Goal: Transaction & Acquisition: Purchase product/service

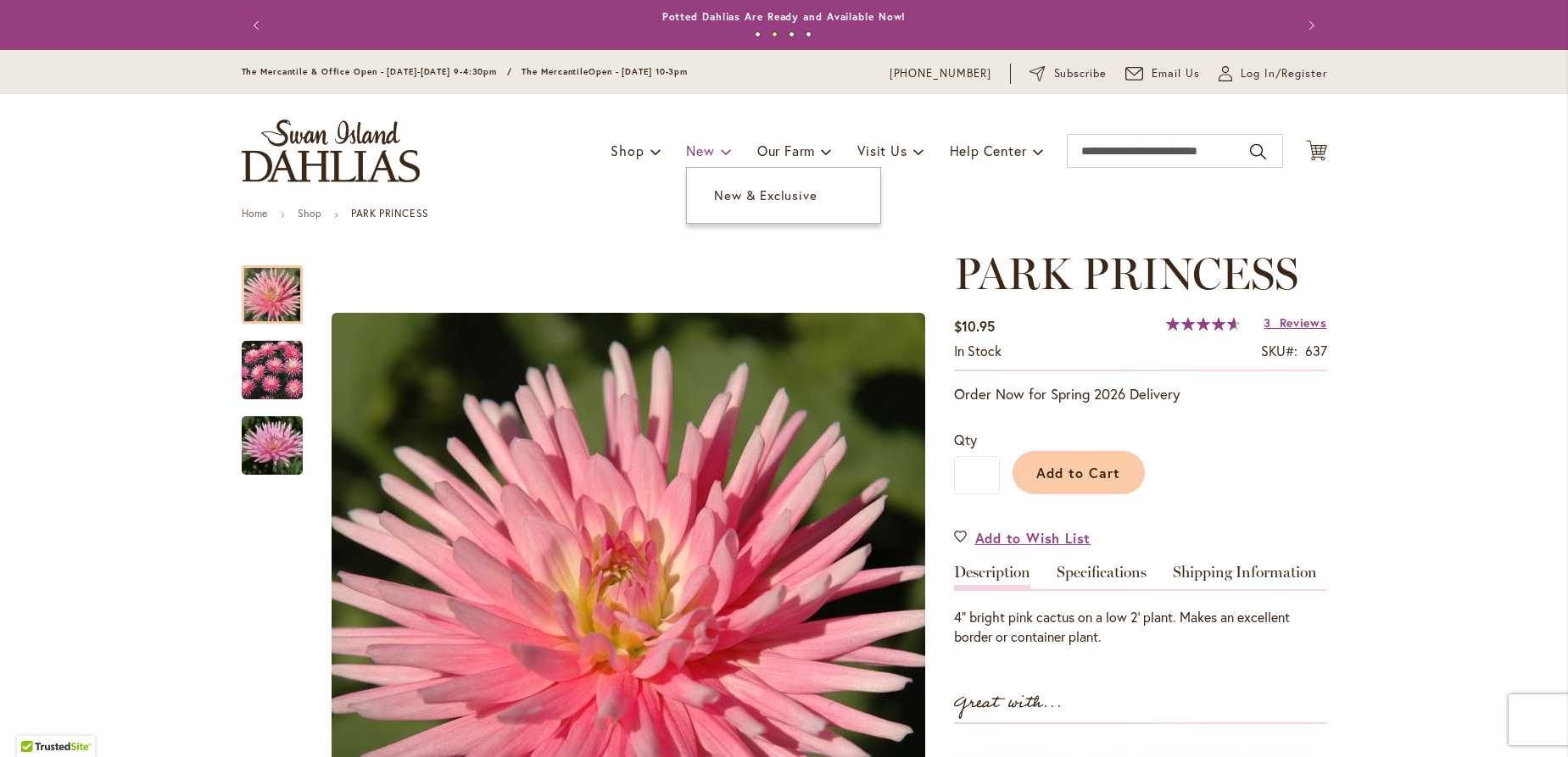
click at [688, 151] on span "New" at bounding box center [700, 150] width 28 height 17
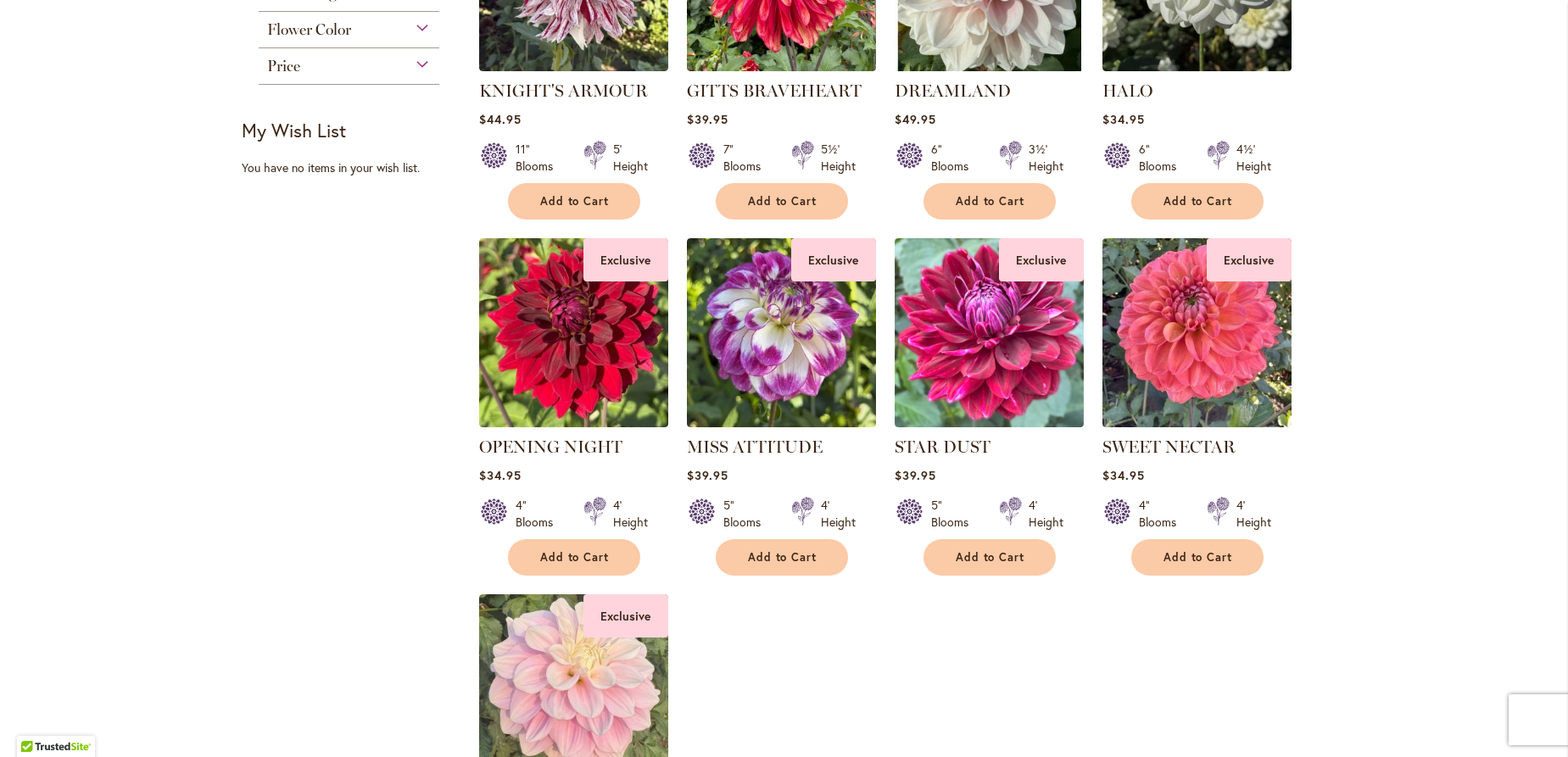
scroll to position [458, 0]
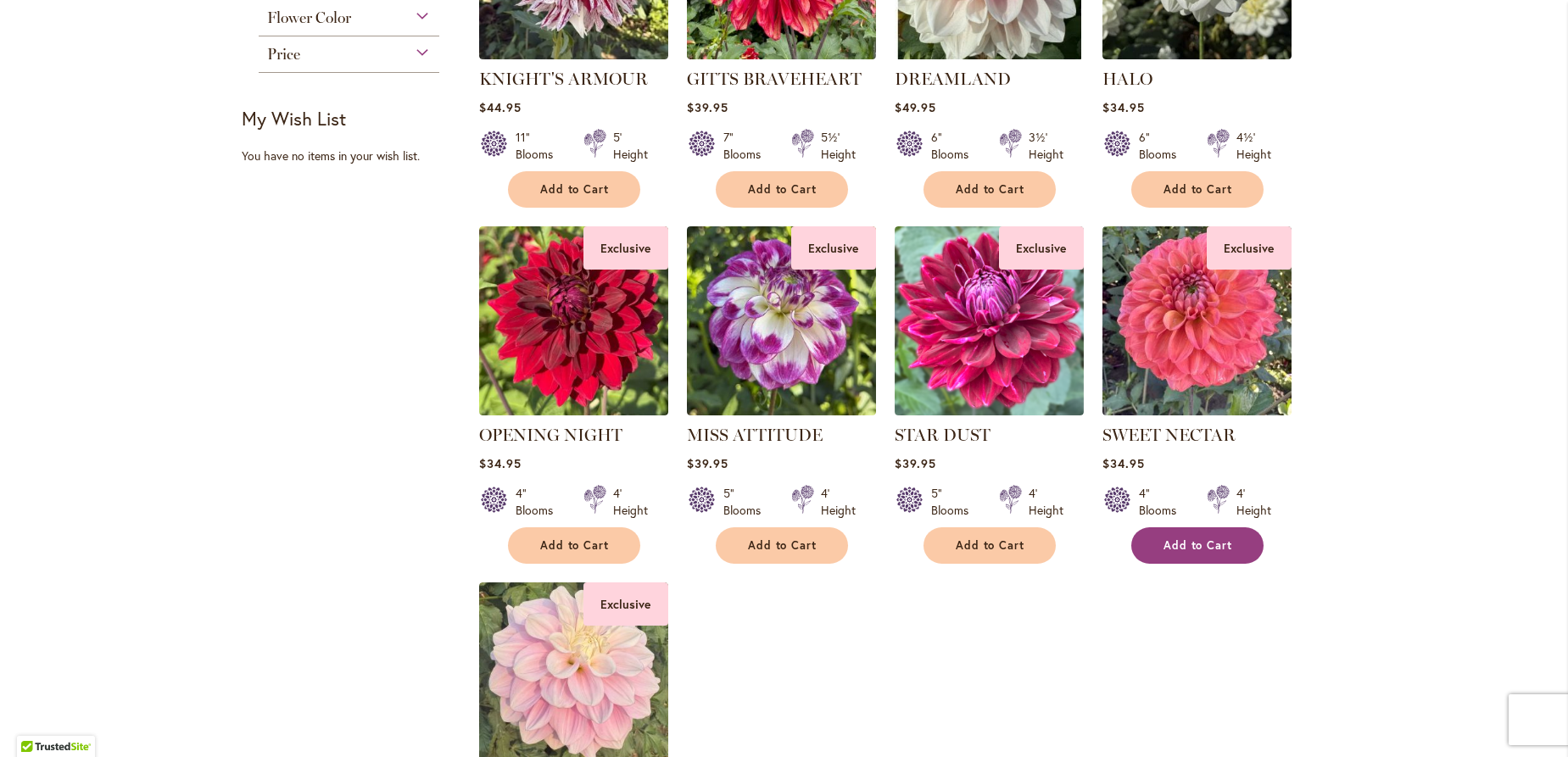
click at [1179, 533] on button "Add to Cart" at bounding box center [1197, 545] width 133 height 37
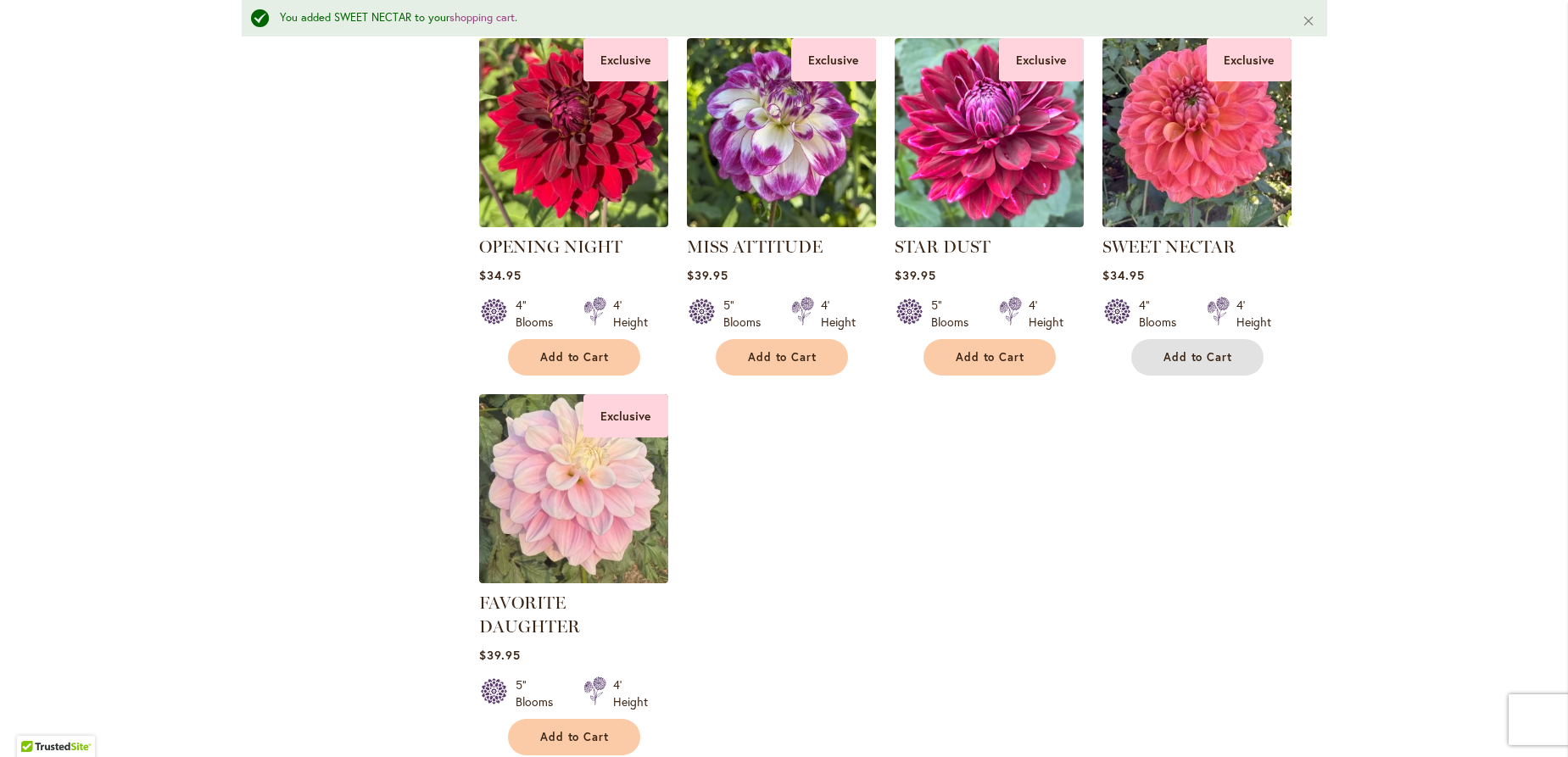
scroll to position [776, 0]
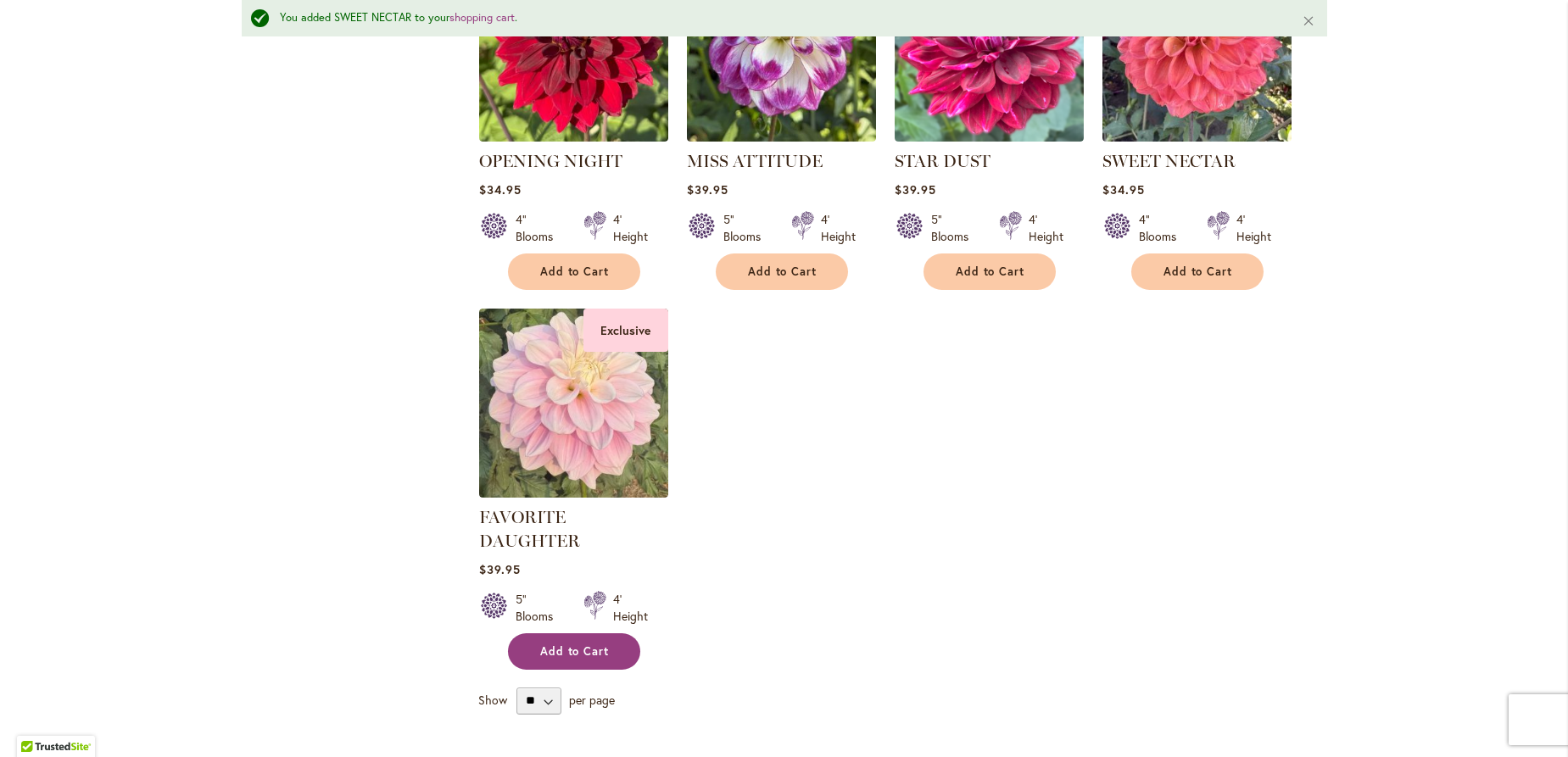
click at [570, 637] on button "Add to Cart" at bounding box center [574, 651] width 133 height 37
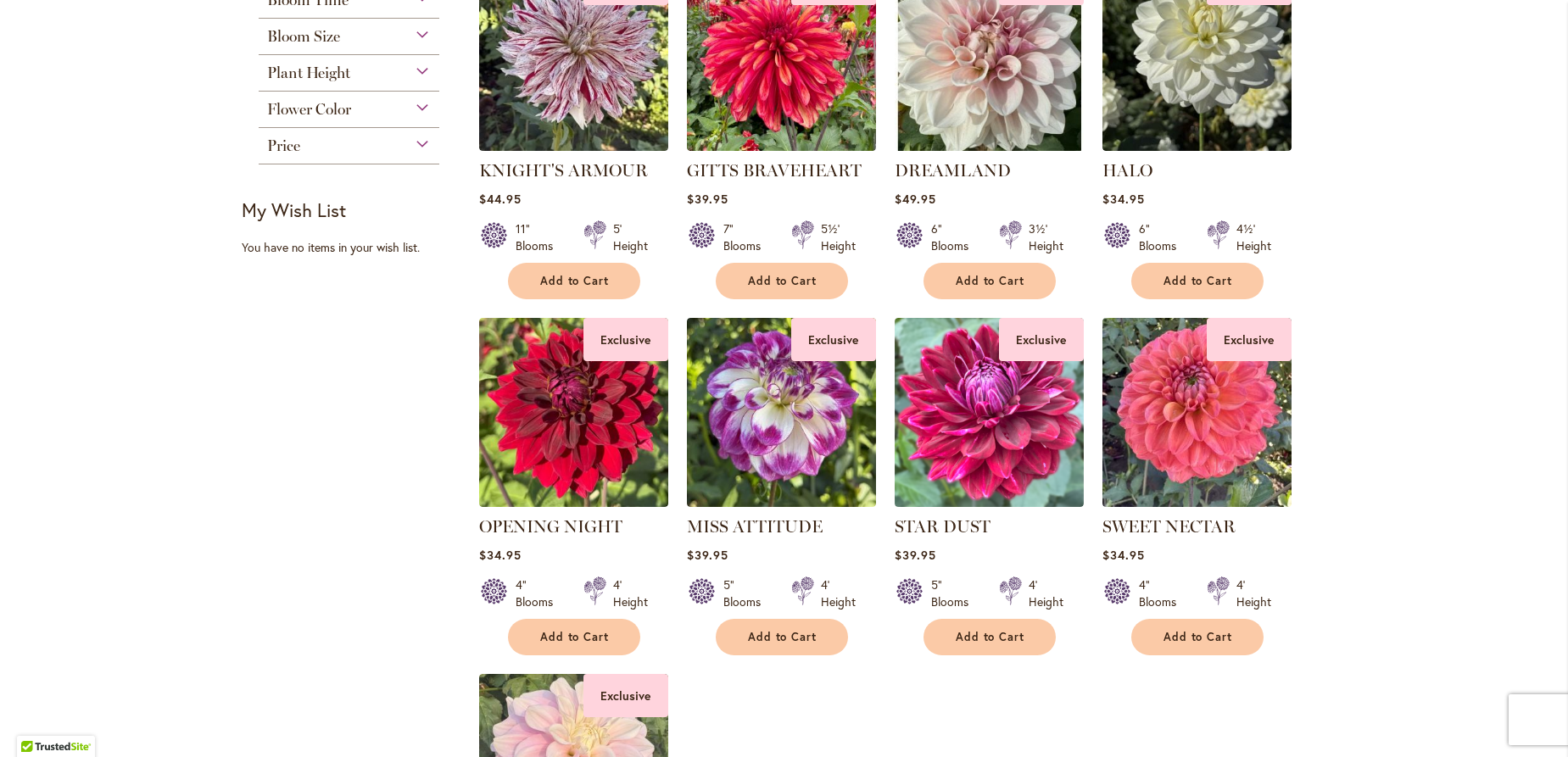
scroll to position [92, 0]
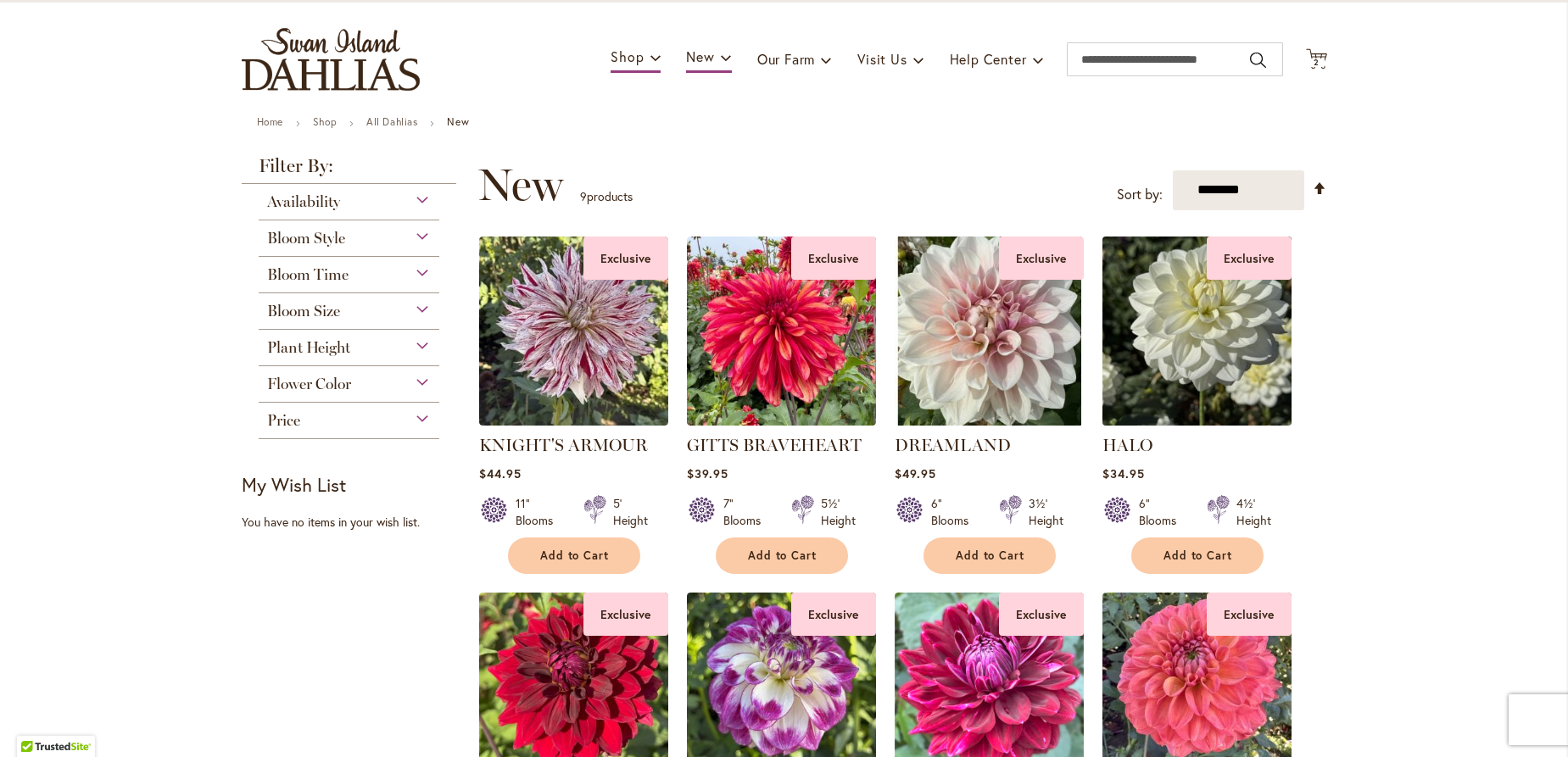
click at [1168, 318] on img at bounding box center [1196, 331] width 199 height 199
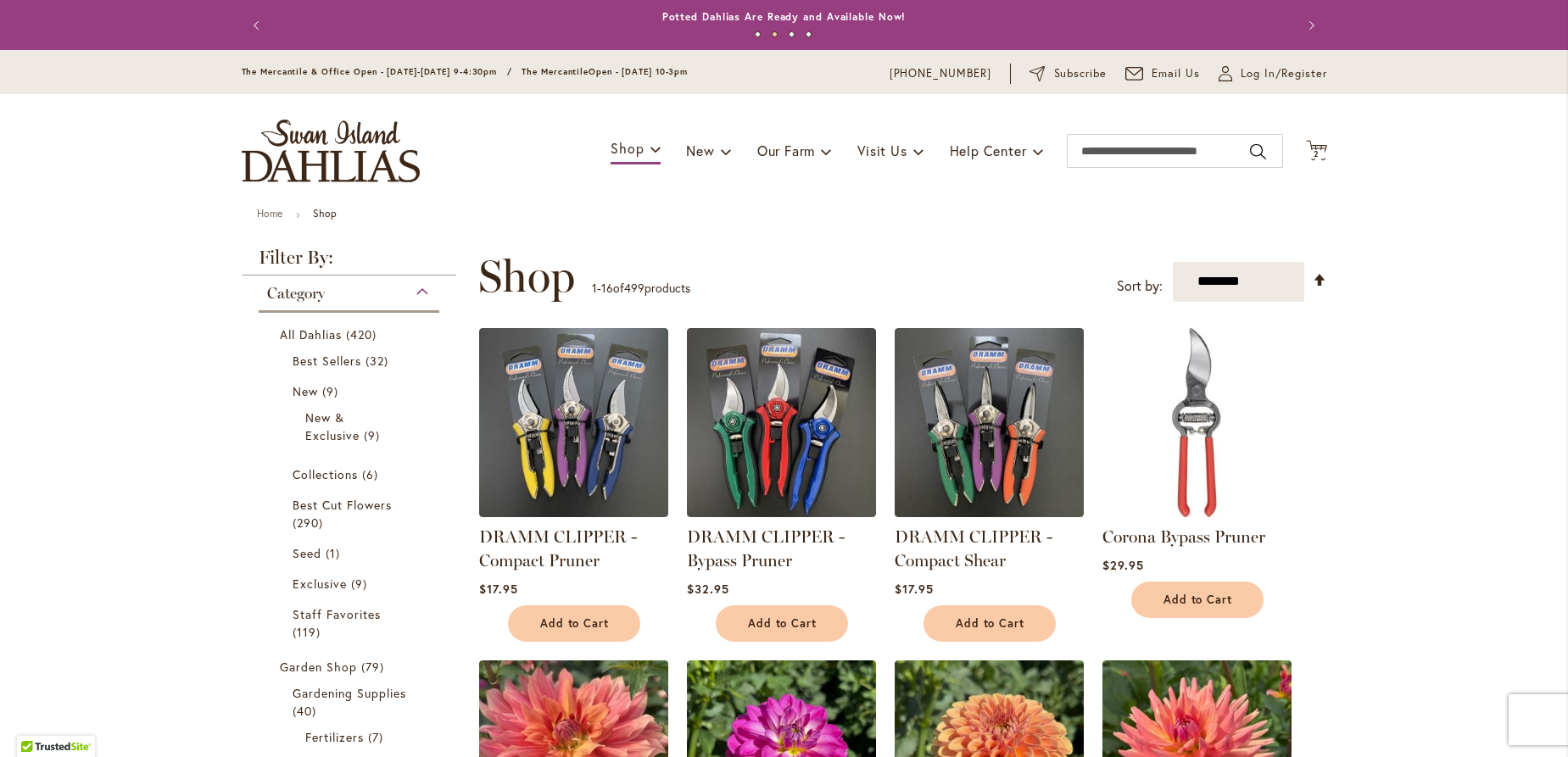
scroll to position [366, 0]
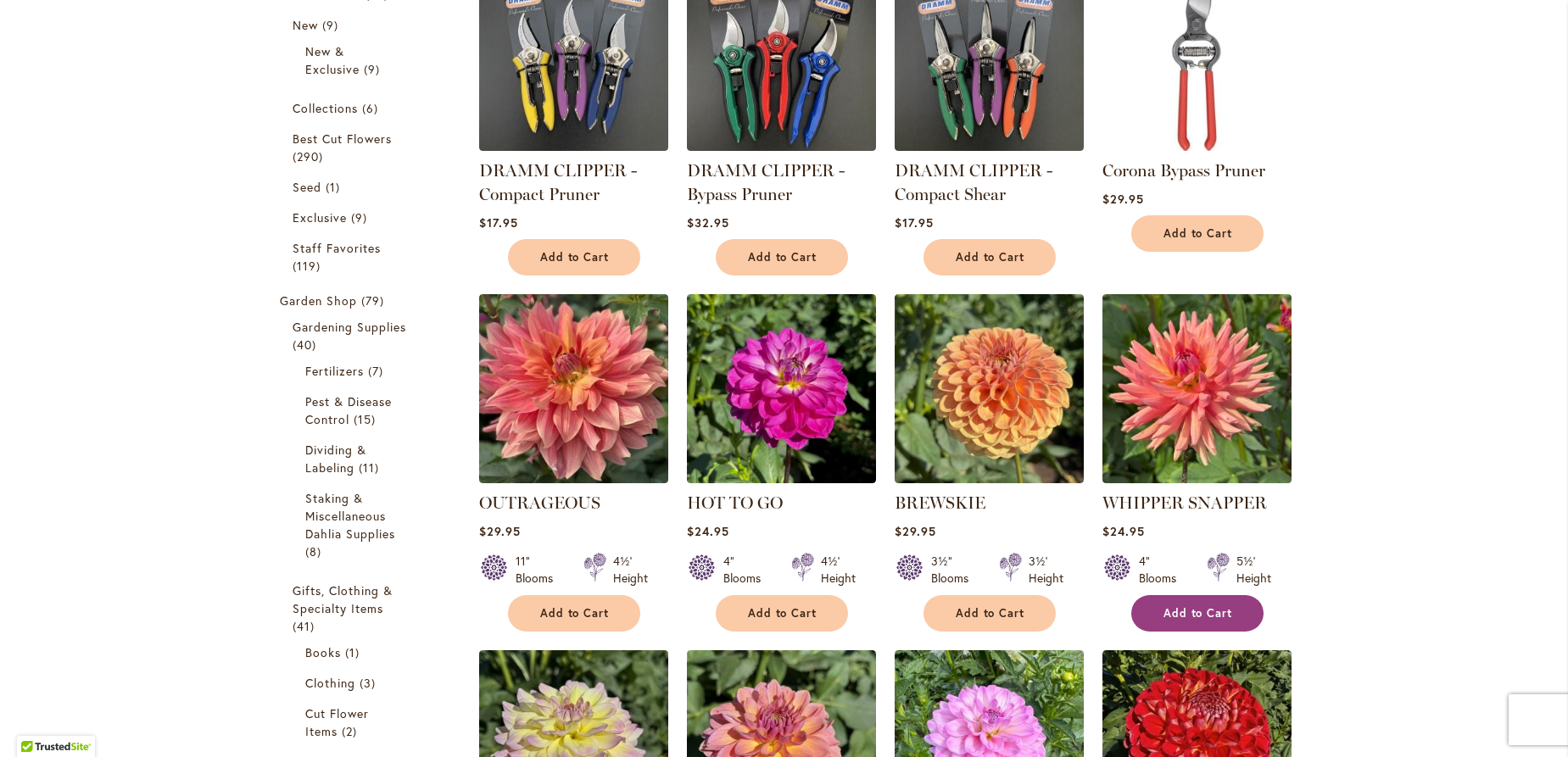
click at [1195, 602] on button "Add to Cart" at bounding box center [1197, 614] width 133 height 37
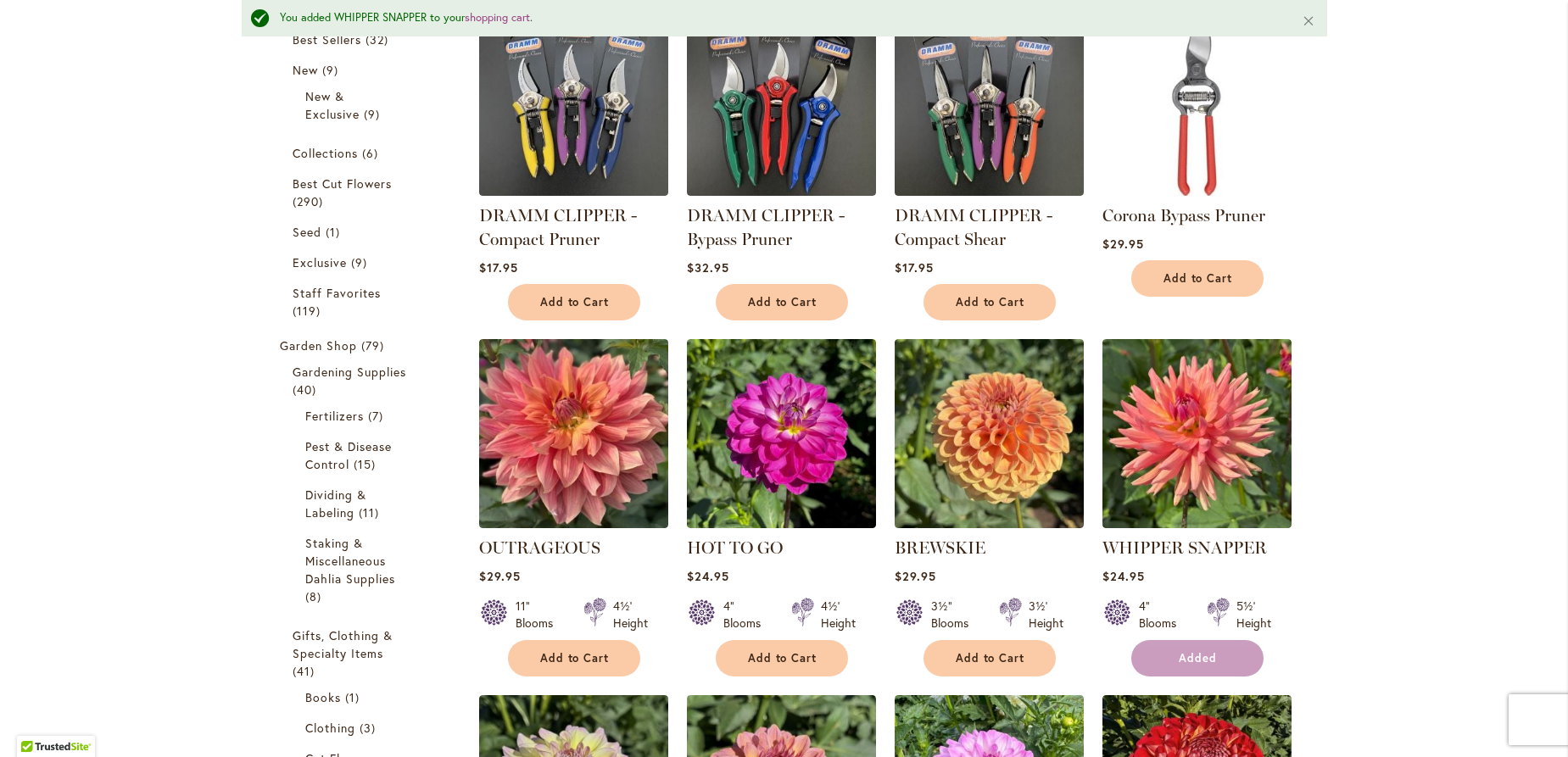
scroll to position [410, 0]
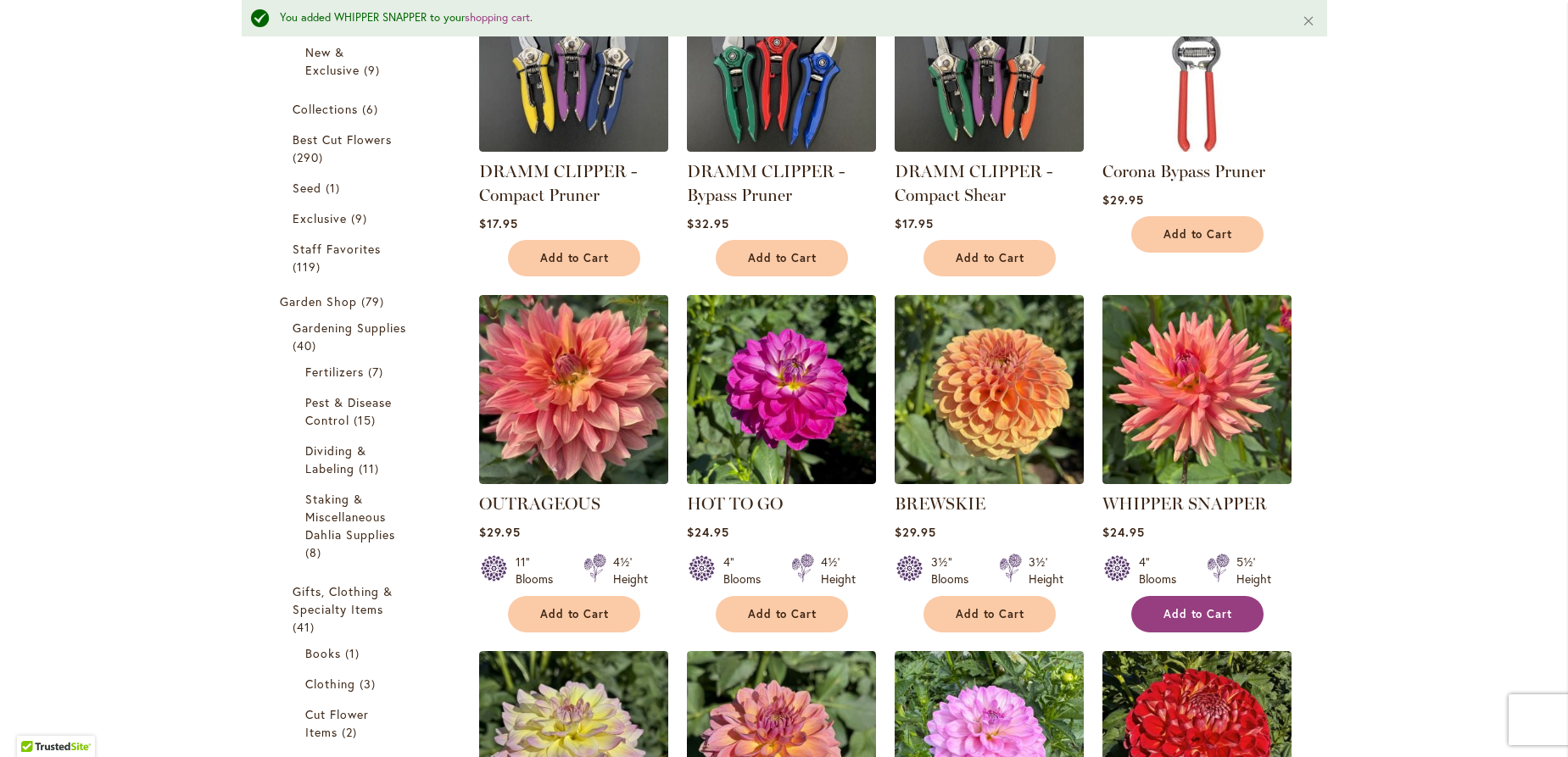
click at [1182, 608] on span "Add to Cart" at bounding box center [1198, 614] width 70 height 15
click at [978, 603] on button "Add to Cart" at bounding box center [990, 614] width 133 height 37
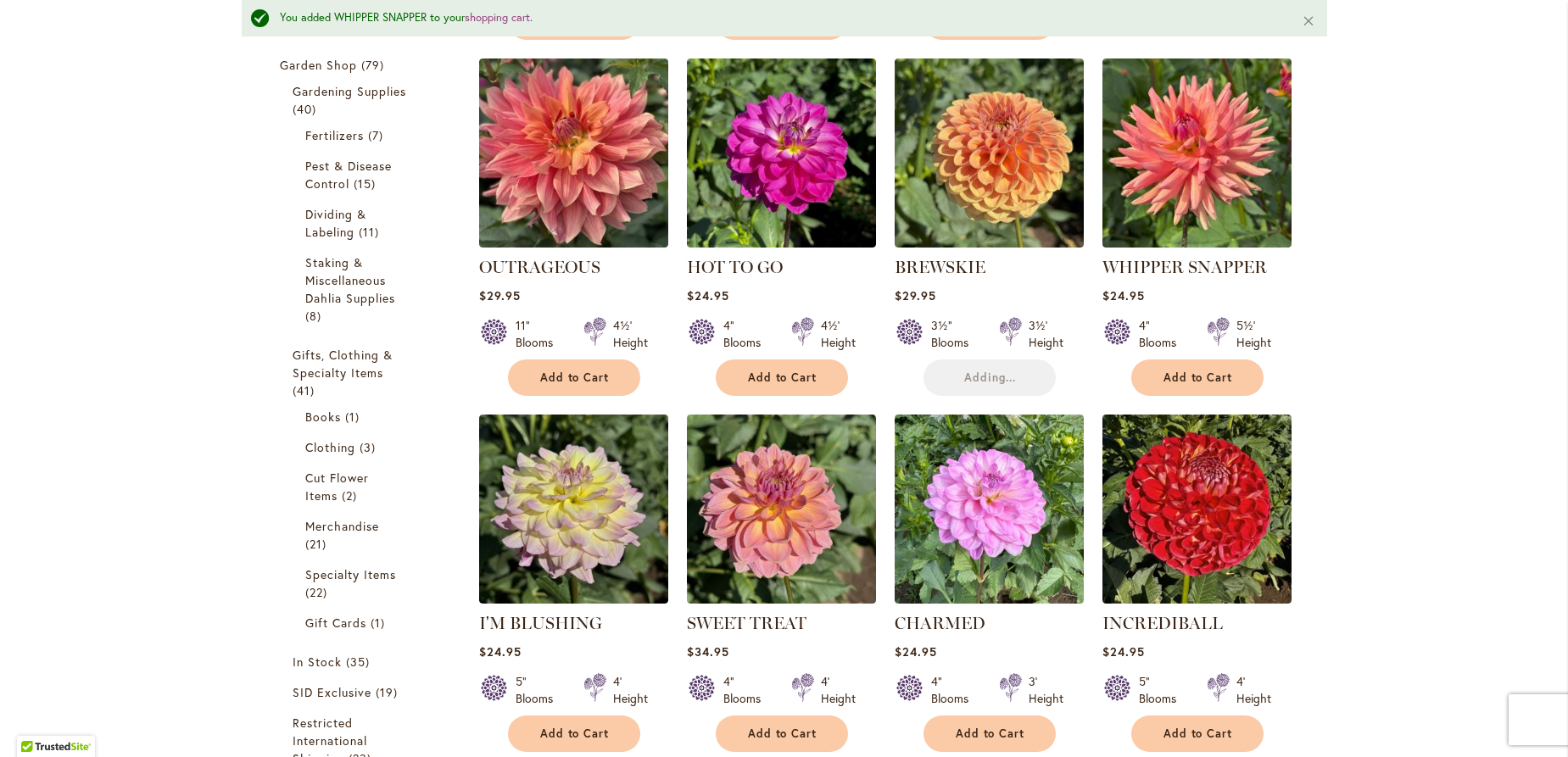
scroll to position [776, 0]
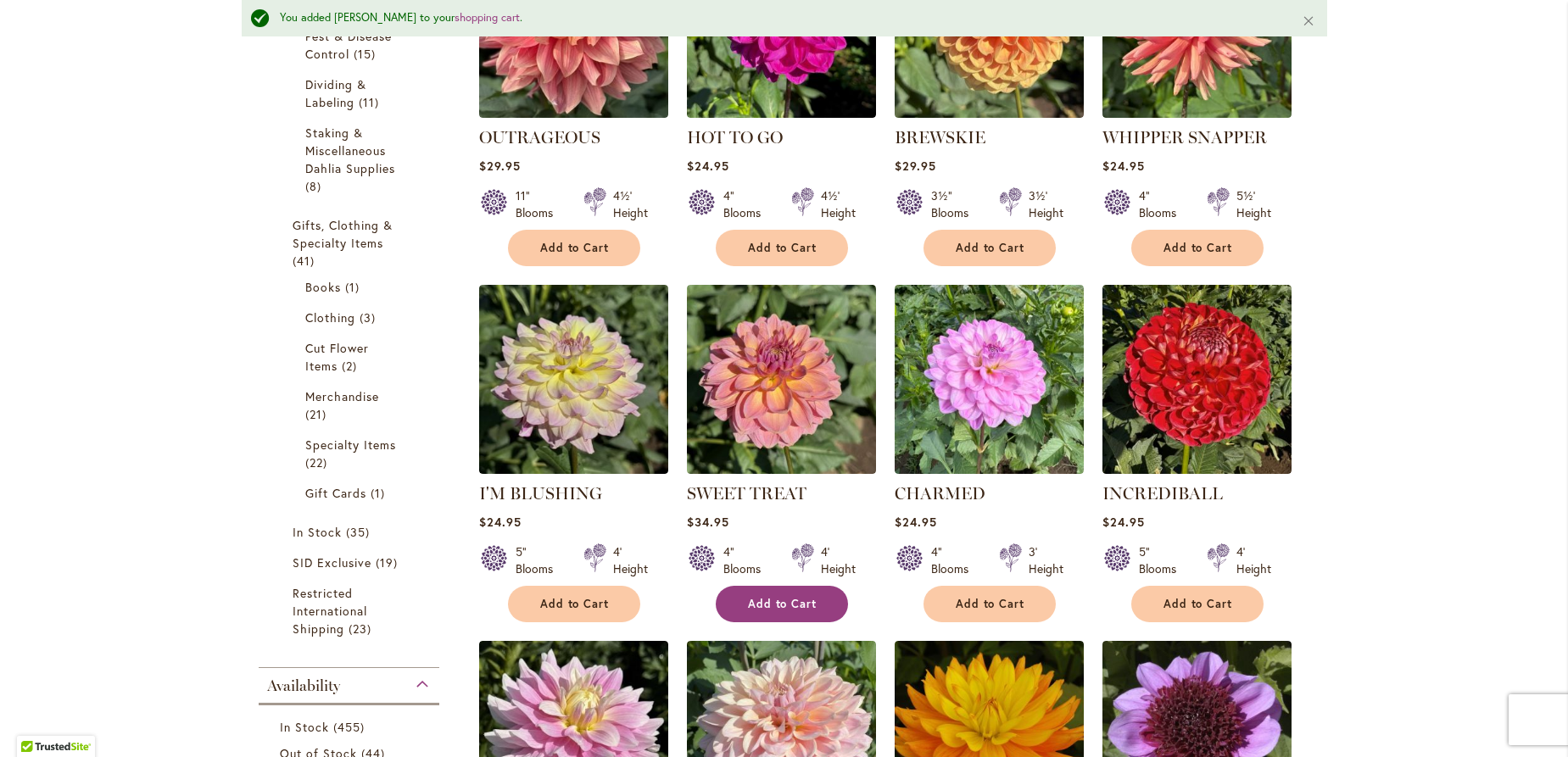
click at [797, 597] on span "Add to Cart" at bounding box center [783, 604] width 70 height 15
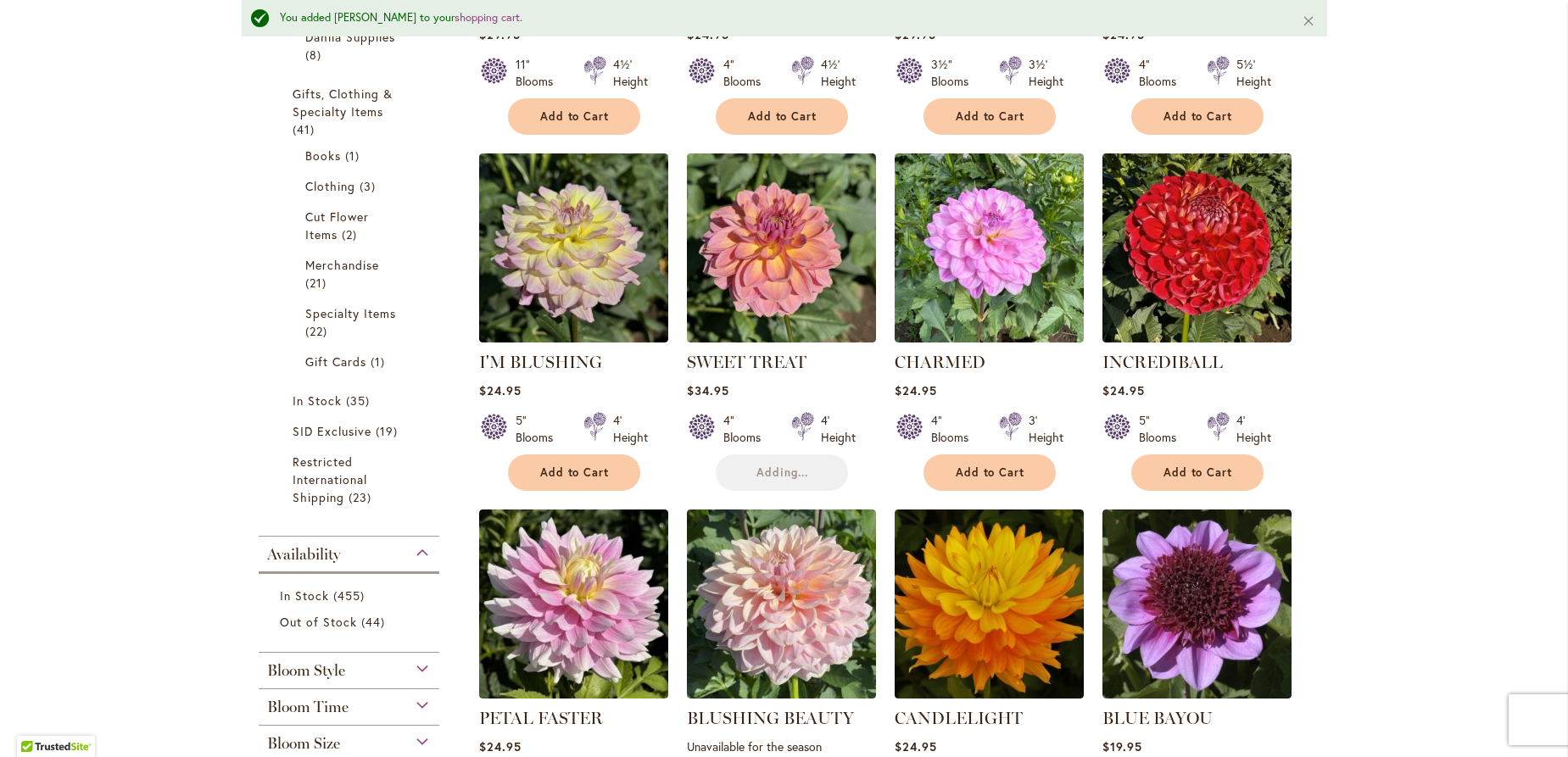
scroll to position [1051, 0]
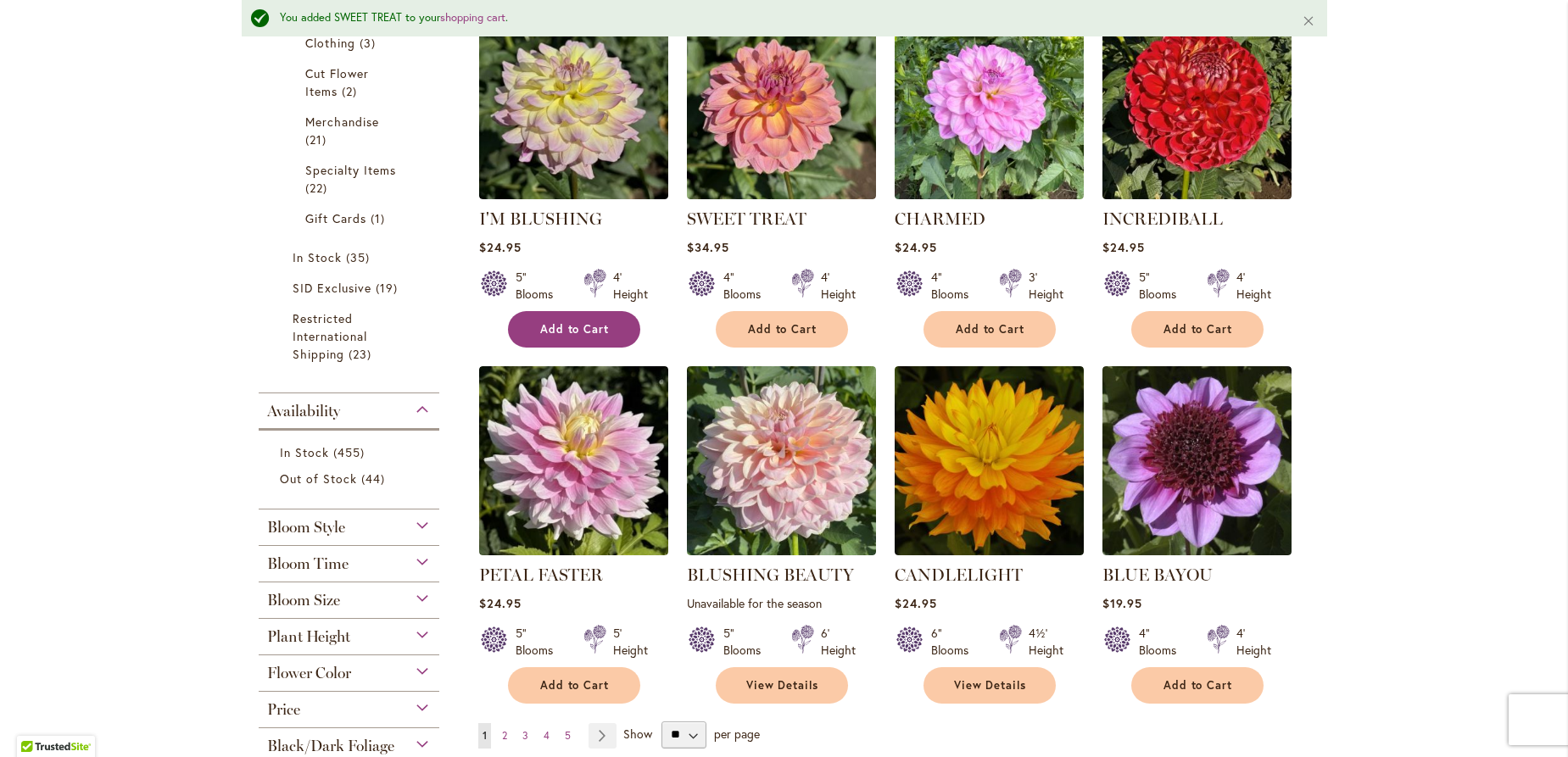
click at [555, 322] on span "Add to Cart" at bounding box center [575, 329] width 70 height 15
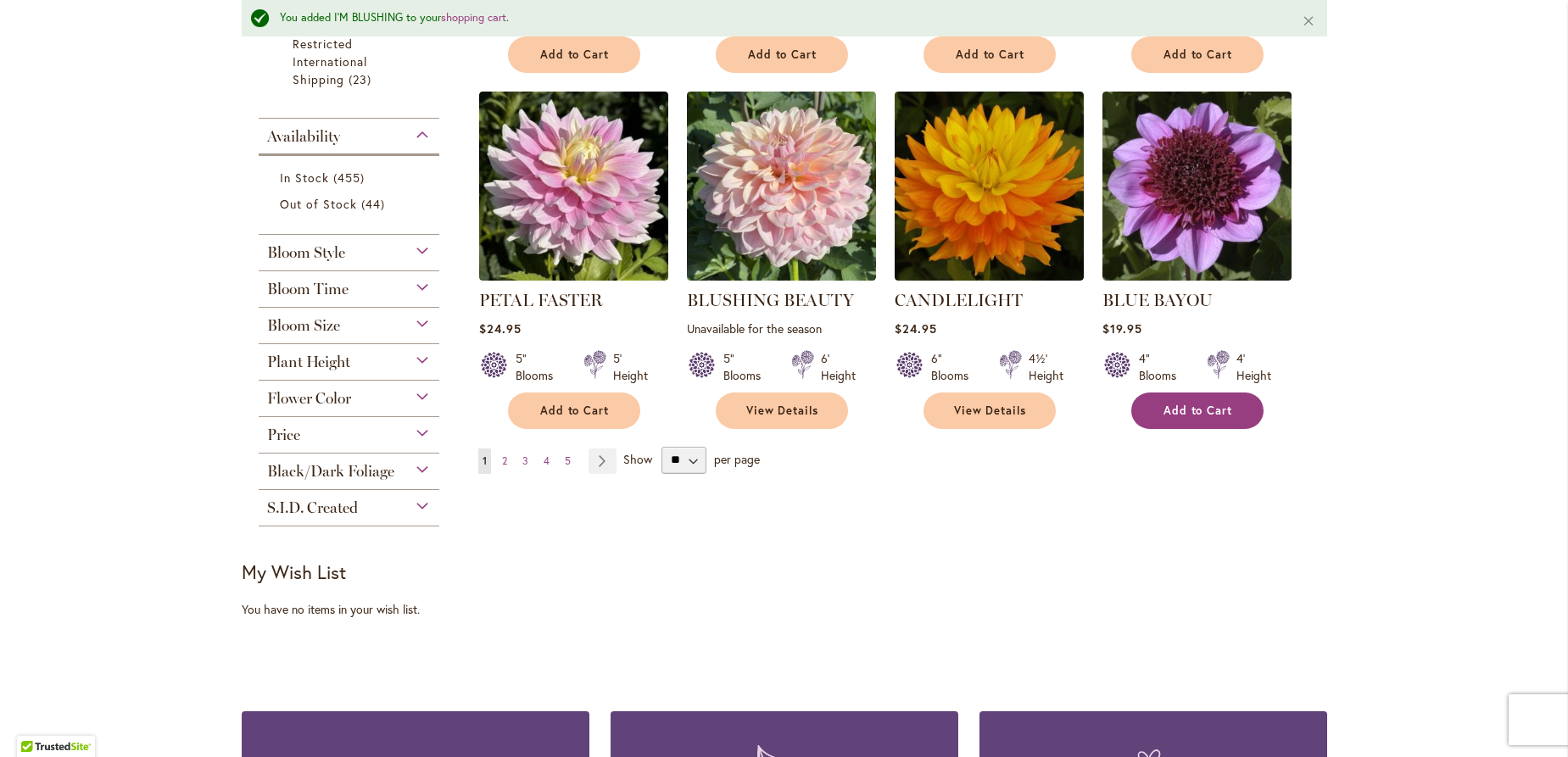
click at [1199, 408] on span "Add to Cart" at bounding box center [1198, 411] width 70 height 15
click at [662, 447] on select "** ** ** **" at bounding box center [684, 460] width 45 height 27
select select "**"
click option "**" at bounding box center [0, 0] width 0 height 0
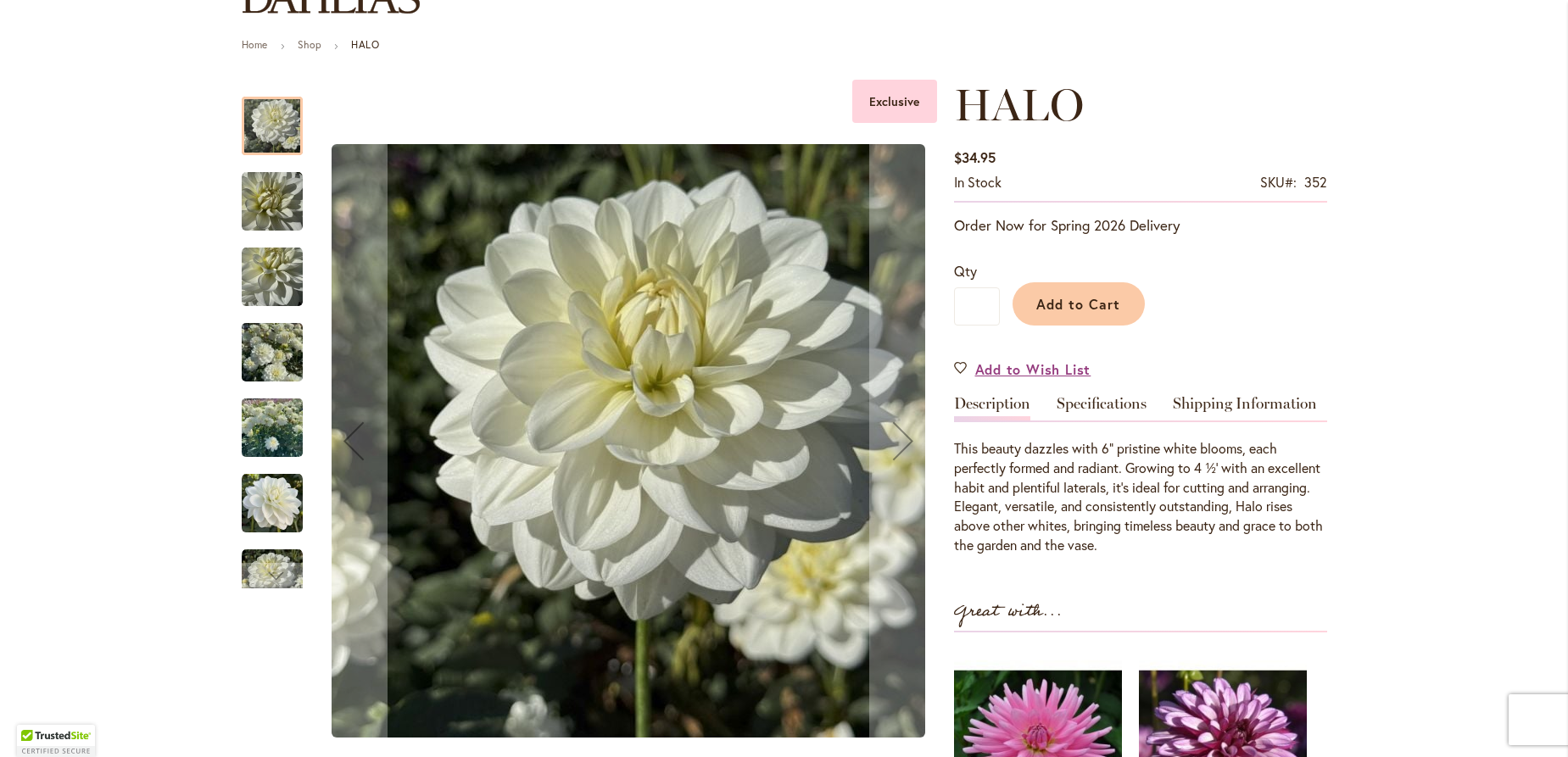
scroll to position [183, 0]
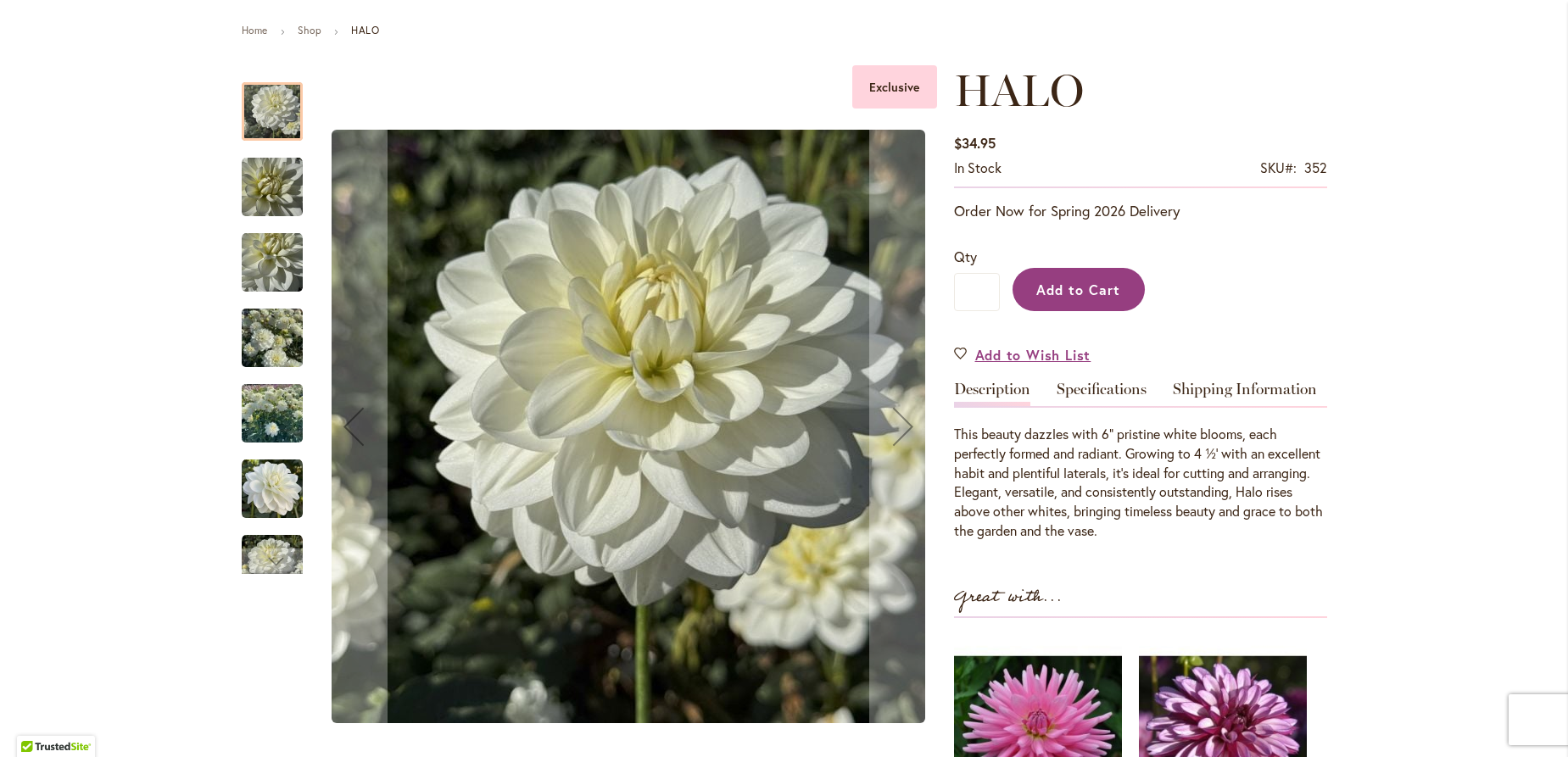
click at [1057, 290] on span "Add to Cart" at bounding box center [1078, 289] width 84 height 17
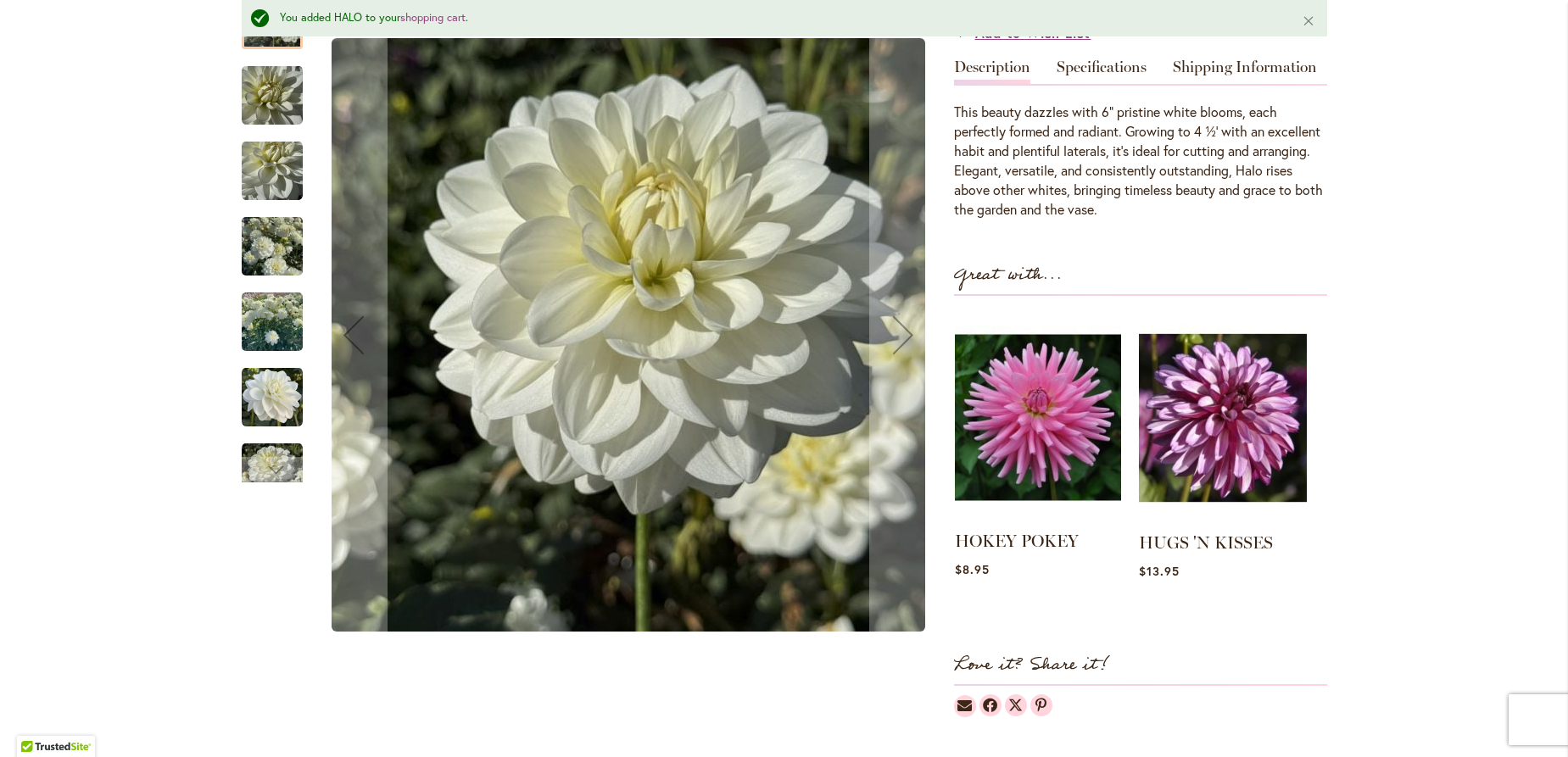
scroll to position [593, 0]
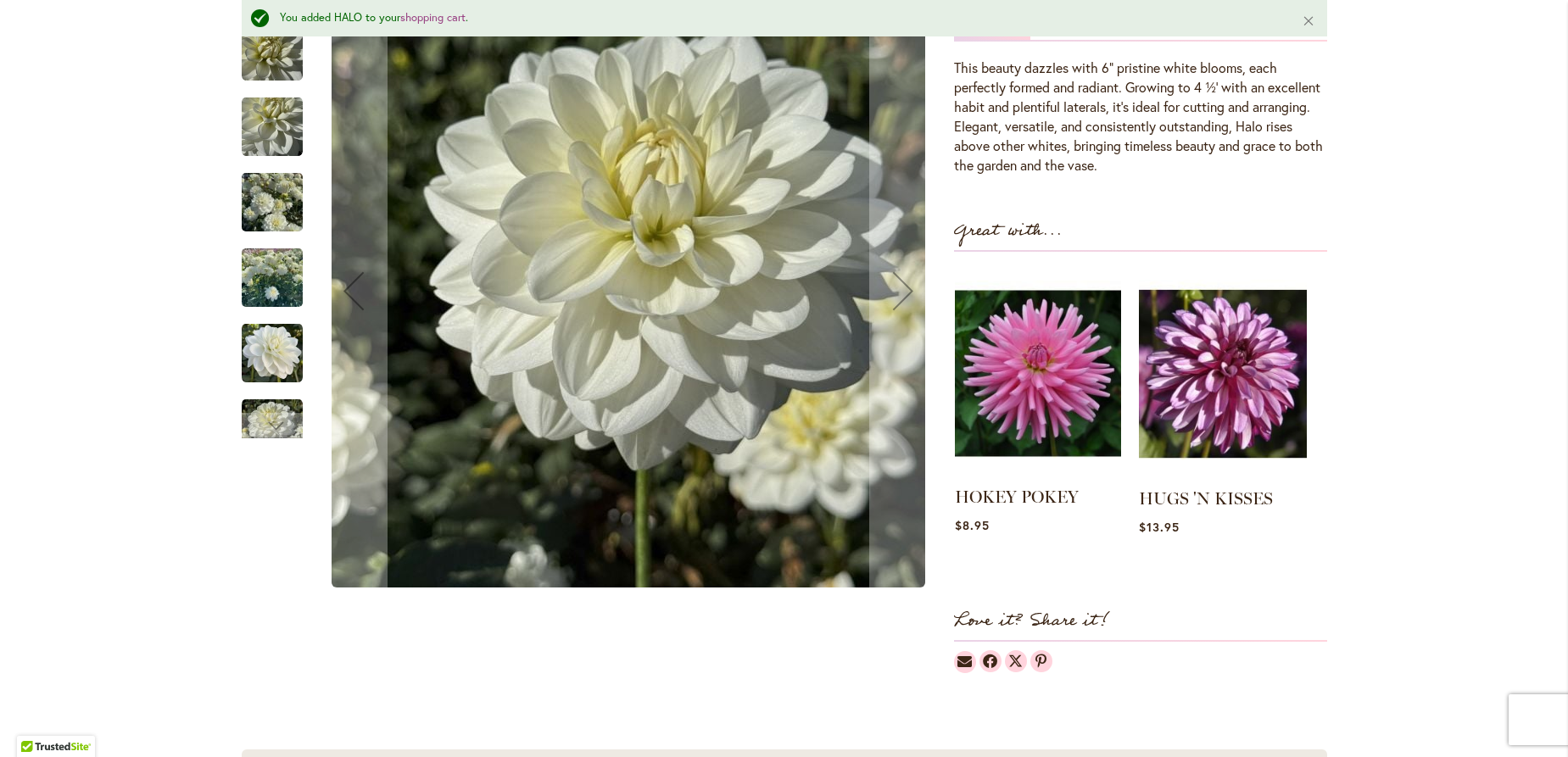
click at [1072, 390] on img at bounding box center [1038, 373] width 167 height 208
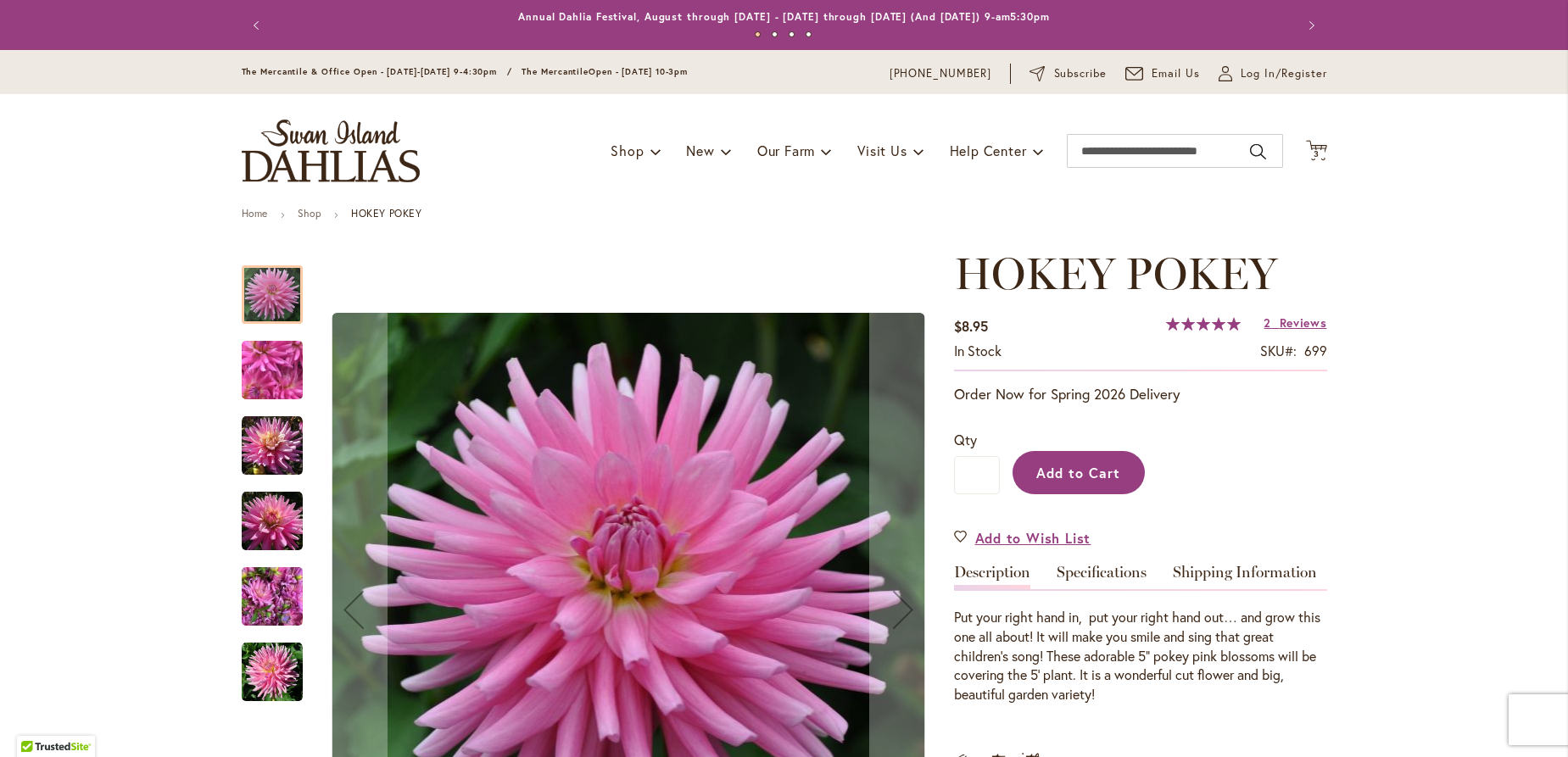
click at [1101, 473] on span "Add to Cart" at bounding box center [1078, 472] width 84 height 17
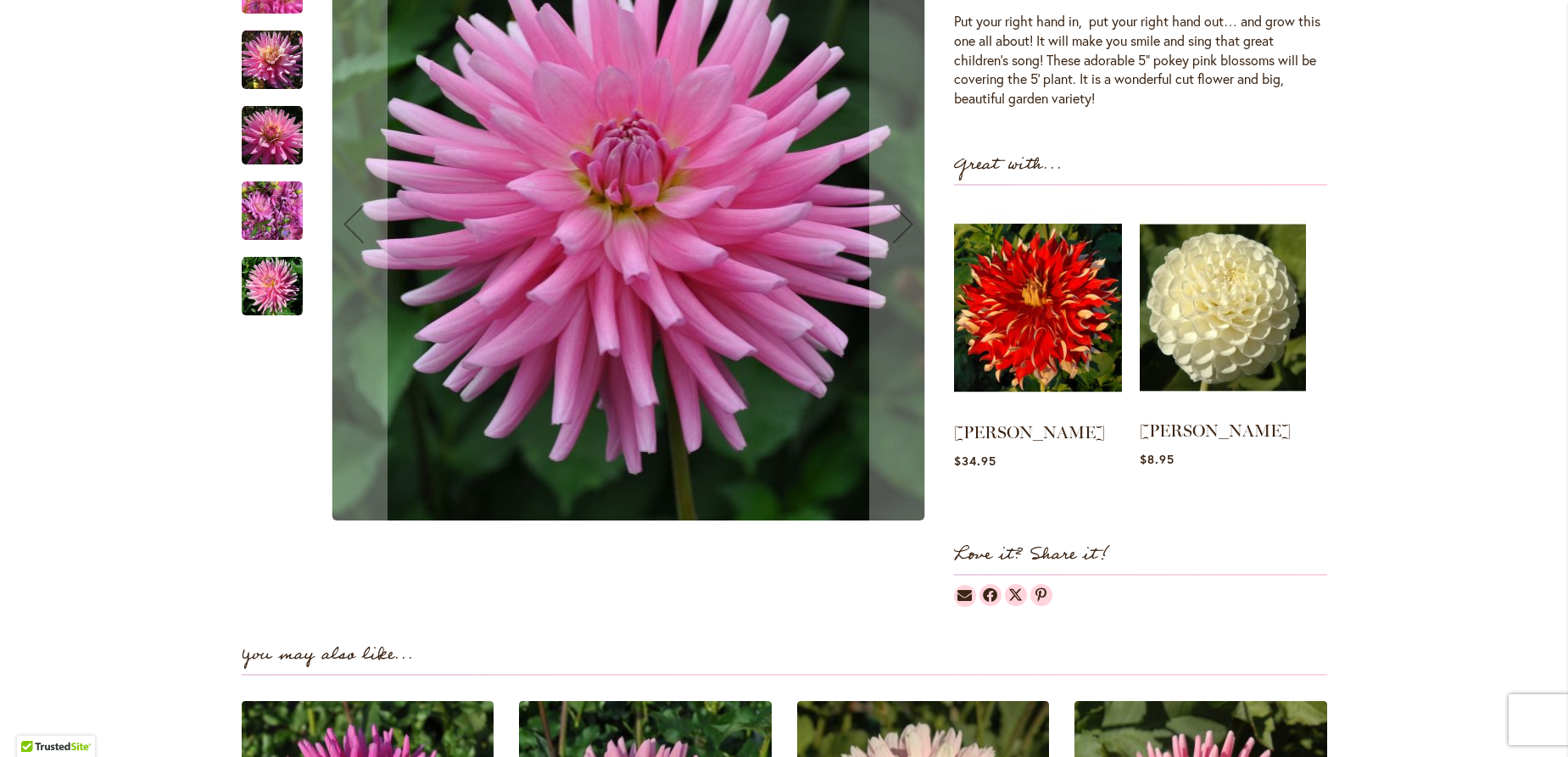
scroll to position [870, 0]
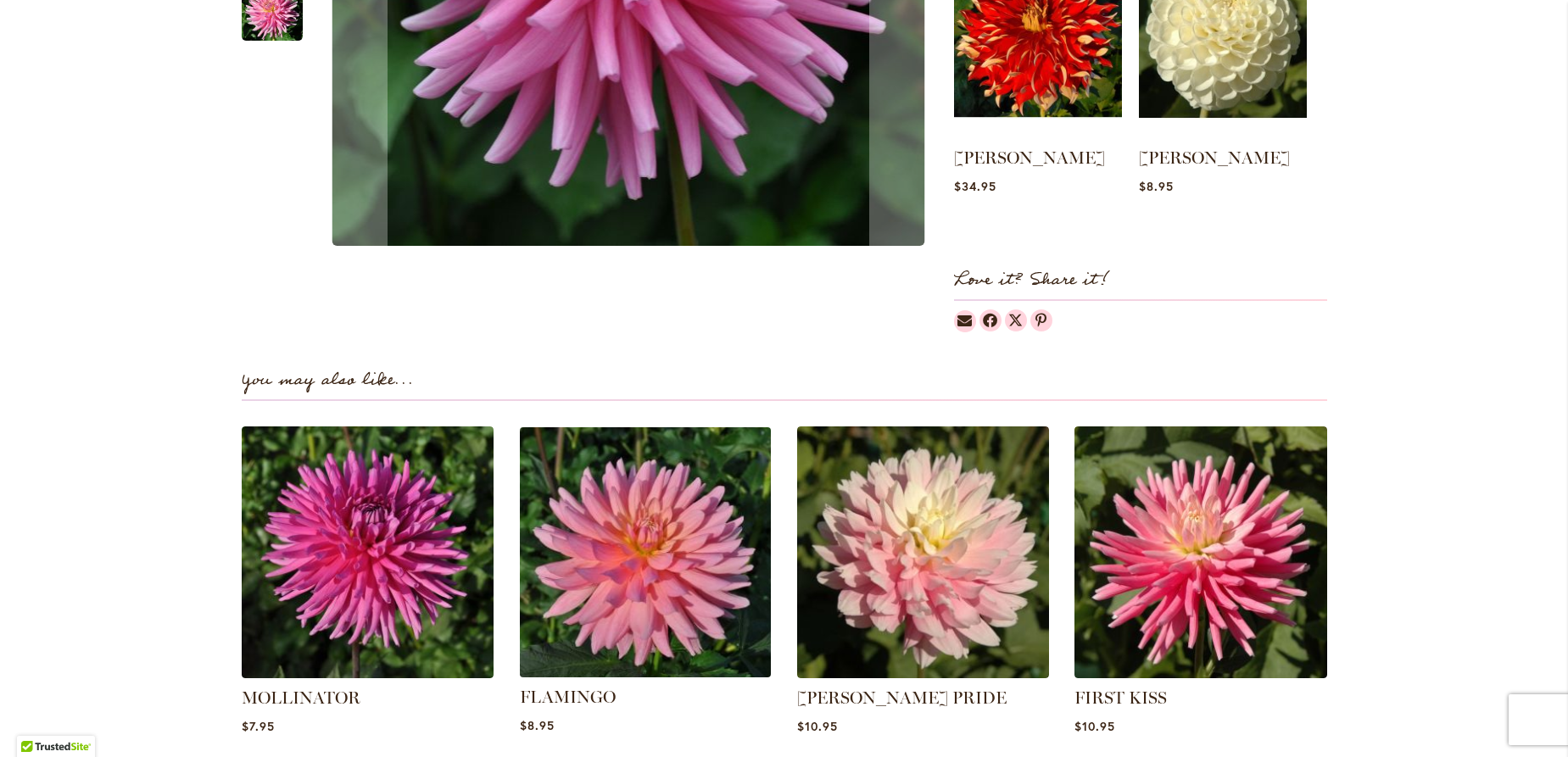
click at [662, 598] on img at bounding box center [645, 552] width 263 height 263
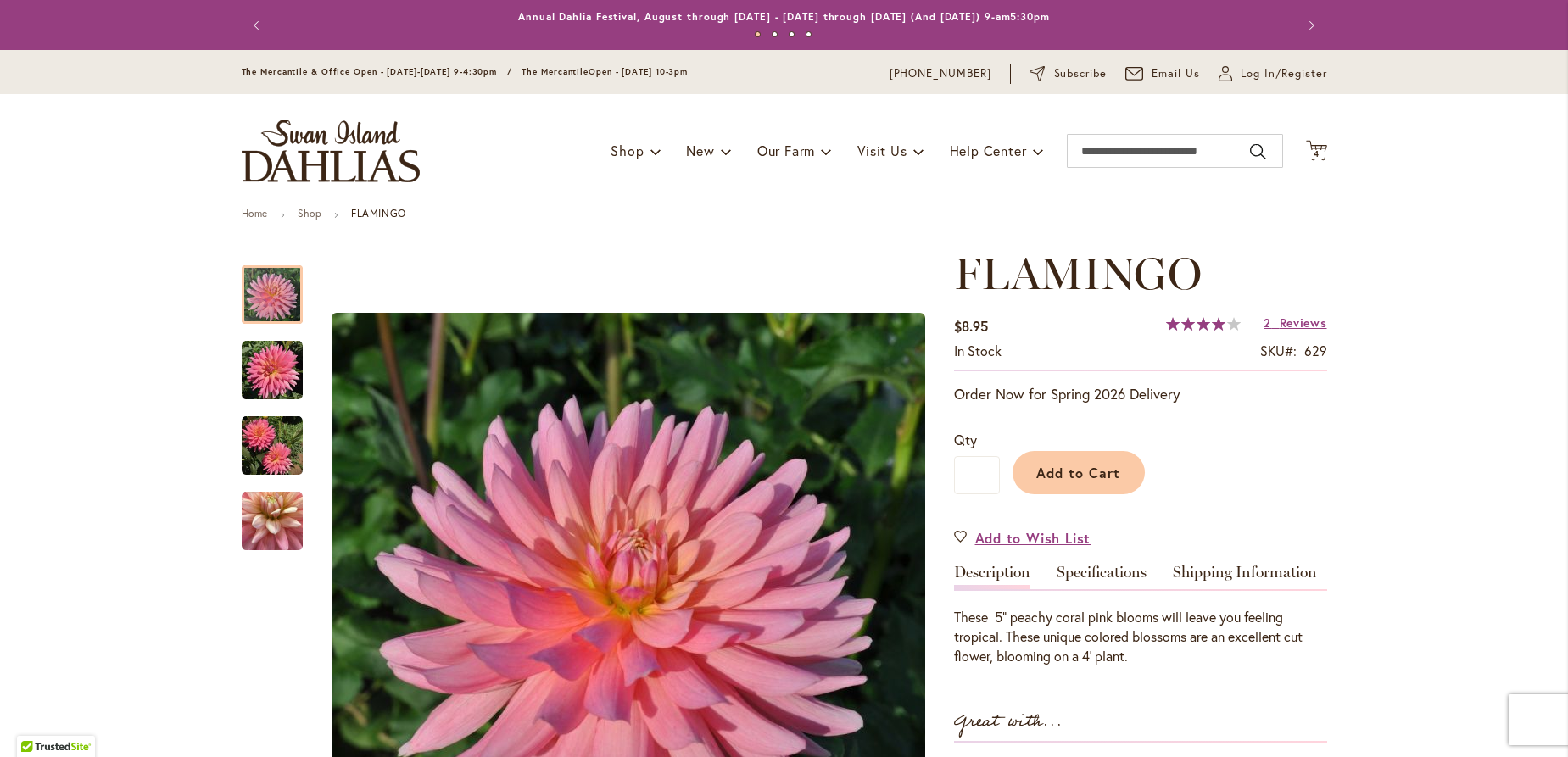
scroll to position [366, 0]
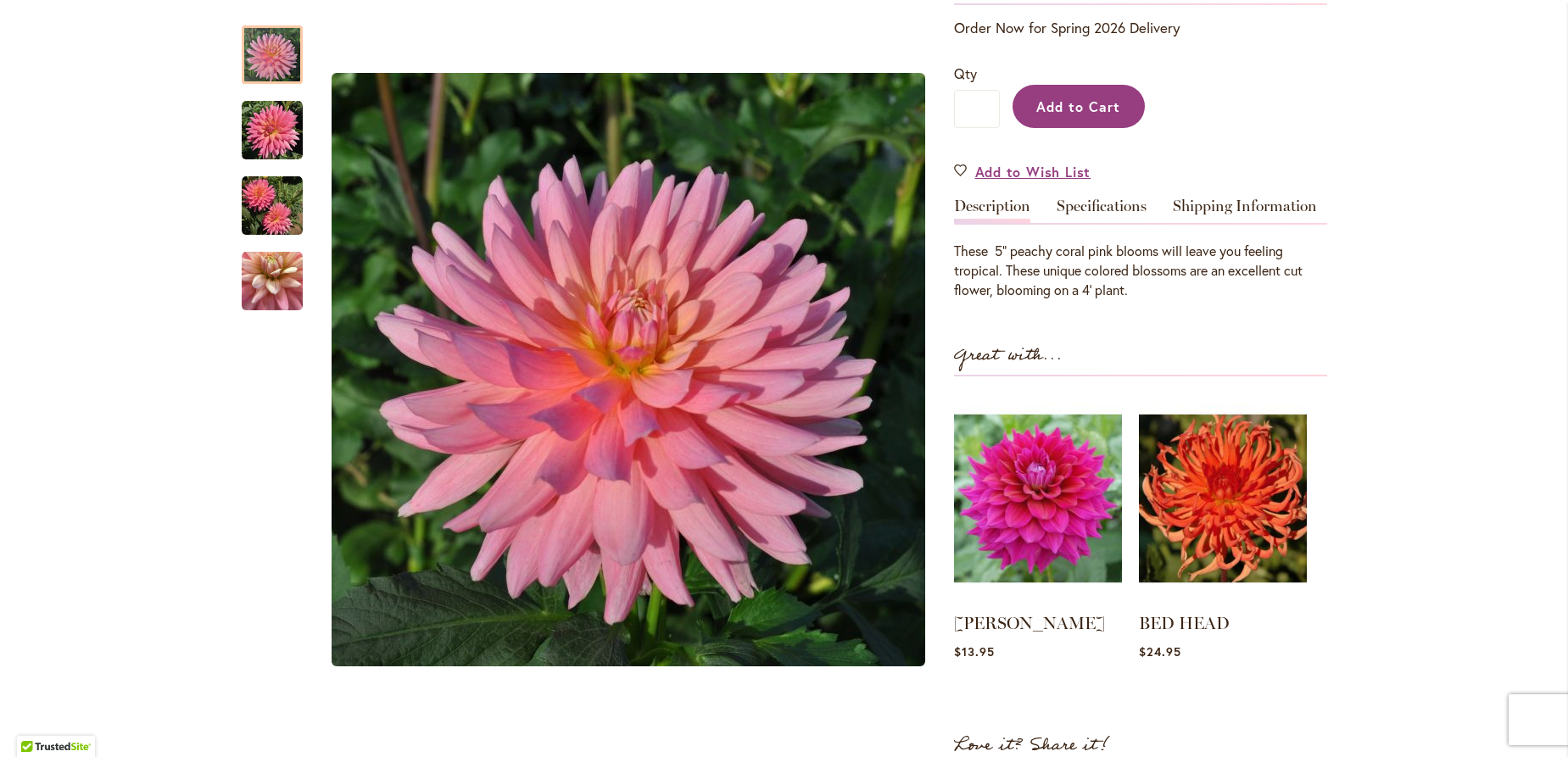
click at [1061, 86] on button "Add to Cart" at bounding box center [1078, 106] width 133 height 43
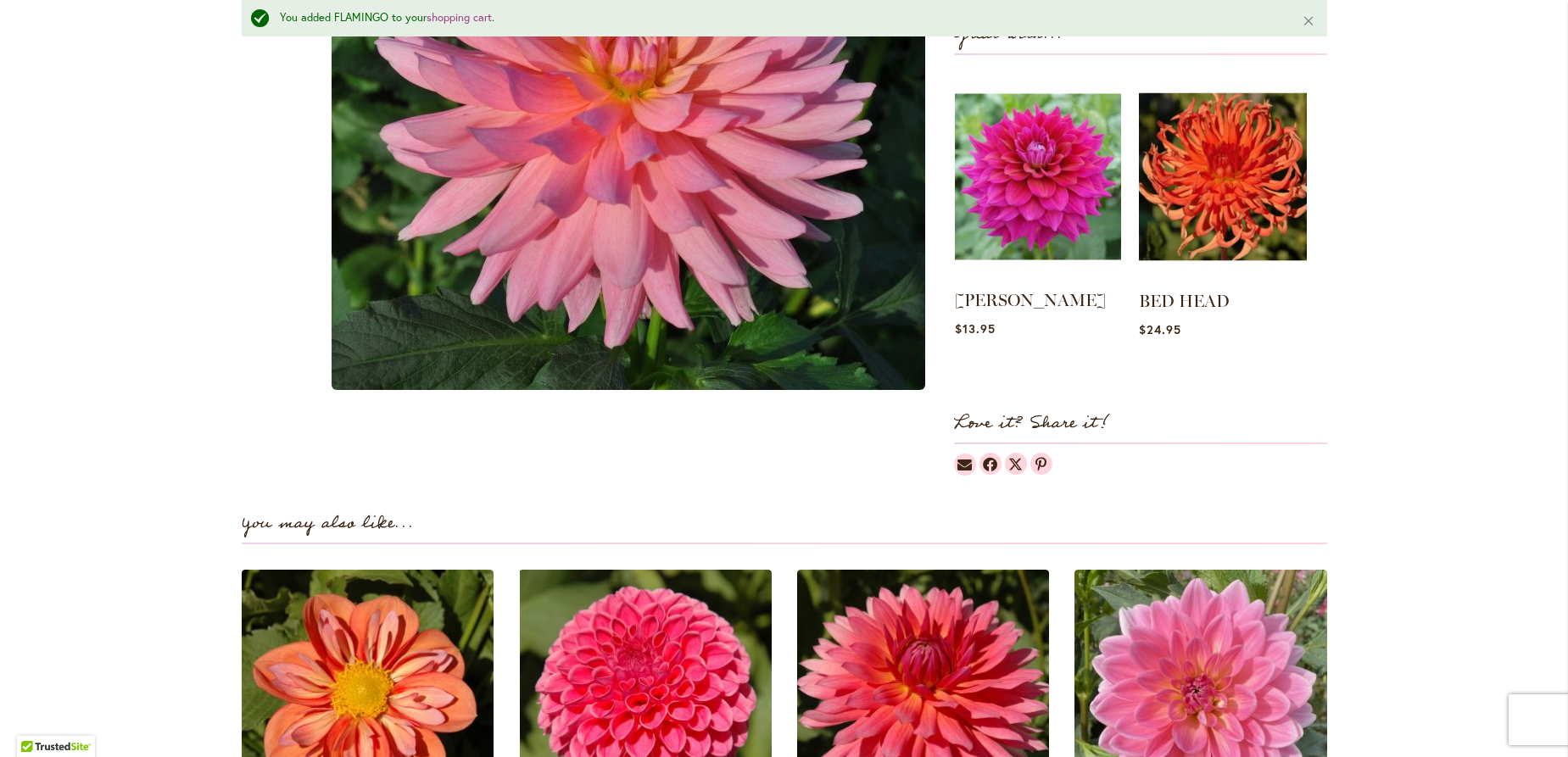
scroll to position [1142, 0]
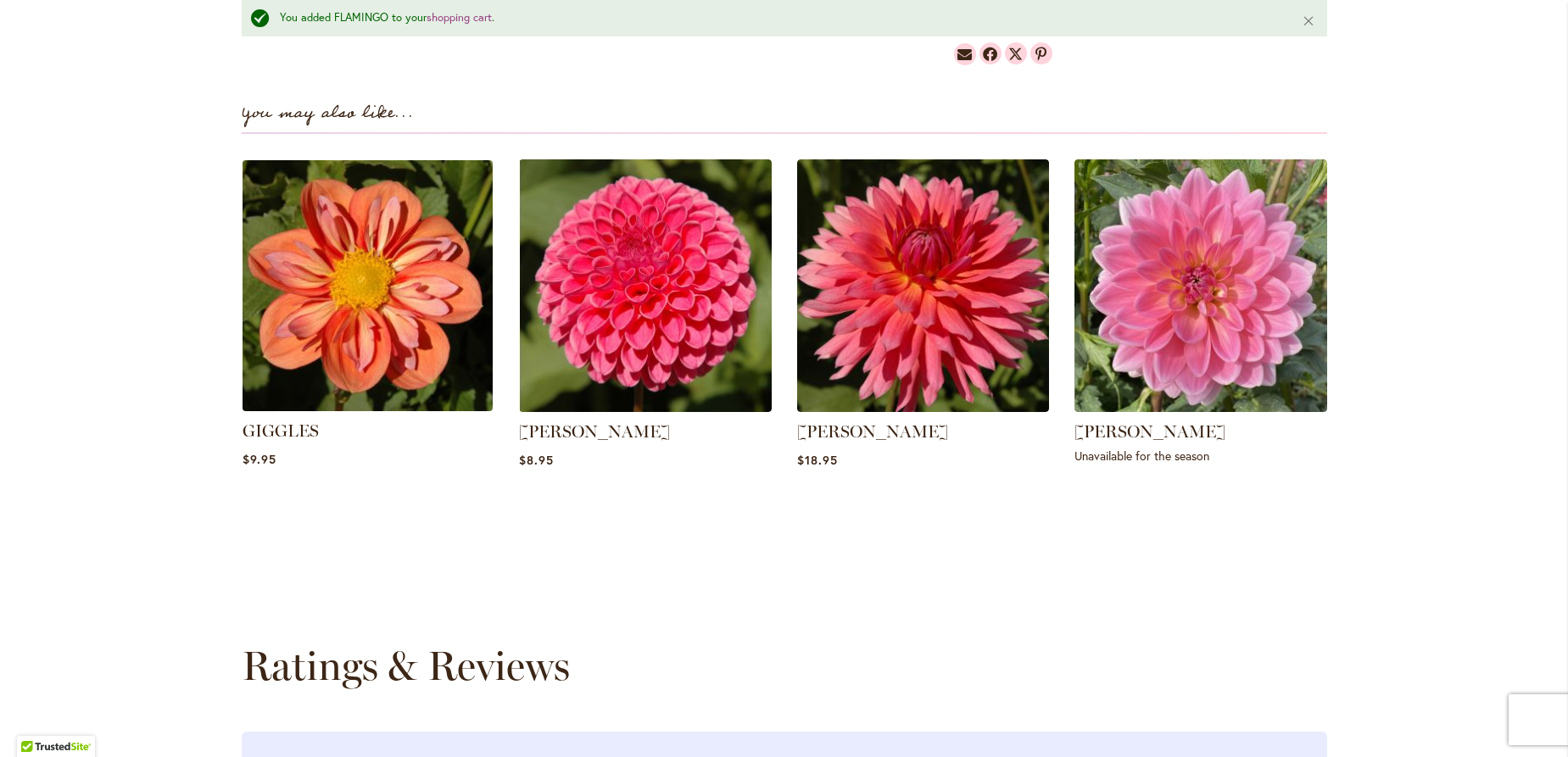
click at [383, 345] on img at bounding box center [367, 286] width 263 height 263
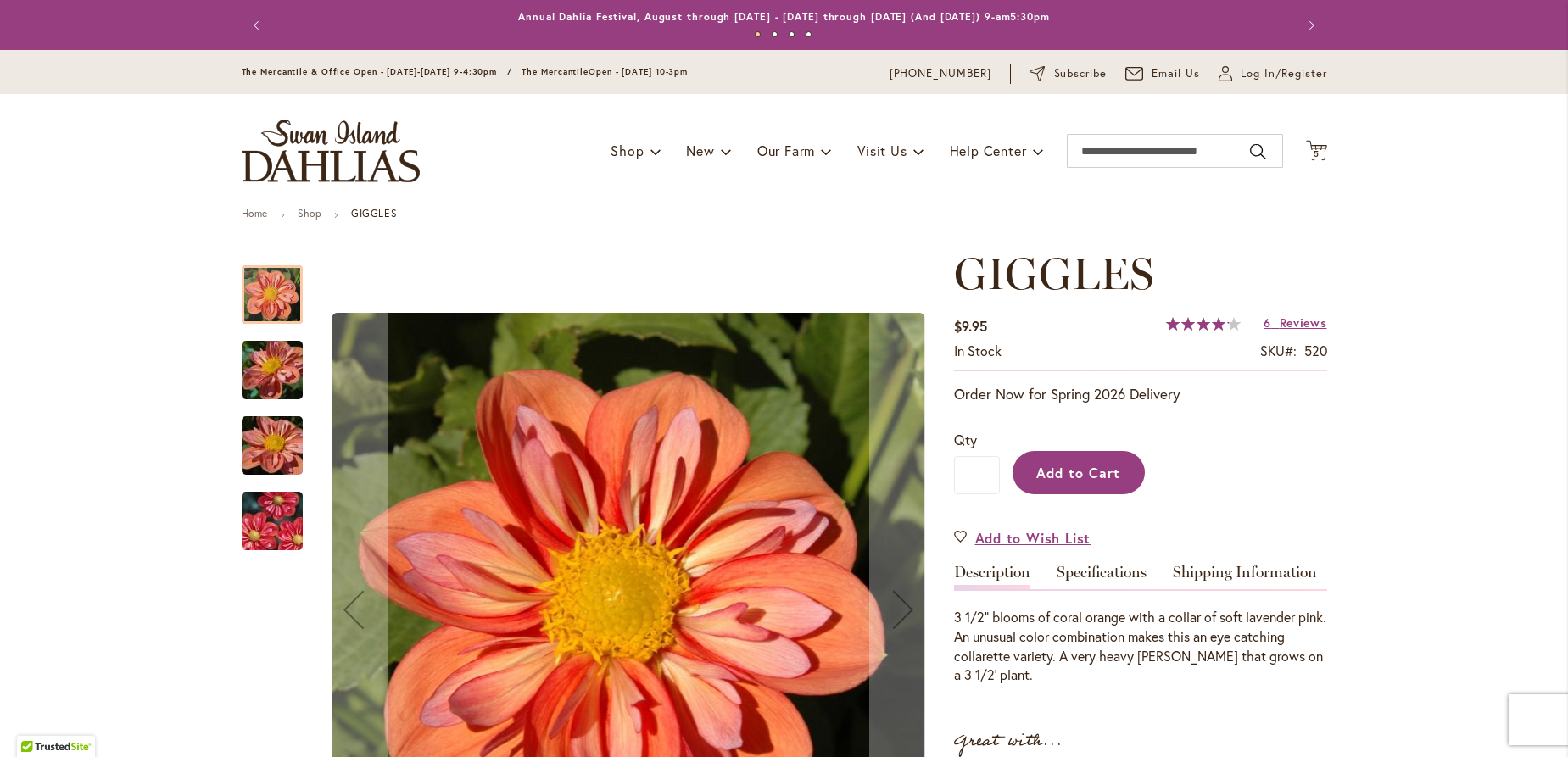
click at [1090, 479] on span "Add to Cart" at bounding box center [1078, 472] width 84 height 17
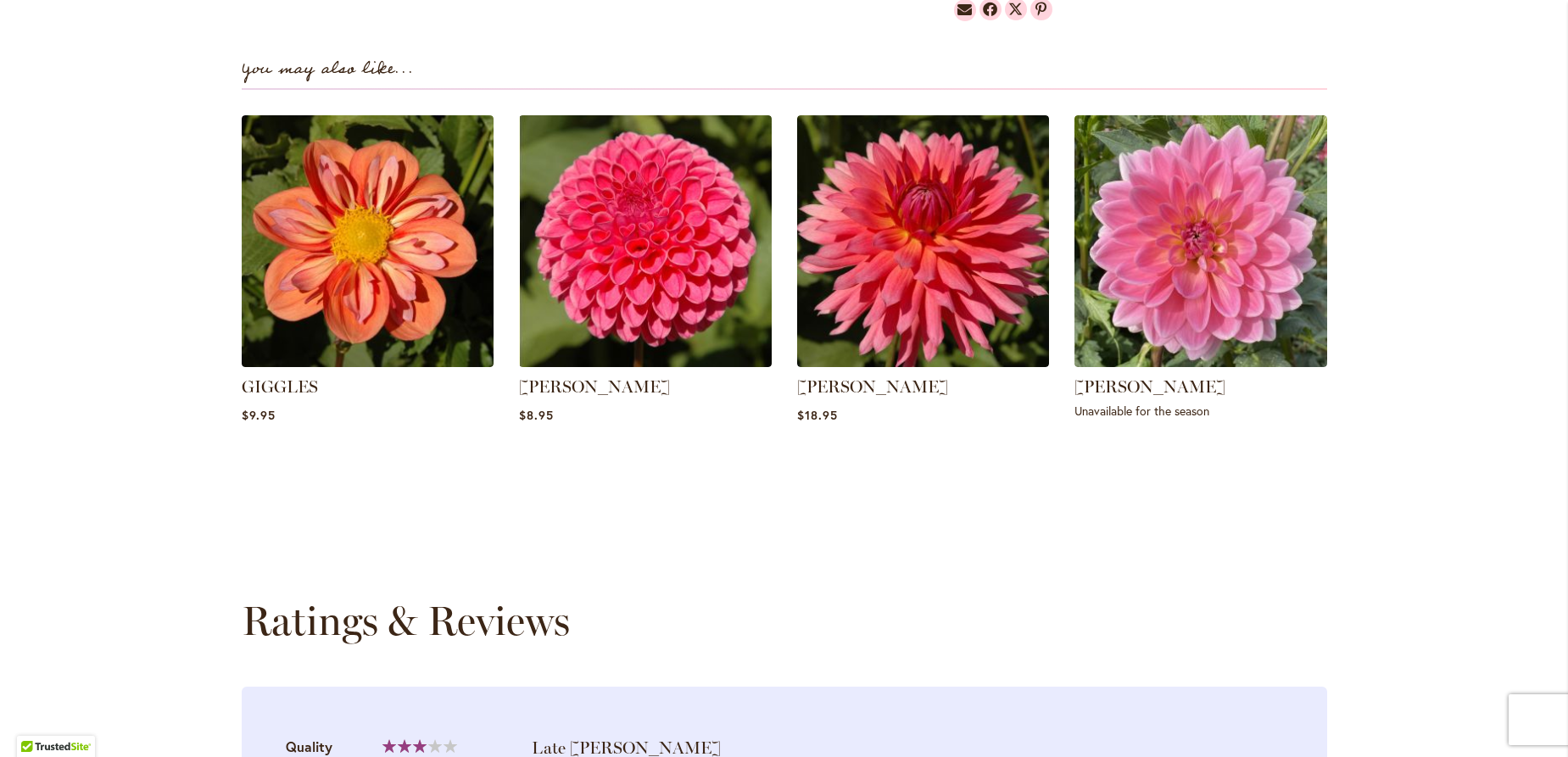
scroll to position [959, 0]
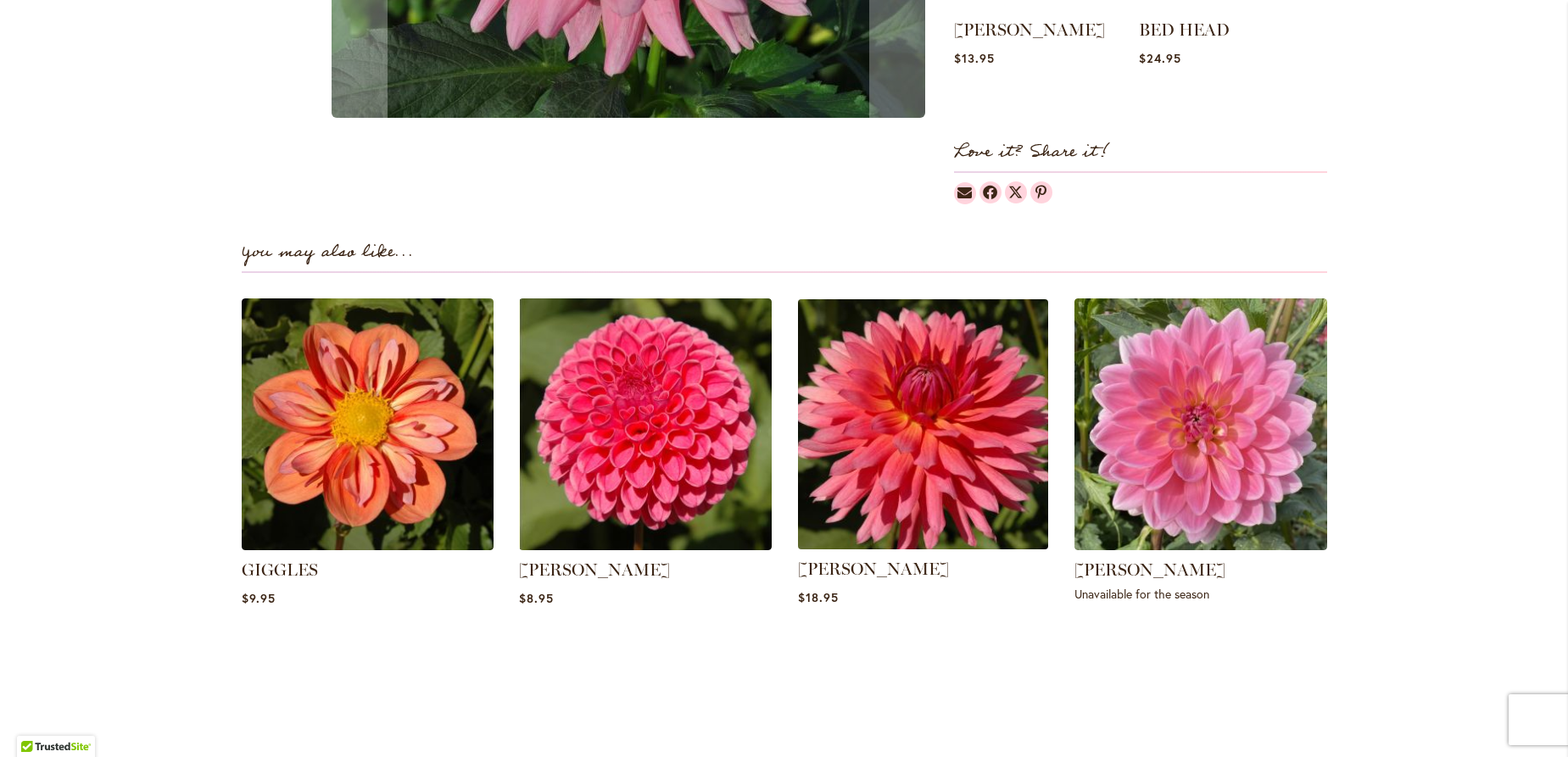
click at [802, 446] on img at bounding box center [923, 424] width 263 height 263
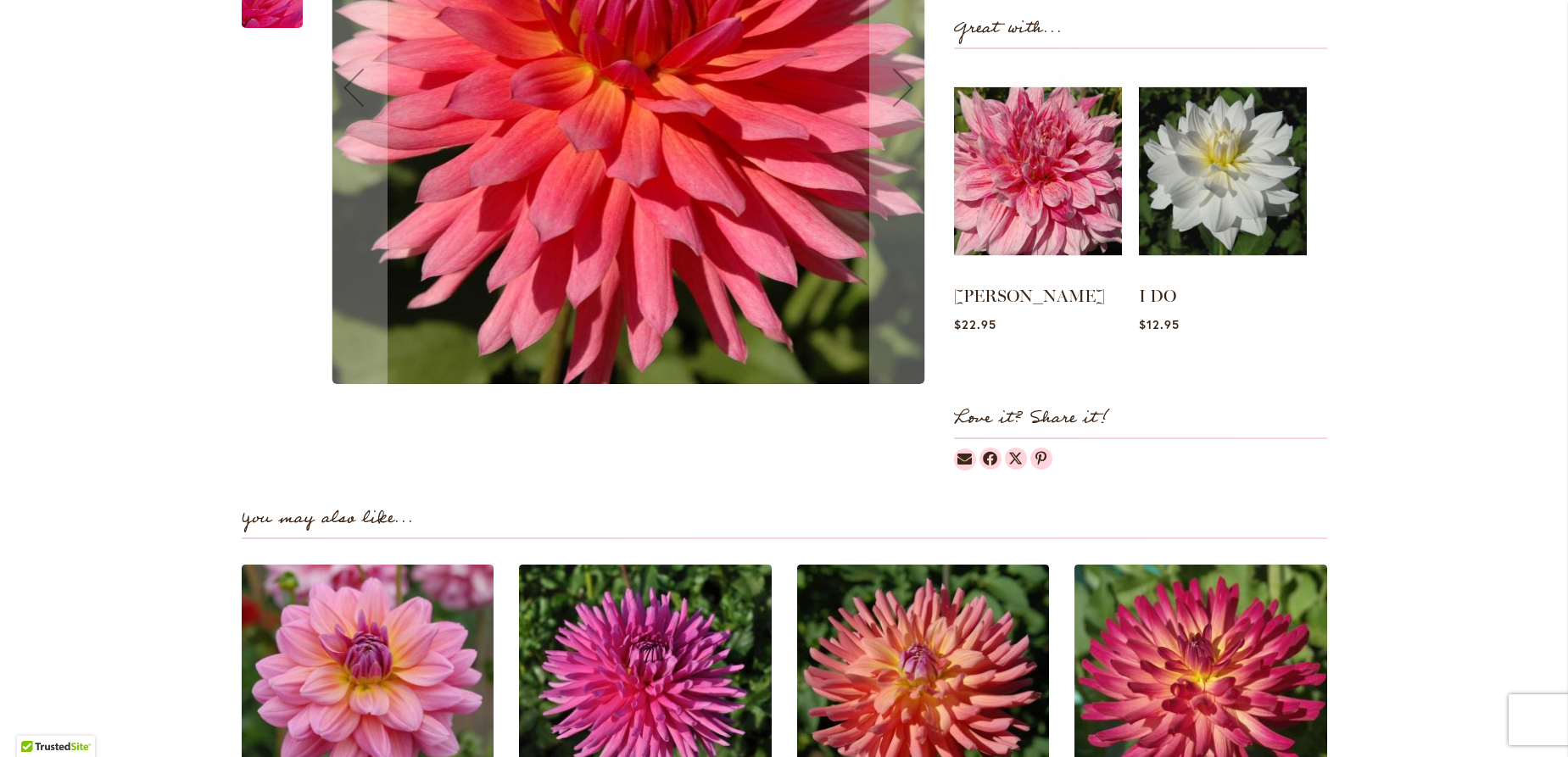
scroll to position [458, 0]
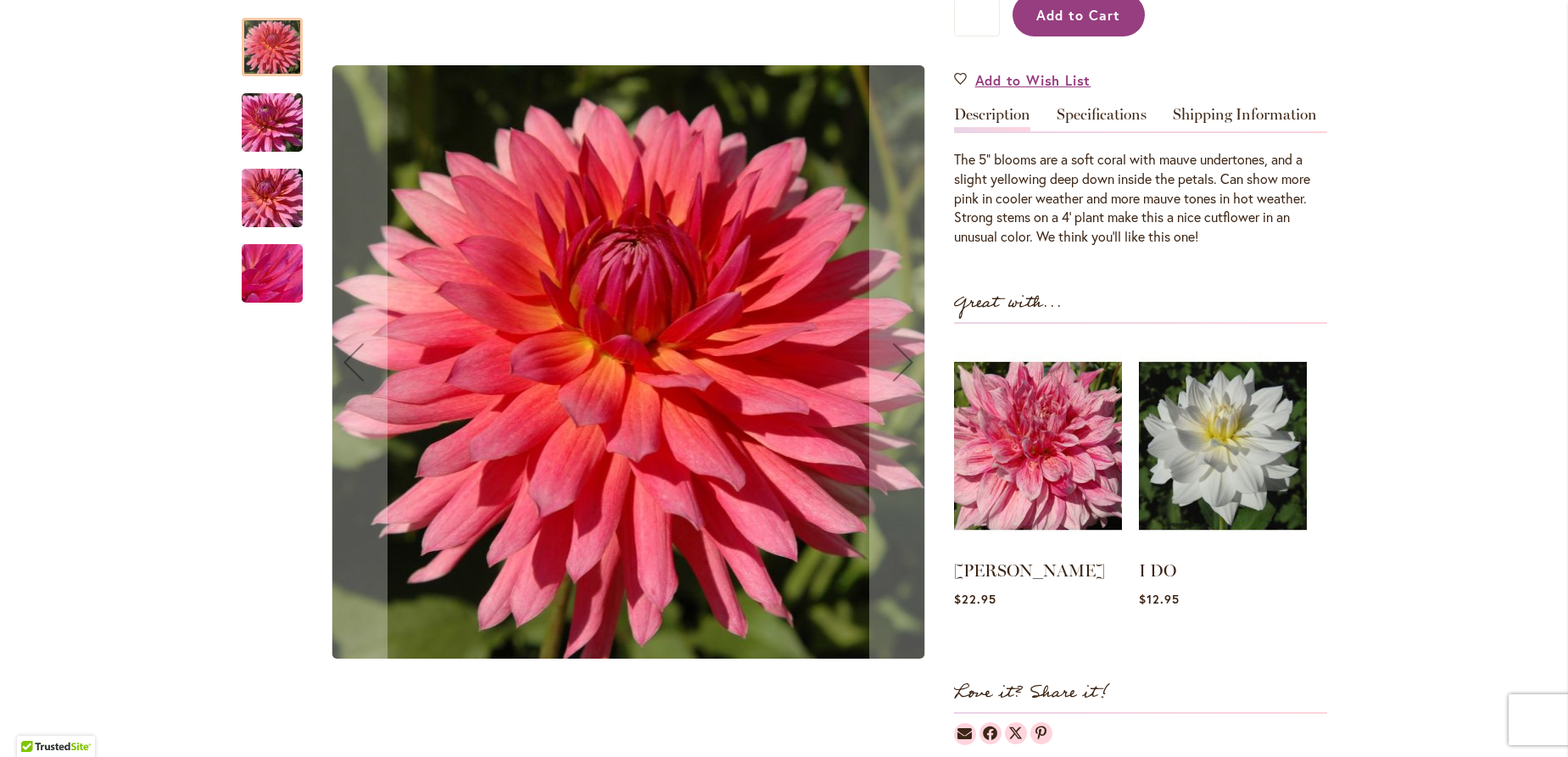
click at [1091, 24] on button "Add to Cart" at bounding box center [1078, 15] width 133 height 43
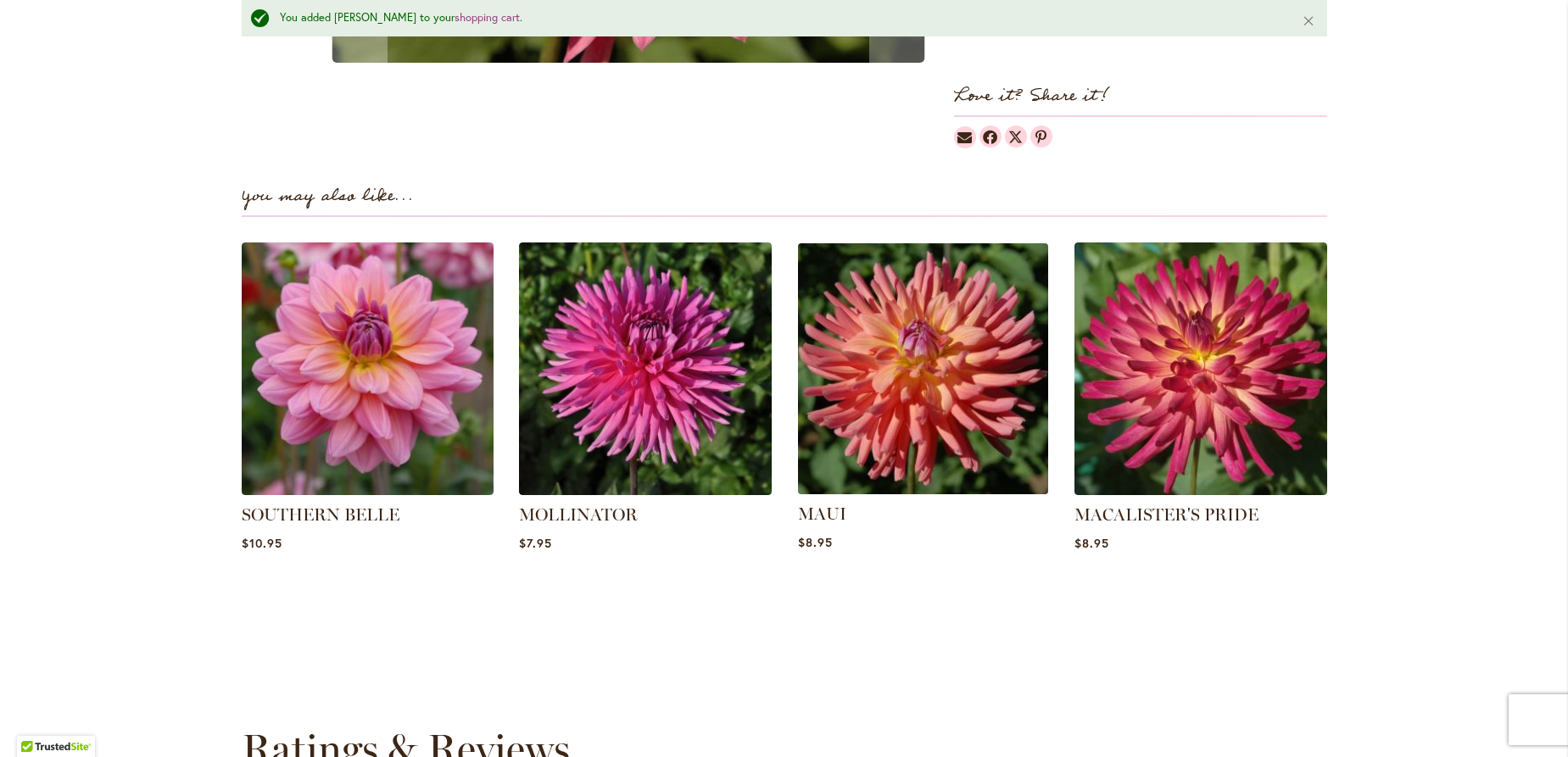
scroll to position [1142, 0]
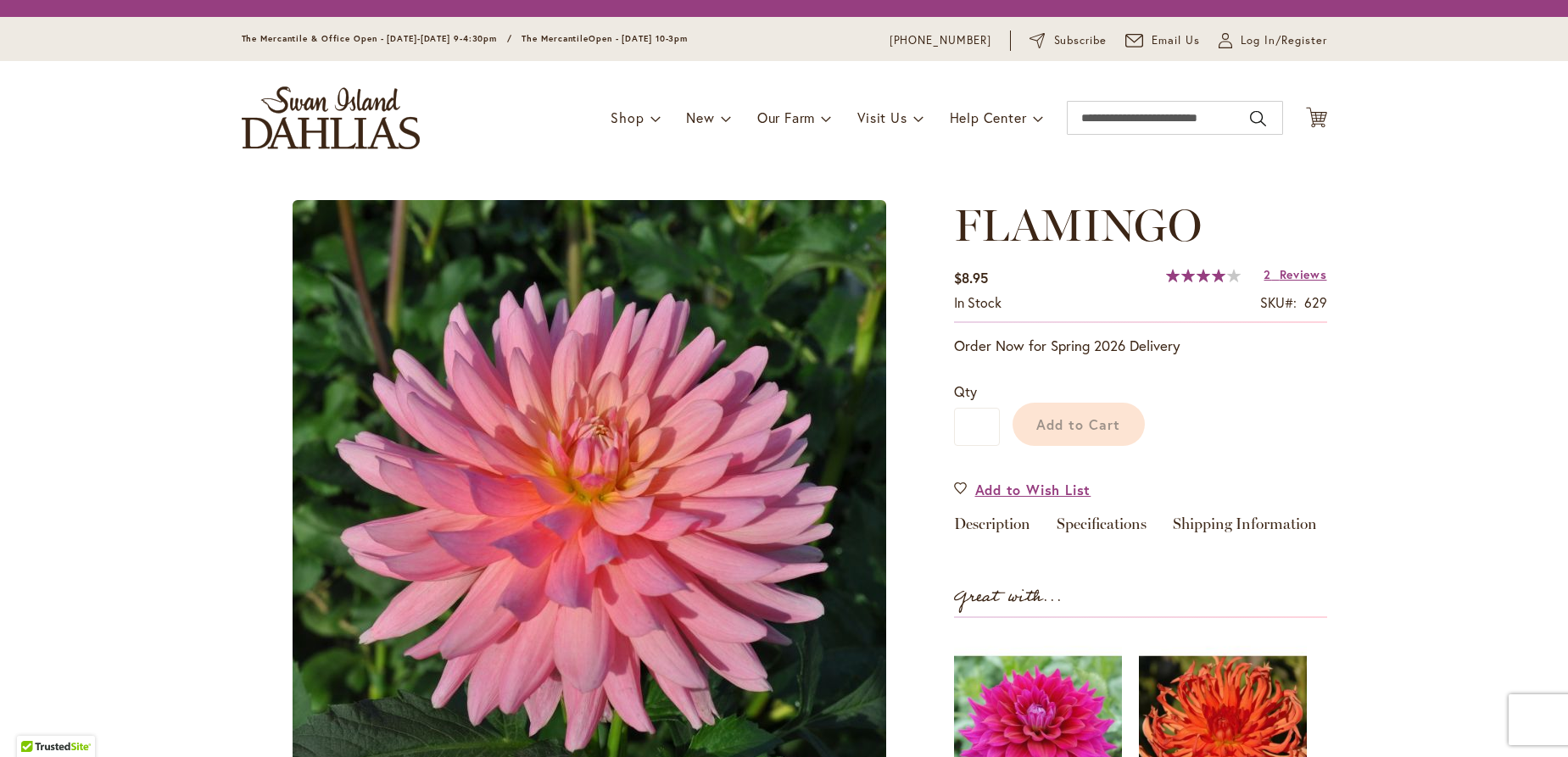
scroll to position [959, 0]
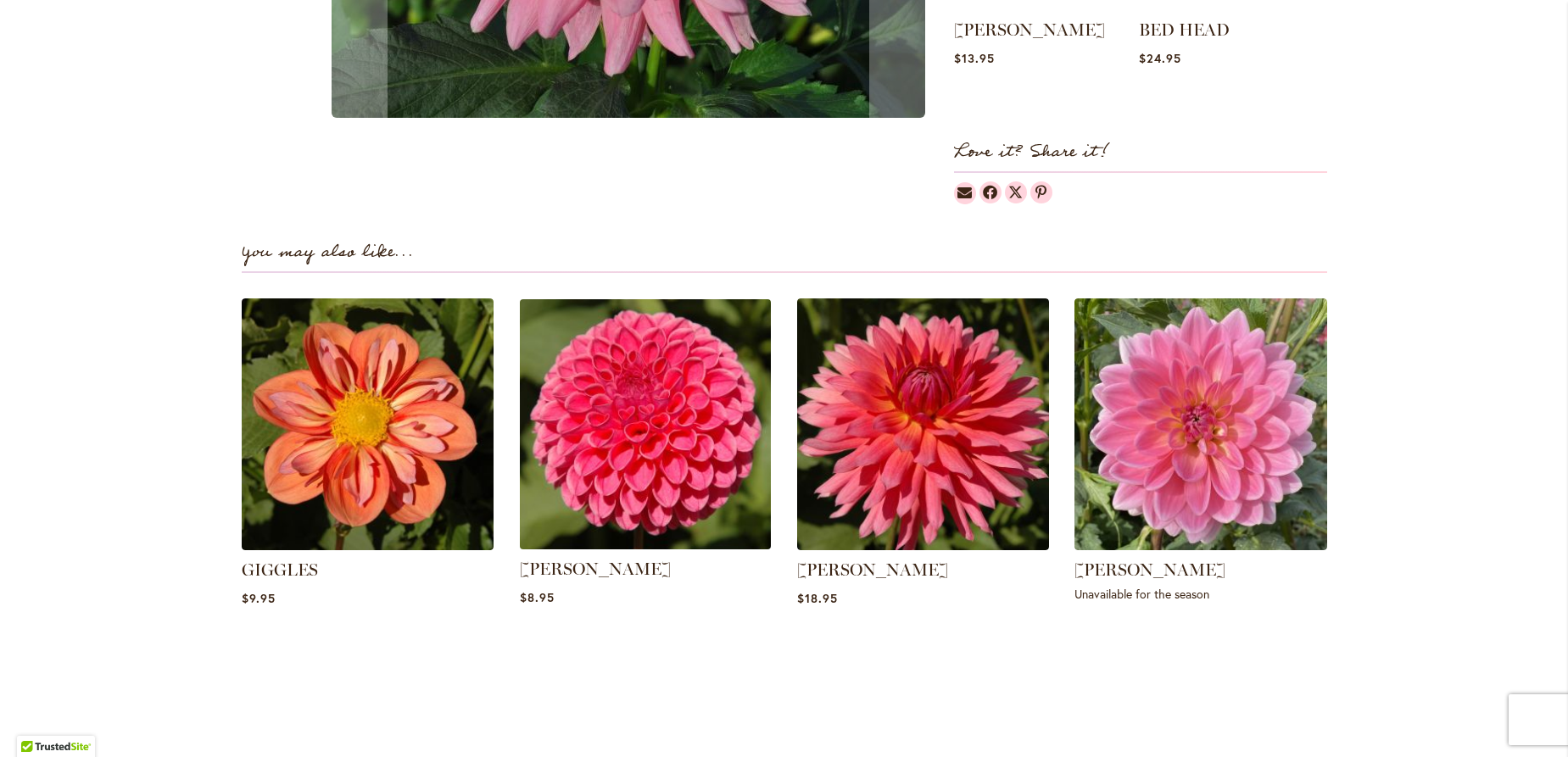
click at [674, 471] on img at bounding box center [645, 424] width 263 height 263
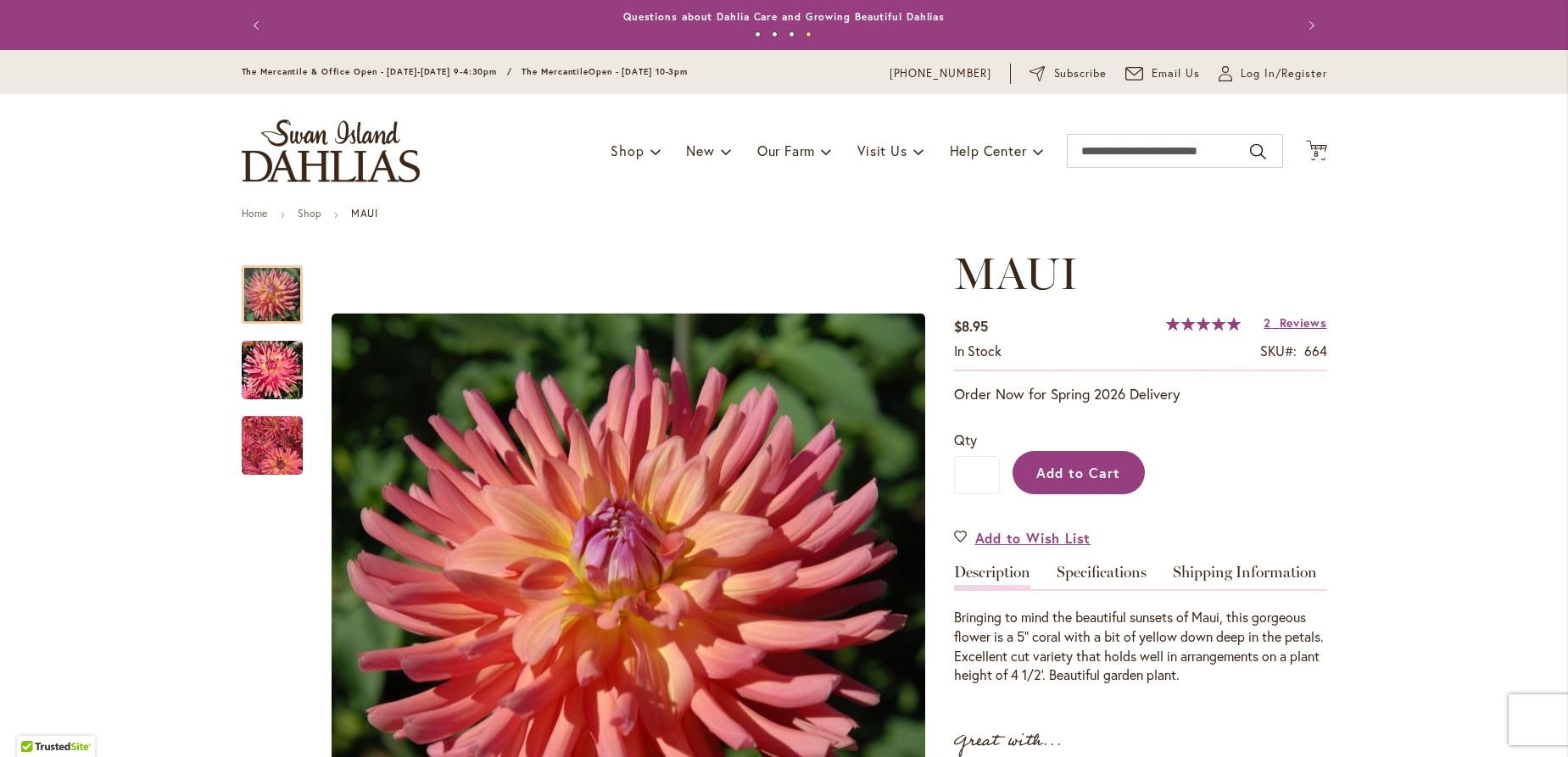
click at [1082, 468] on span "Add to Cart" at bounding box center [1078, 472] width 84 height 17
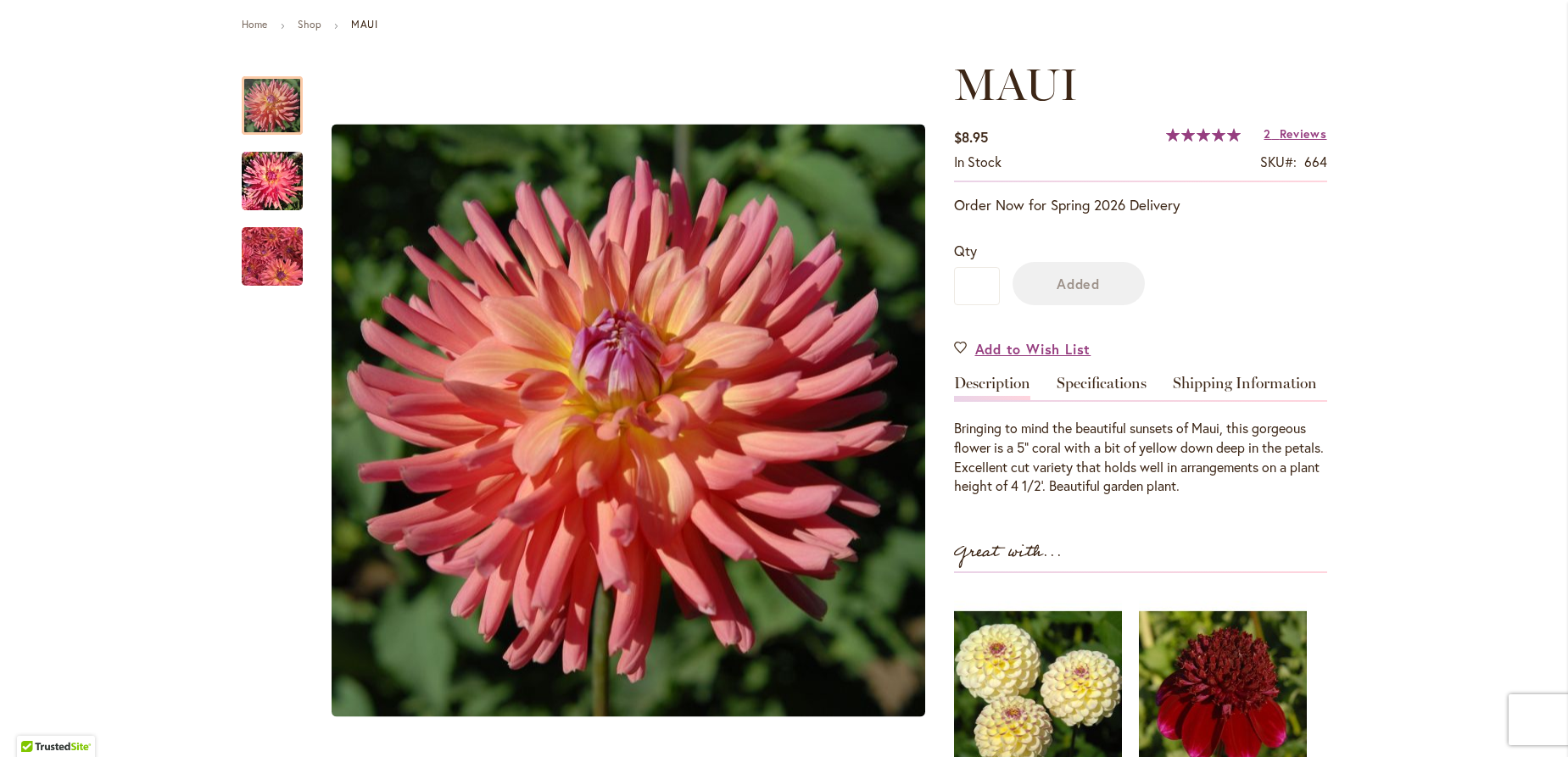
scroll to position [275, 0]
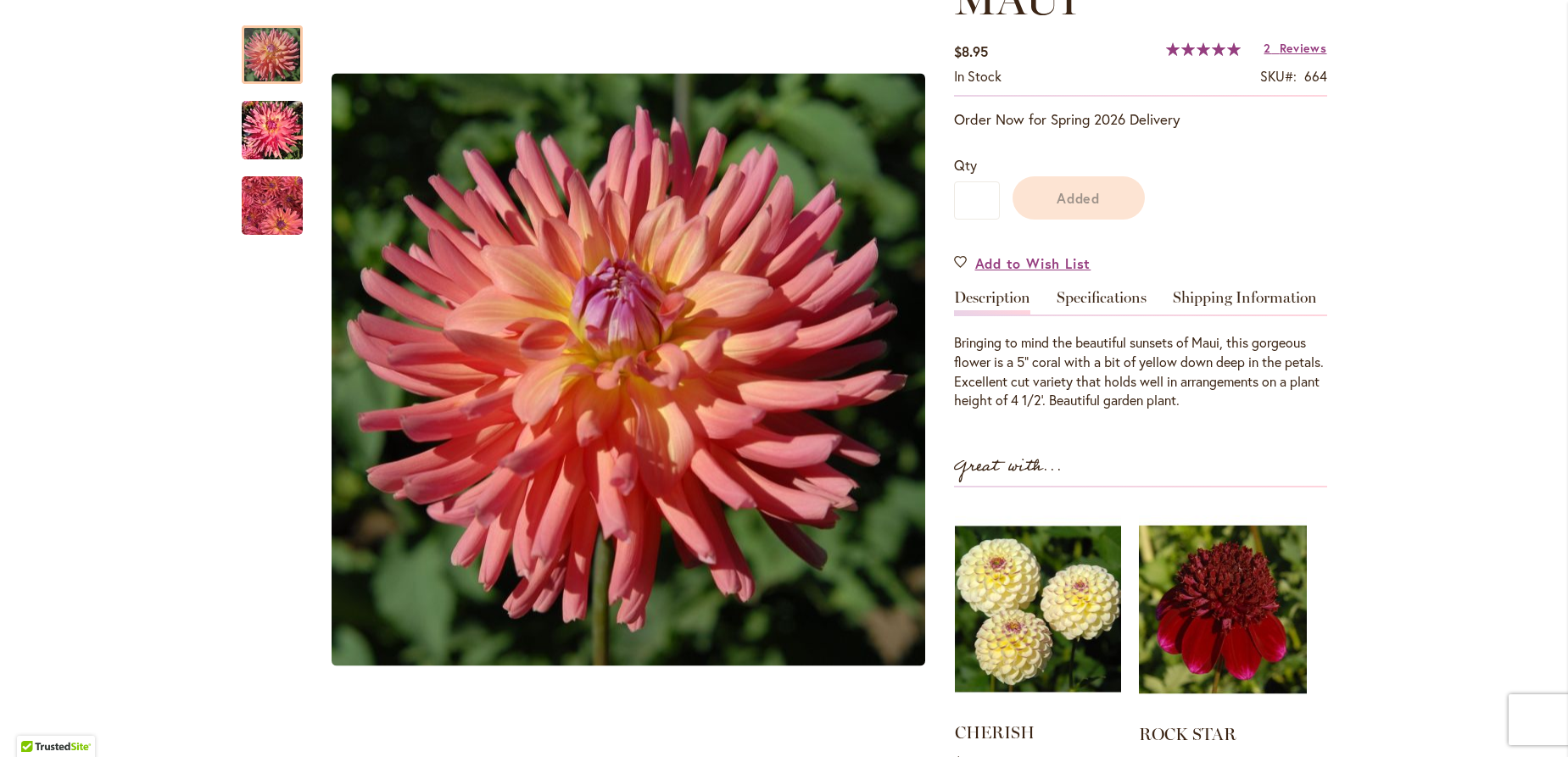
click at [988, 611] on img at bounding box center [1038, 609] width 167 height 208
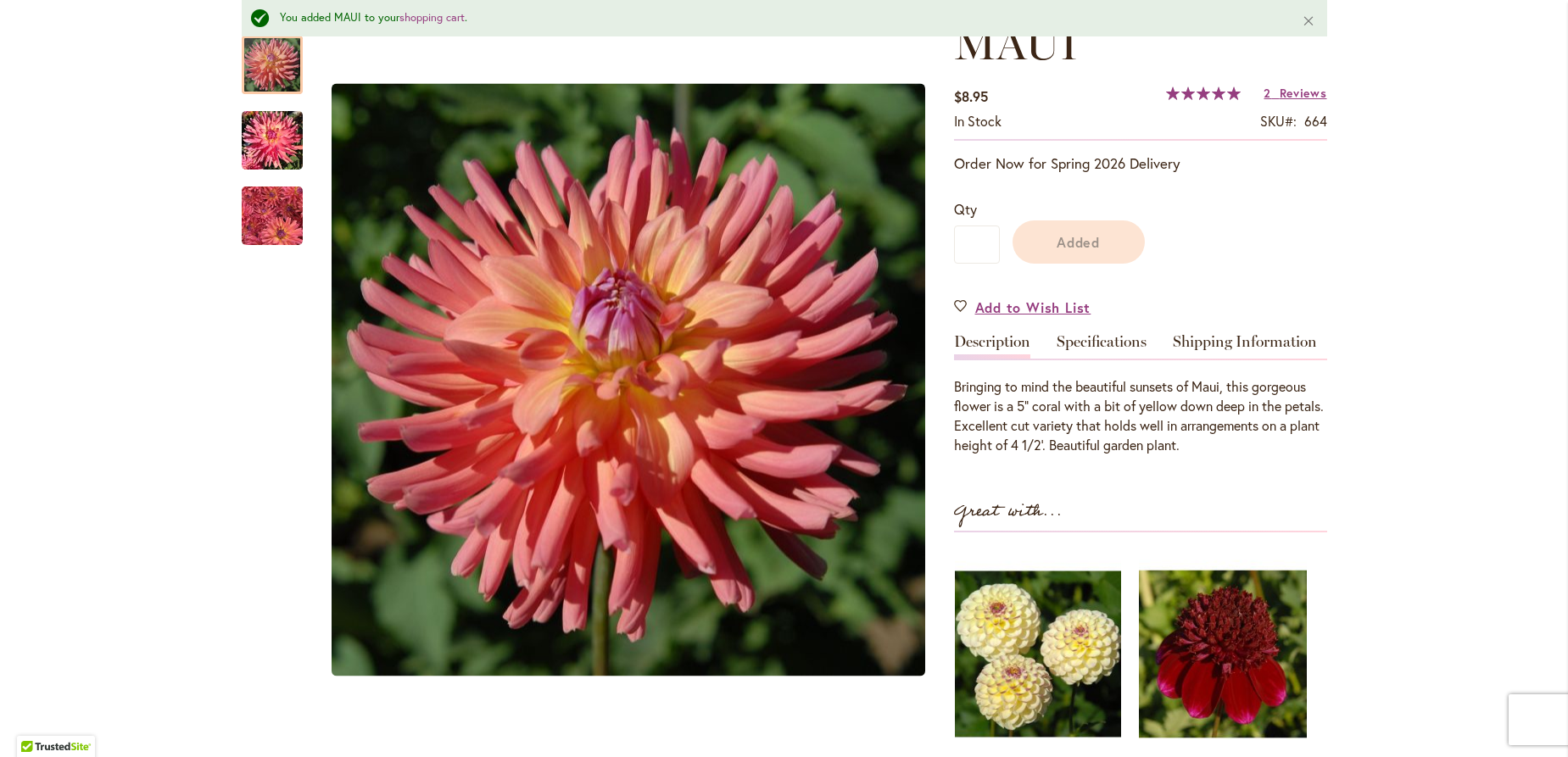
scroll to position [502, 0]
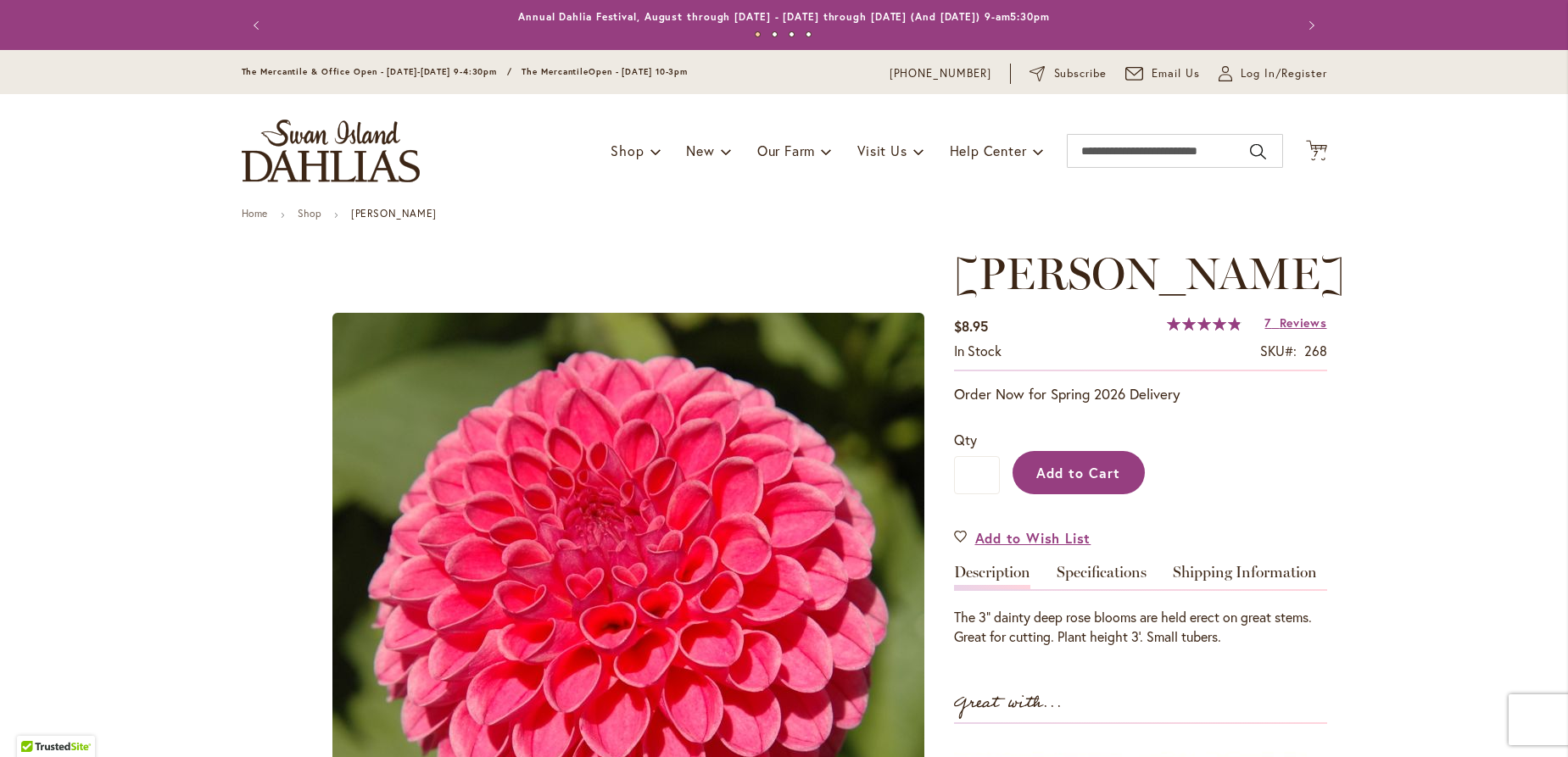
click at [1044, 468] on span "Add to Cart" at bounding box center [1078, 472] width 84 height 17
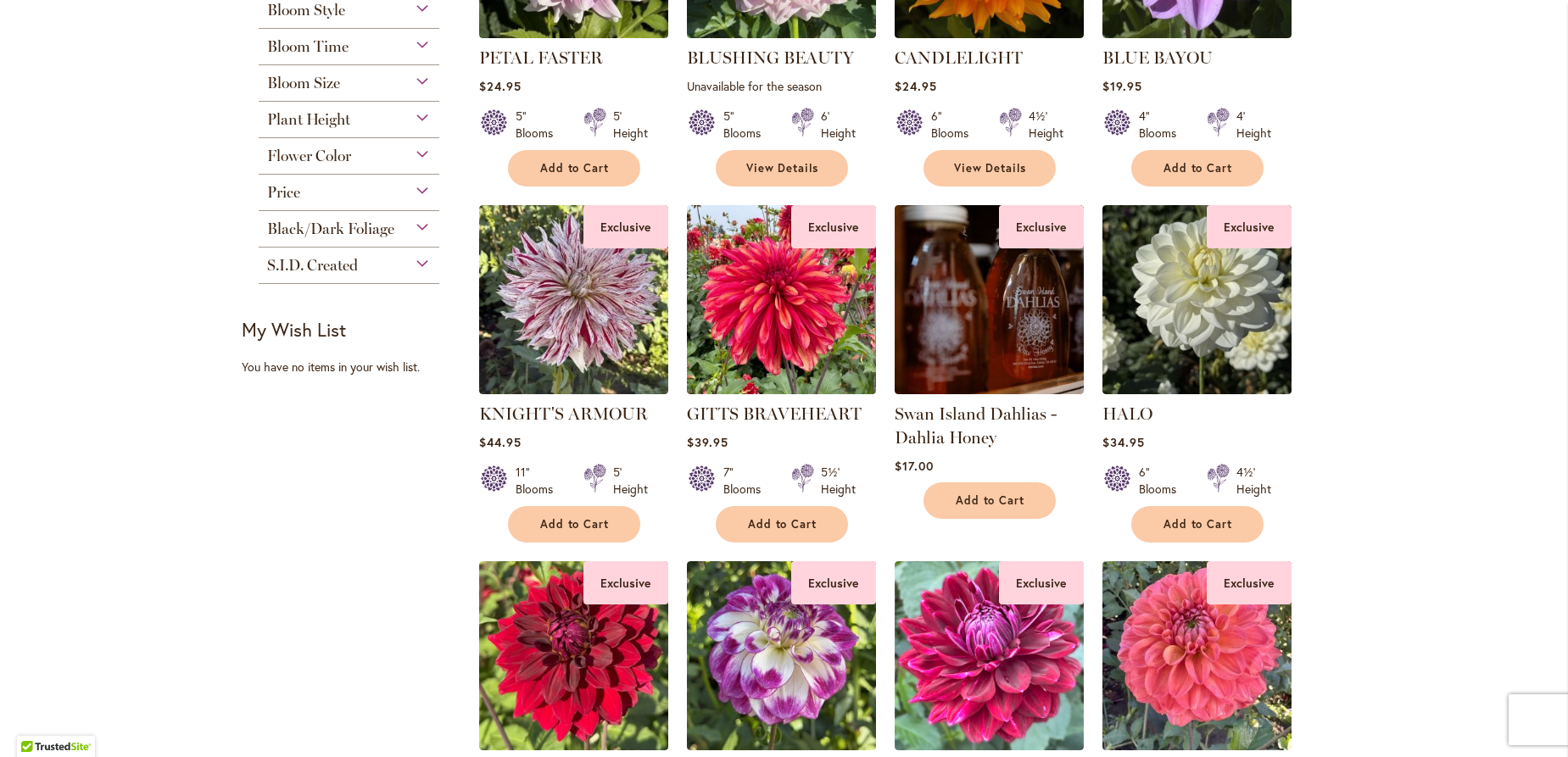
scroll to position [1636, 0]
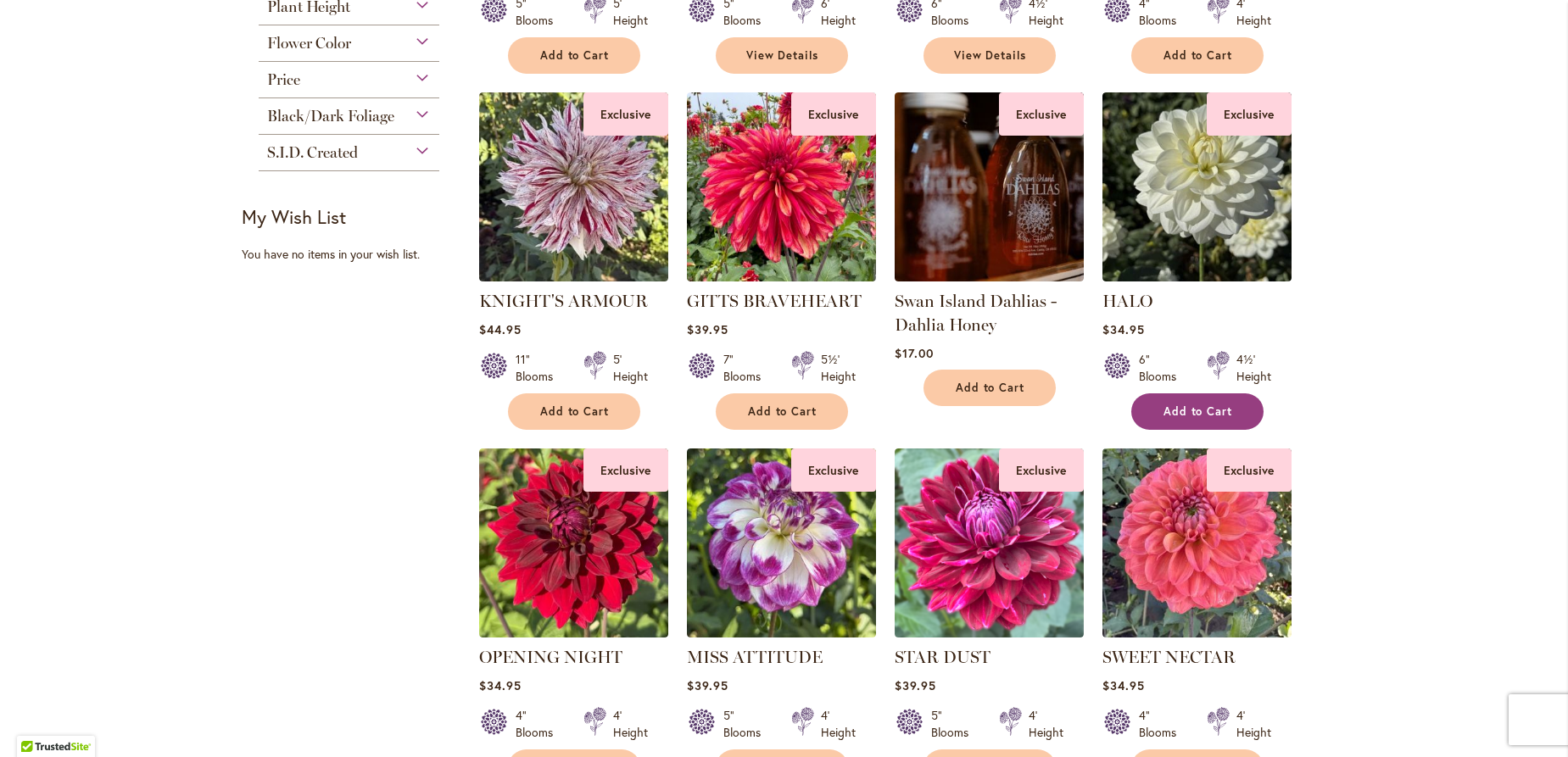
click at [1213, 405] on span "Add to Cart" at bounding box center [1198, 412] width 70 height 15
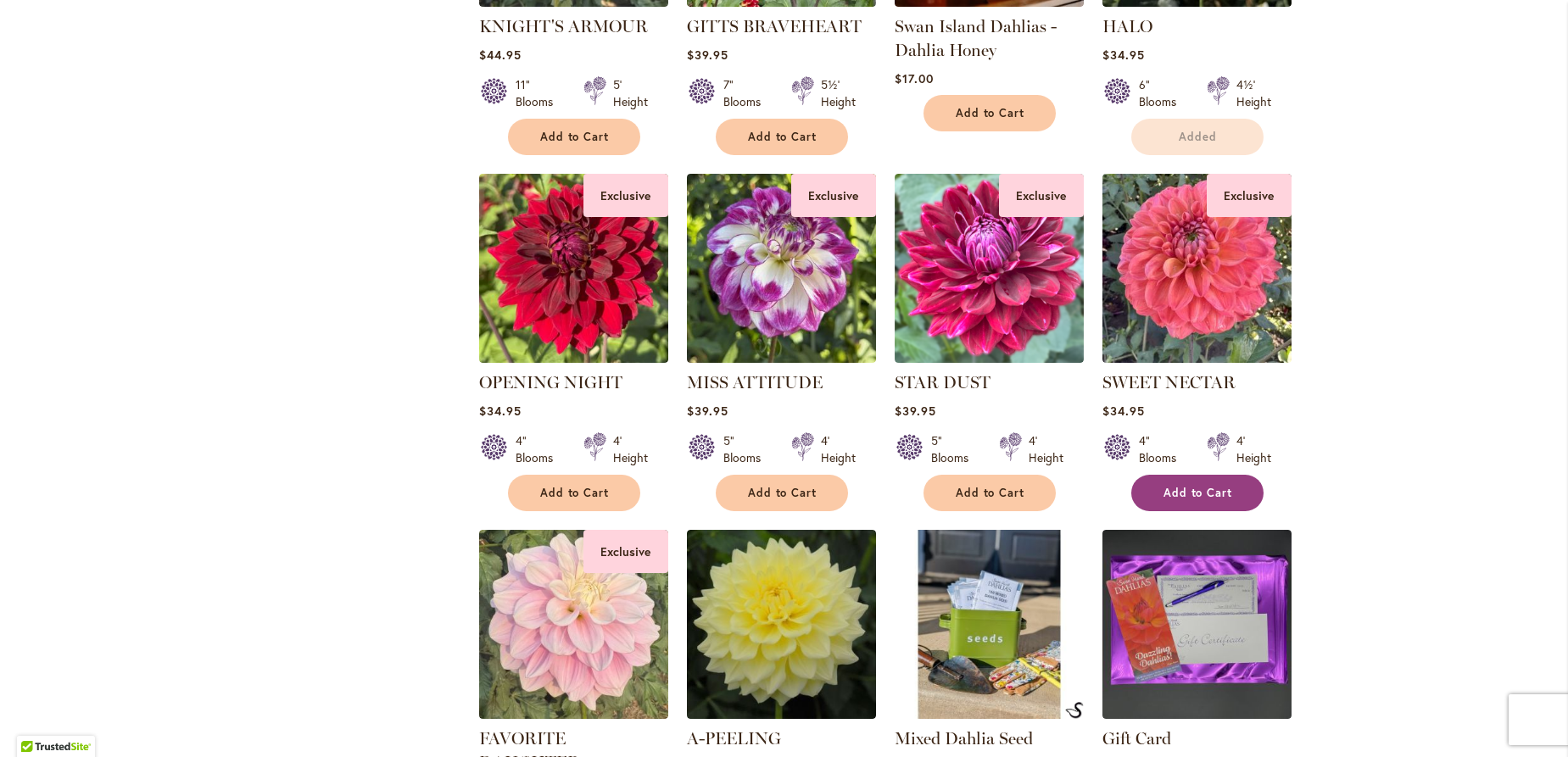
click at [1183, 486] on span "Add to Cart" at bounding box center [1198, 493] width 70 height 15
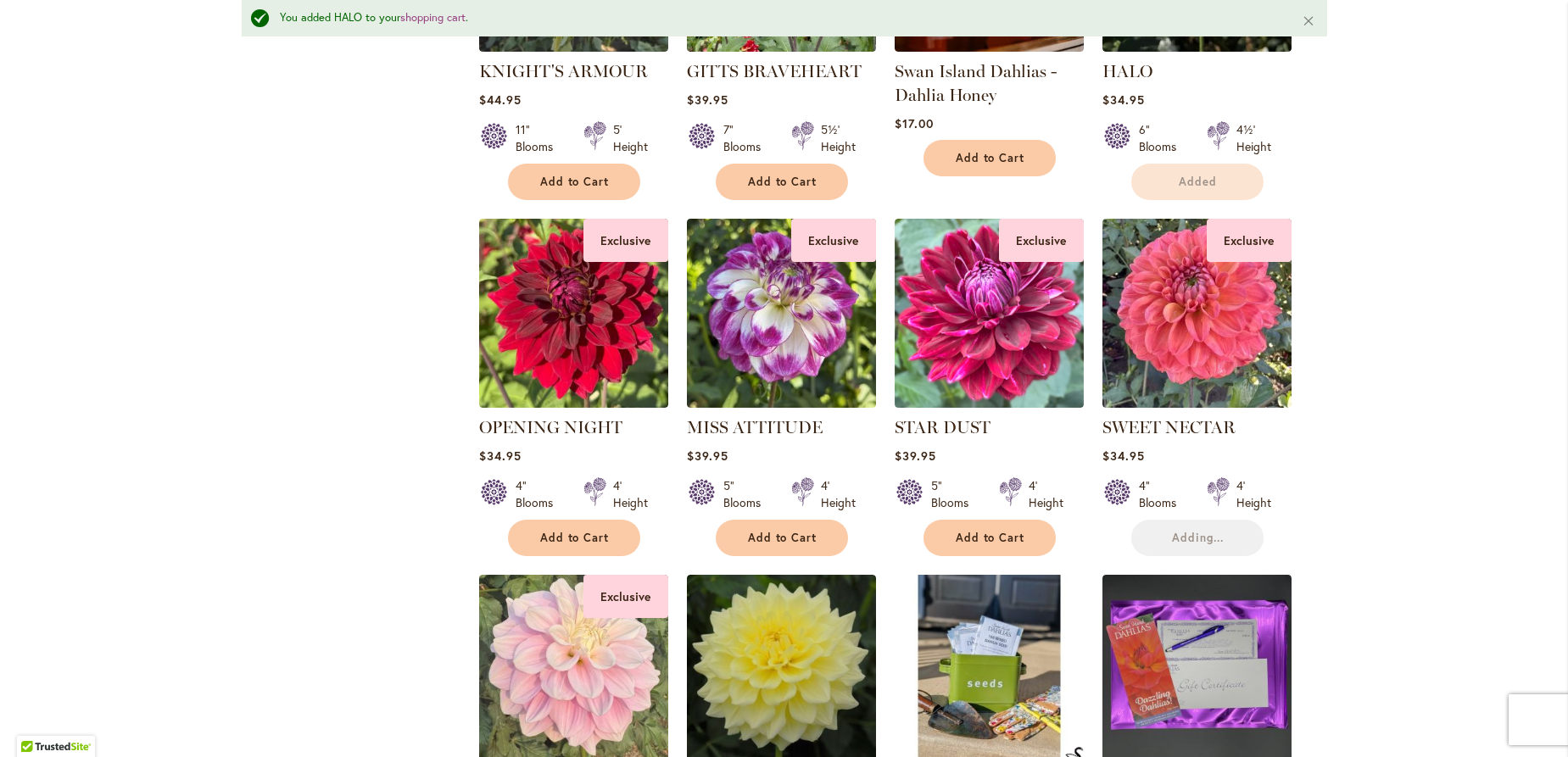
scroll to position [2321, 0]
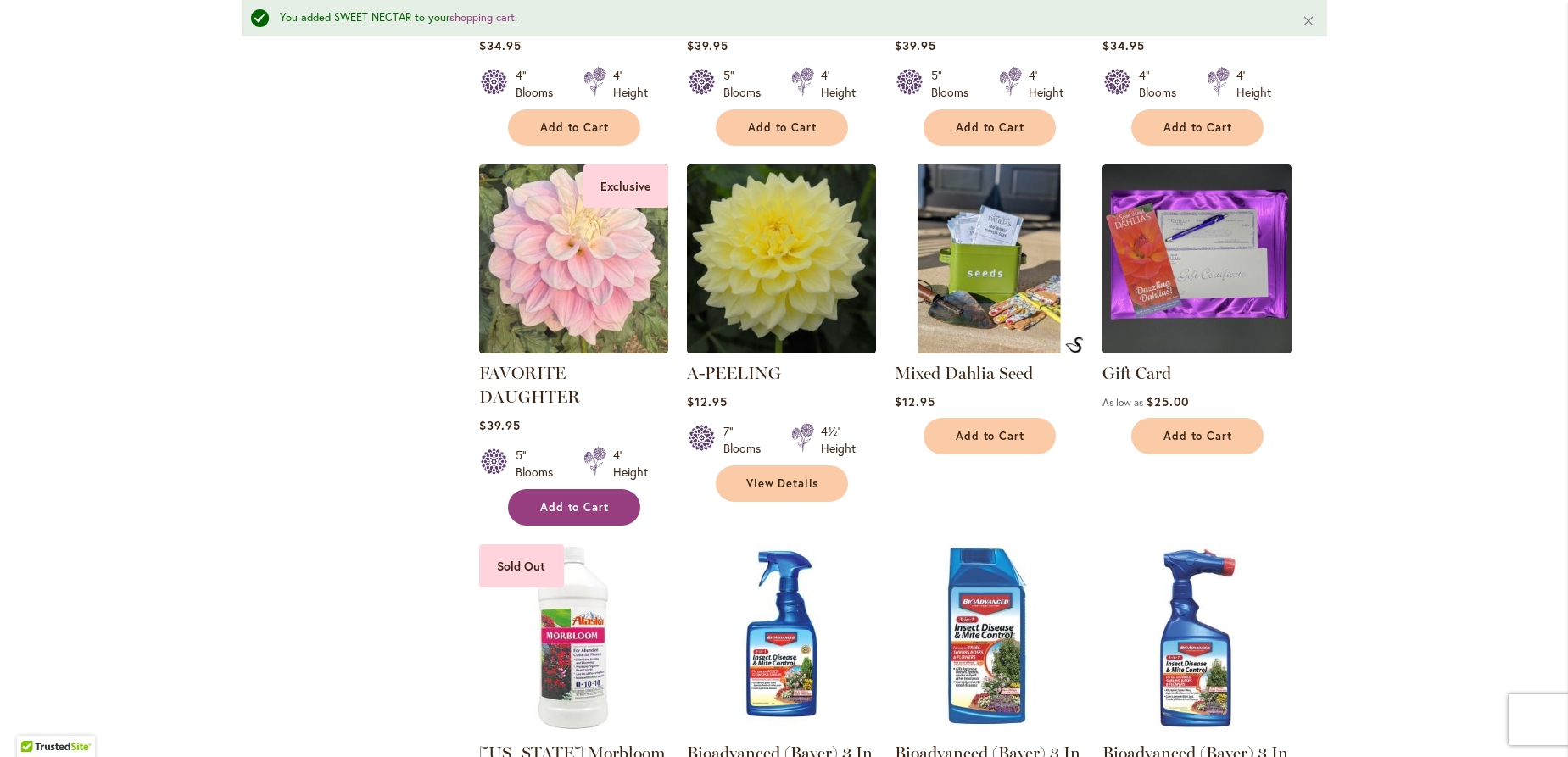
click at [571, 500] on span "Add to Cart" at bounding box center [575, 508] width 70 height 15
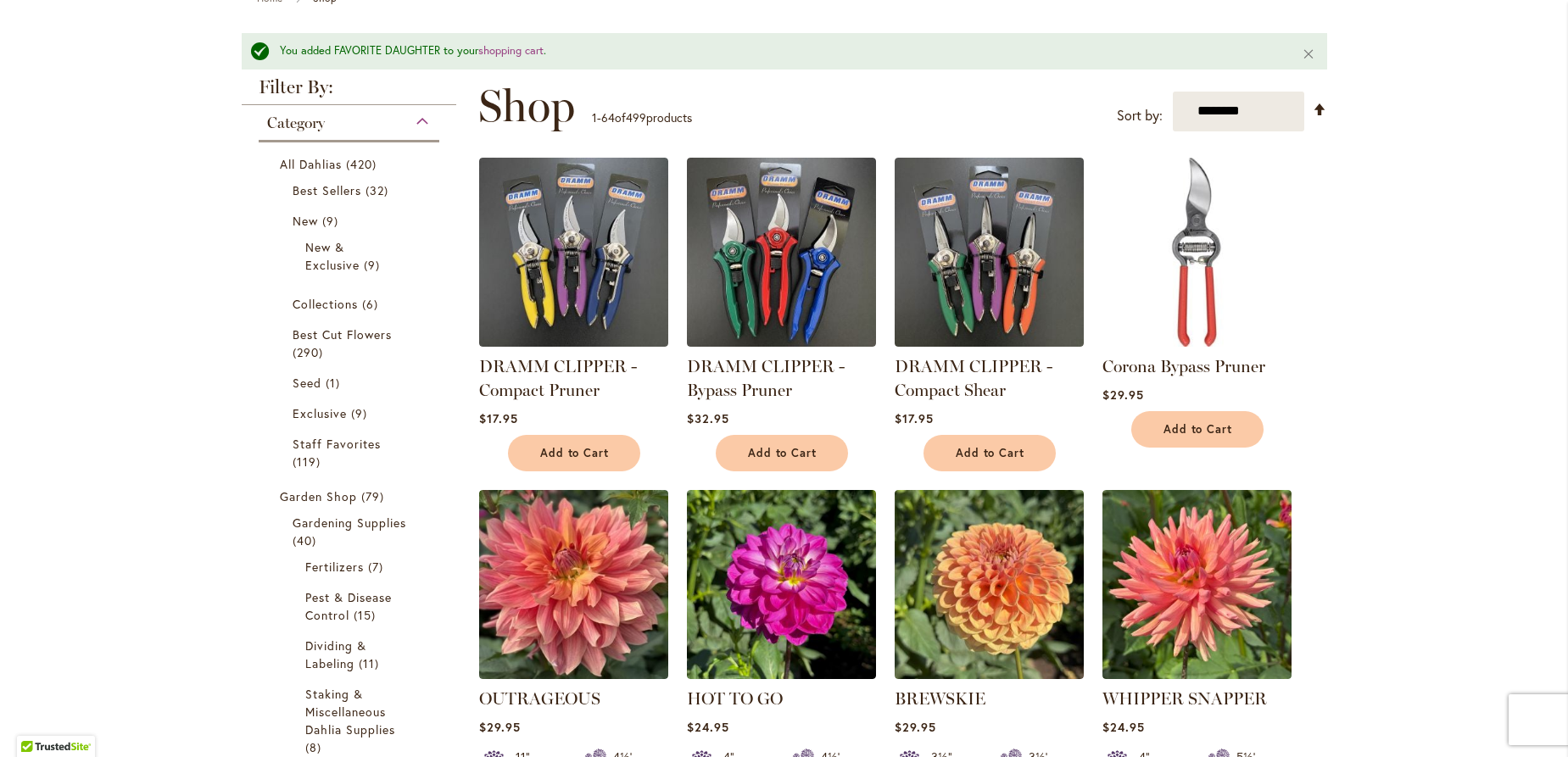
scroll to position [0, 0]
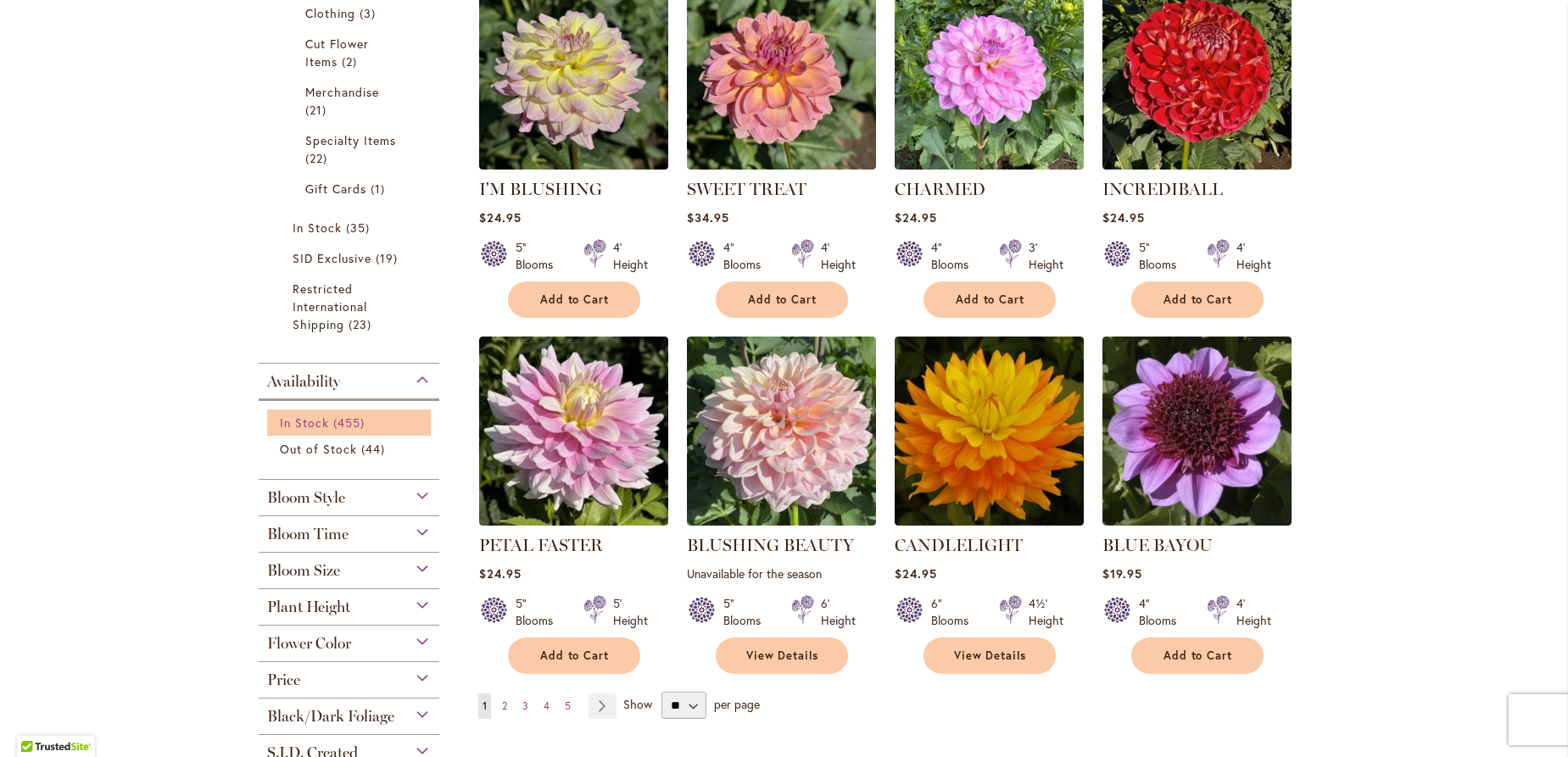
scroll to position [1217, 0]
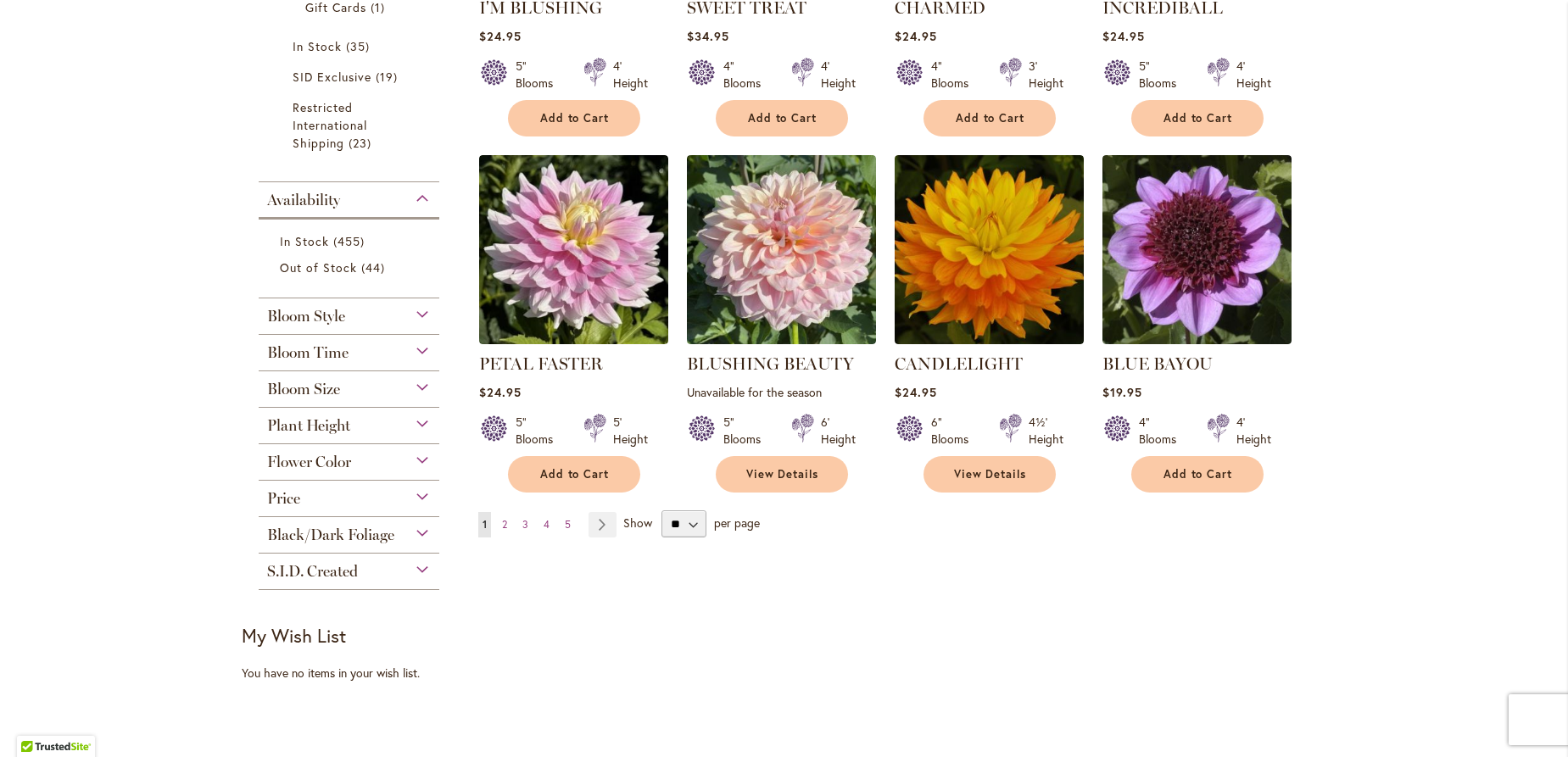
click at [299, 383] on span "Bloom Size" at bounding box center [303, 389] width 73 height 18
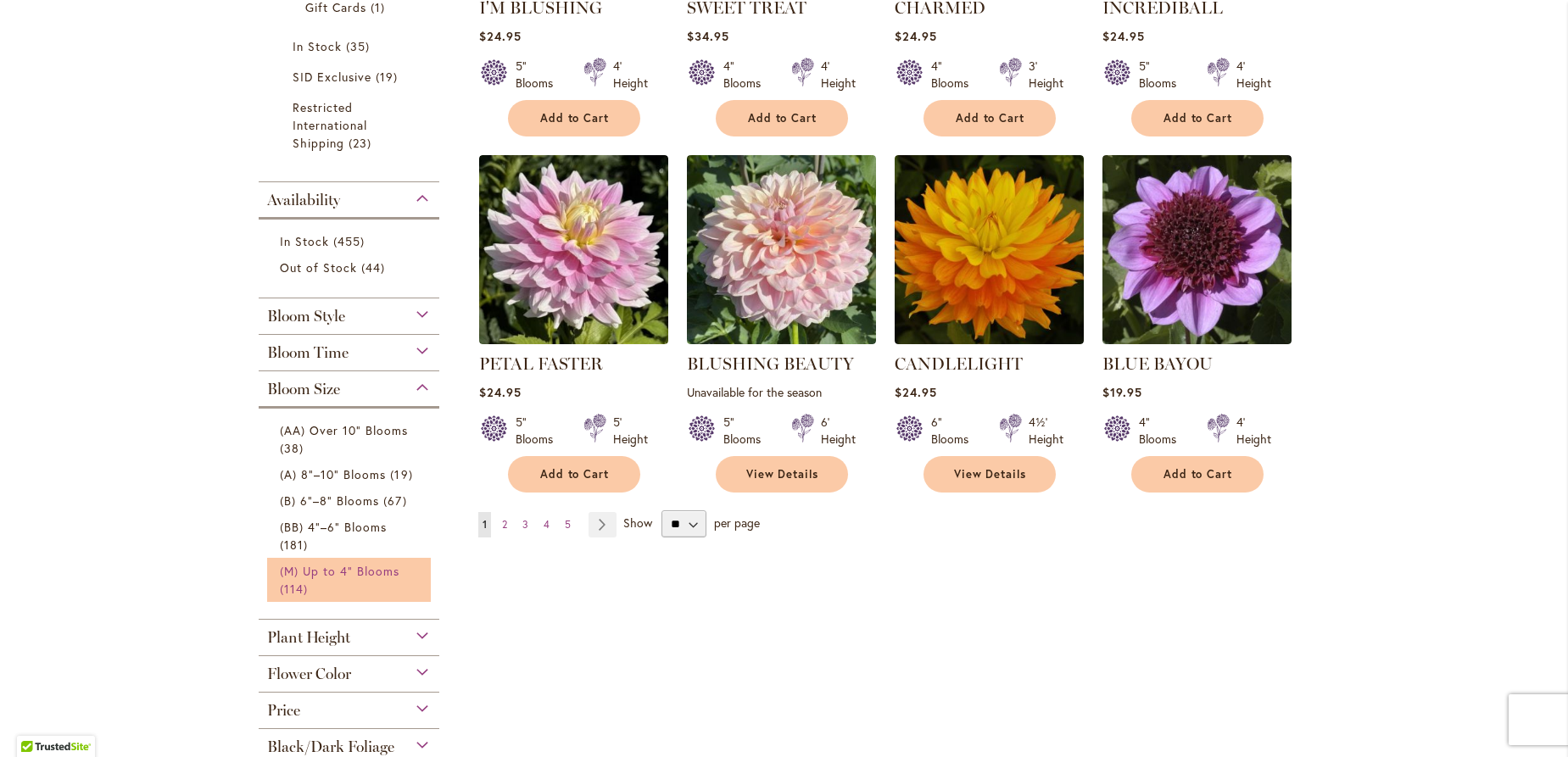
click at [322, 562] on link "(M) Up to 4" Blooms 114 items" at bounding box center [352, 579] width 144 height 36
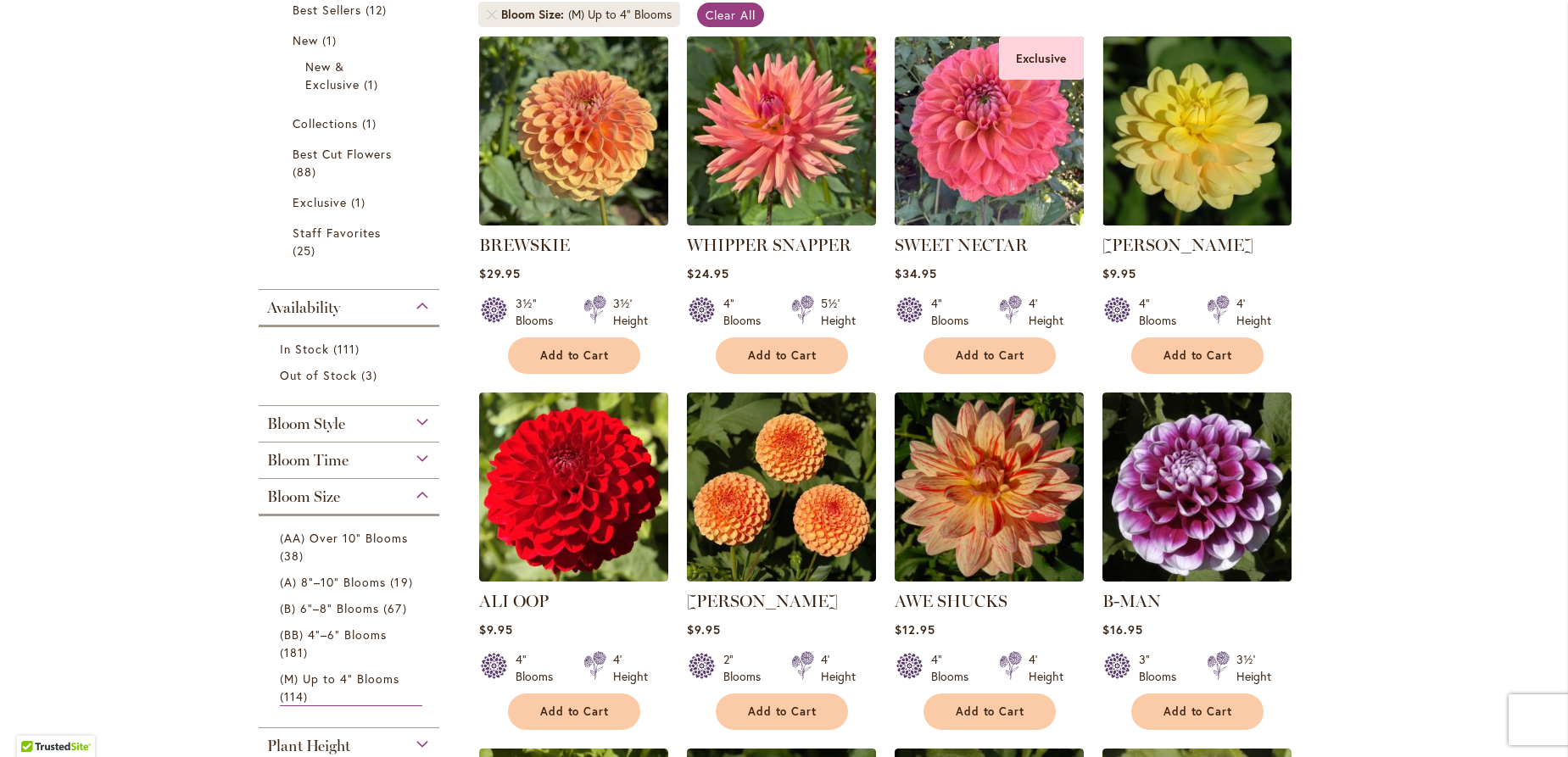
scroll to position [275, 0]
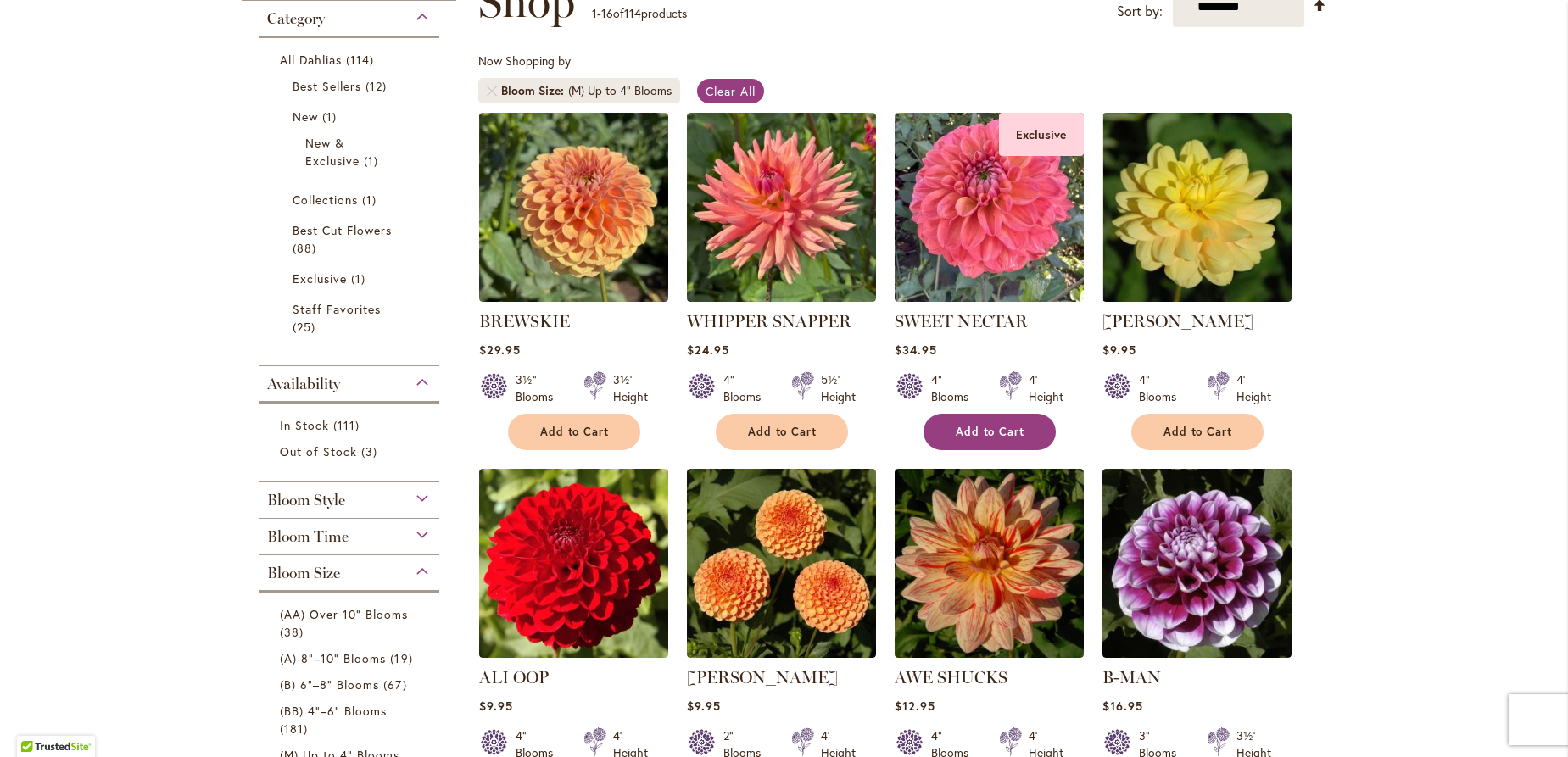
click at [1016, 437] on span "Add to Cart" at bounding box center [991, 432] width 70 height 15
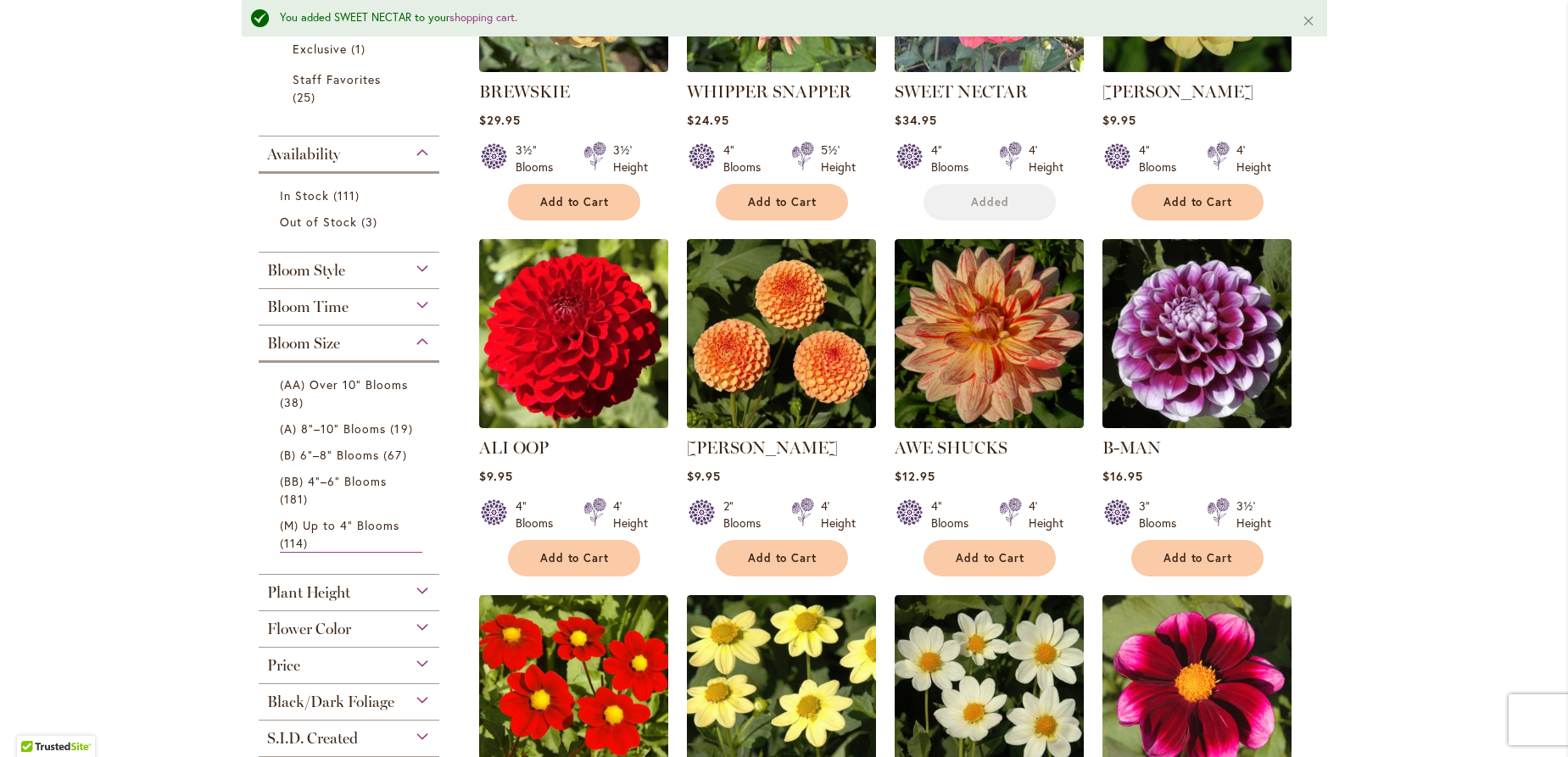
scroll to position [593, 0]
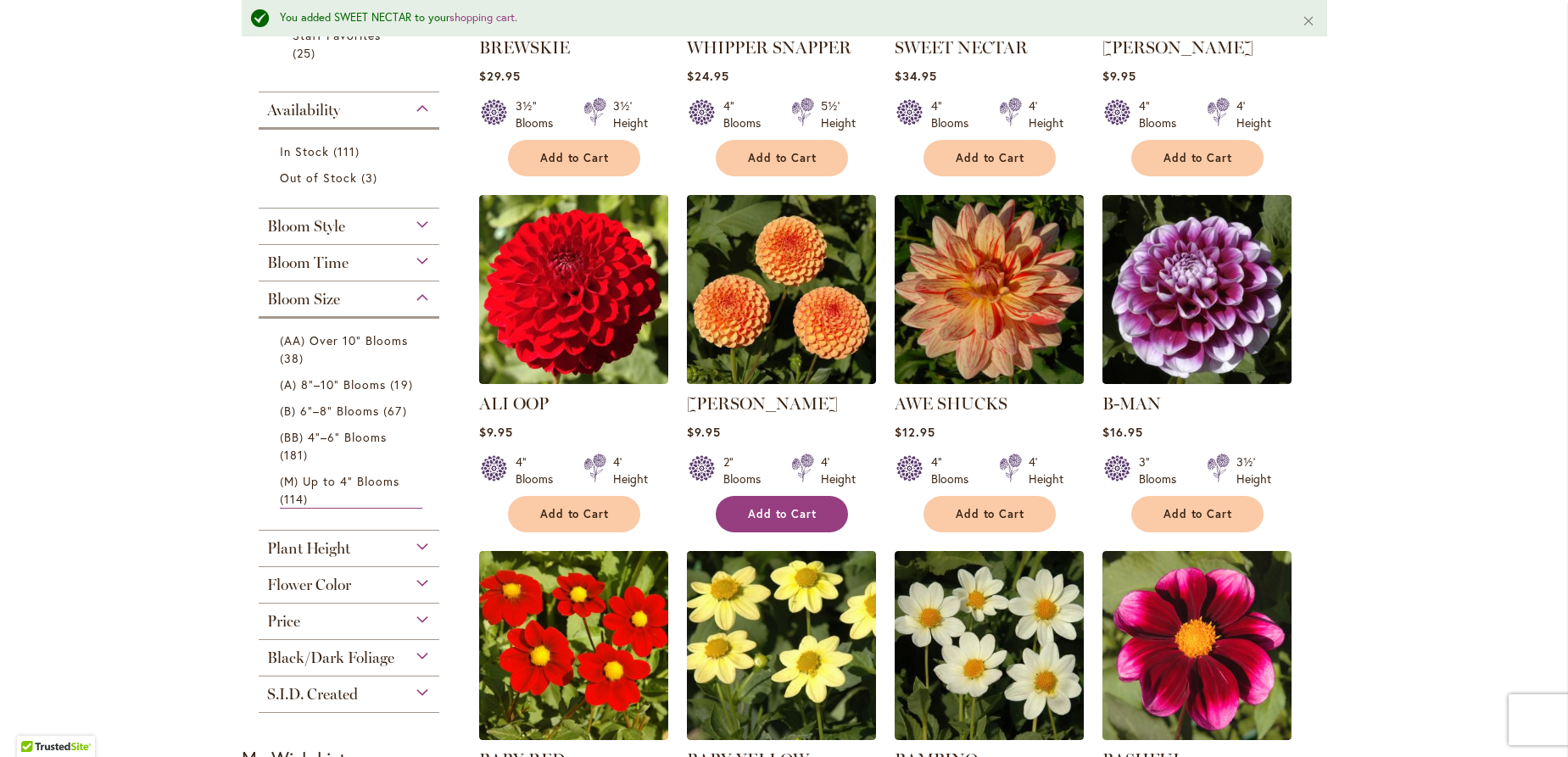
click at [766, 507] on span "Add to Cart" at bounding box center [783, 514] width 70 height 15
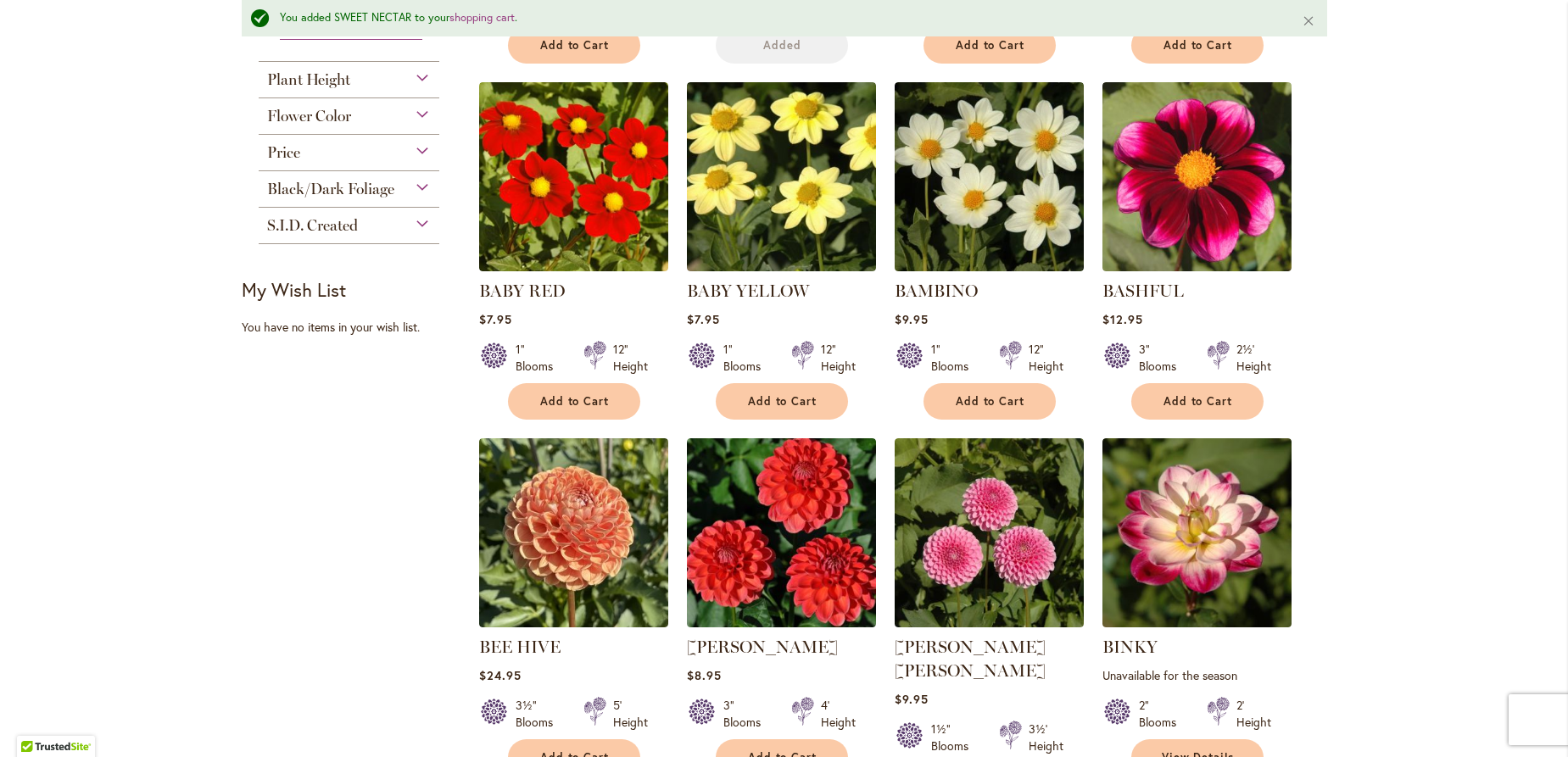
scroll to position [1234, 0]
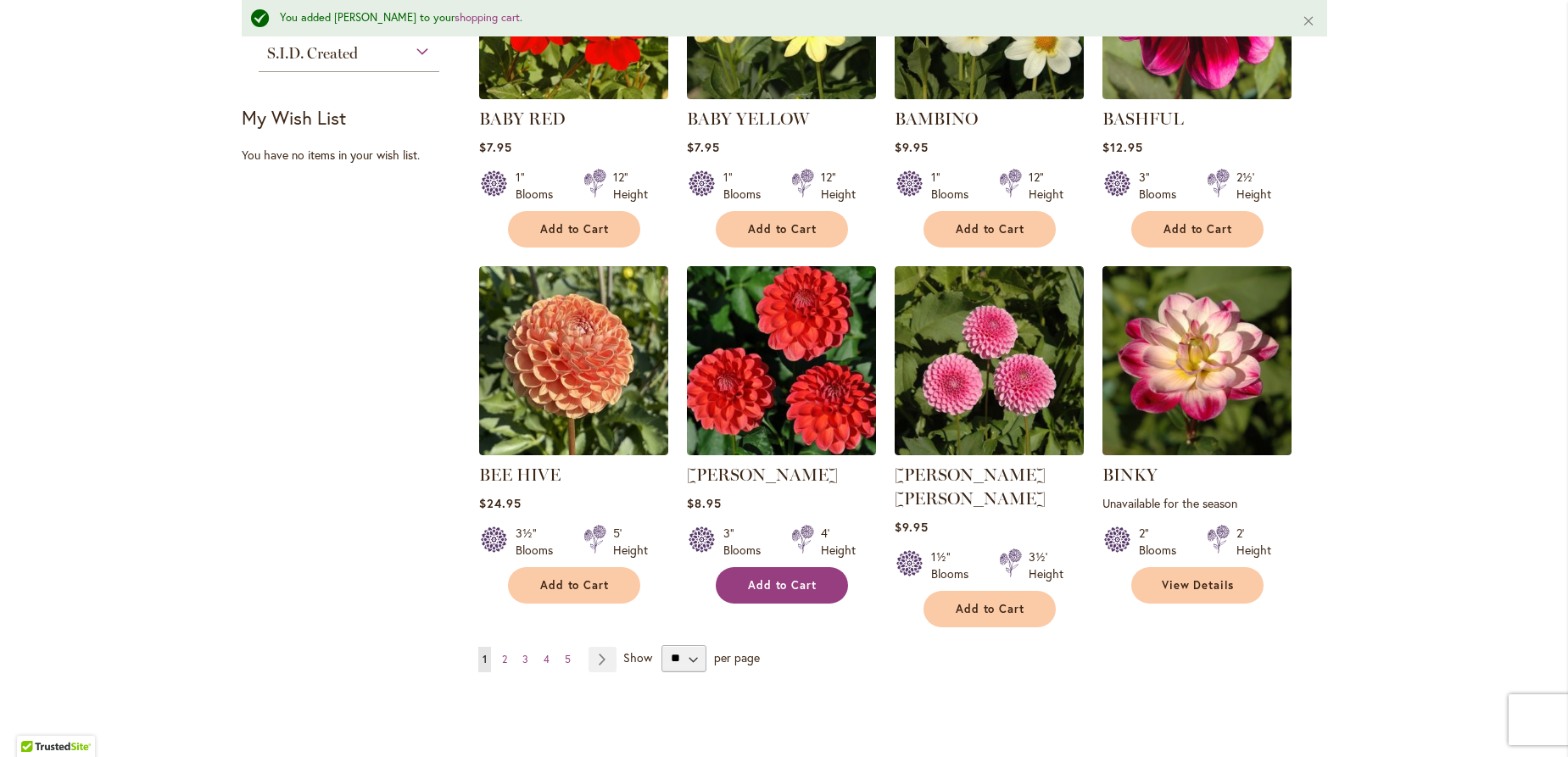
click at [771, 578] on span "Add to Cart" at bounding box center [783, 585] width 70 height 15
click at [994, 602] on span "Add to Cart" at bounding box center [991, 609] width 70 height 15
click at [662, 645] on select "** ** ** **" at bounding box center [684, 658] width 45 height 27
select select "**"
click option "**" at bounding box center [0, 0] width 0 height 0
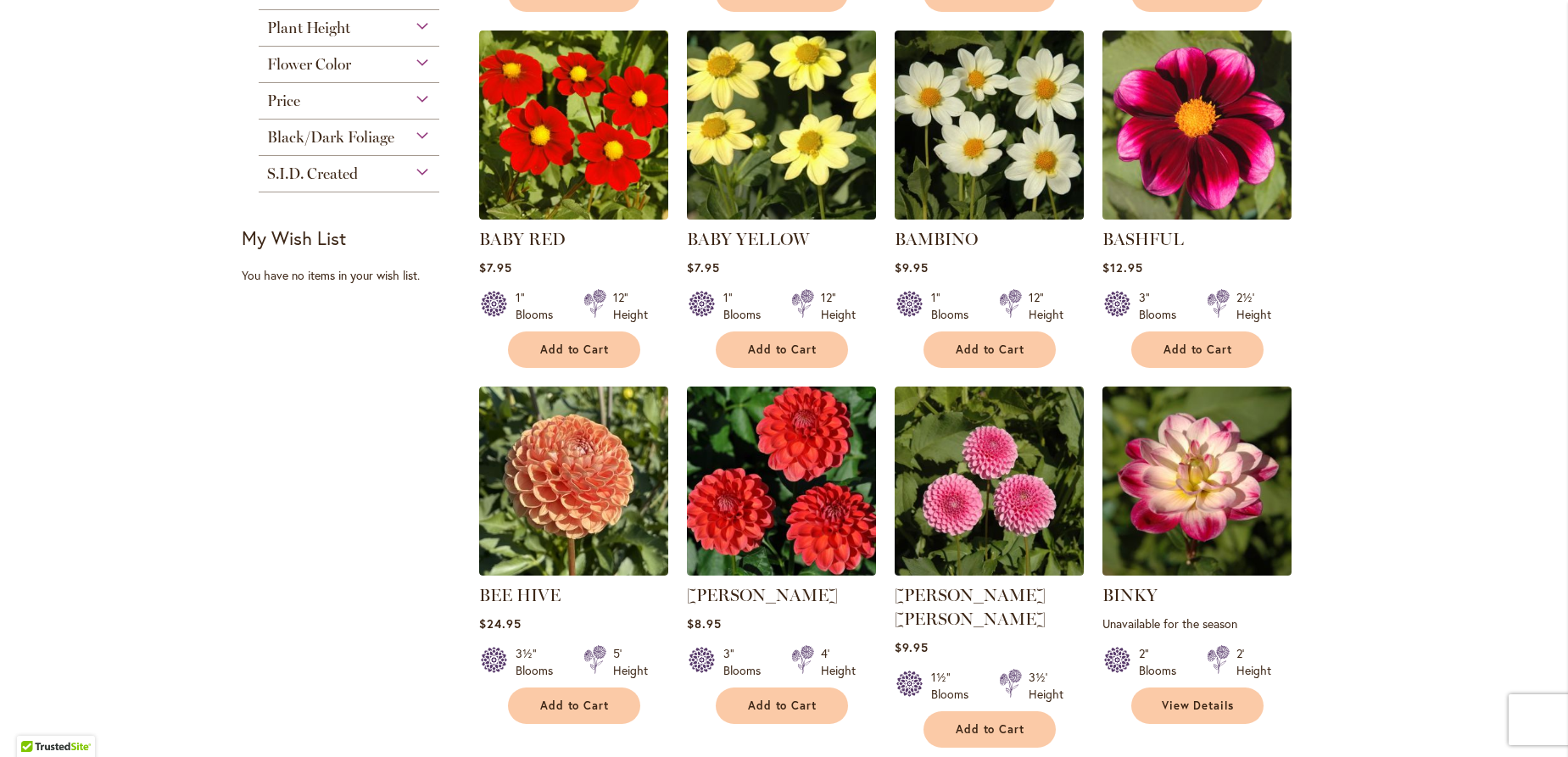
scroll to position [1084, 0]
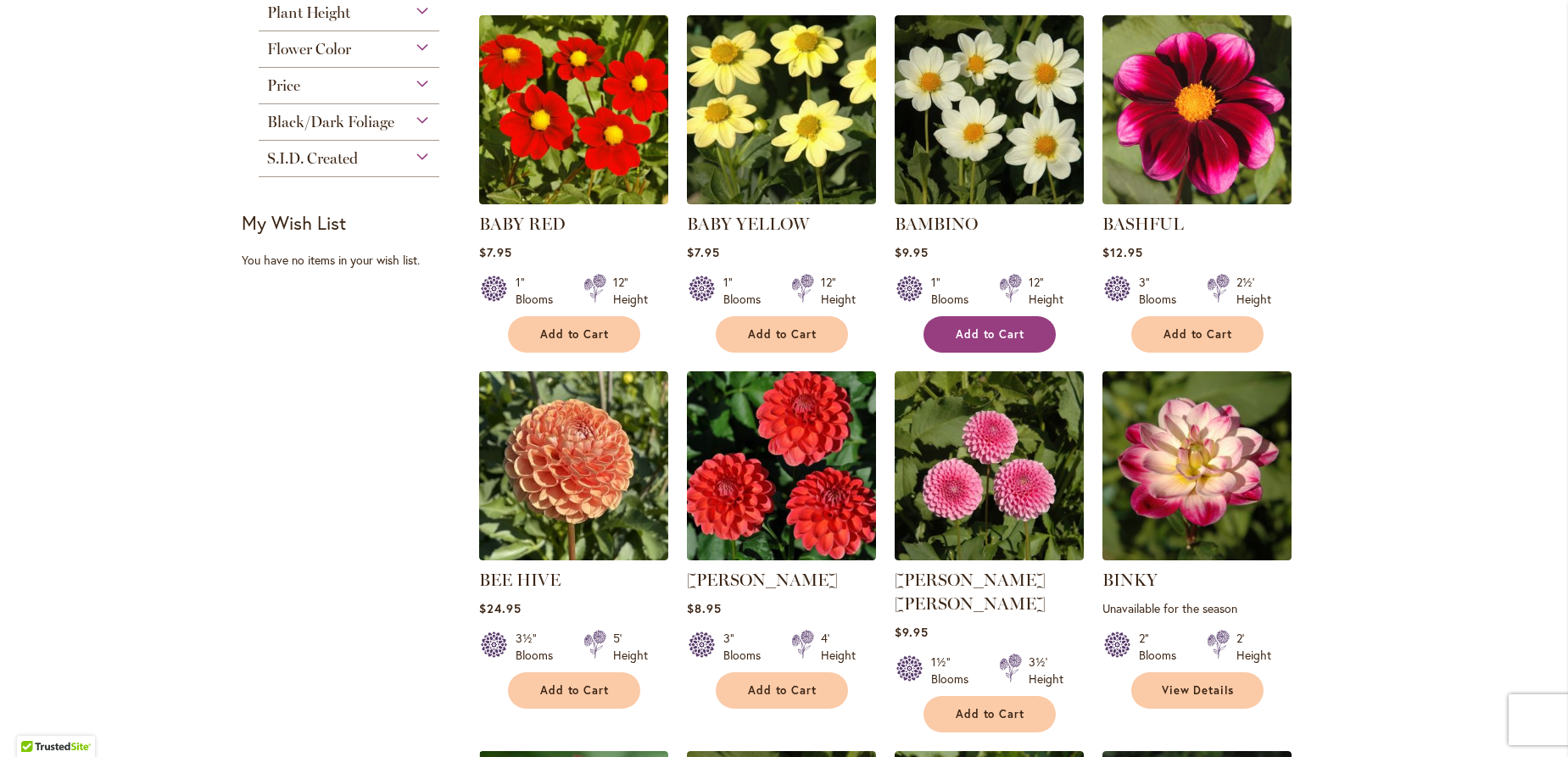
click at [1000, 330] on span "Add to Cart" at bounding box center [991, 335] width 70 height 15
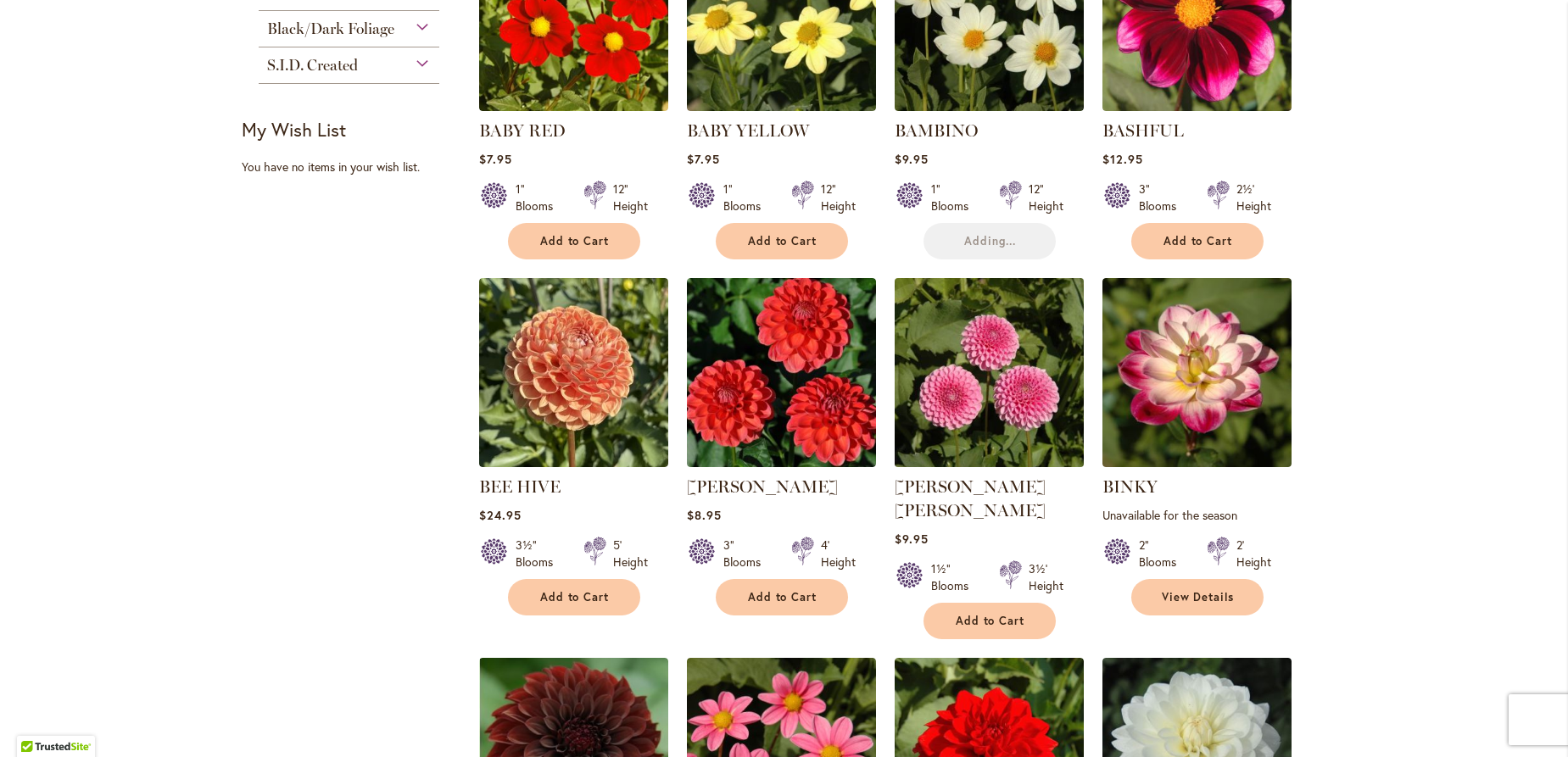
scroll to position [1267, 0]
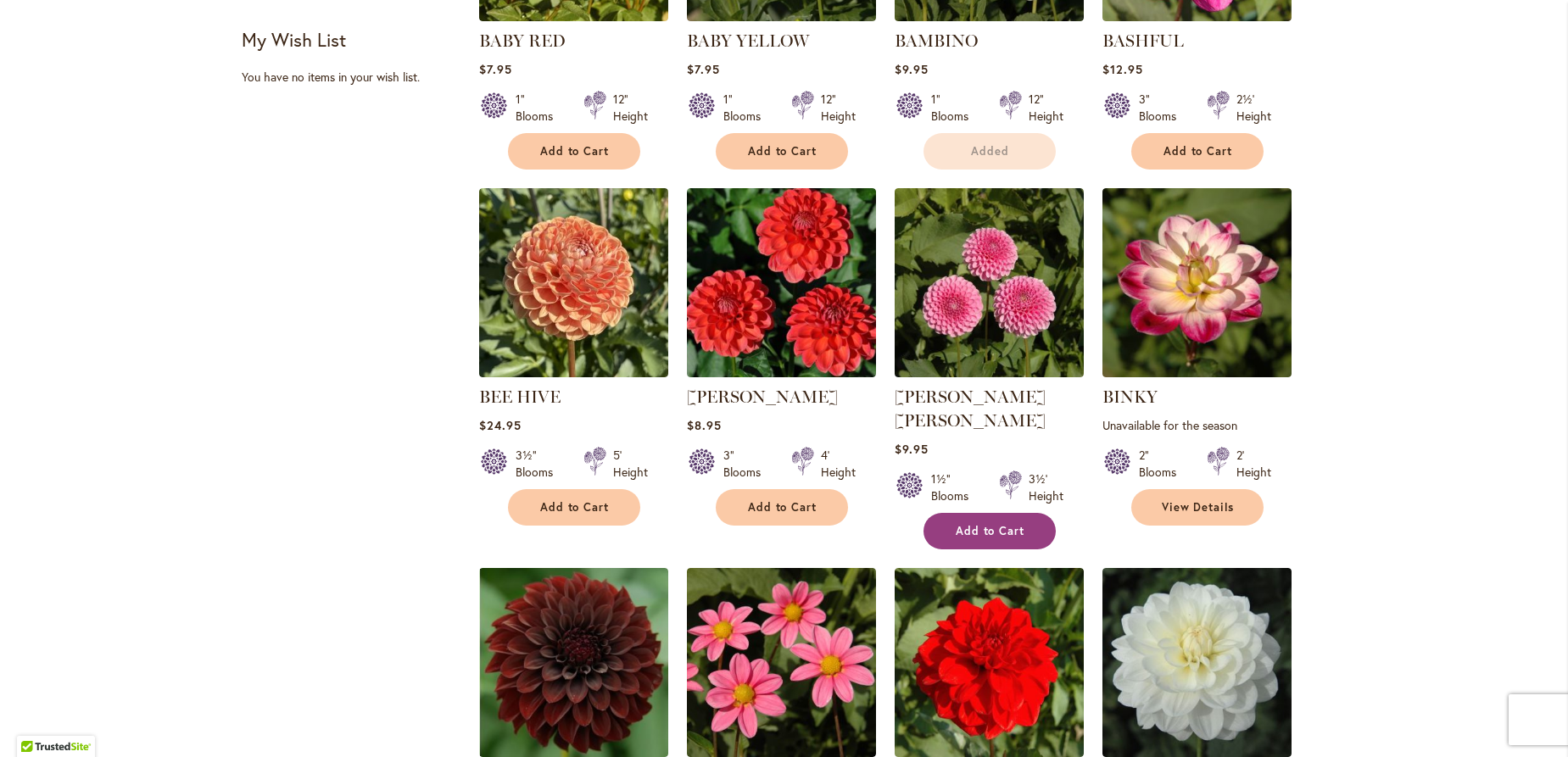
click at [993, 524] on span "Add to Cart" at bounding box center [991, 532] width 70 height 15
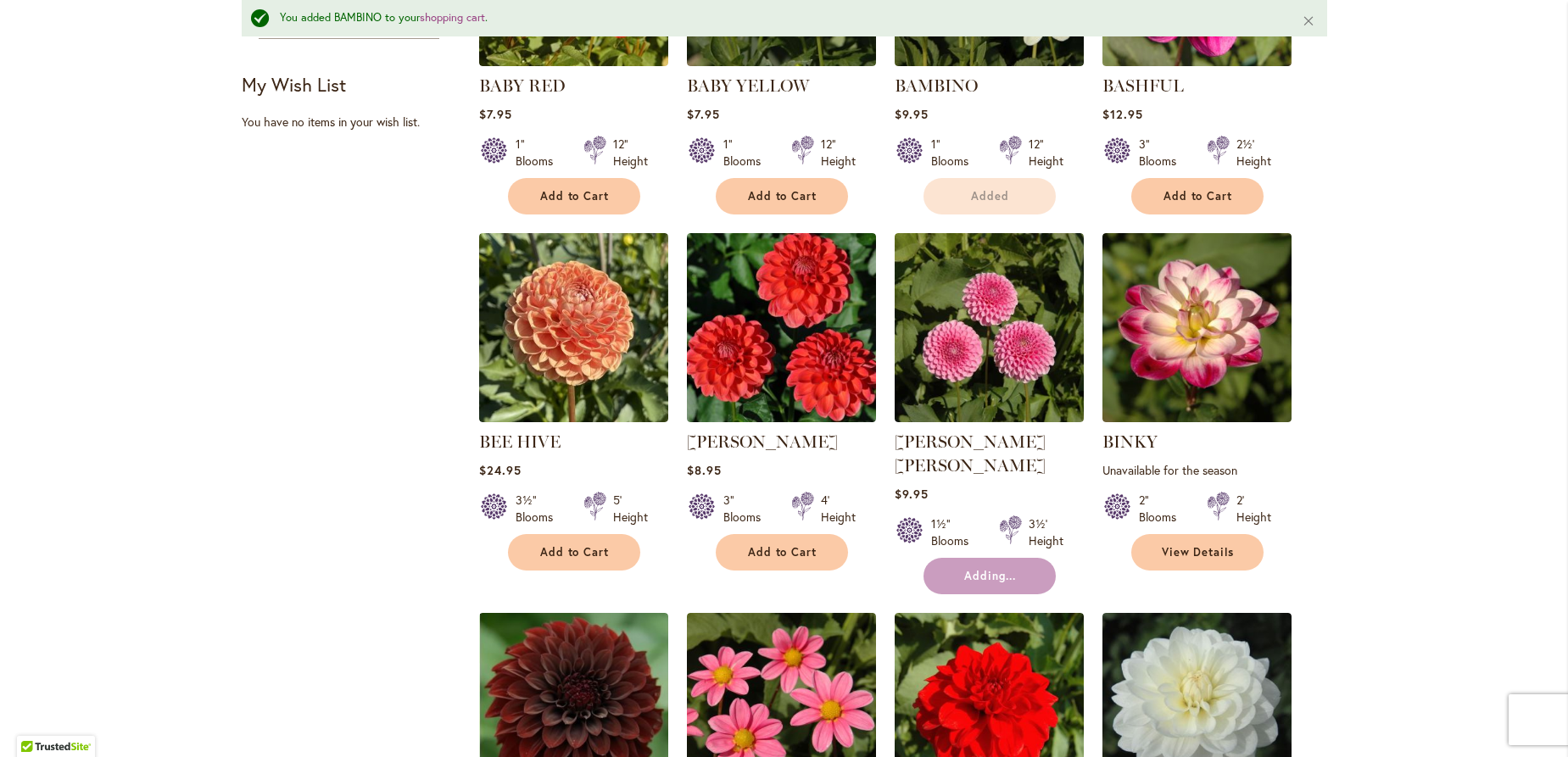
scroll to position [1678, 0]
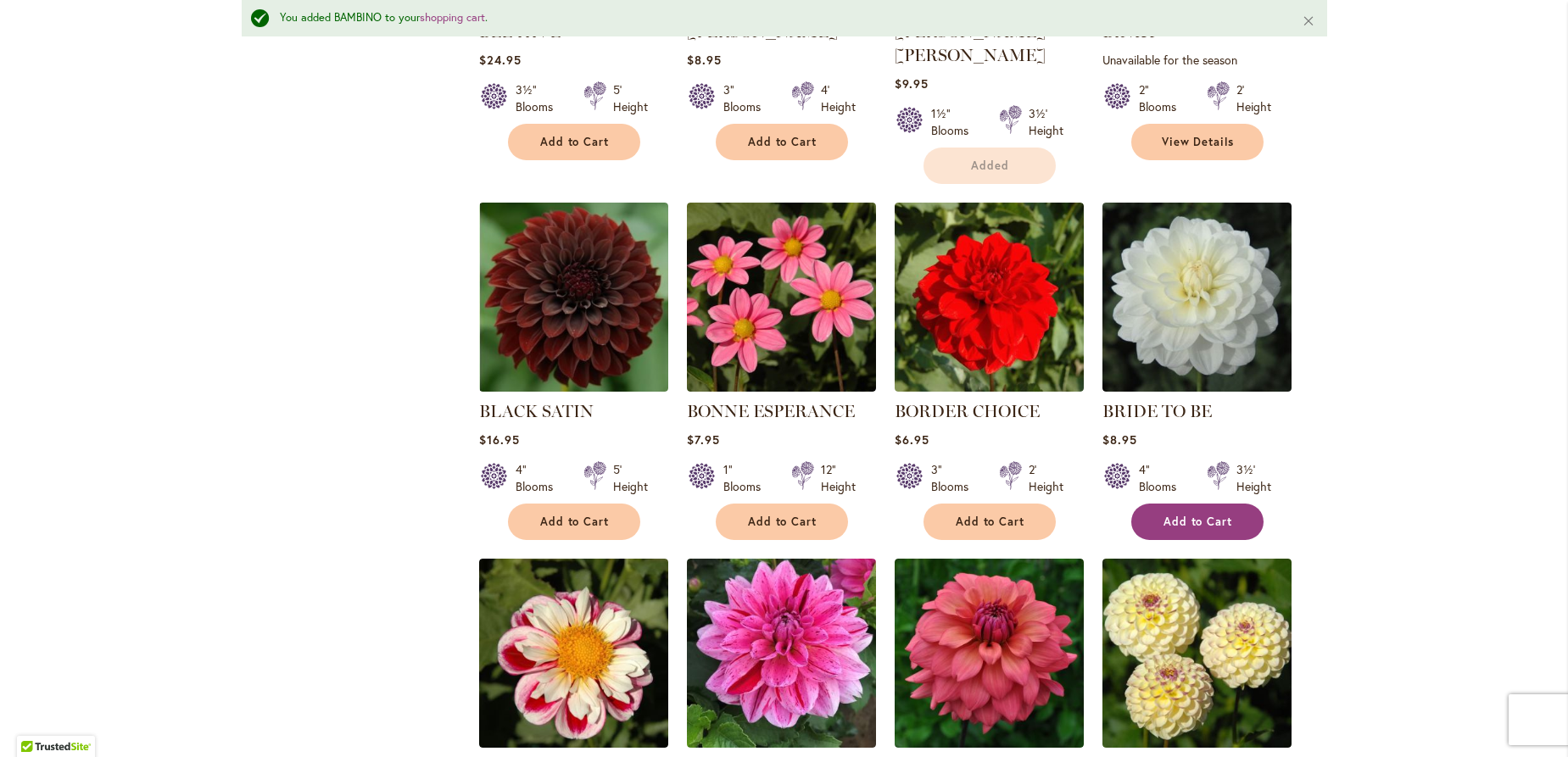
click at [1176, 514] on span "Add to Cart" at bounding box center [1198, 522] width 70 height 15
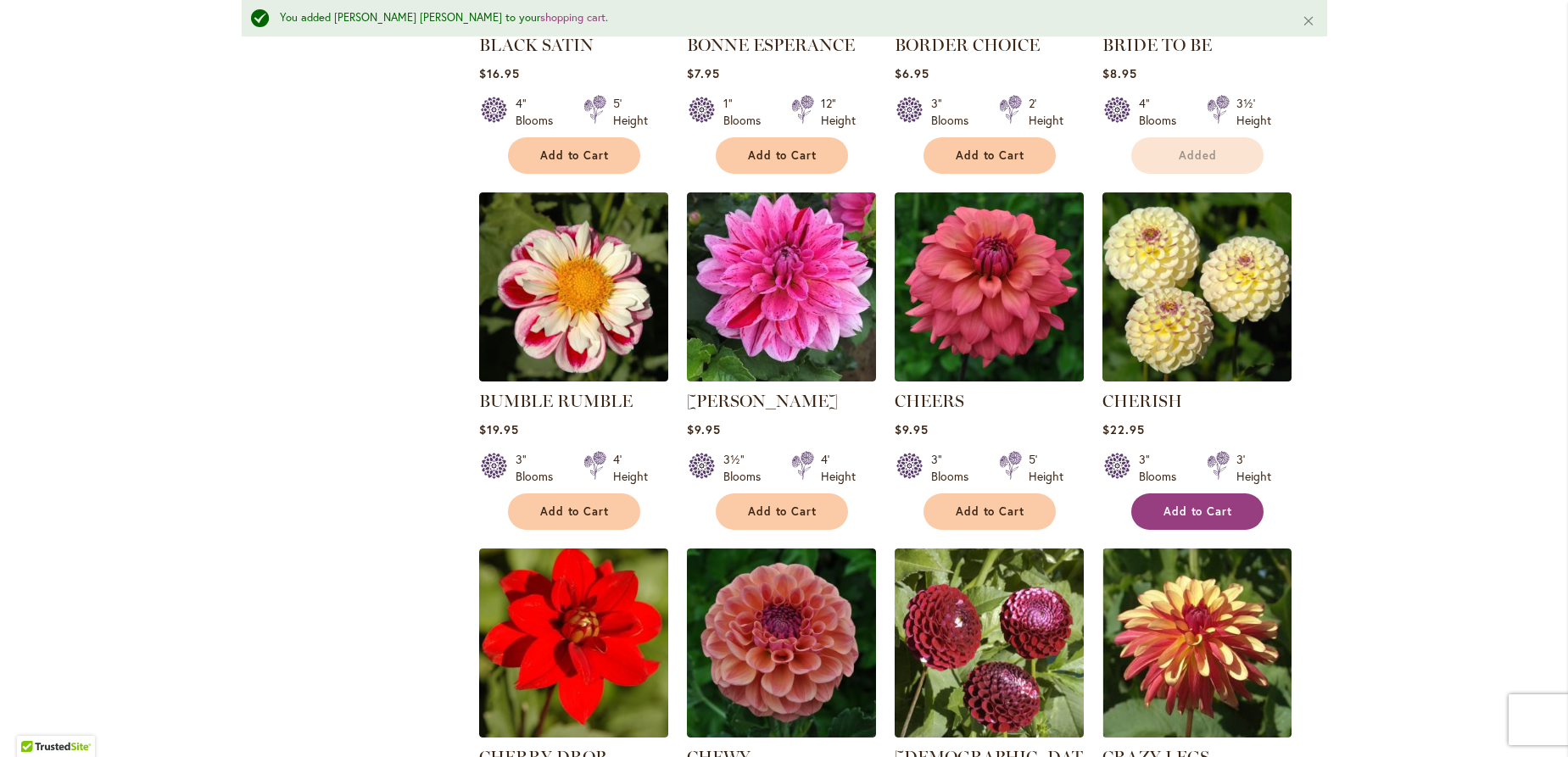
click at [1183, 493] on button "Add to Cart" at bounding box center [1197, 511] width 133 height 37
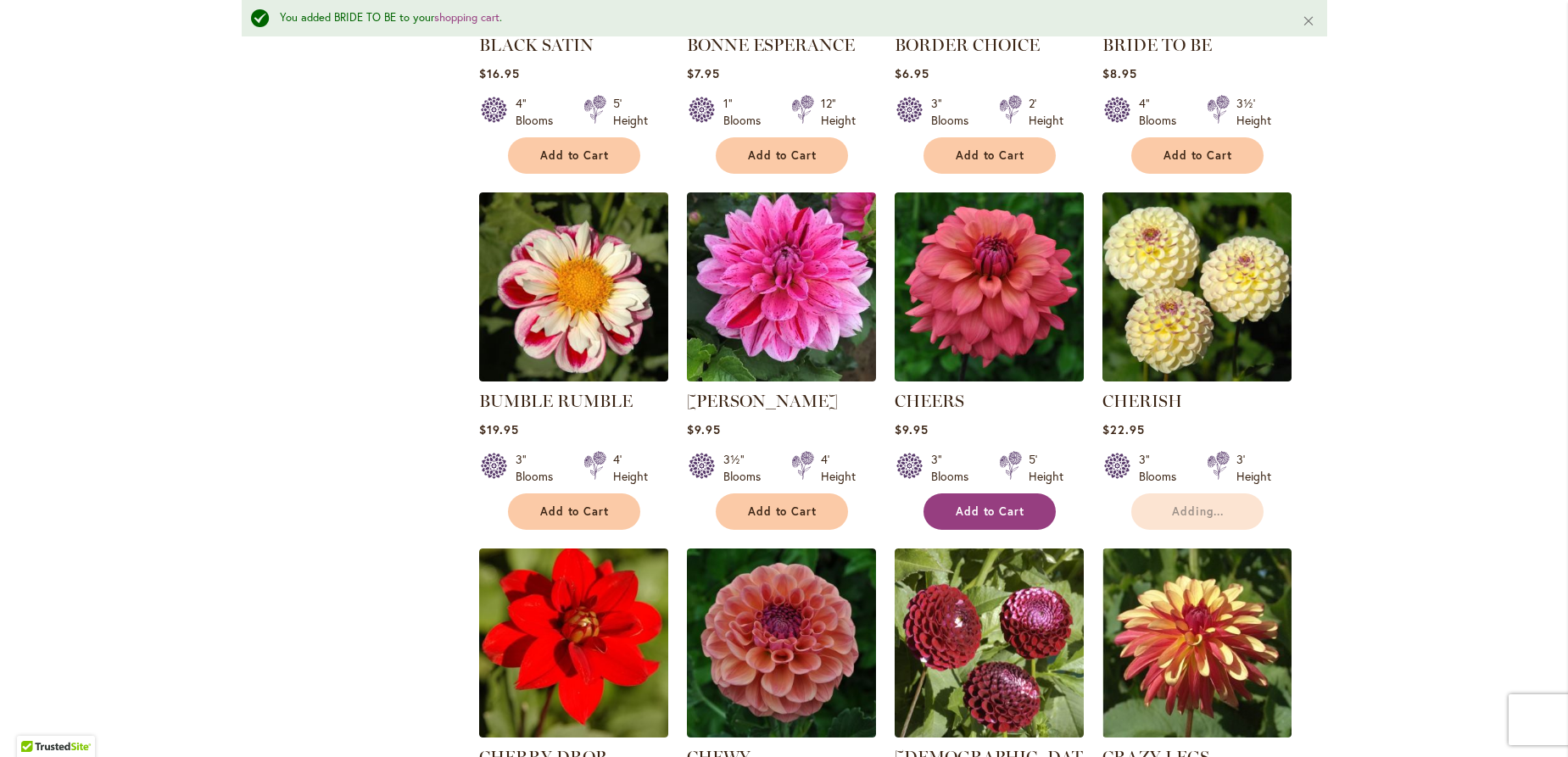
click at [982, 504] on span "Add to Cart" at bounding box center [991, 511] width 70 height 15
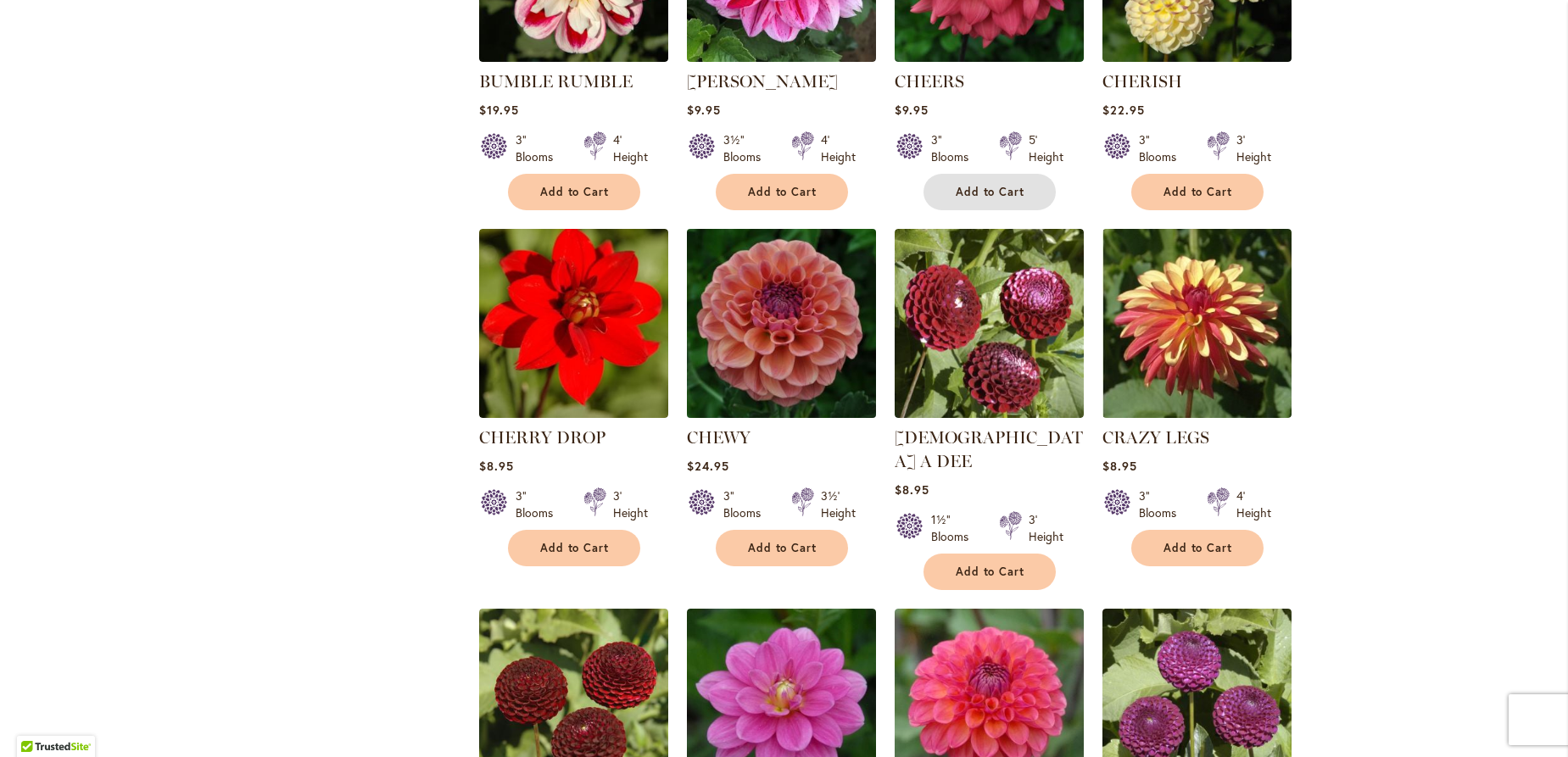
scroll to position [2274, 0]
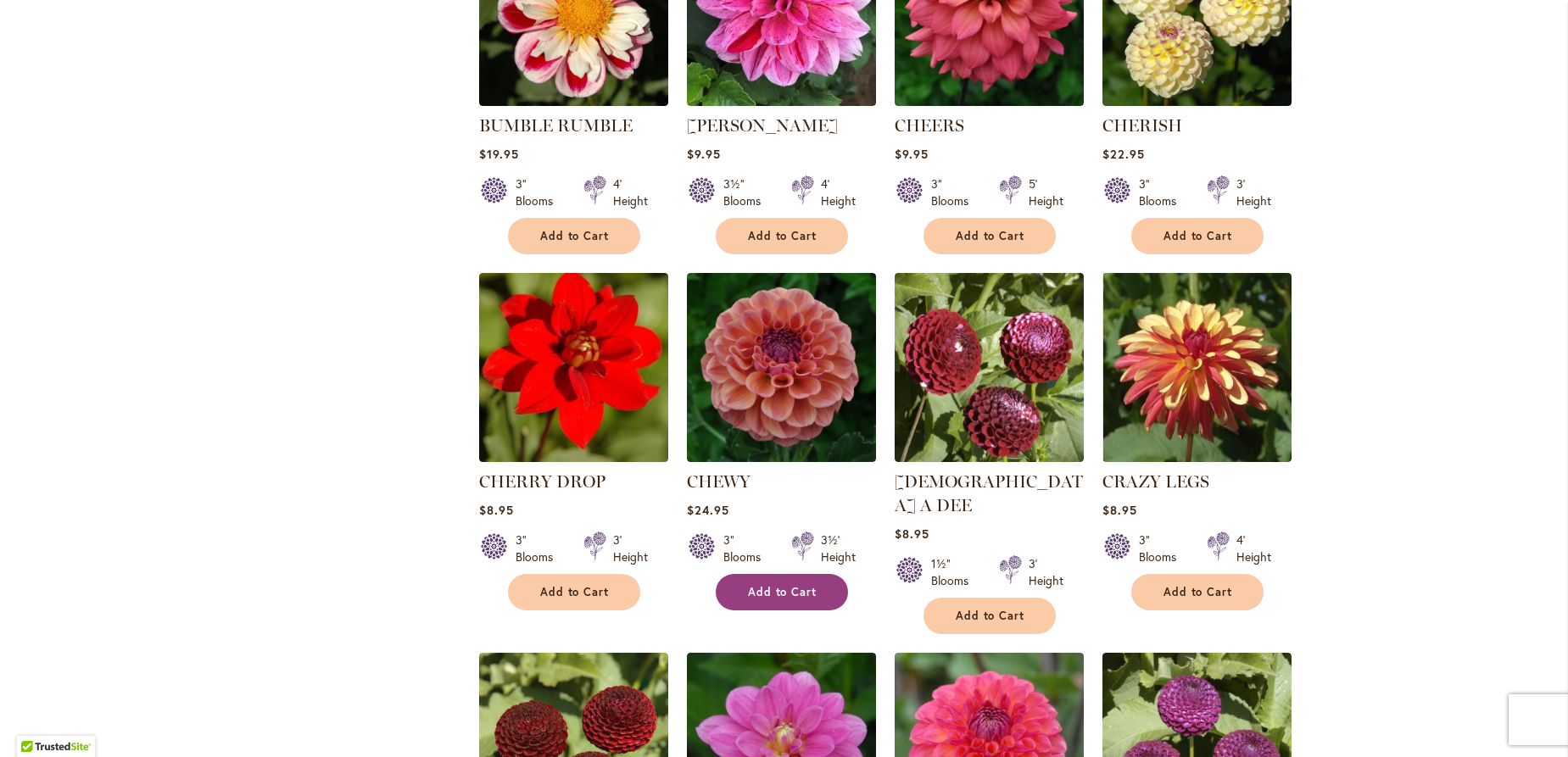
click at [778, 585] on span "Add to Cart" at bounding box center [783, 592] width 70 height 15
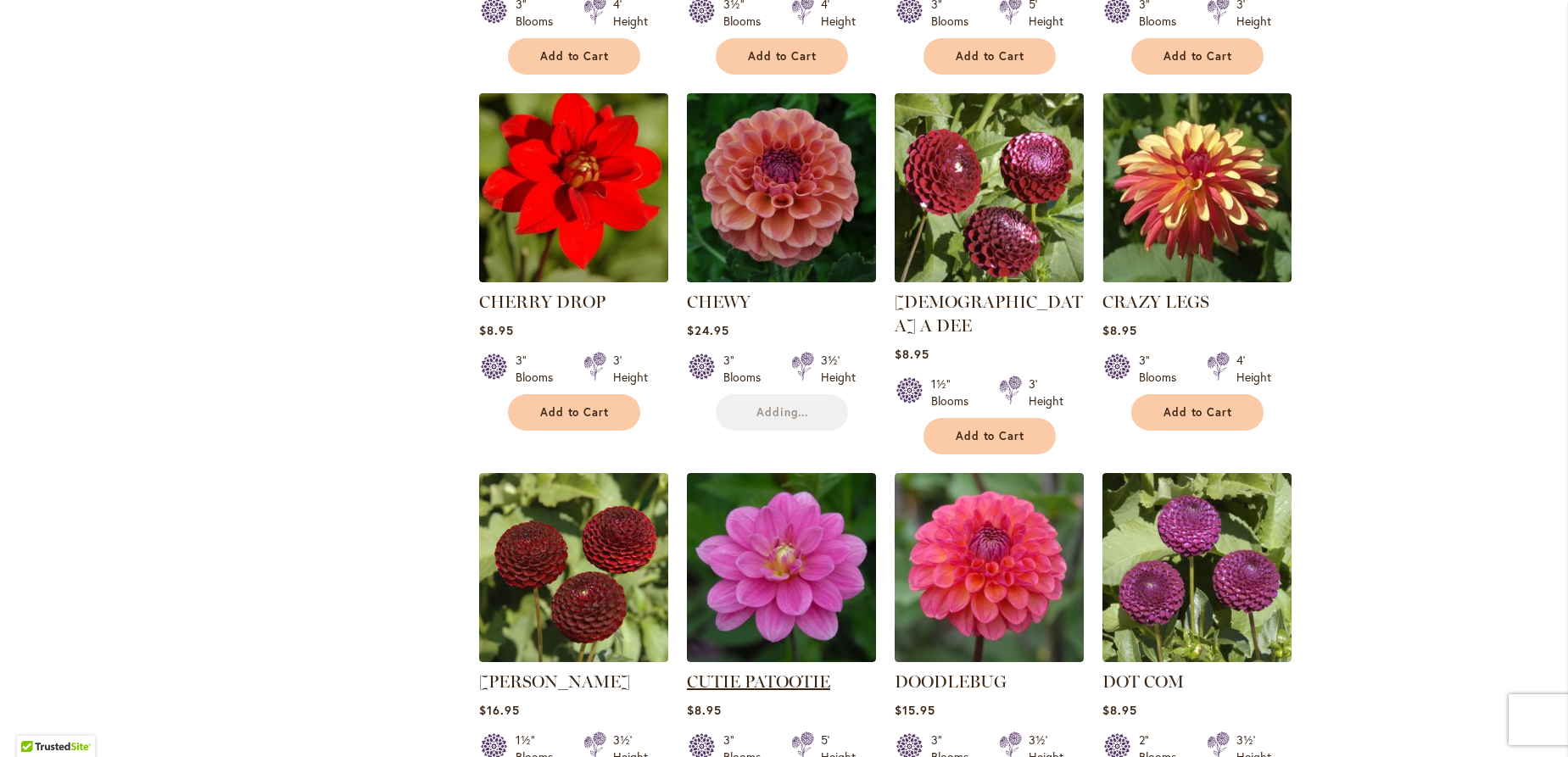
scroll to position [2549, 0]
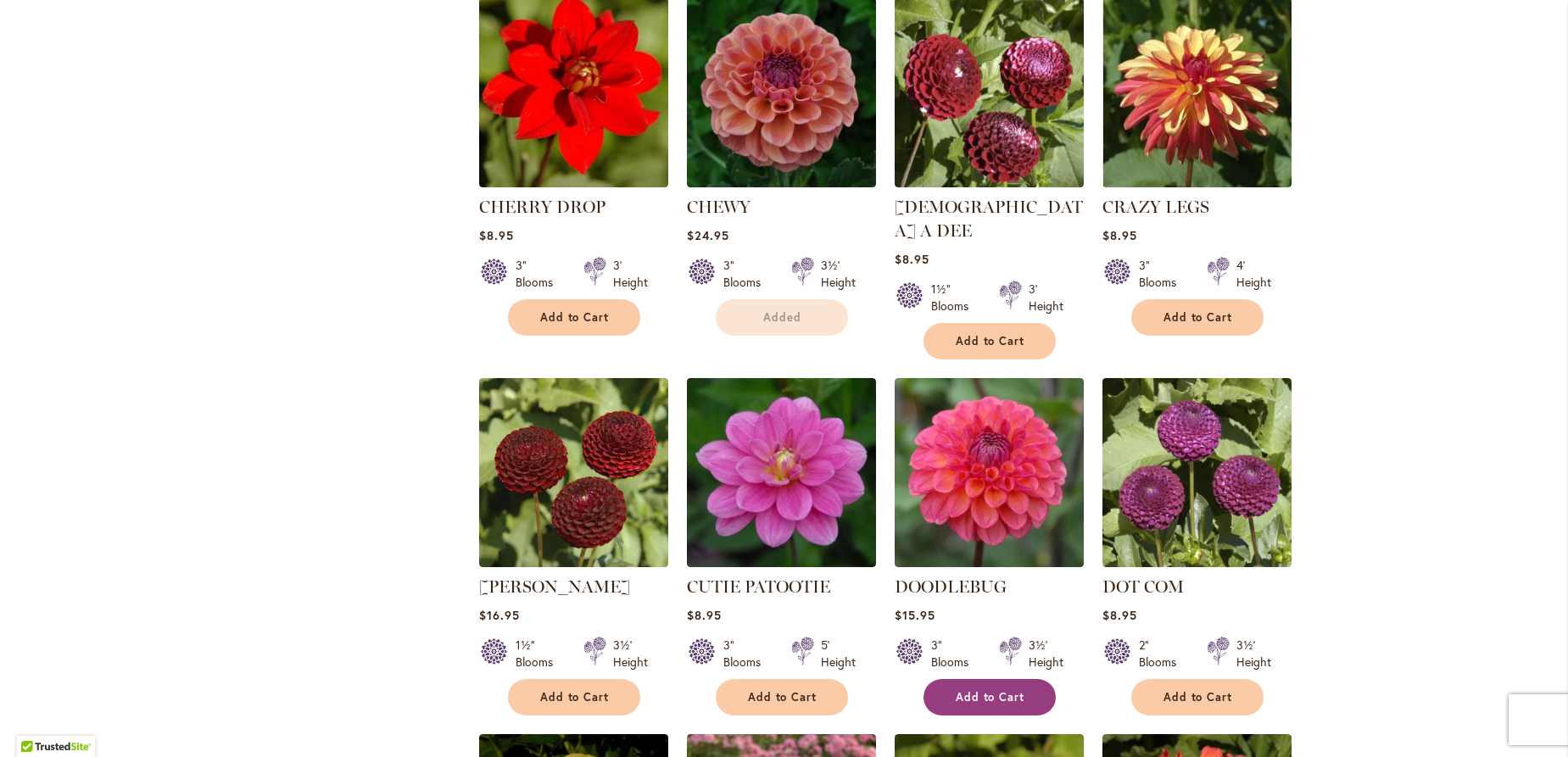
click at [987, 690] on span "Add to Cart" at bounding box center [991, 697] width 70 height 15
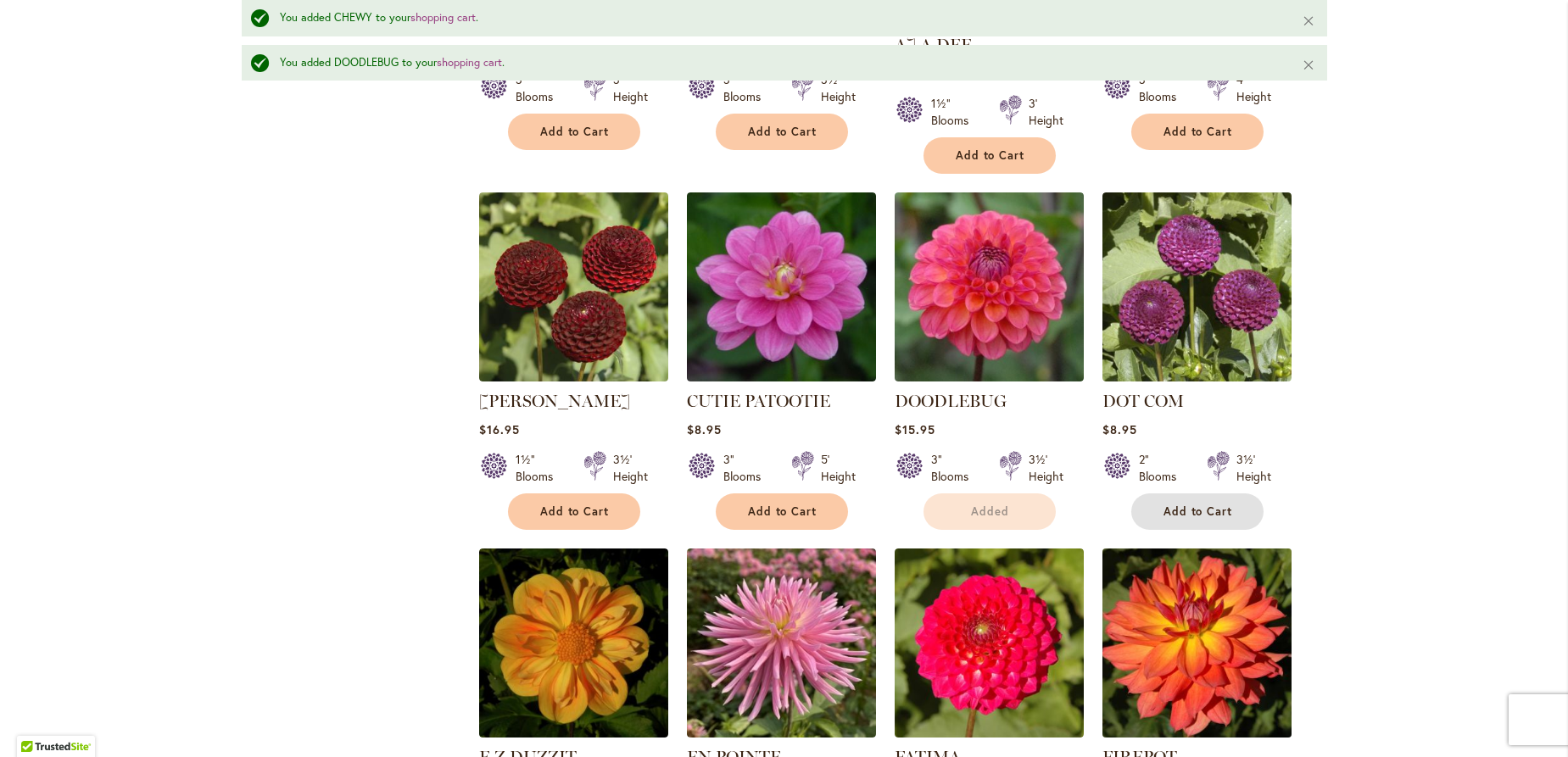
click at [1192, 504] on span "Add to Cart" at bounding box center [1198, 511] width 70 height 15
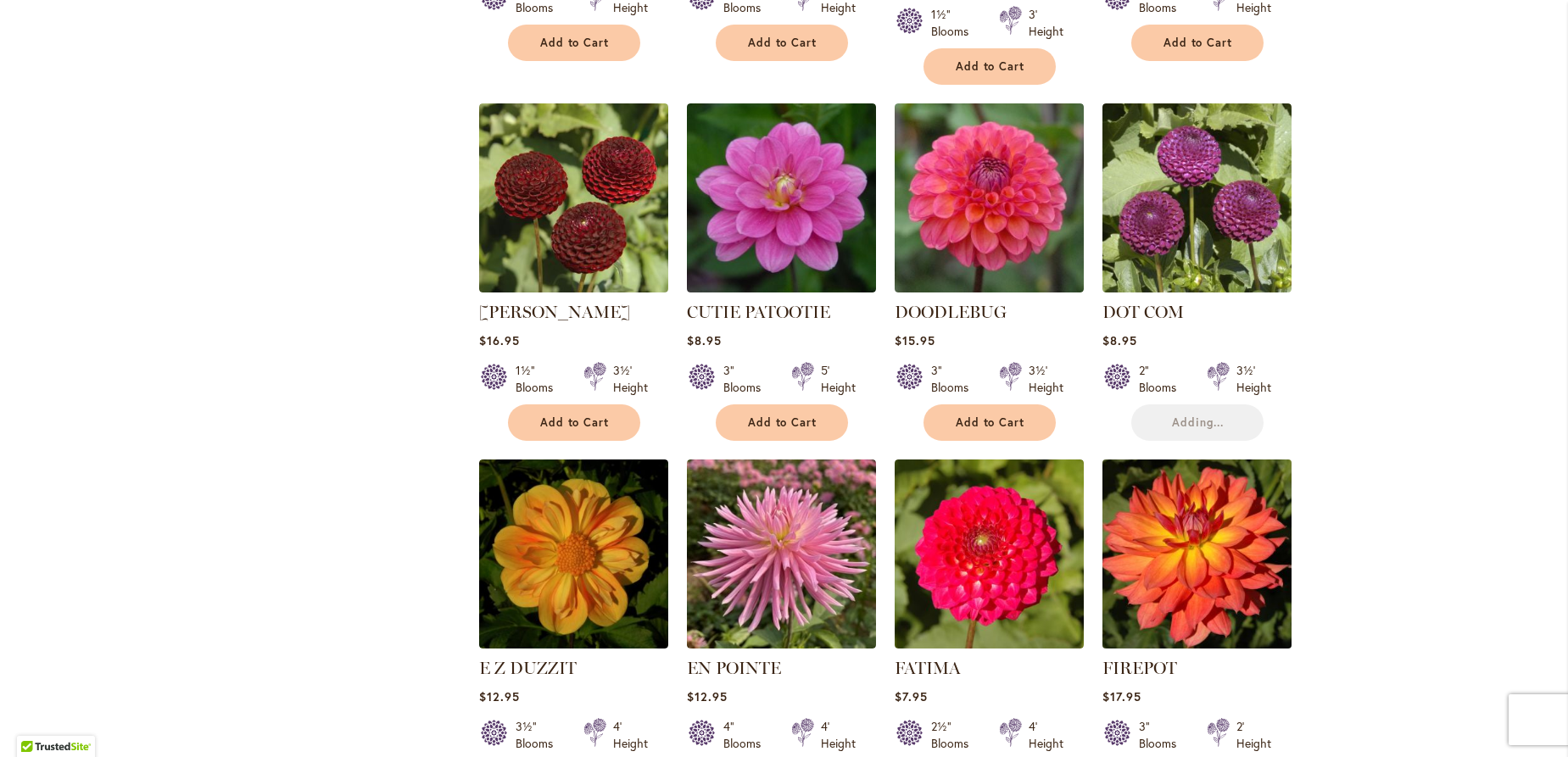
scroll to position [3007, 0]
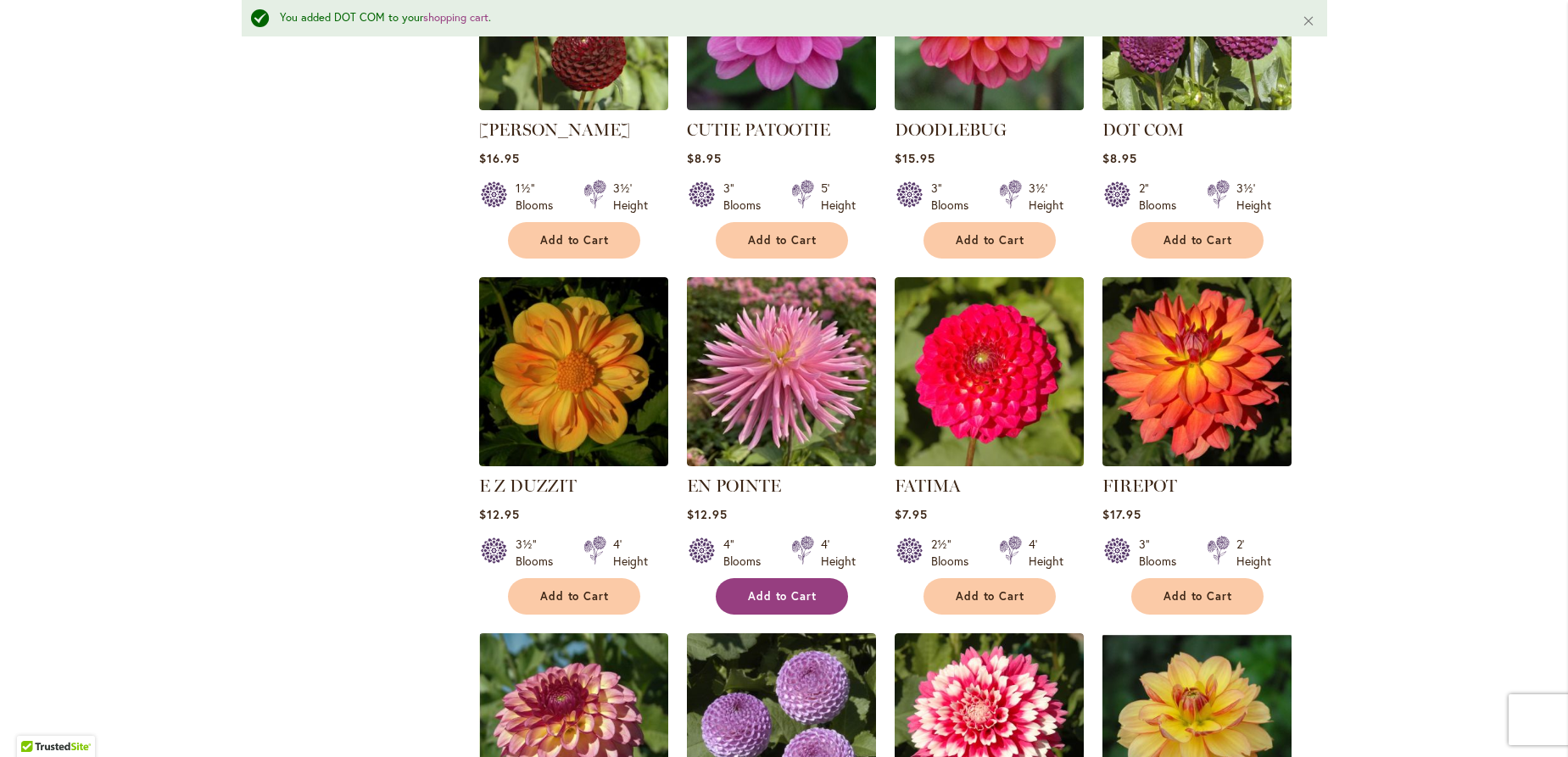
click at [807, 589] on span "Add to Cart" at bounding box center [783, 596] width 70 height 15
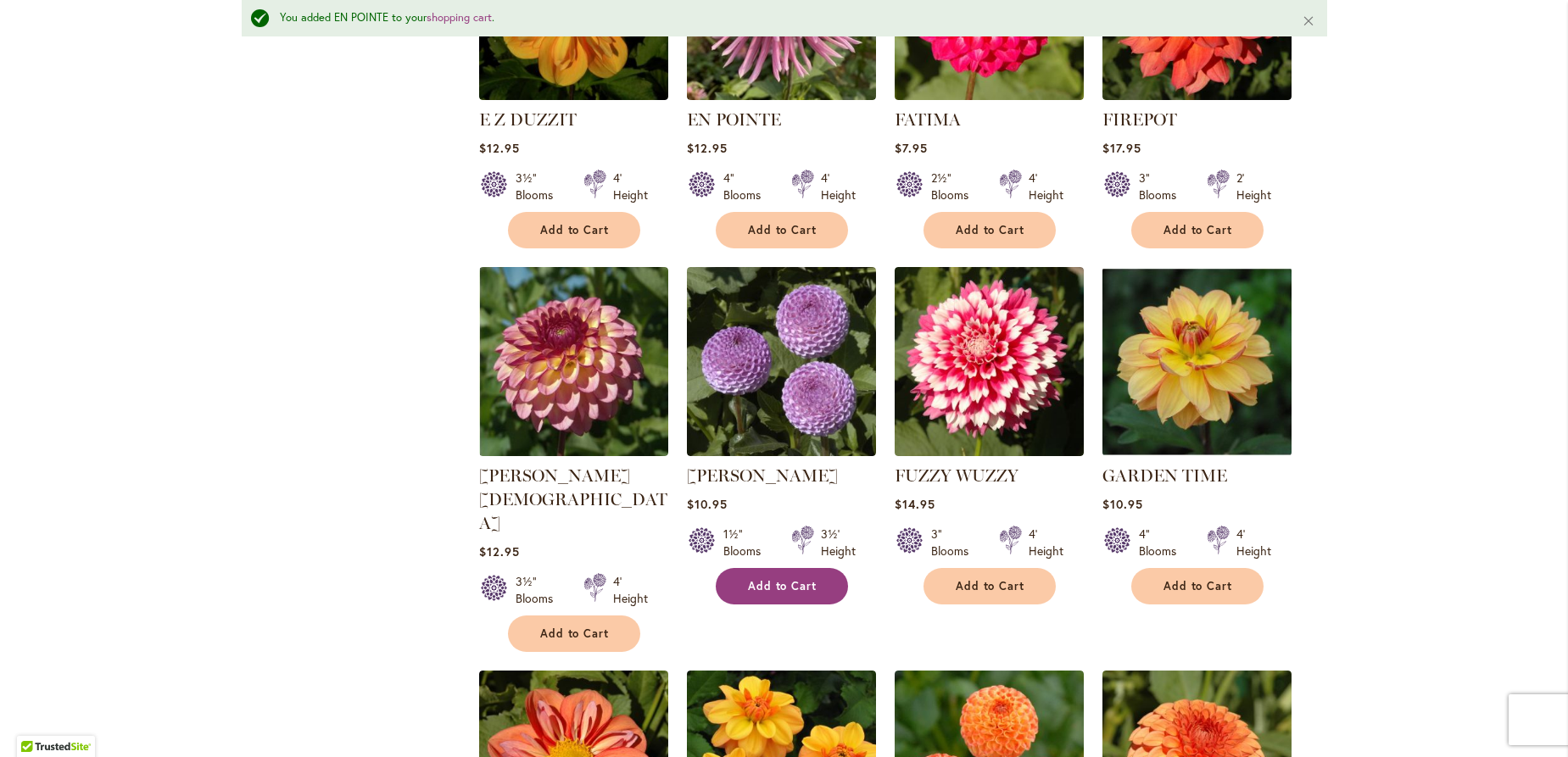
click at [816, 568] on button "Add to Cart" at bounding box center [782, 586] width 133 height 37
click at [583, 615] on button "Add to Cart" at bounding box center [574, 634] width 133 height 37
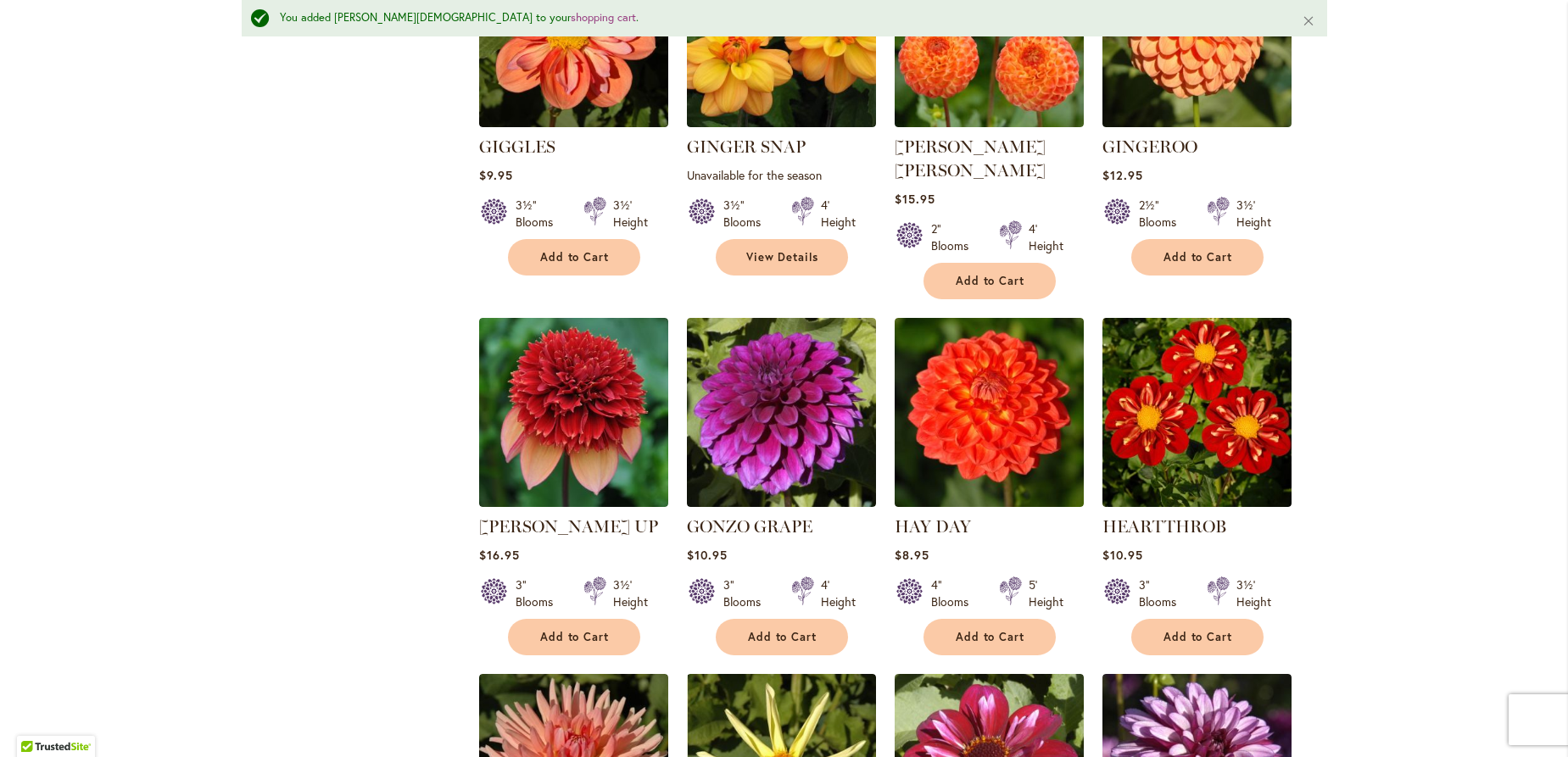
scroll to position [4057, 0]
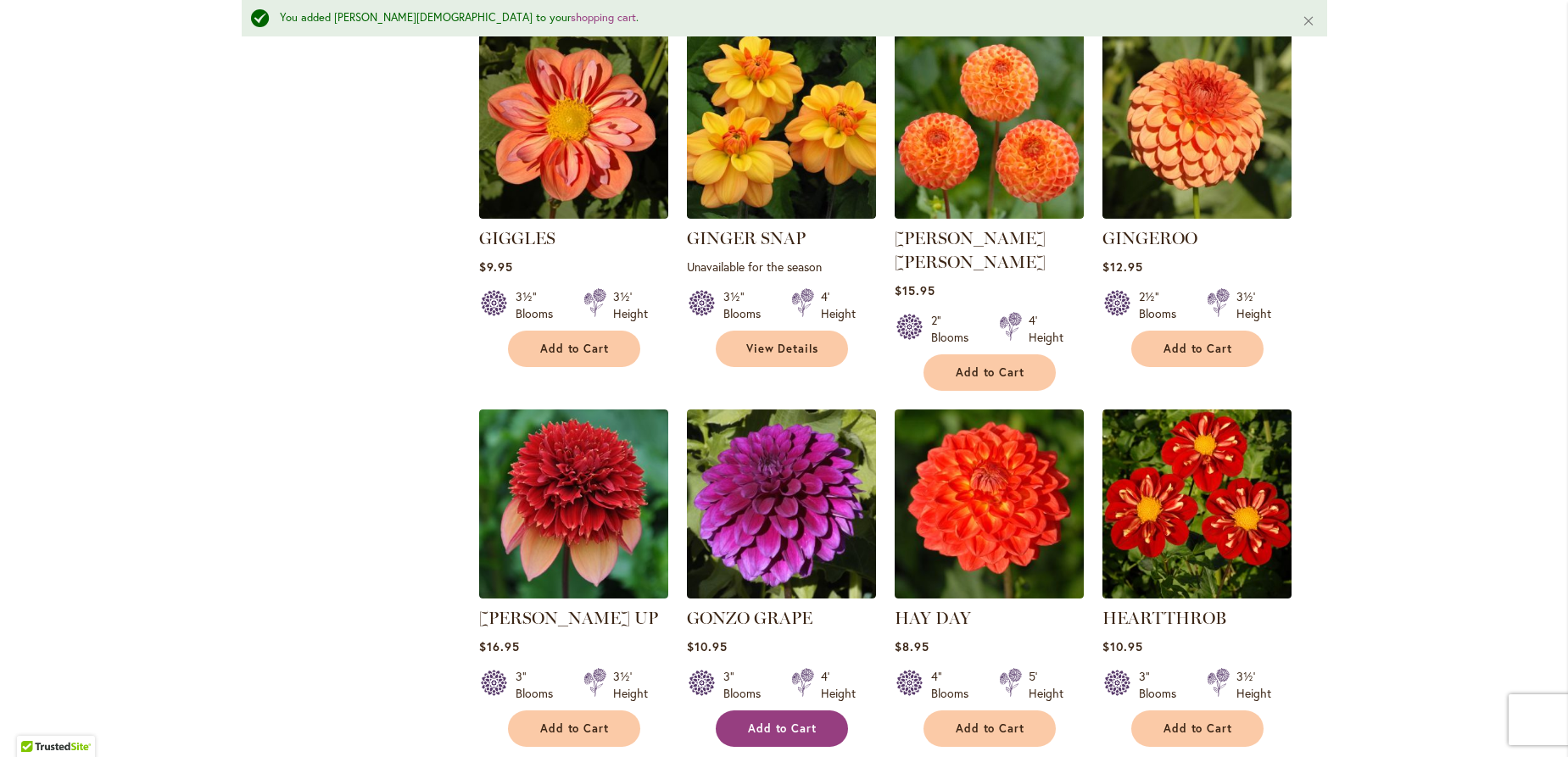
click at [777, 721] on span "Add to Cart" at bounding box center [783, 728] width 70 height 15
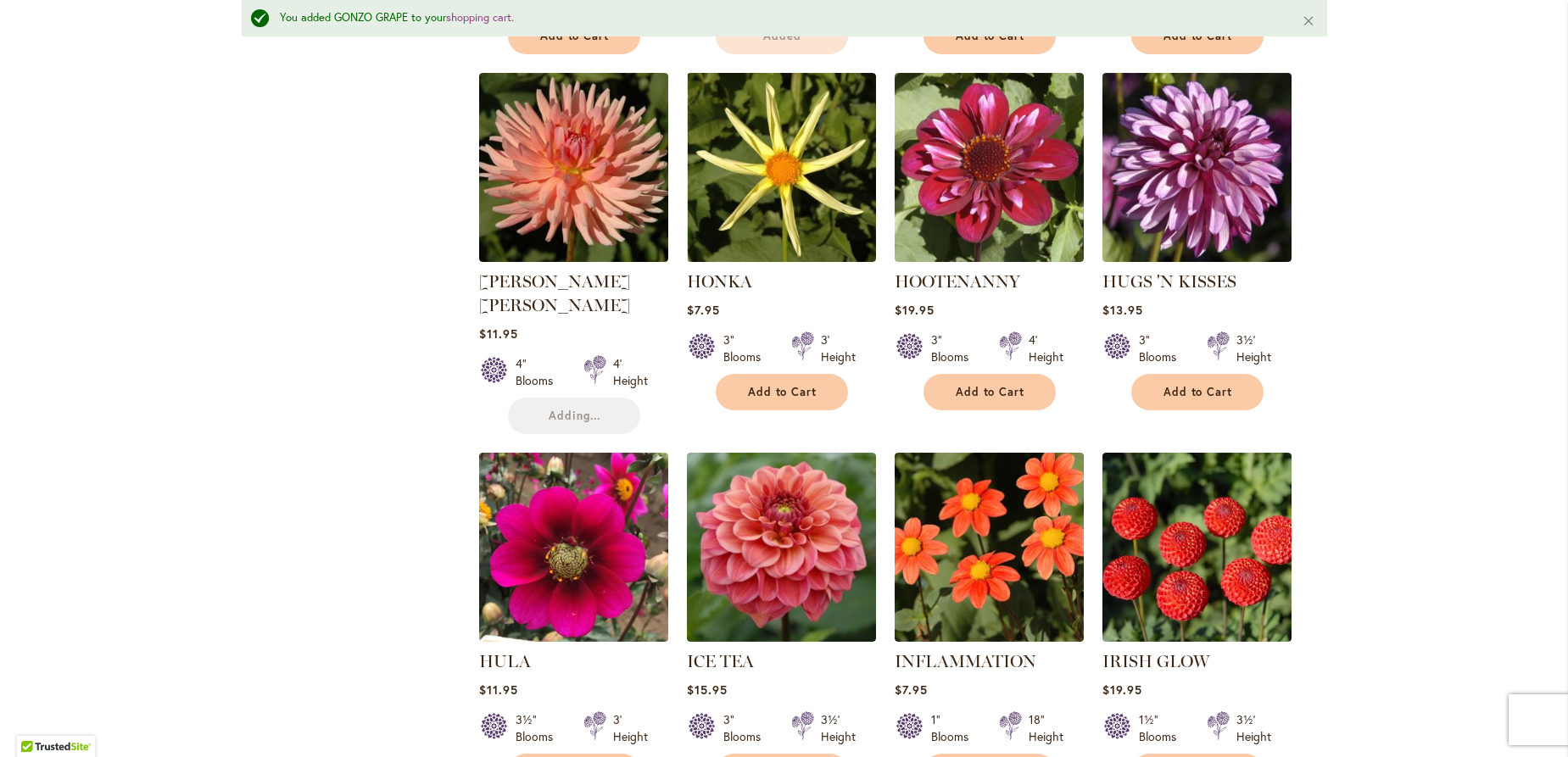
scroll to position [4790, 0]
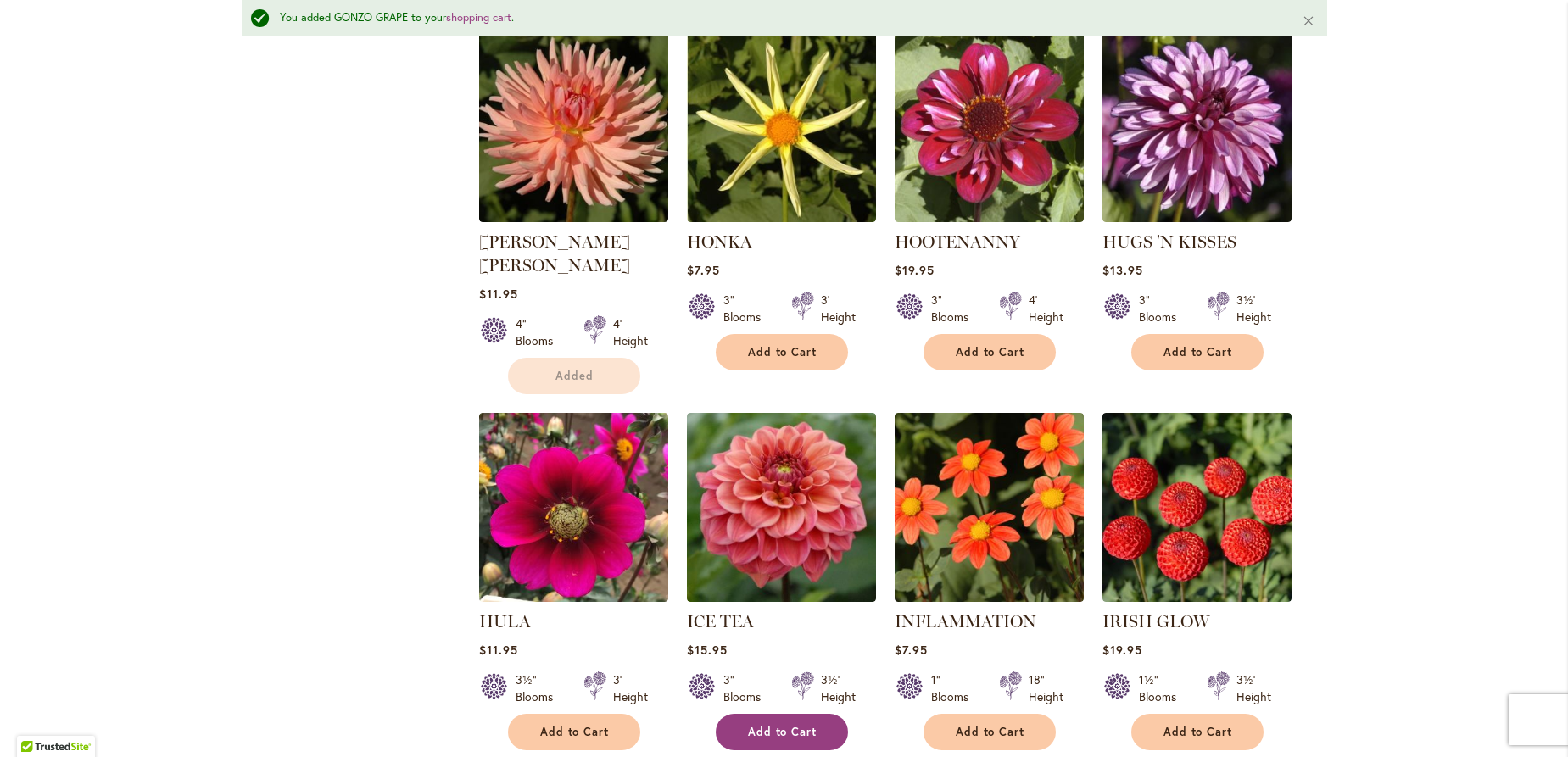
click at [753, 725] on span "Add to Cart" at bounding box center [783, 732] width 70 height 15
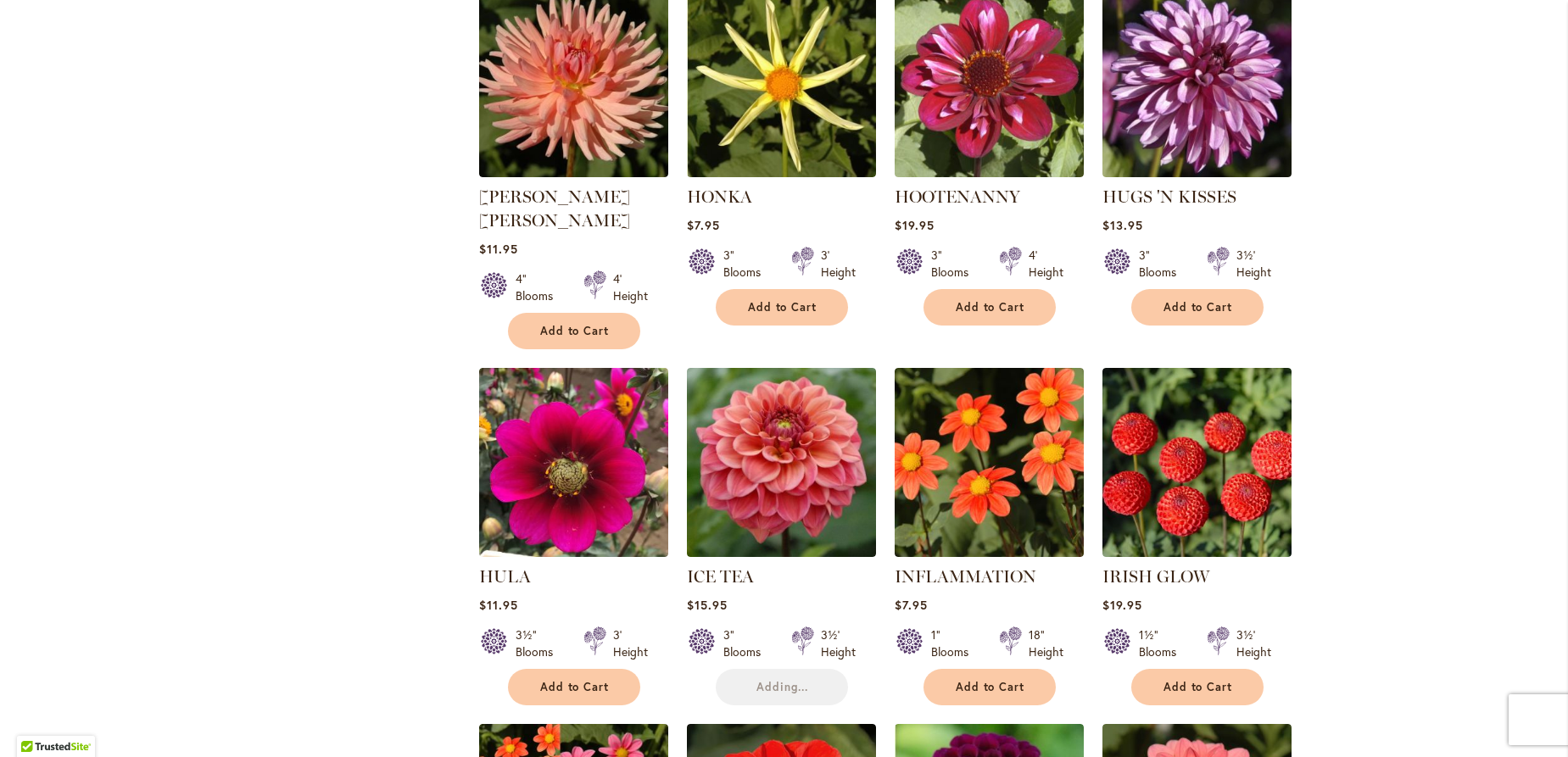
scroll to position [5020, 0]
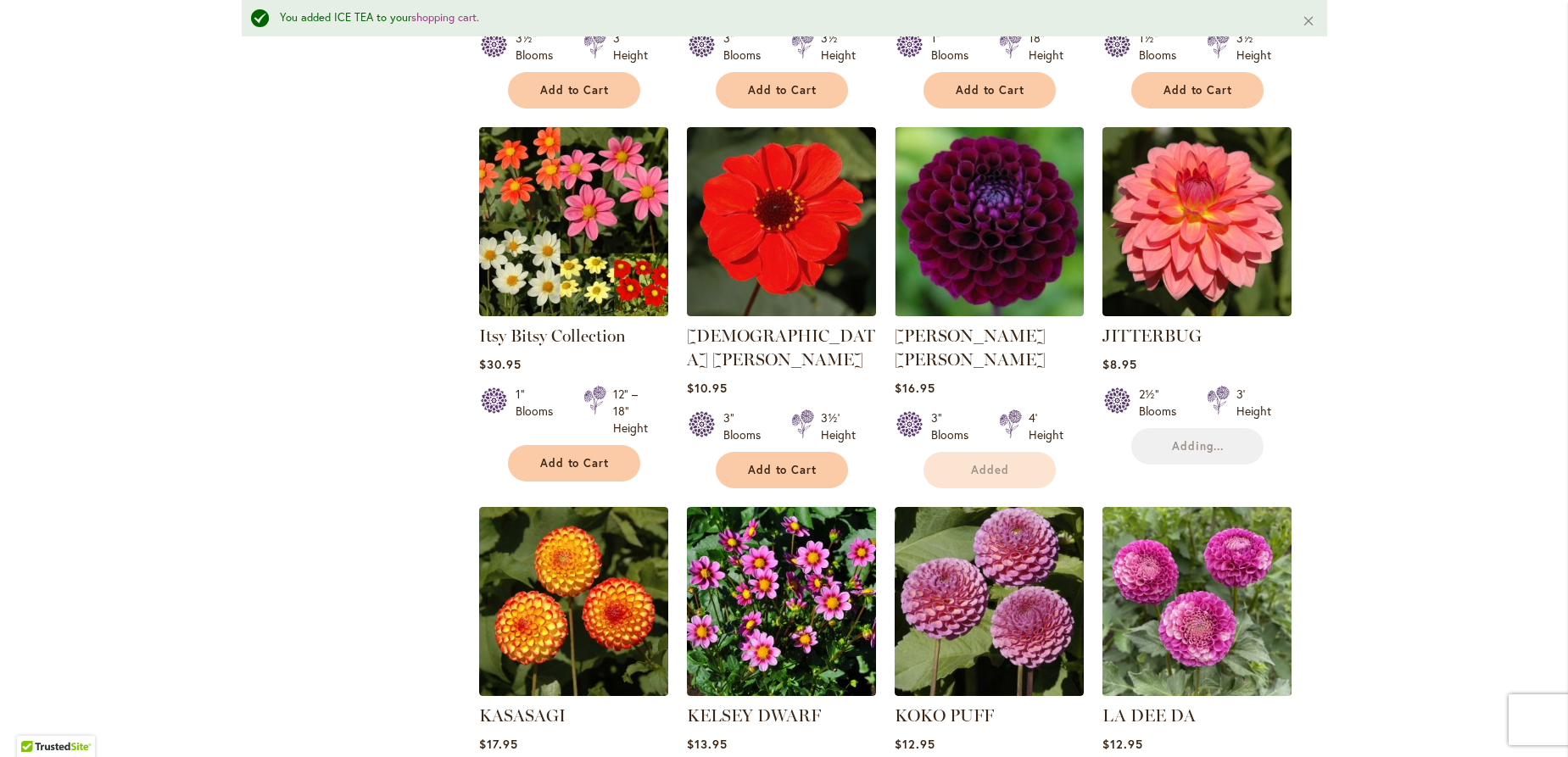
scroll to position [5523, 0]
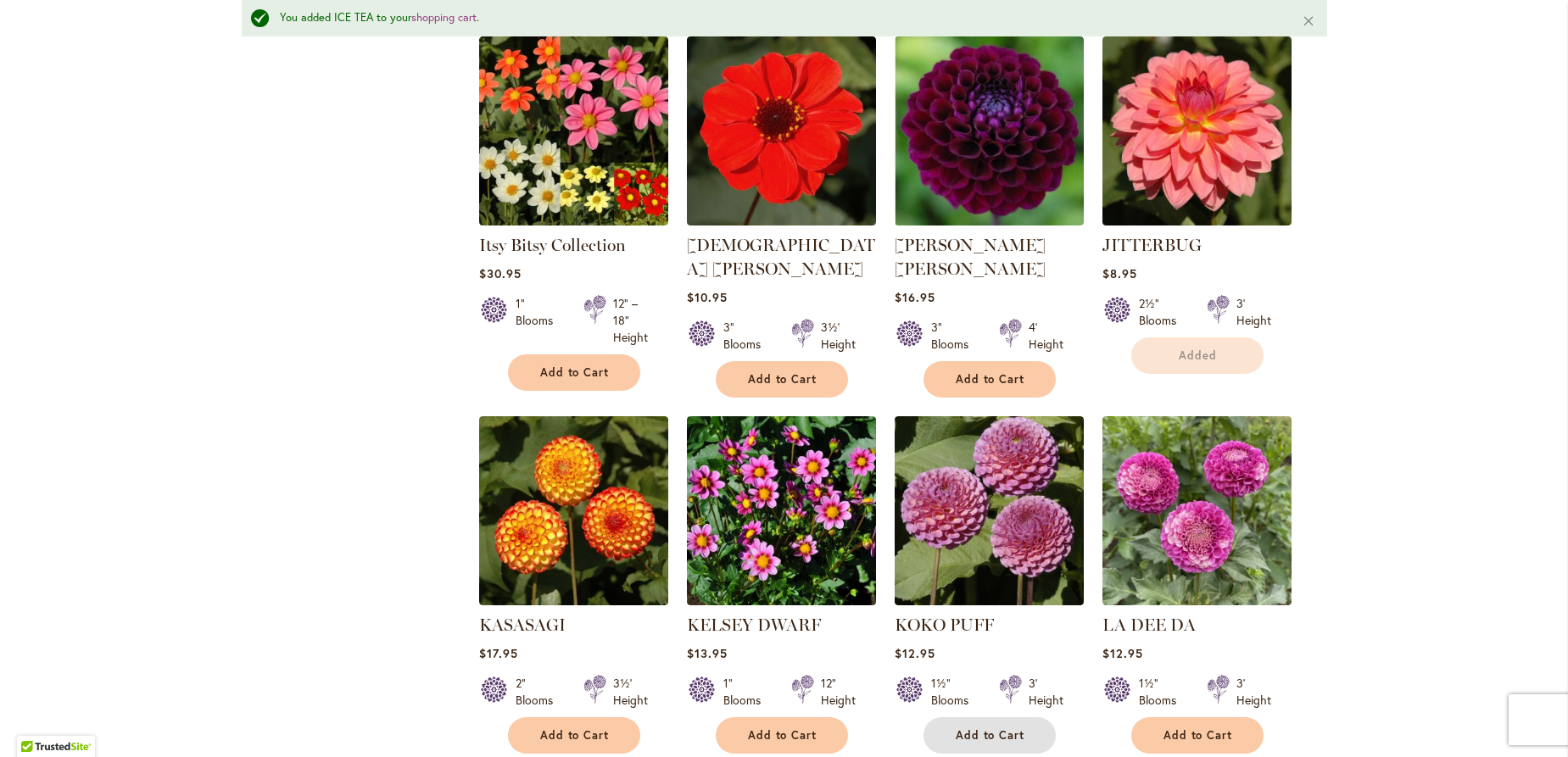
click at [987, 728] on span "Add to Cart" at bounding box center [991, 736] width 70 height 15
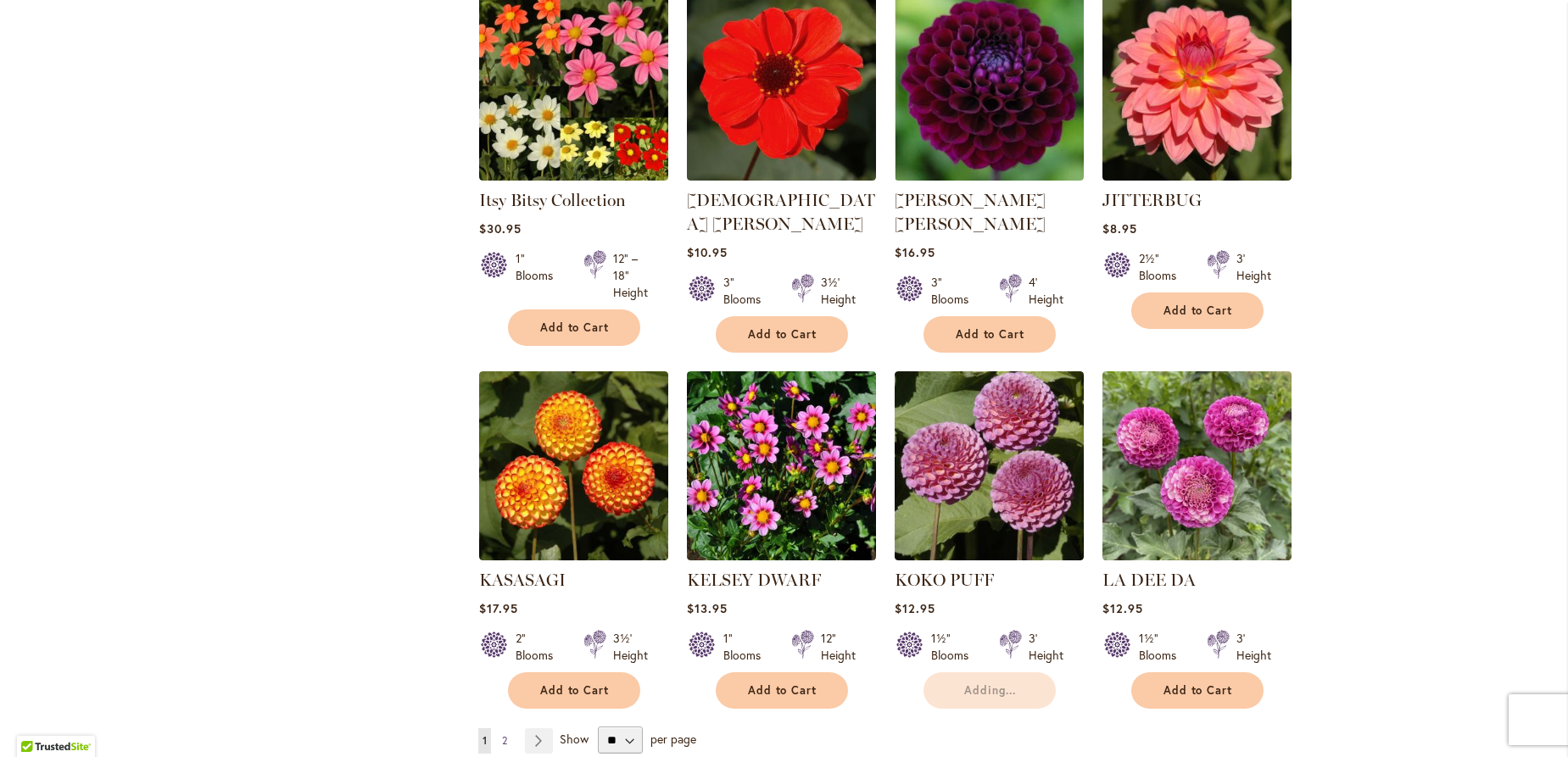
scroll to position [5478, 0]
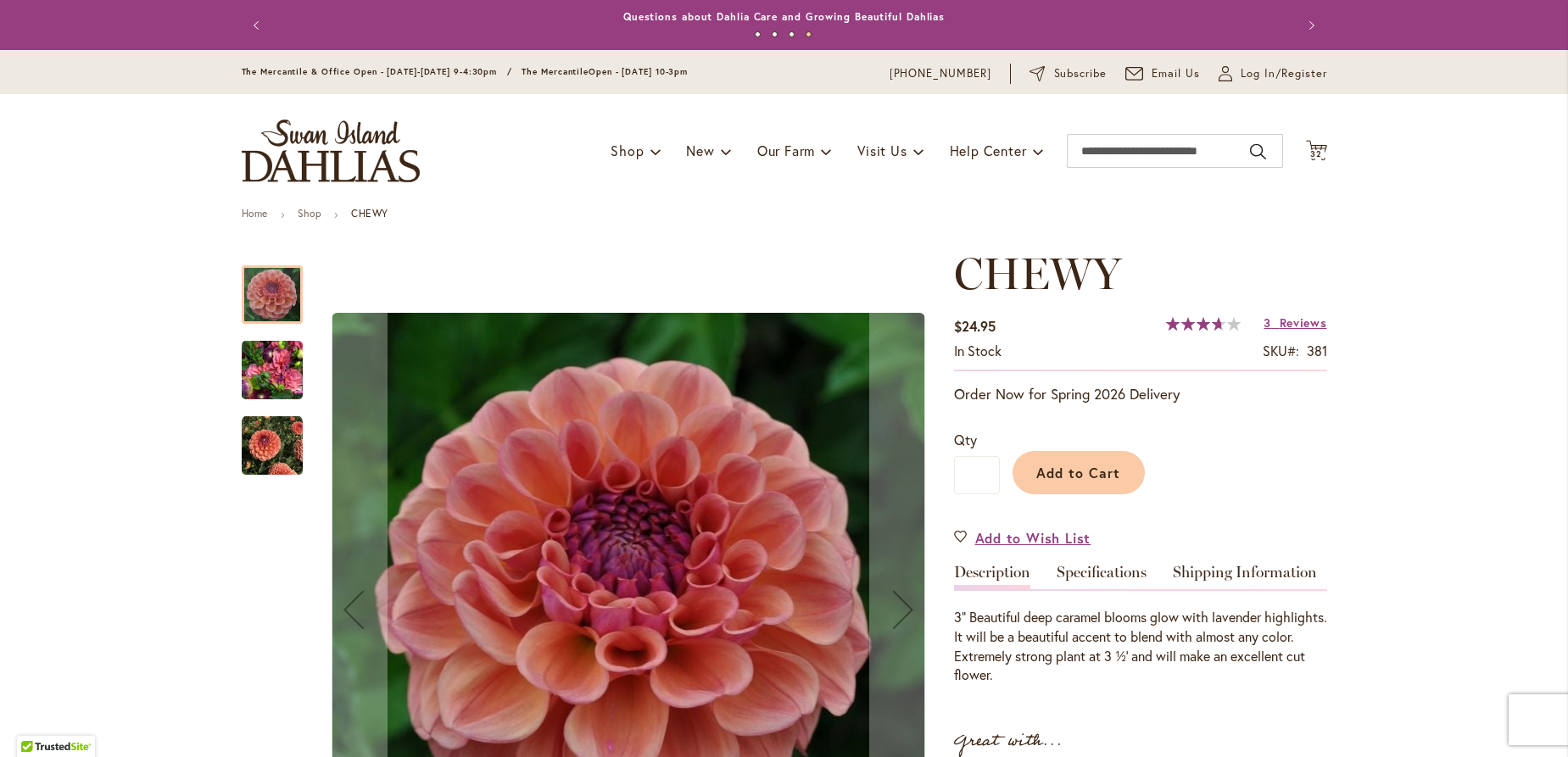
click at [250, 367] on img "CHEWY" at bounding box center [272, 370] width 61 height 81
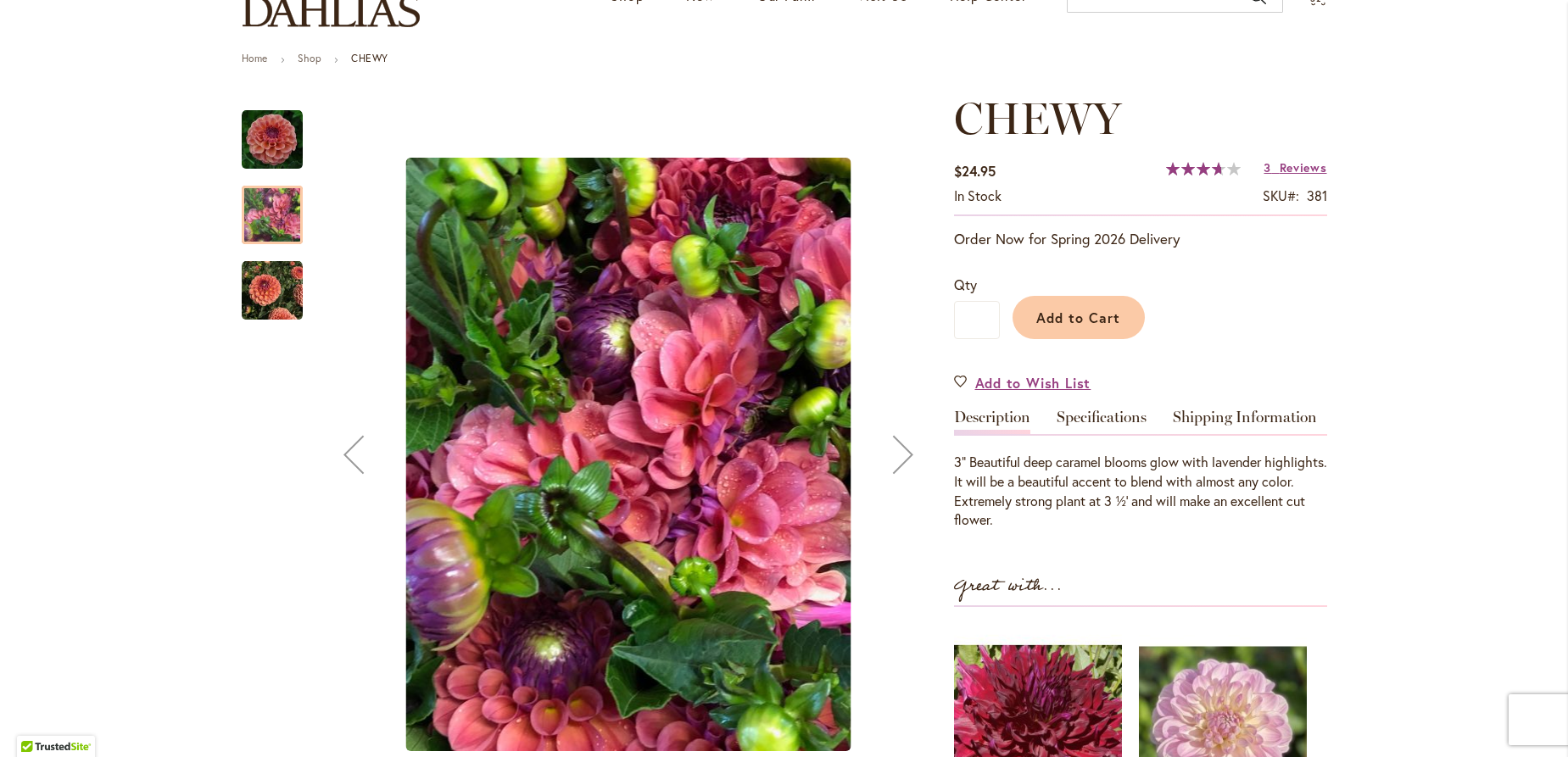
scroll to position [183, 0]
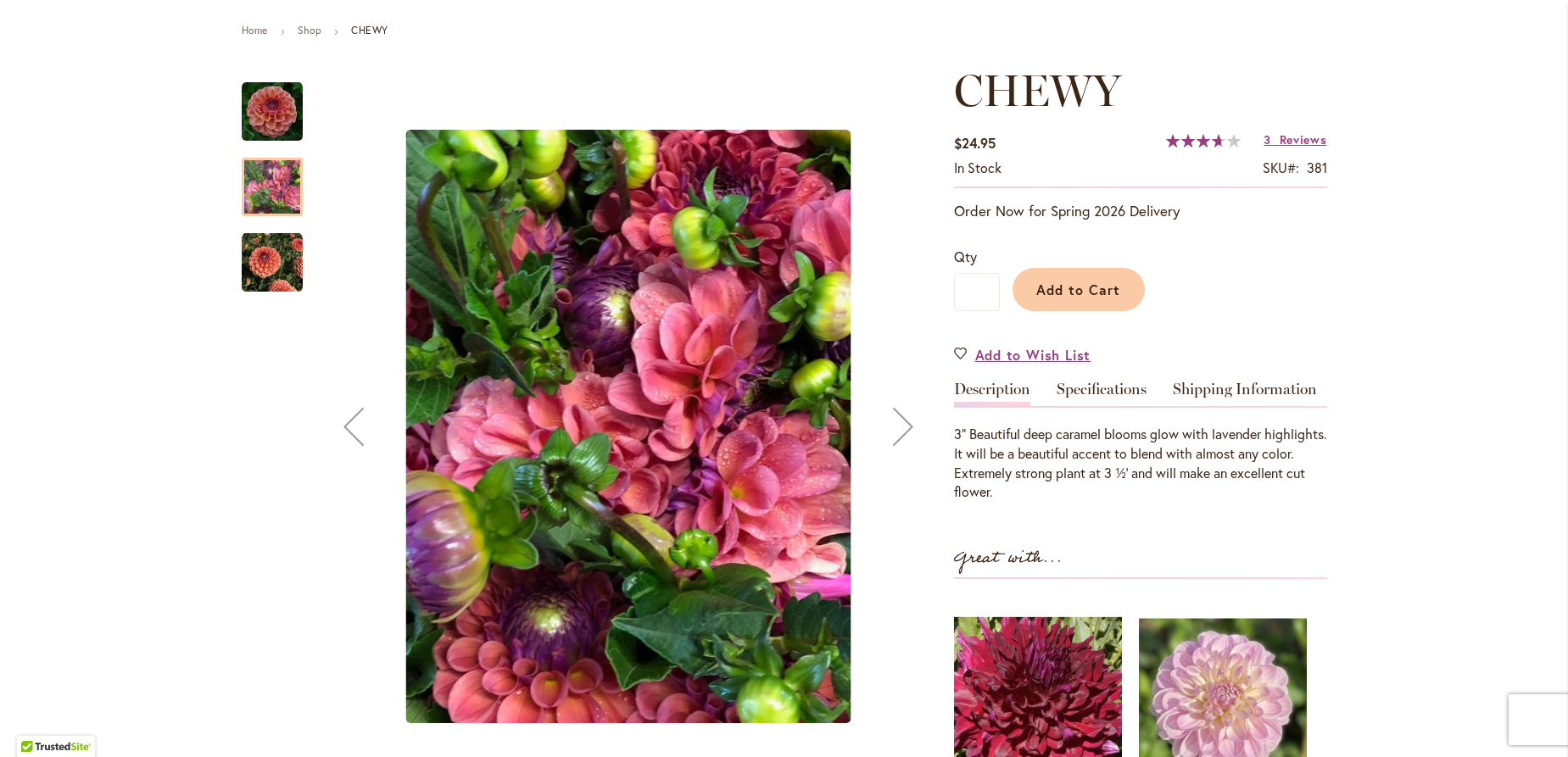
click at [272, 254] on img "CHEWY" at bounding box center [272, 262] width 61 height 61
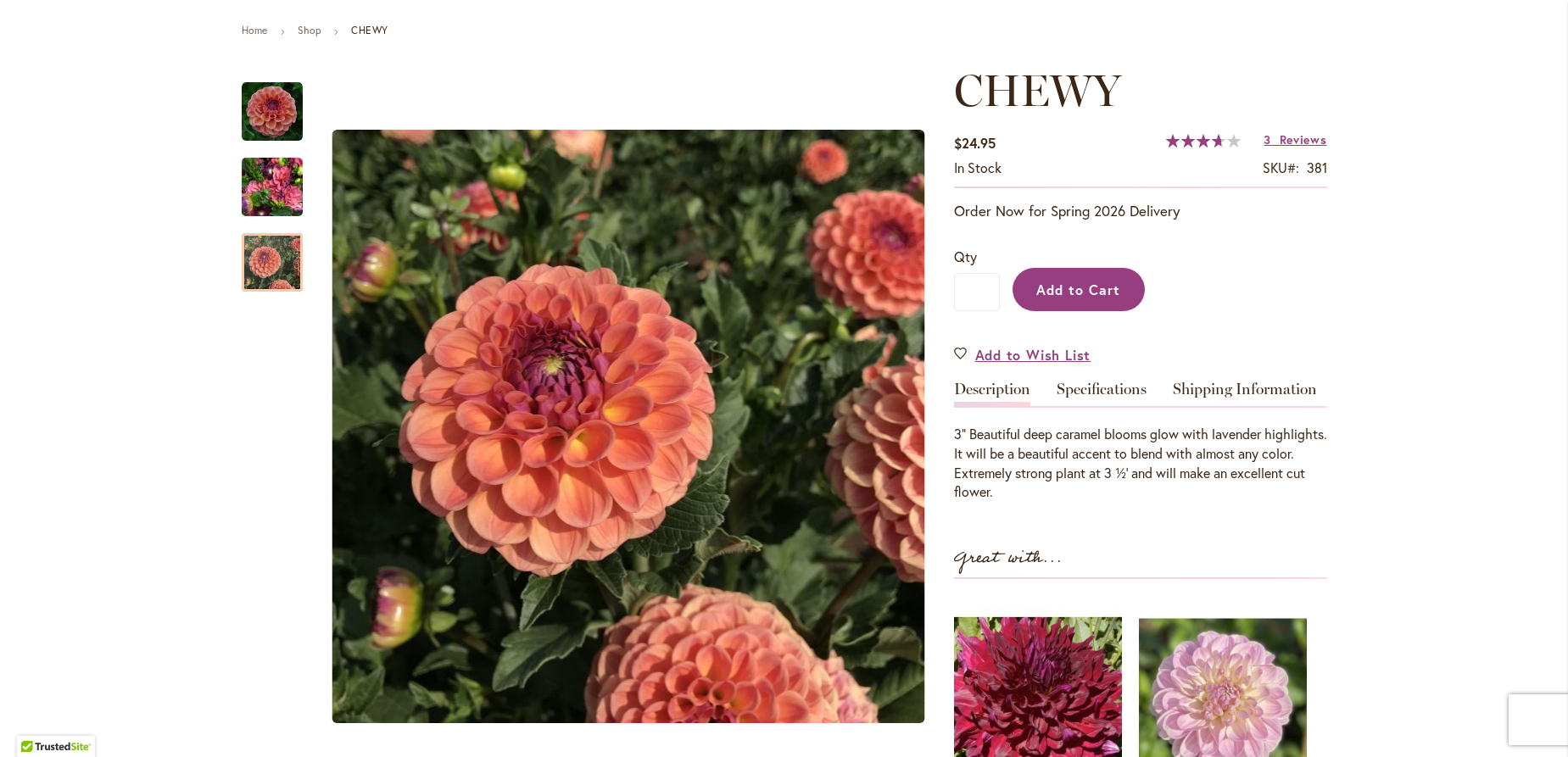
click at [1070, 288] on span "Add to Cart" at bounding box center [1078, 289] width 84 height 17
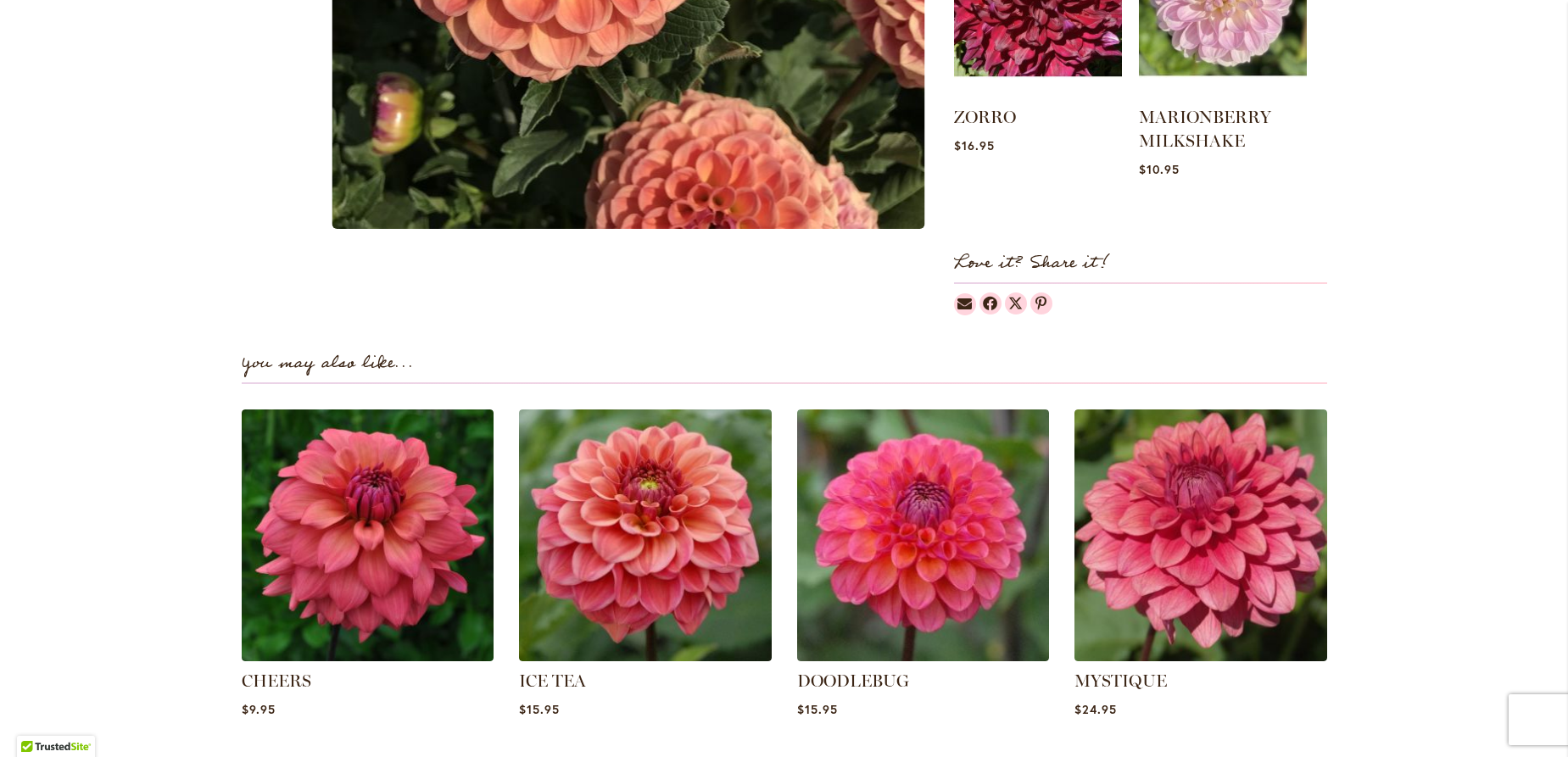
scroll to position [915, 0]
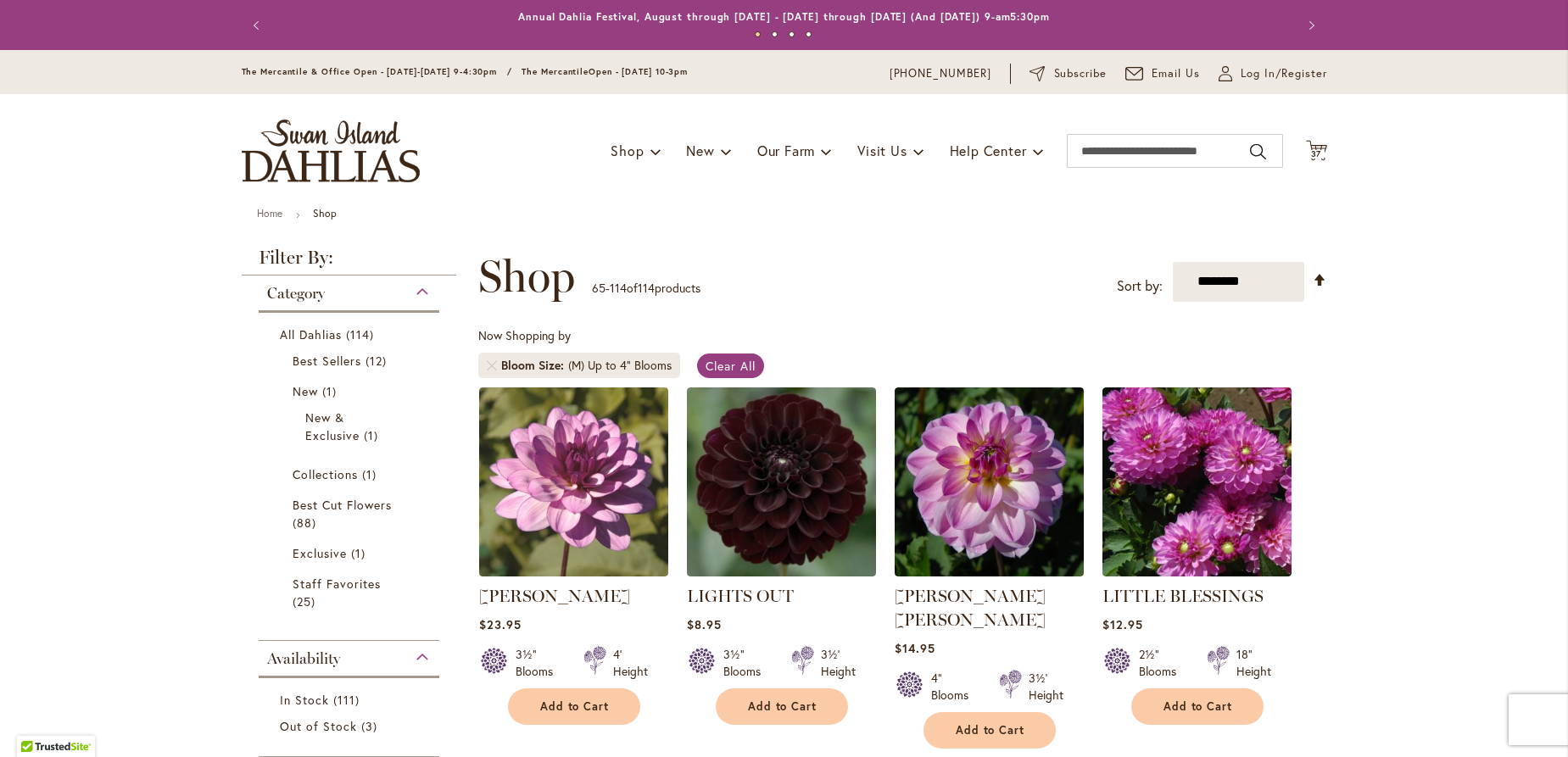
scroll to position [183, 0]
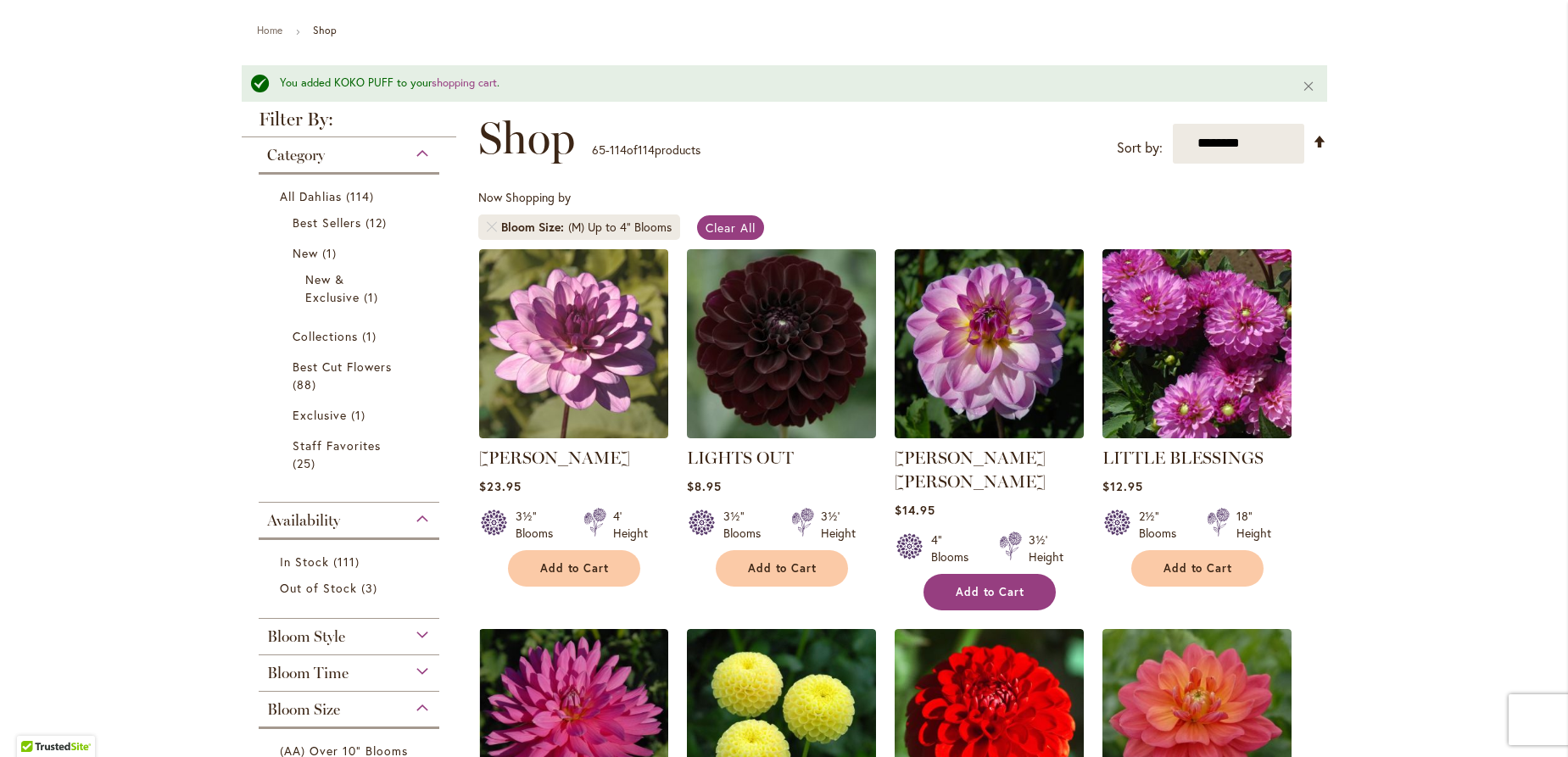
click at [975, 574] on button "Add to Cart" at bounding box center [990, 592] width 133 height 37
click at [986, 585] on span "Add to Cart" at bounding box center [991, 592] width 70 height 15
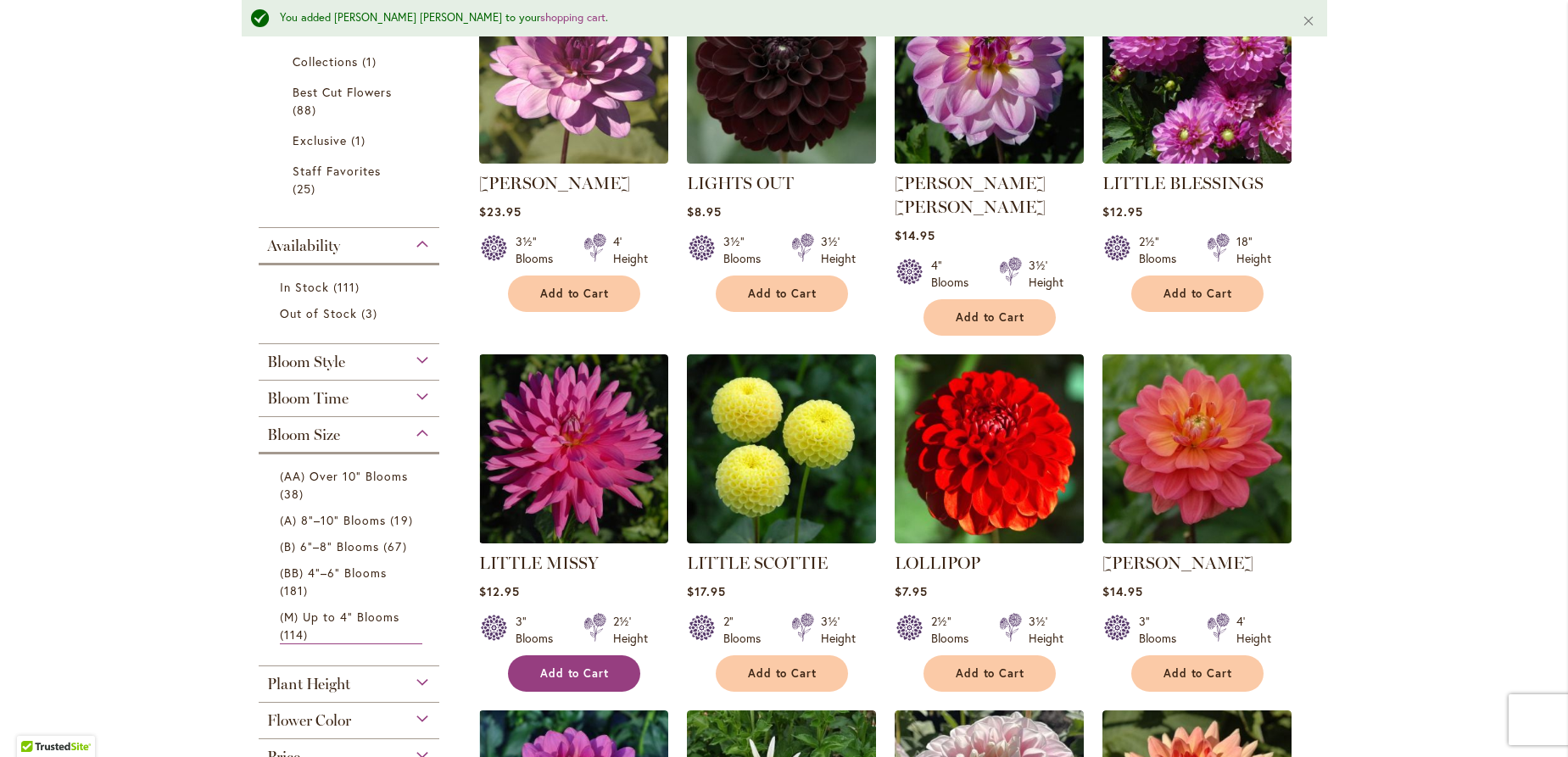
click at [565, 666] on span "Add to Cart" at bounding box center [575, 673] width 70 height 15
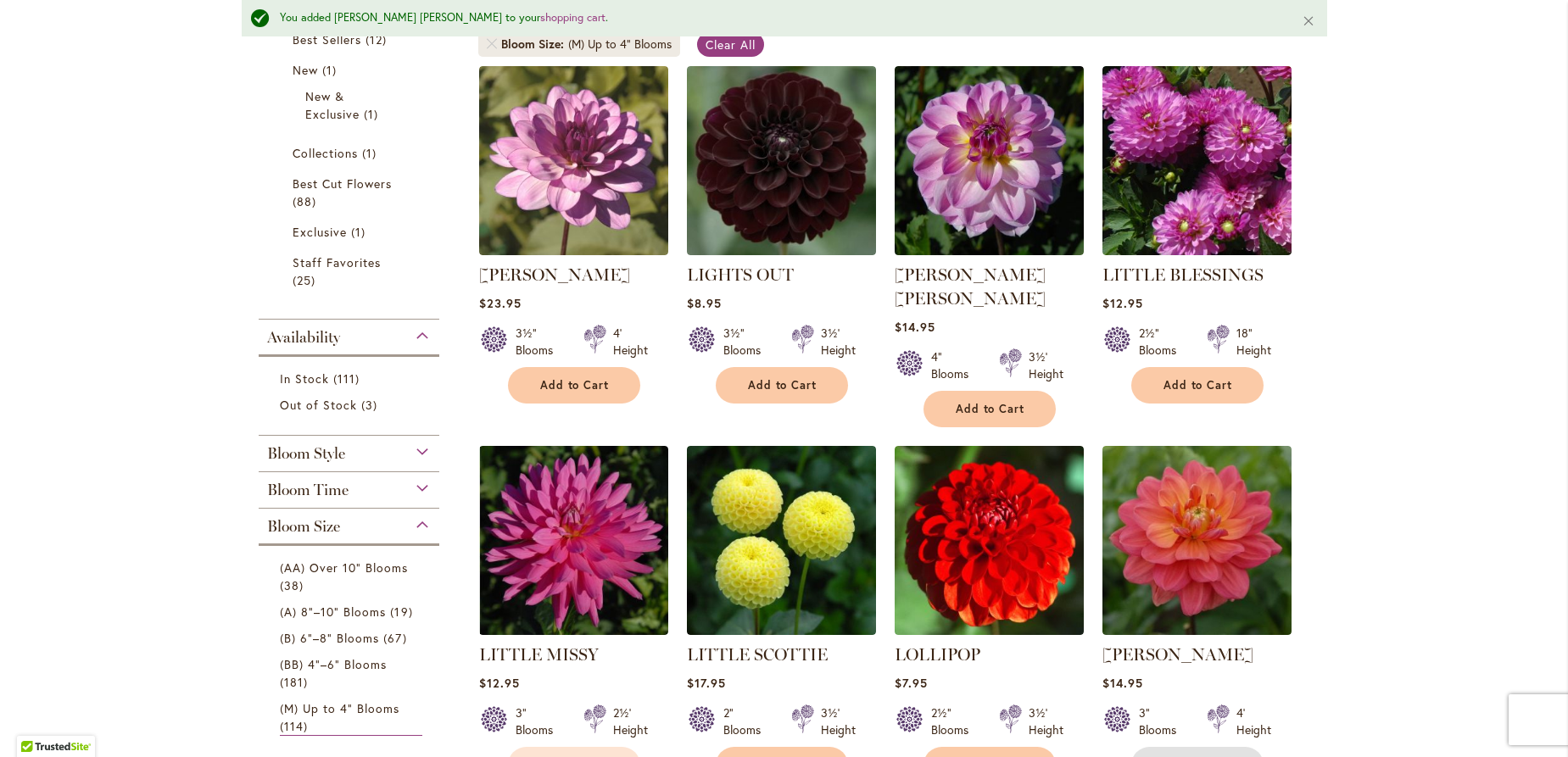
click at [1206, 756] on span "Add to Cart" at bounding box center [1198, 765] width 70 height 15
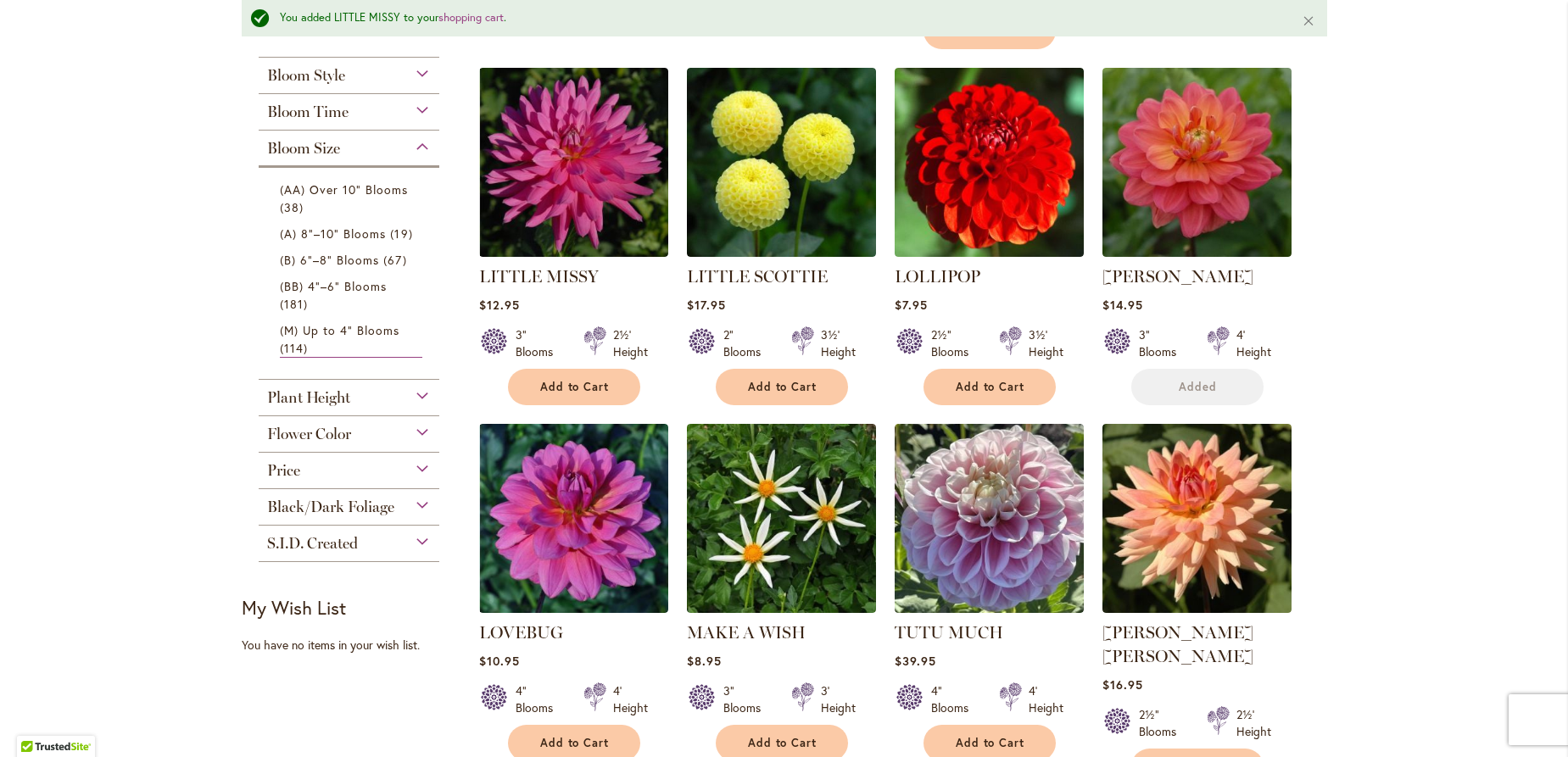
scroll to position [915, 0]
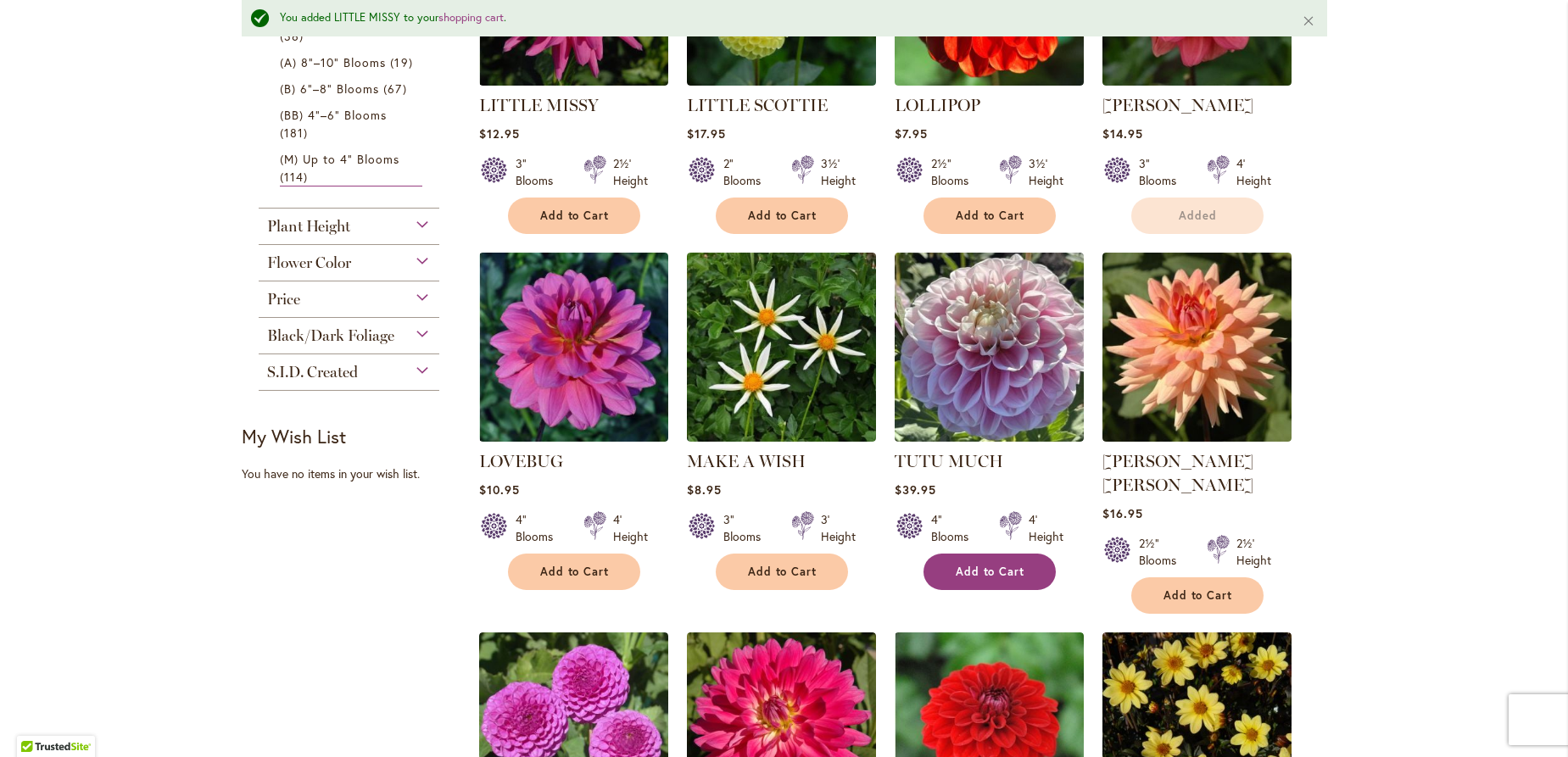
click at [965, 565] on span "Add to Cart" at bounding box center [991, 572] width 70 height 15
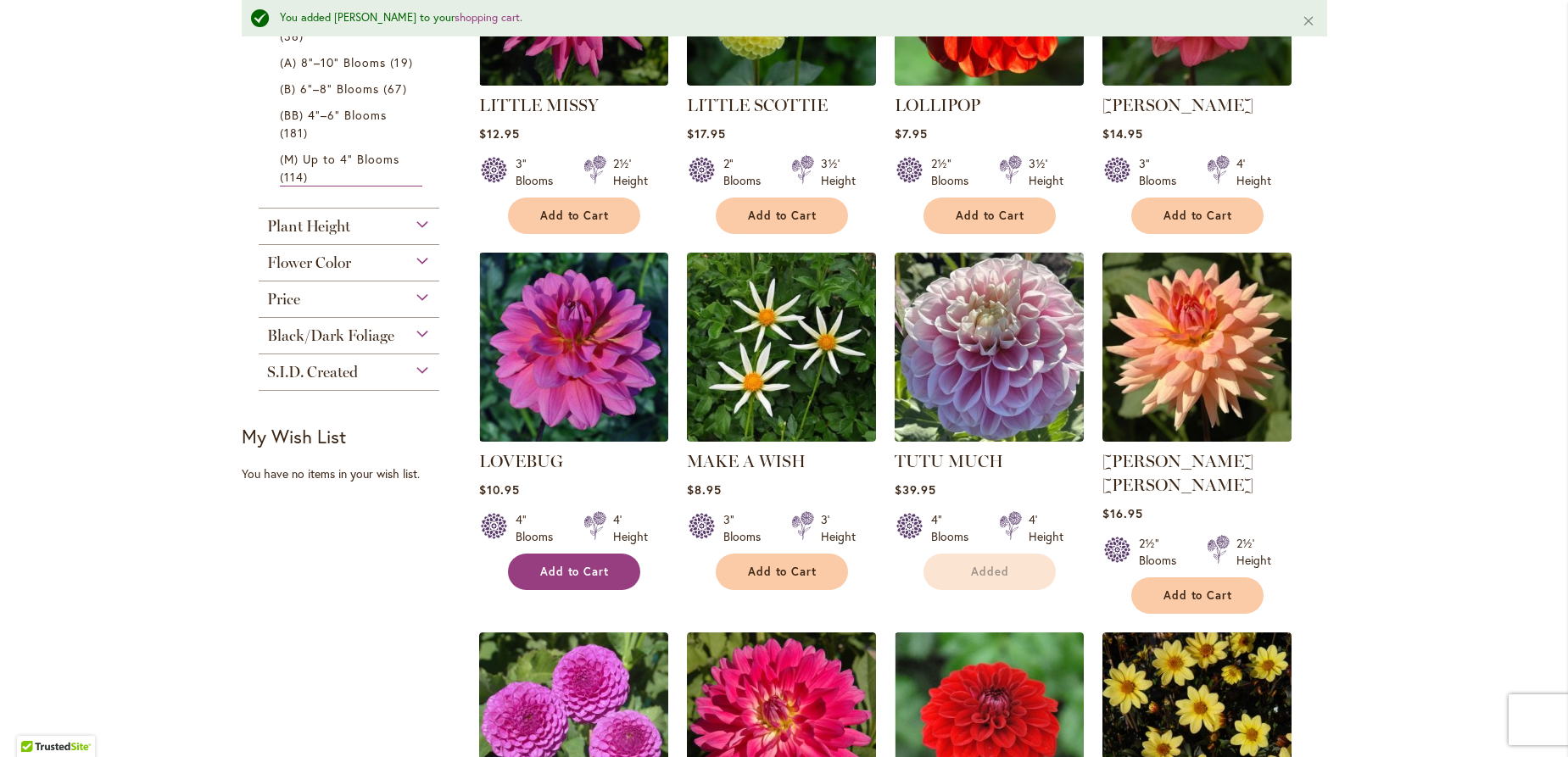
click at [548, 554] on button "Add to Cart" at bounding box center [574, 572] width 133 height 37
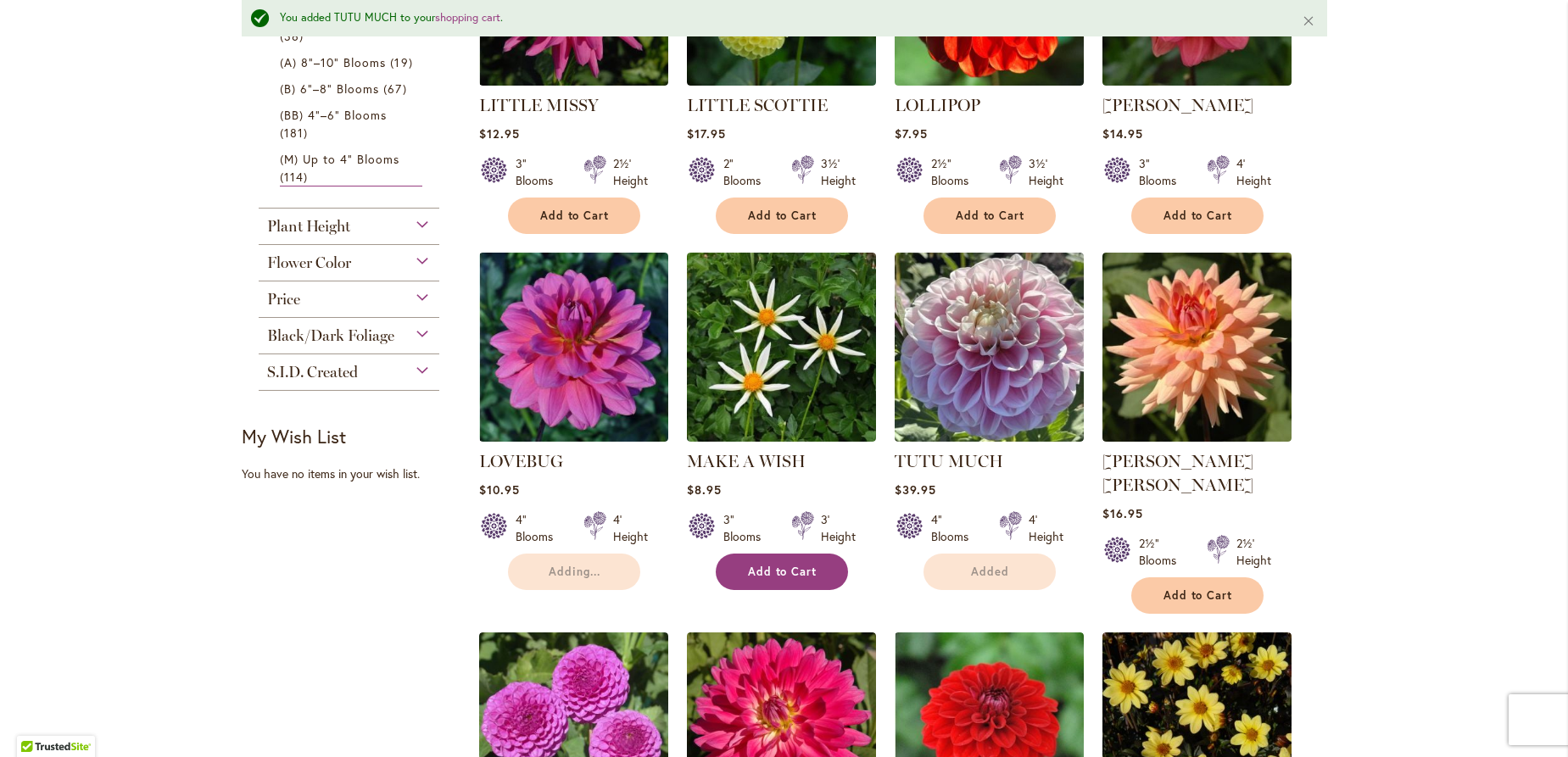
click at [773, 565] on span "Add to Cart" at bounding box center [783, 572] width 70 height 15
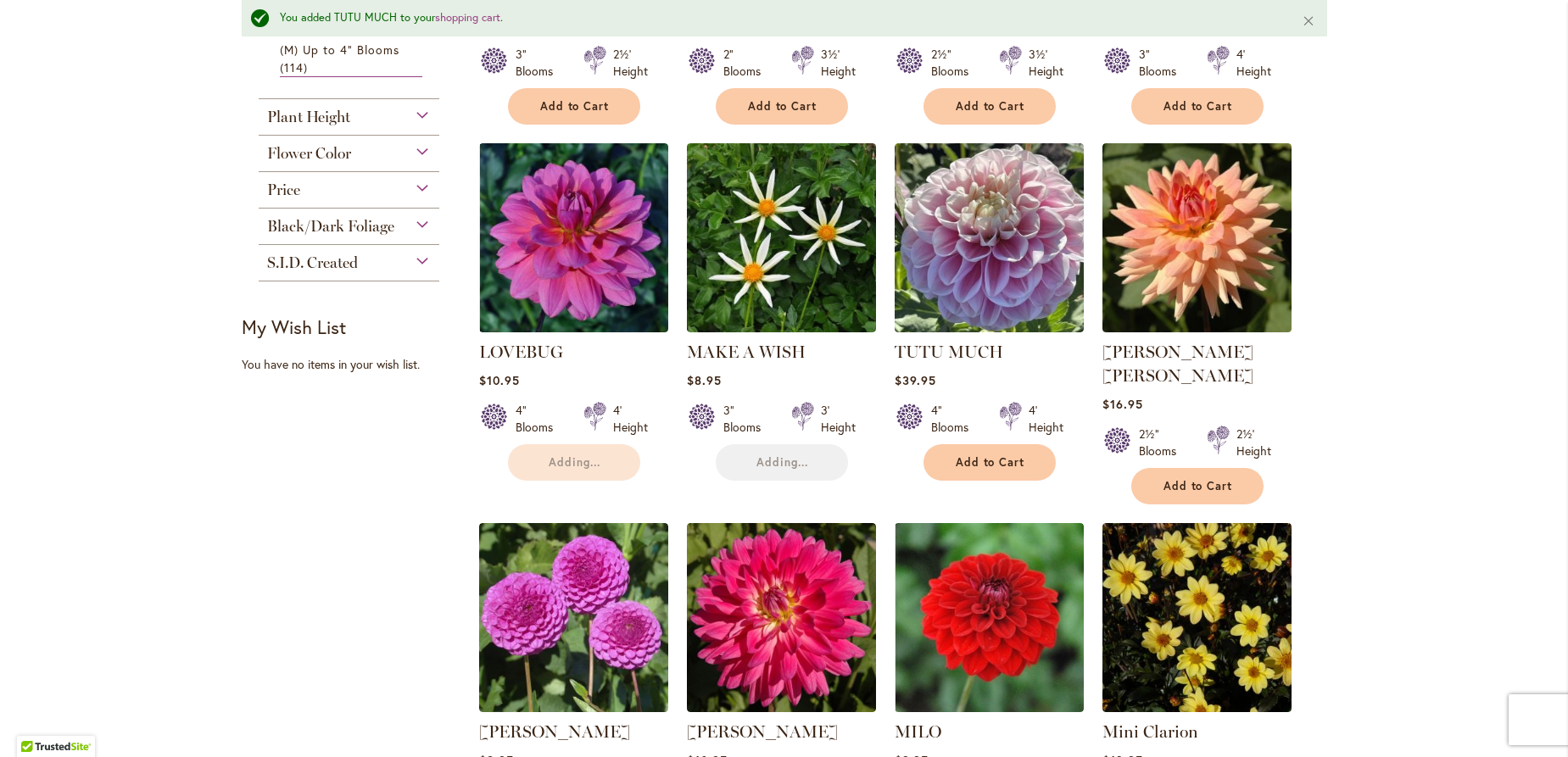
scroll to position [1281, 0]
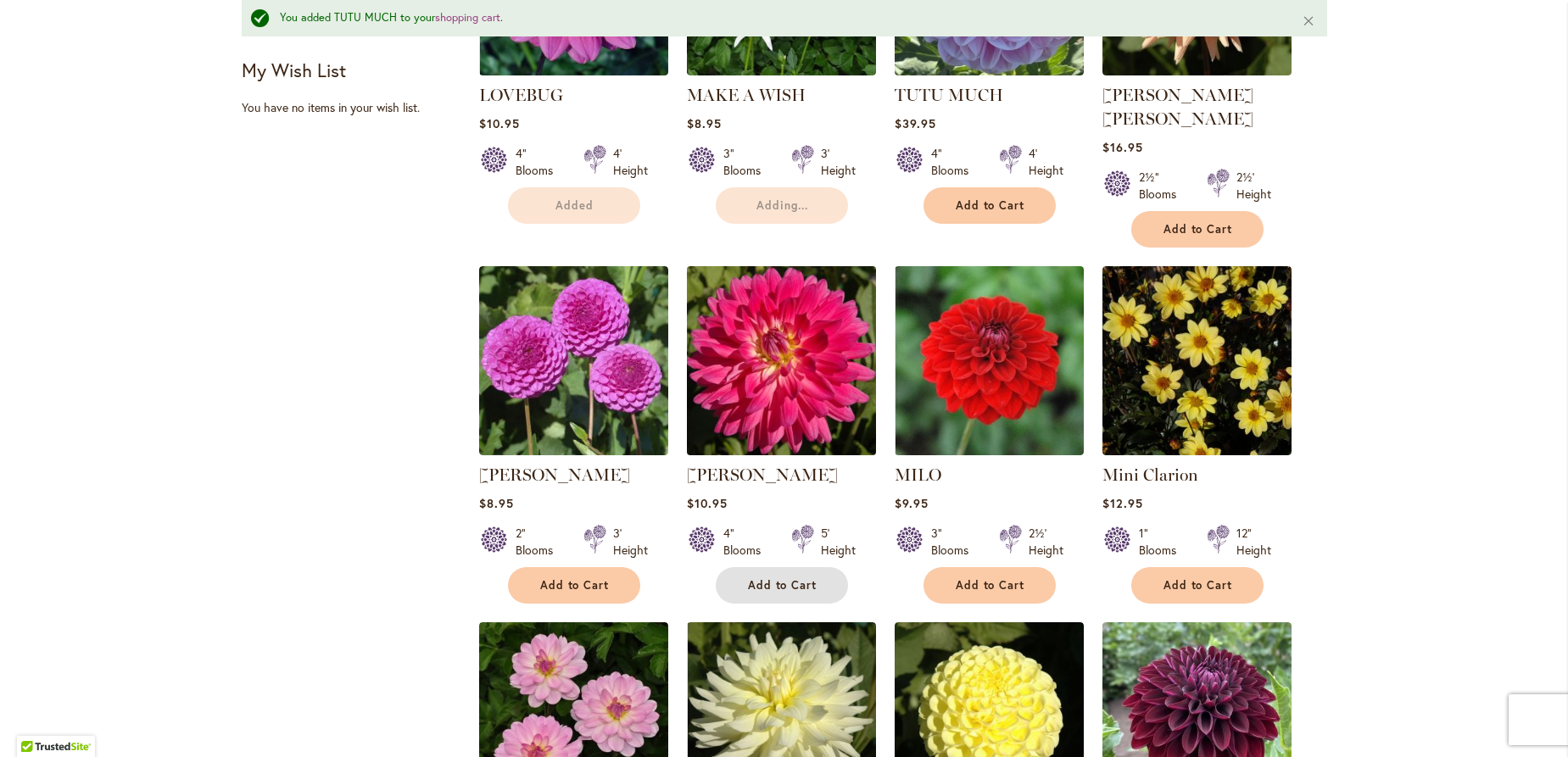
click at [783, 578] on span "Add to Cart" at bounding box center [783, 585] width 70 height 15
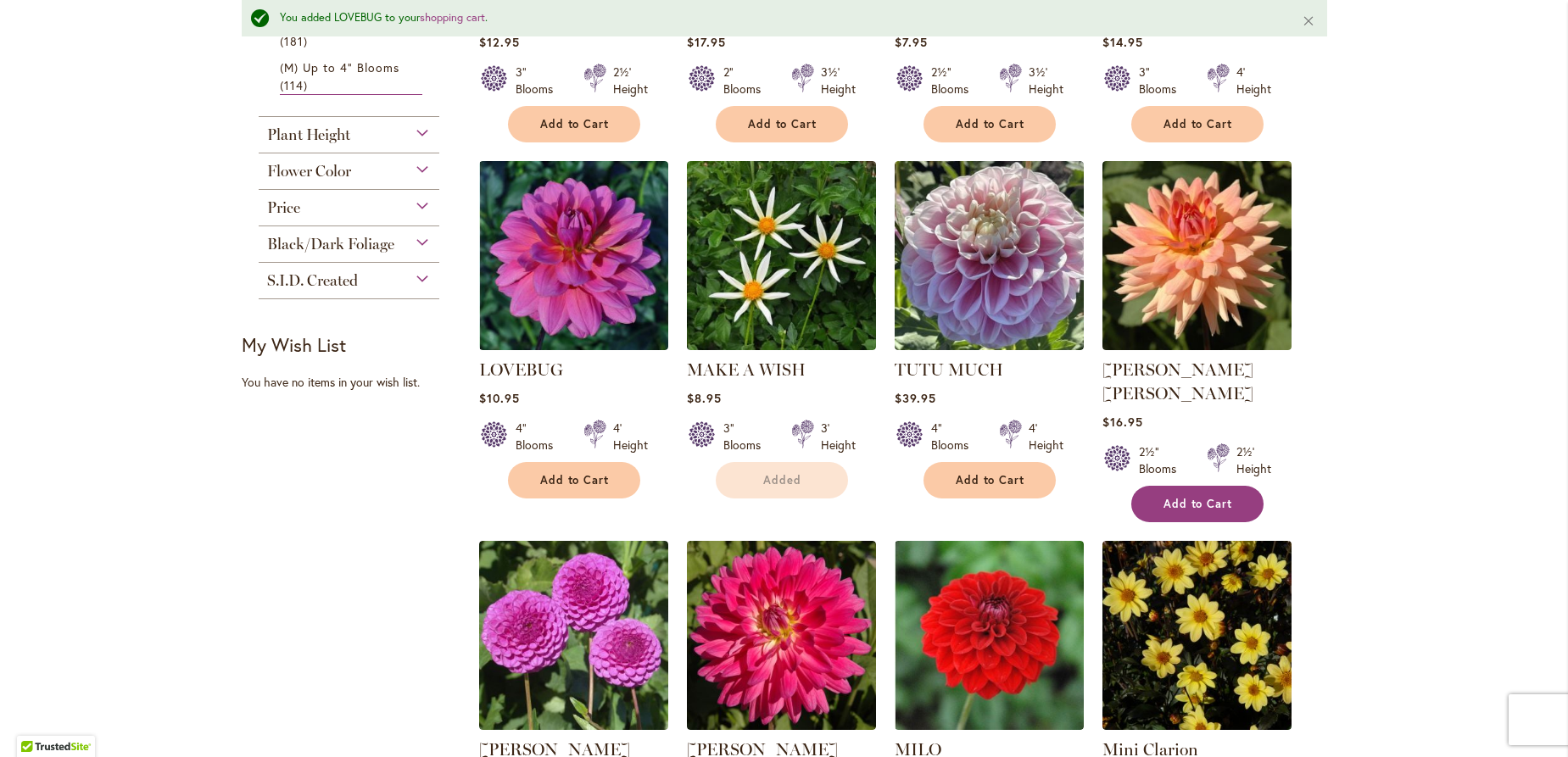
click at [1205, 497] on span "Add to Cart" at bounding box center [1198, 504] width 70 height 15
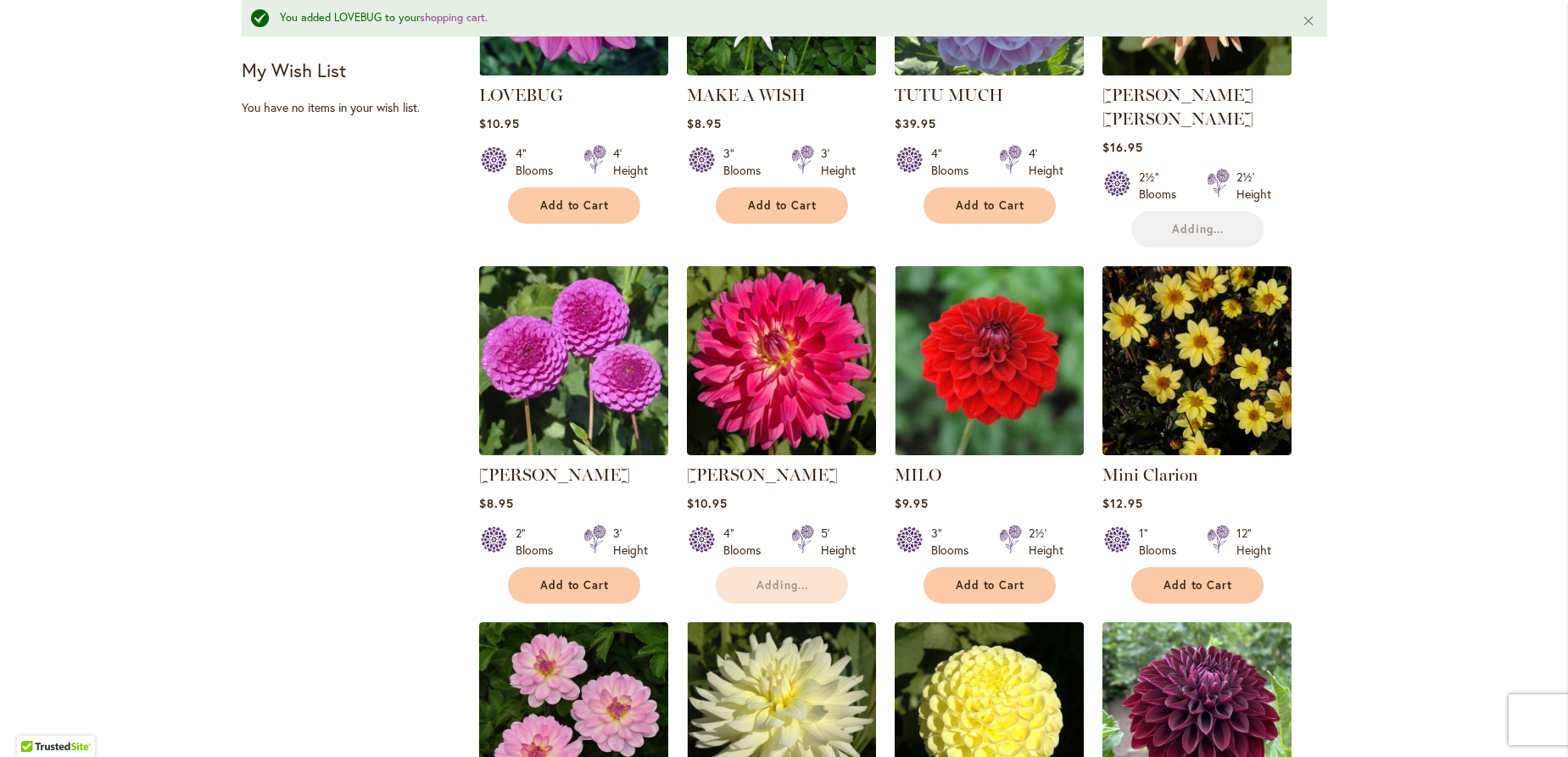
scroll to position [1647, 0]
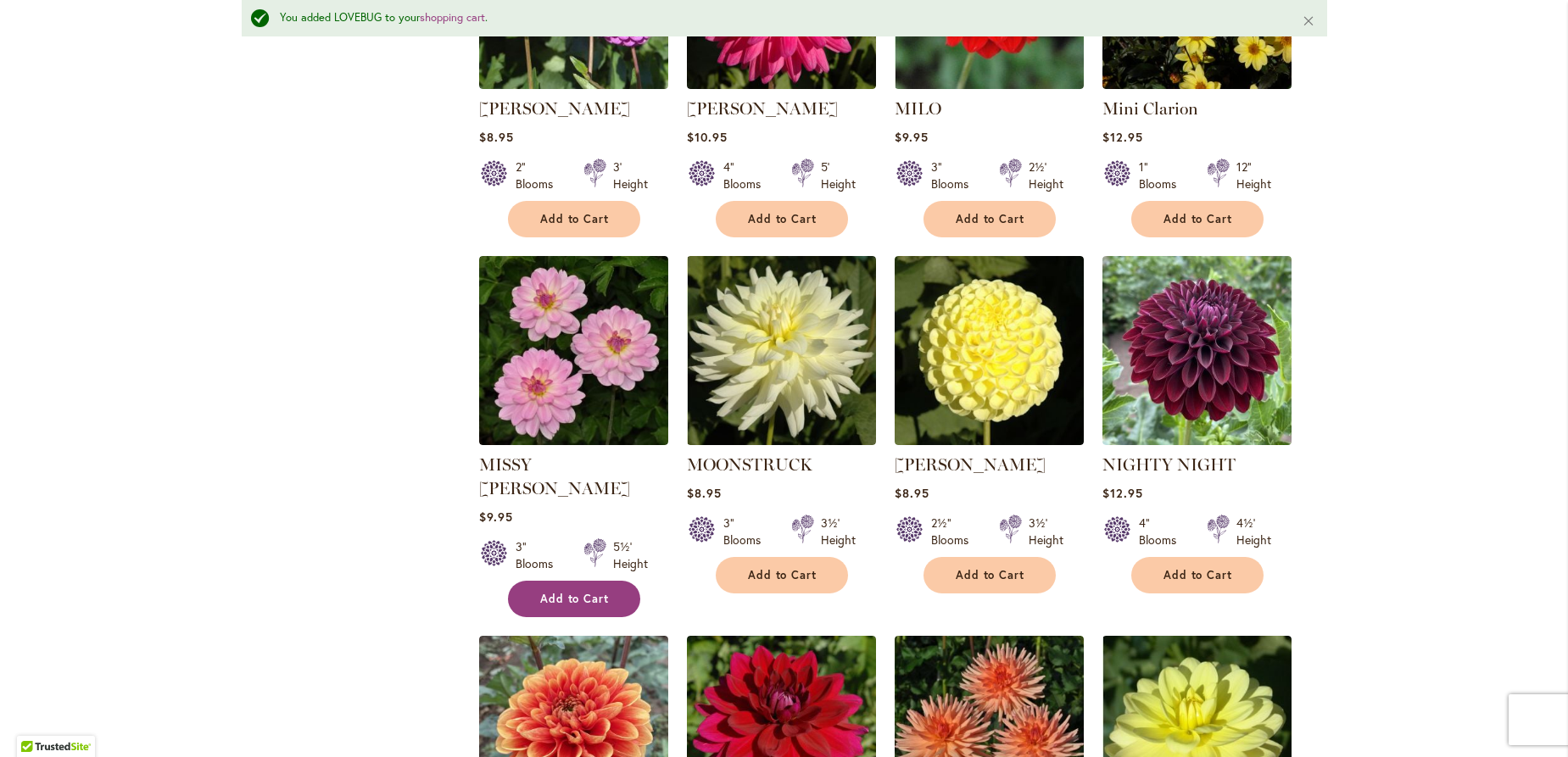
click at [528, 580] on button "Add to Cart" at bounding box center [574, 599] width 133 height 37
click at [754, 556] on button "Add to Cart" at bounding box center [782, 575] width 133 height 37
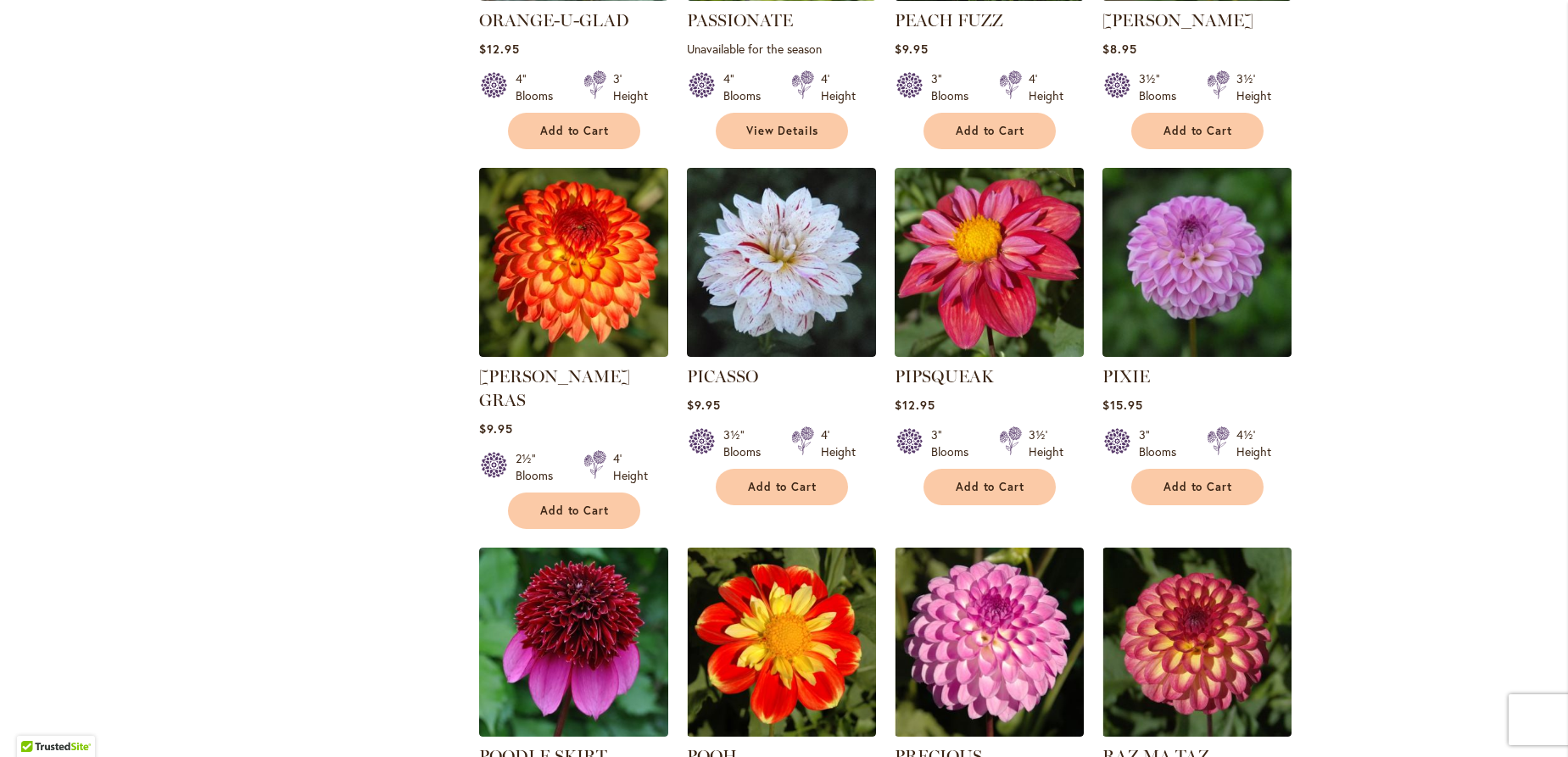
scroll to position [2587, 0]
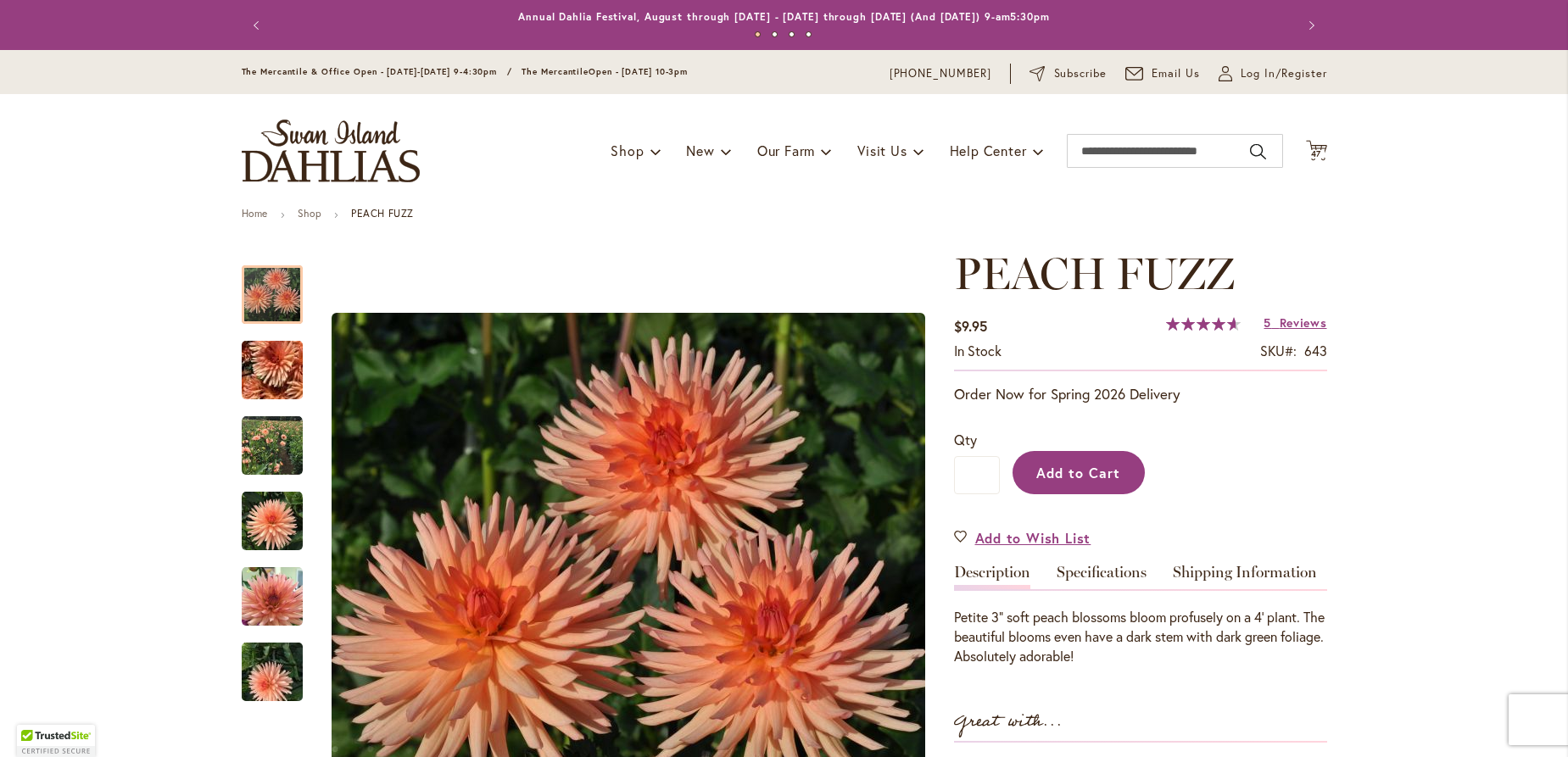
click at [1066, 473] on span "Add to Cart" at bounding box center [1078, 472] width 84 height 17
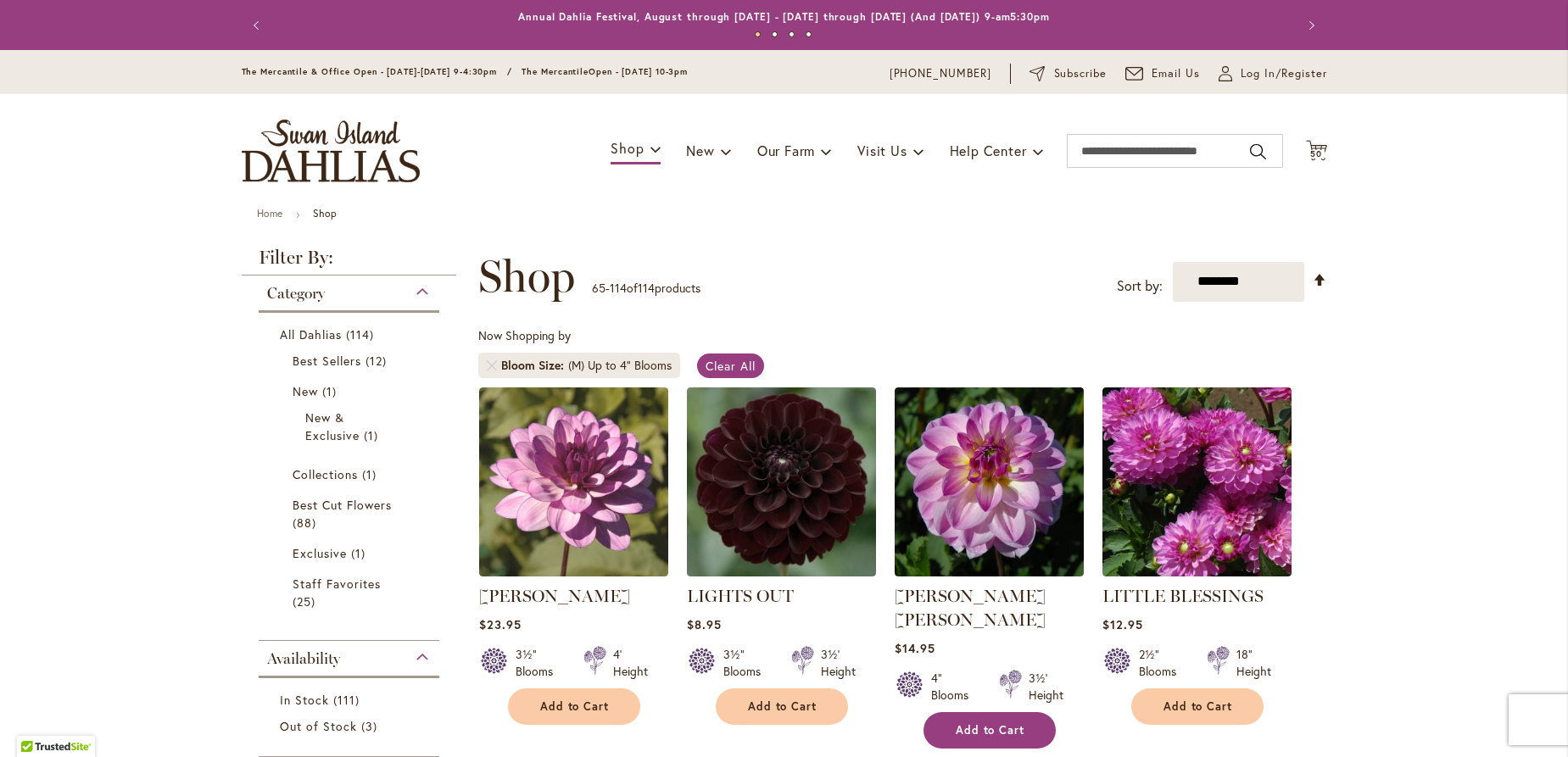
click at [955, 712] on button "Add to Cart" at bounding box center [990, 730] width 133 height 37
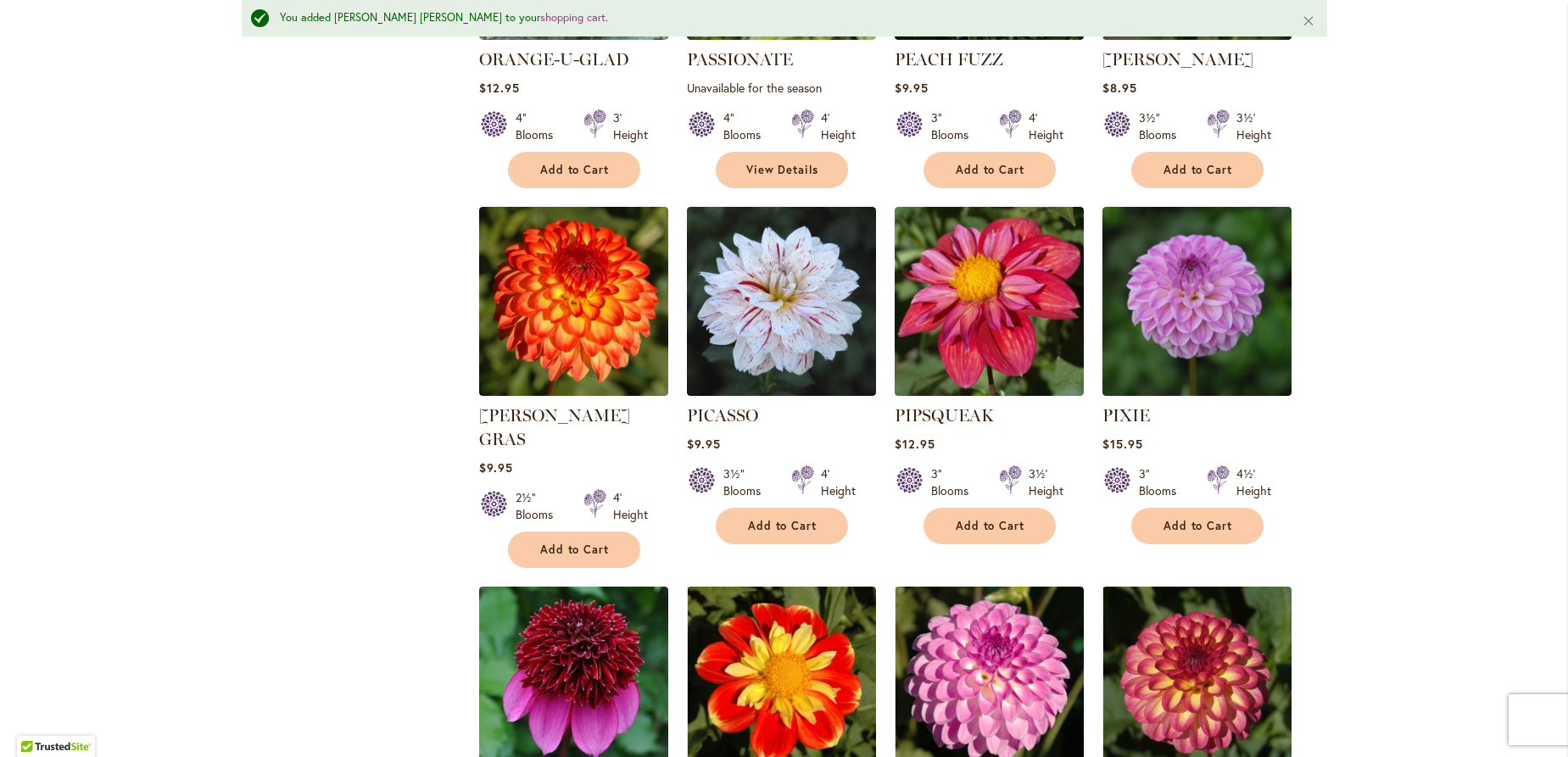
scroll to position [2516, 0]
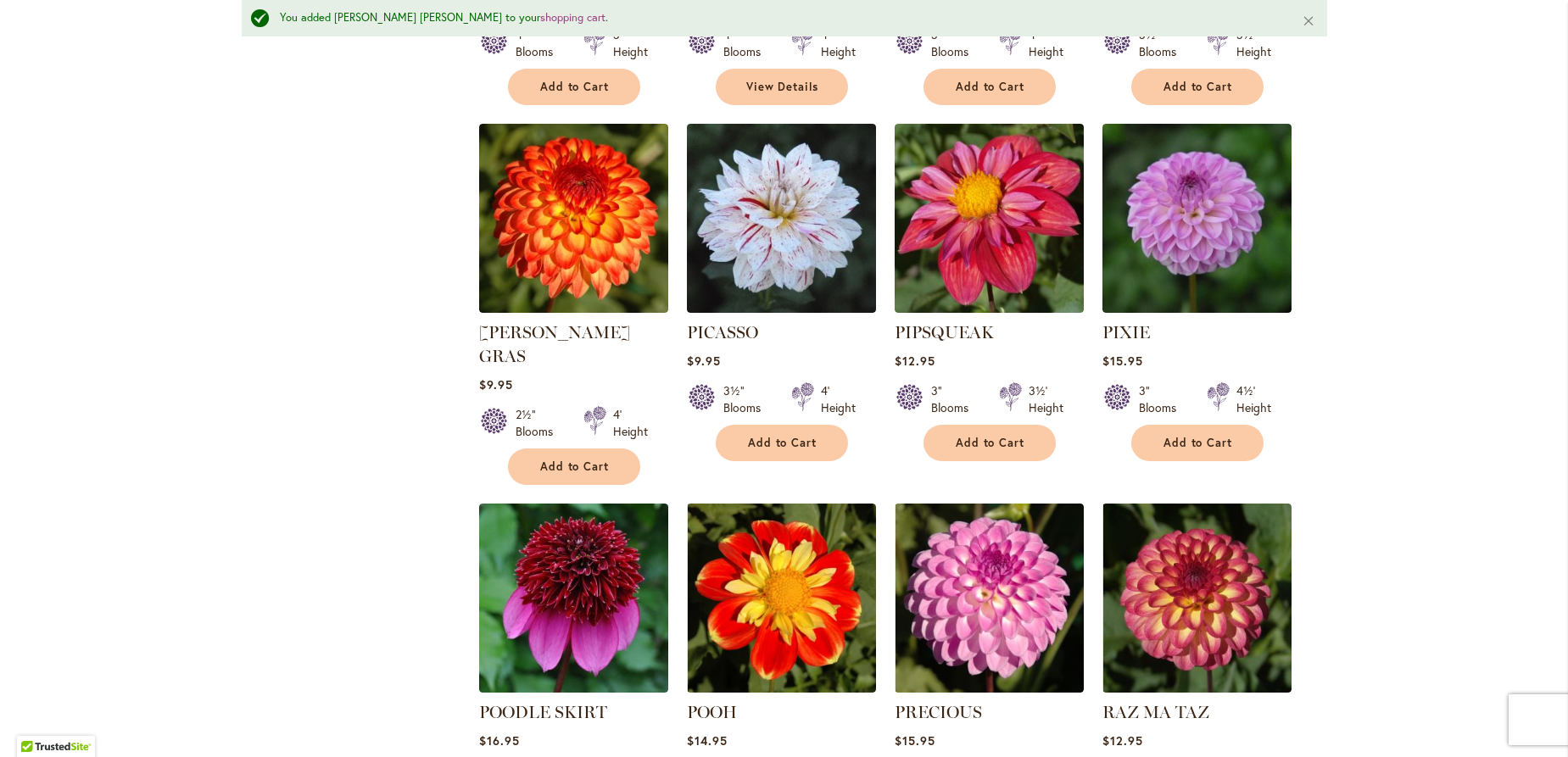
click at [1174, 436] on span "Add to Cart" at bounding box center [1198, 443] width 70 height 15
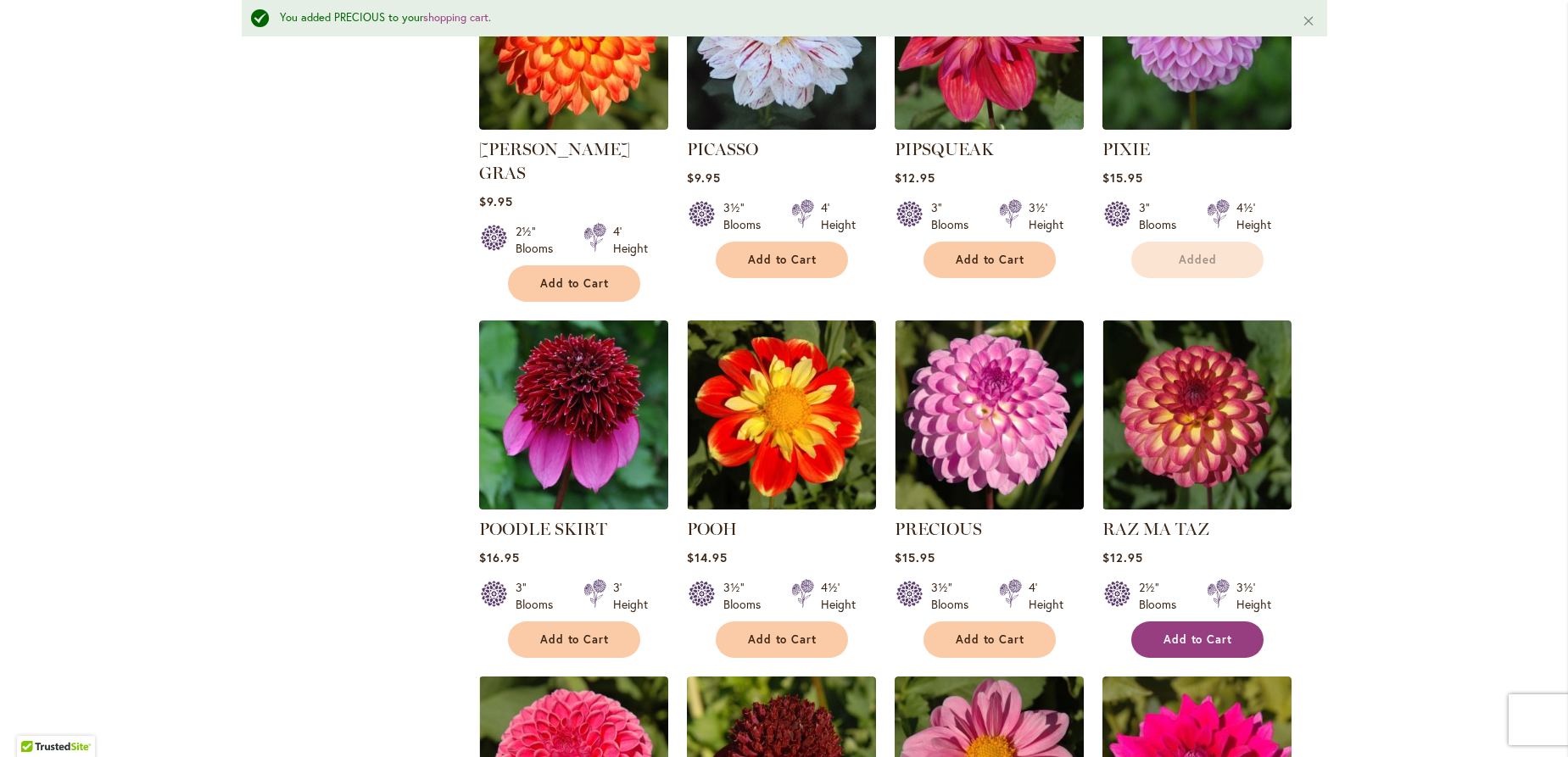
click at [1198, 621] on button "Add to Cart" at bounding box center [1197, 639] width 133 height 37
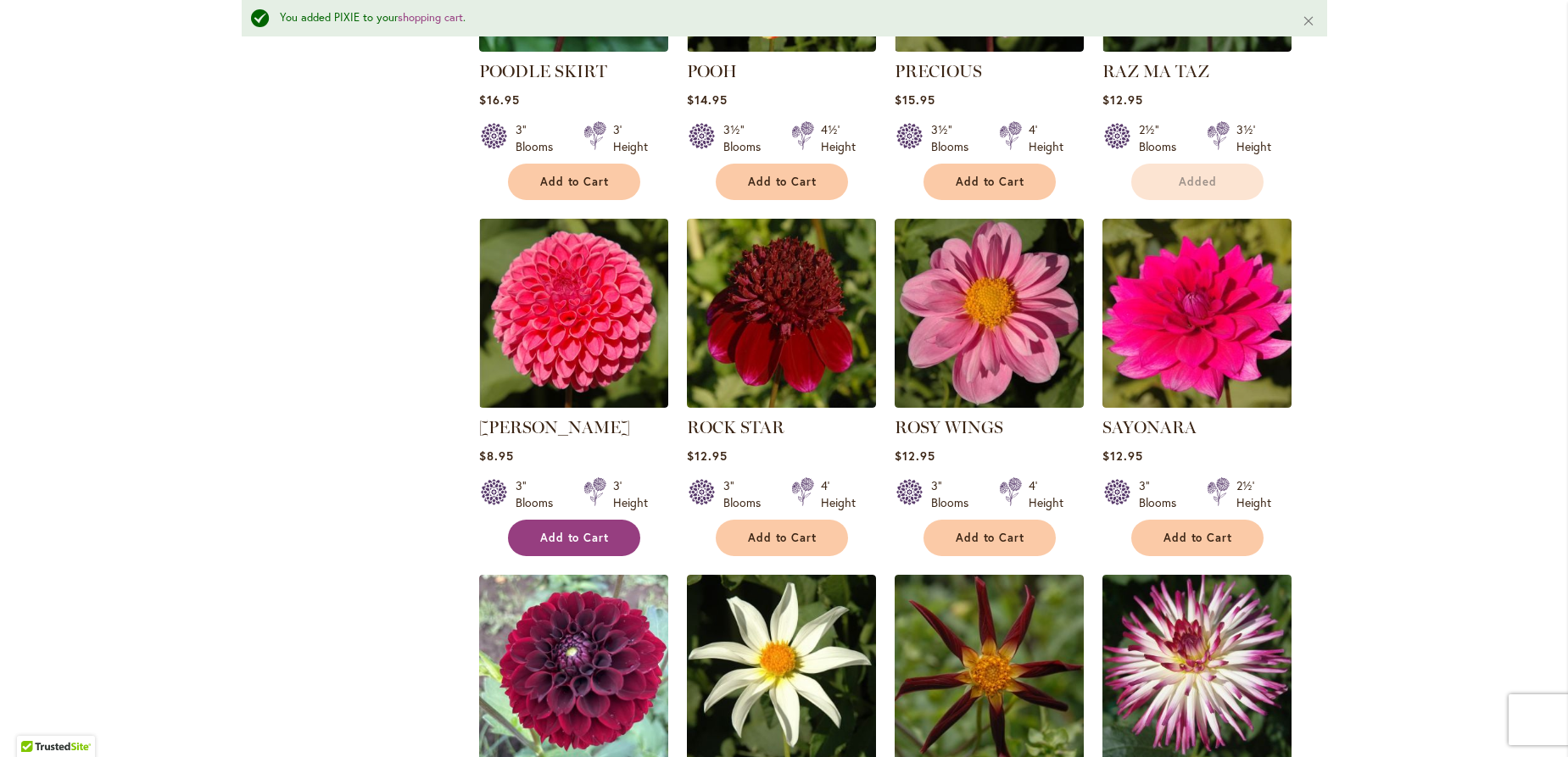
click at [561, 531] on span "Add to Cart" at bounding box center [575, 538] width 70 height 15
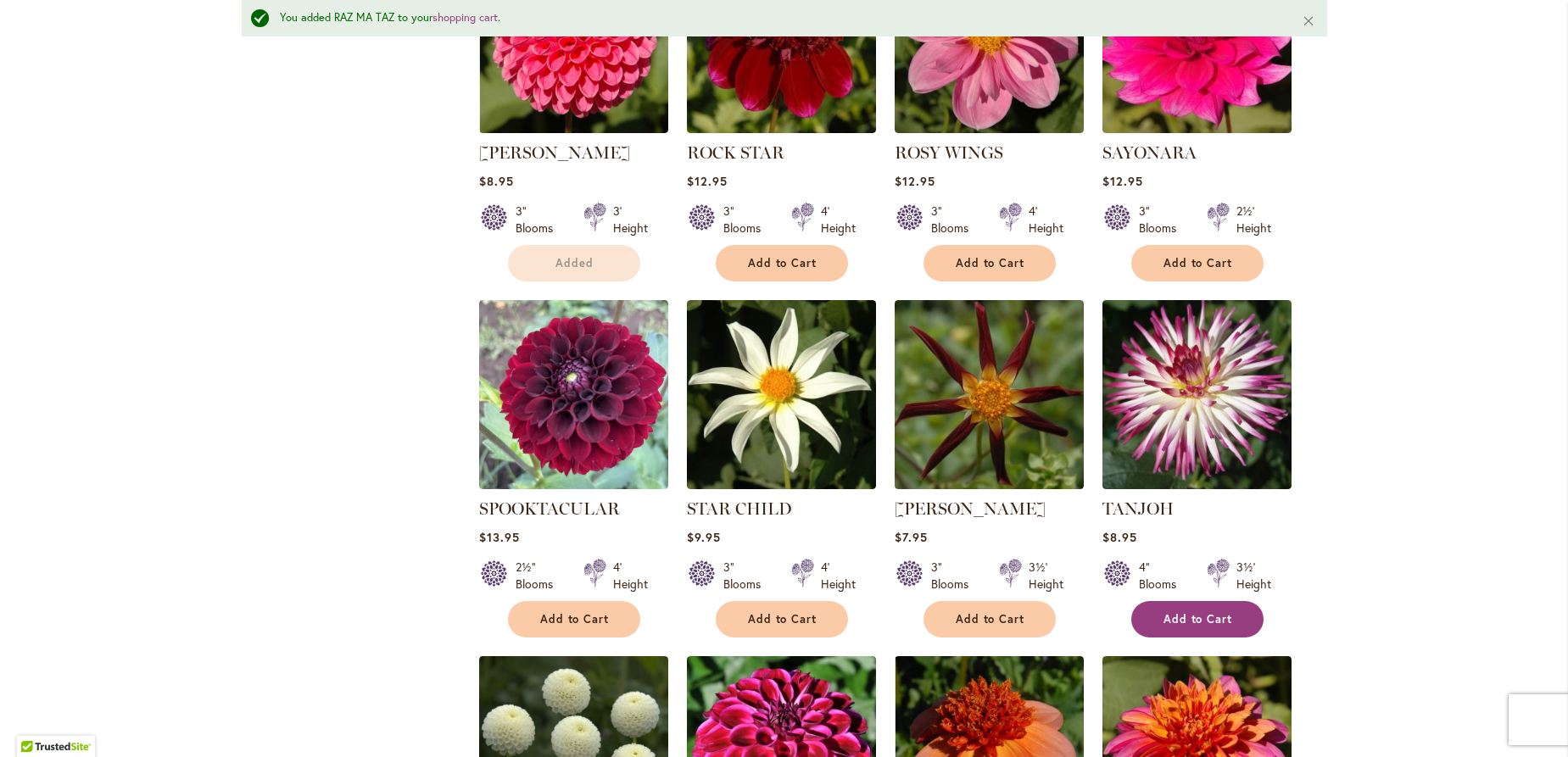
click at [1163, 612] on span "Add to Cart" at bounding box center [1198, 619] width 70 height 15
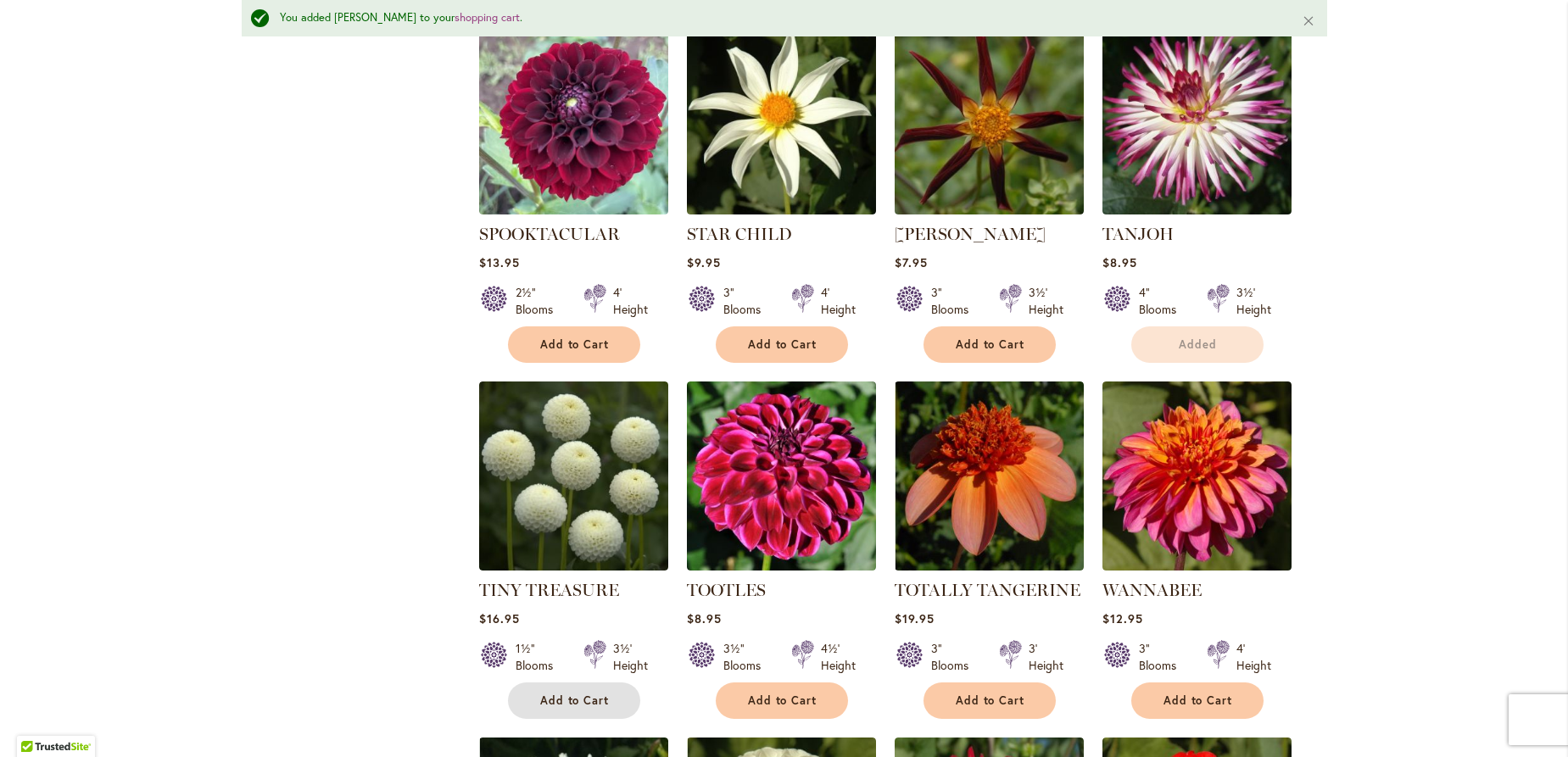
click at [569, 694] on span "Add to Cart" at bounding box center [575, 701] width 70 height 15
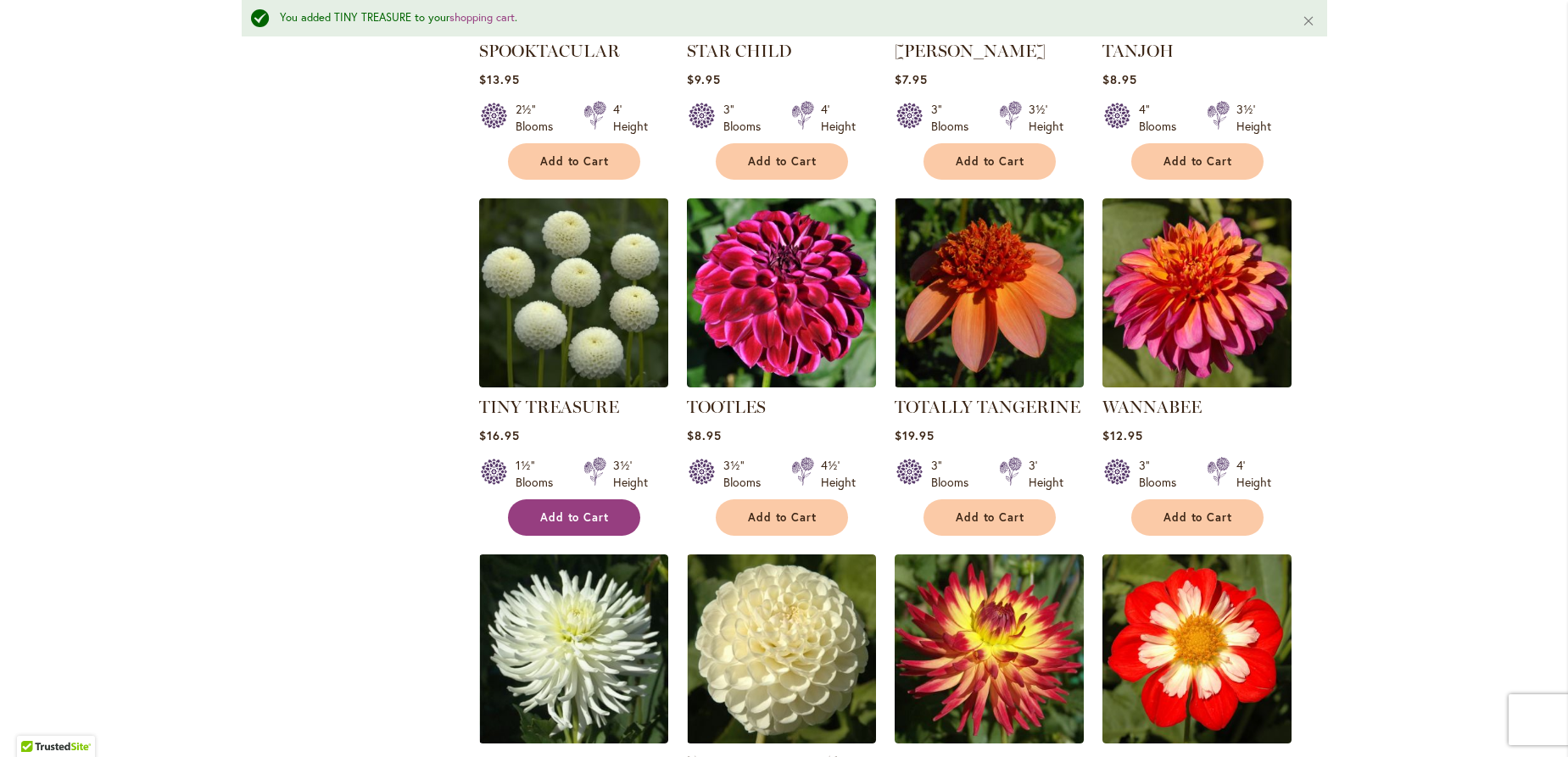
click at [557, 510] on span "Add to Cart" at bounding box center [575, 518] width 70 height 15
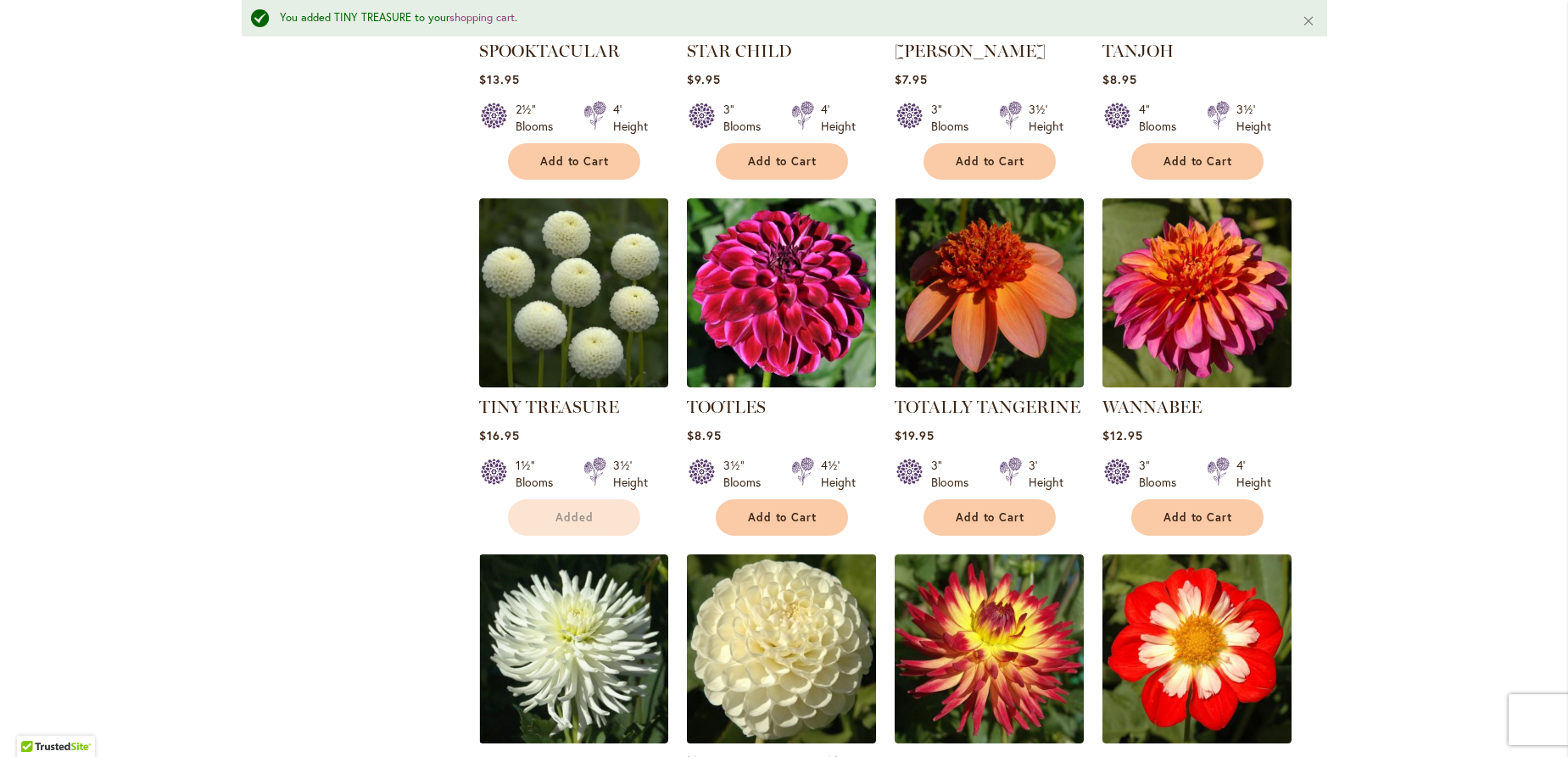
click at [799, 555] on div "WHITE NETTIE $8.95 2½" Blooms 3½' Height" at bounding box center [781, 719] width 190 height 329
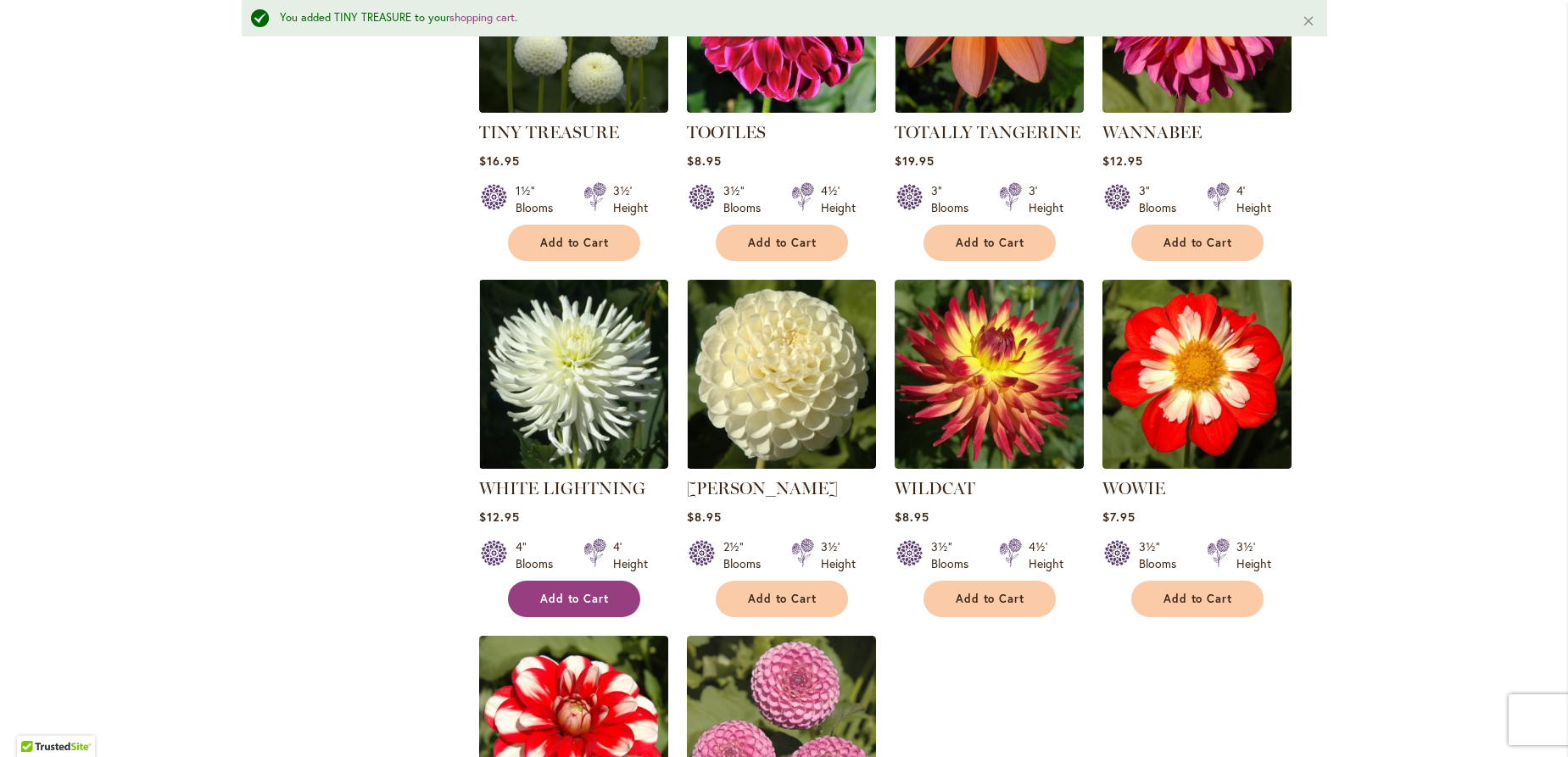
click at [546, 580] on button "Add to Cart" at bounding box center [574, 599] width 133 height 37
click at [778, 580] on button "Add to Cart" at bounding box center [782, 599] width 133 height 37
click at [782, 580] on form "Adding..." at bounding box center [782, 599] width 133 height 37
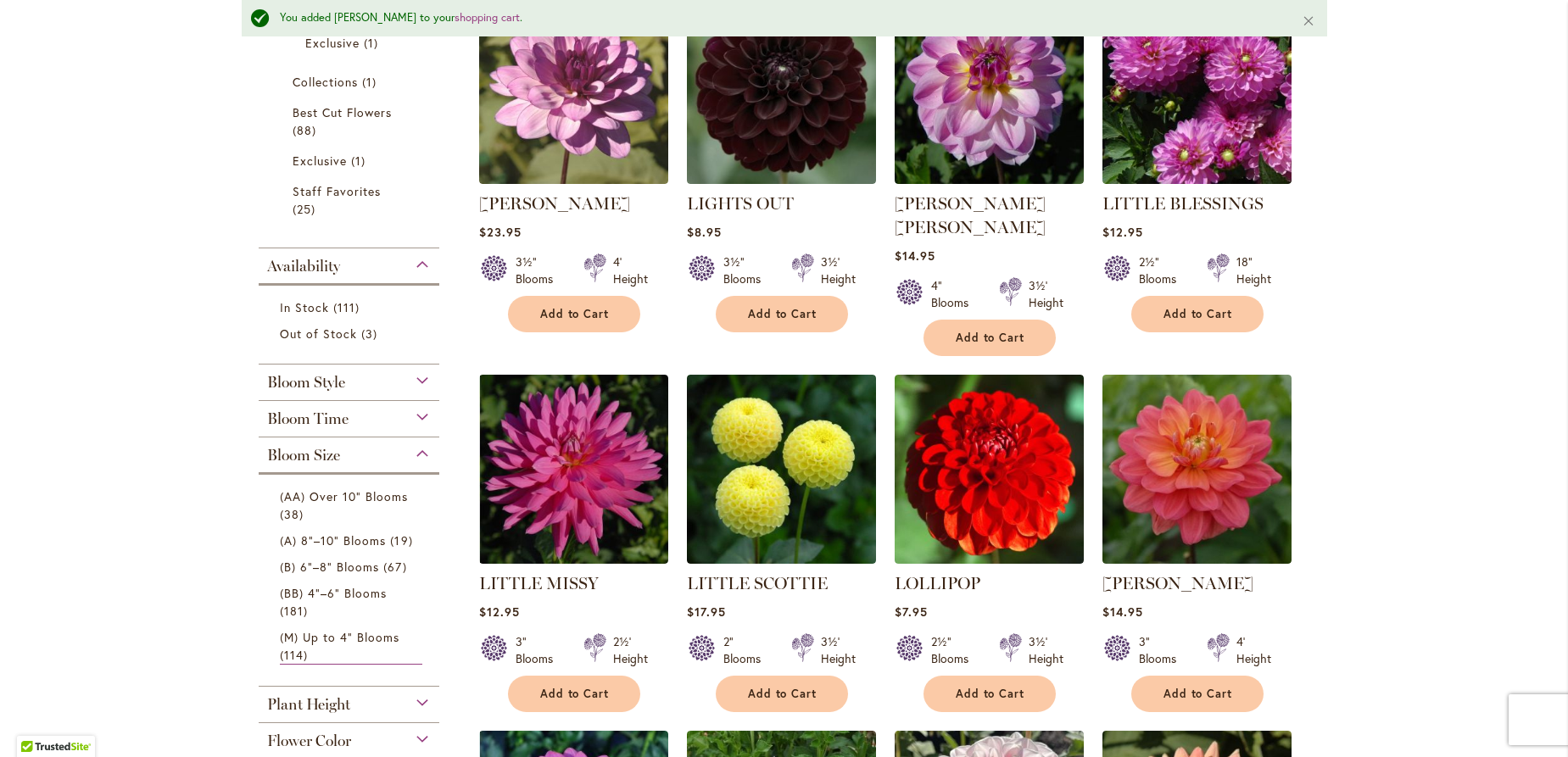
scroll to position [549, 0]
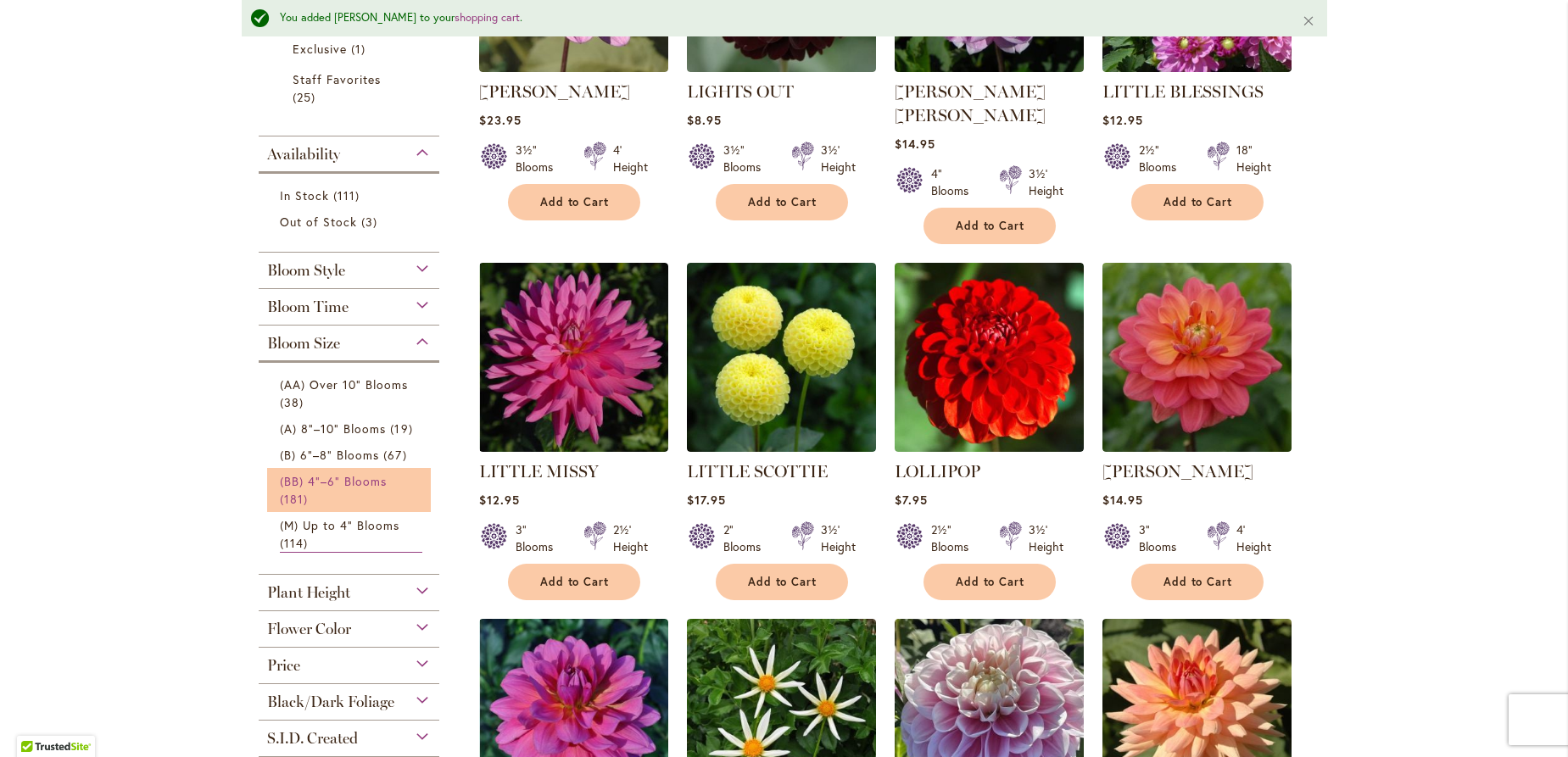
click at [346, 484] on span "(BB) 4"–6" Blooms" at bounding box center [333, 481] width 108 height 17
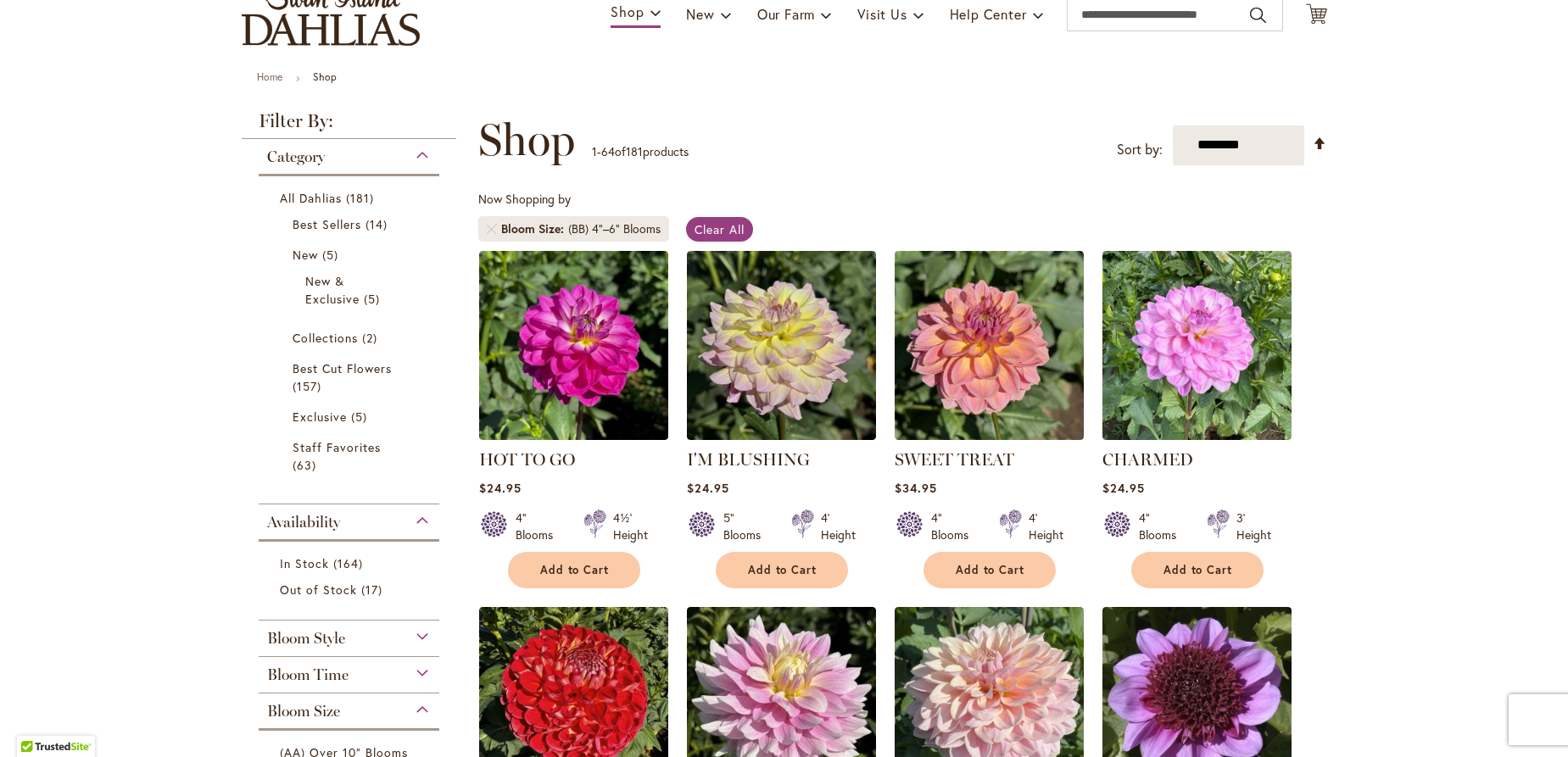
scroll to position [168, 0]
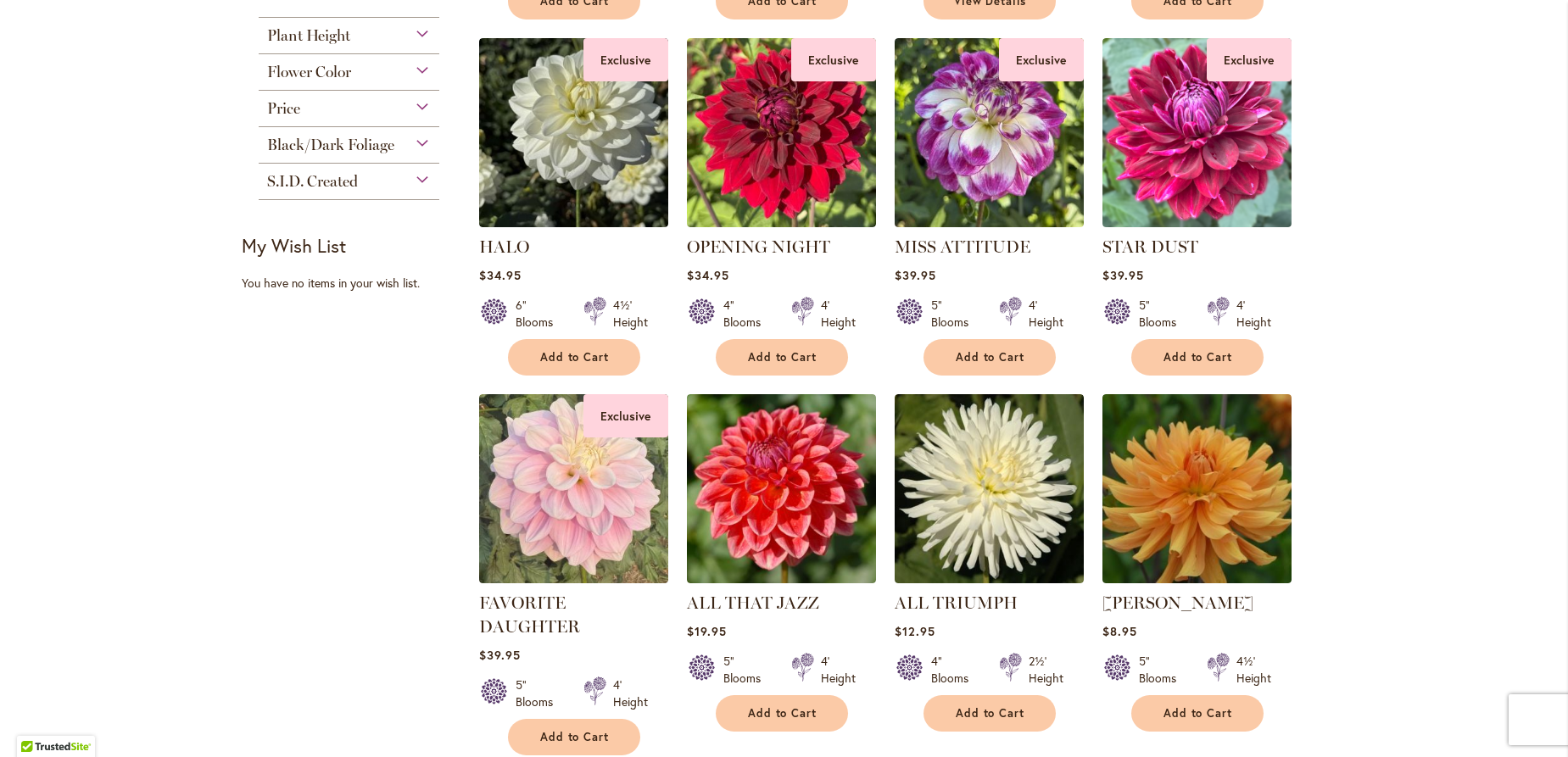
scroll to position [1176, 0]
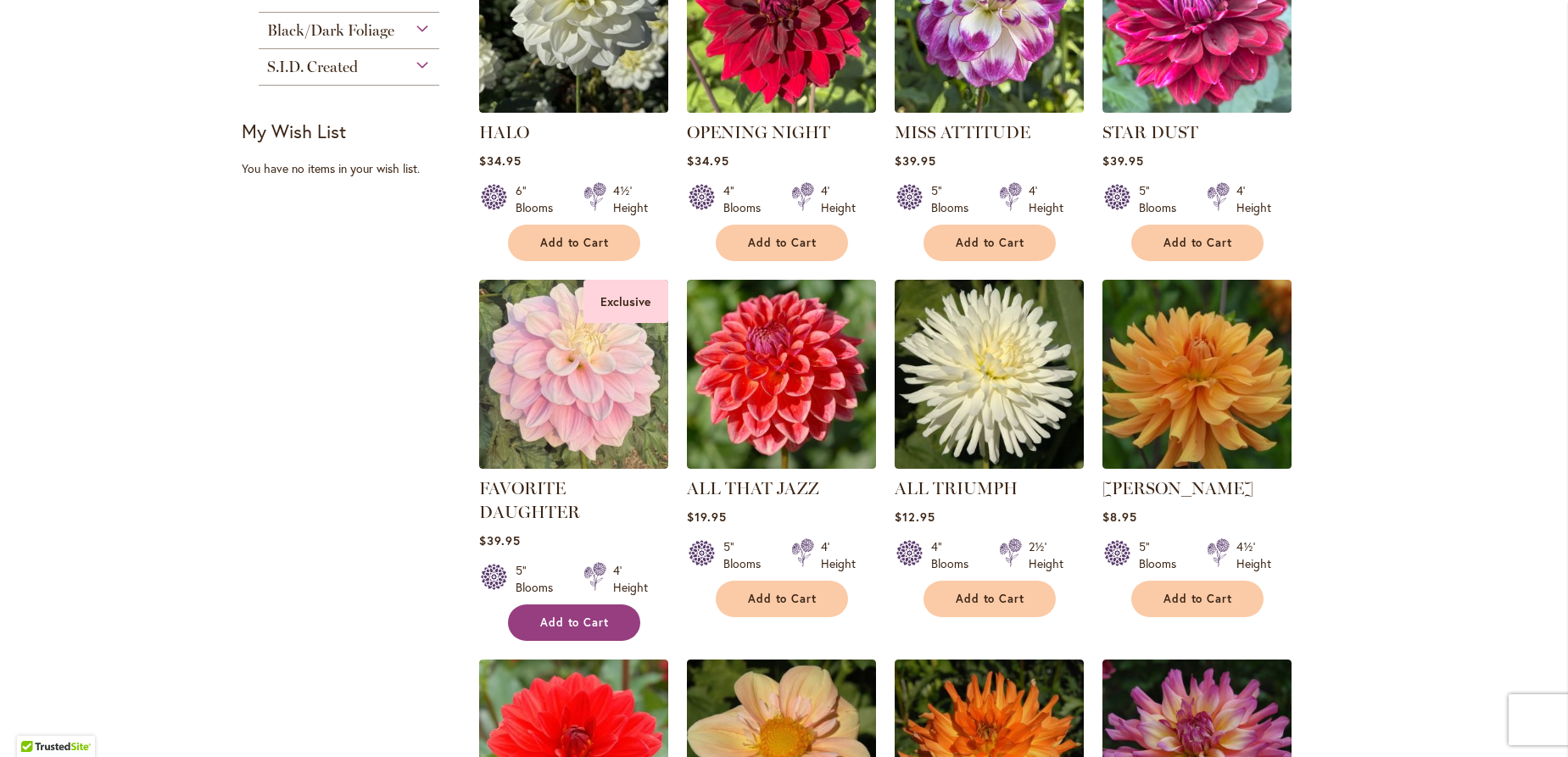
click at [567, 615] on span "Add to Cart" at bounding box center [575, 623] width 70 height 15
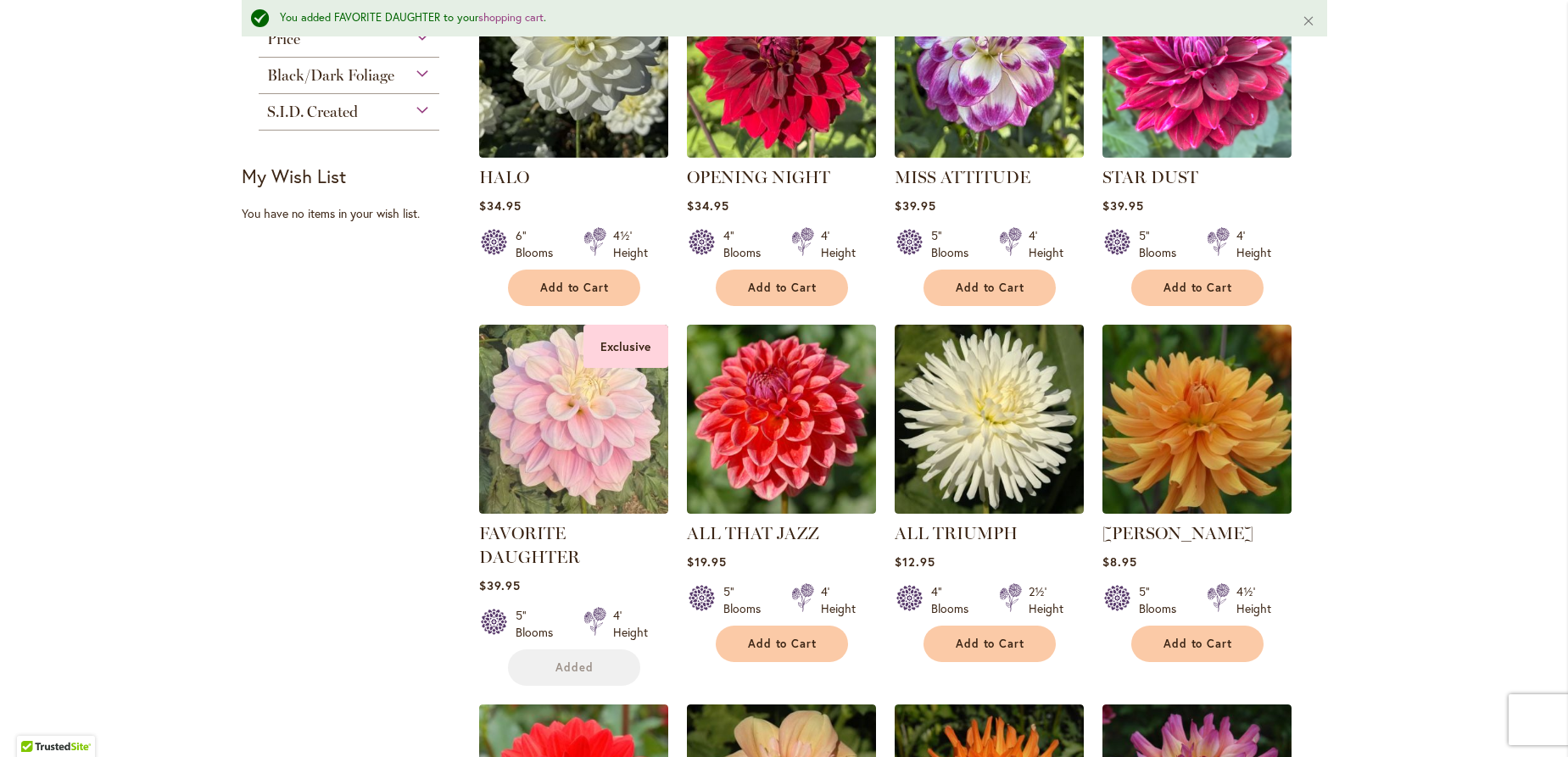
scroll to position [579, 0]
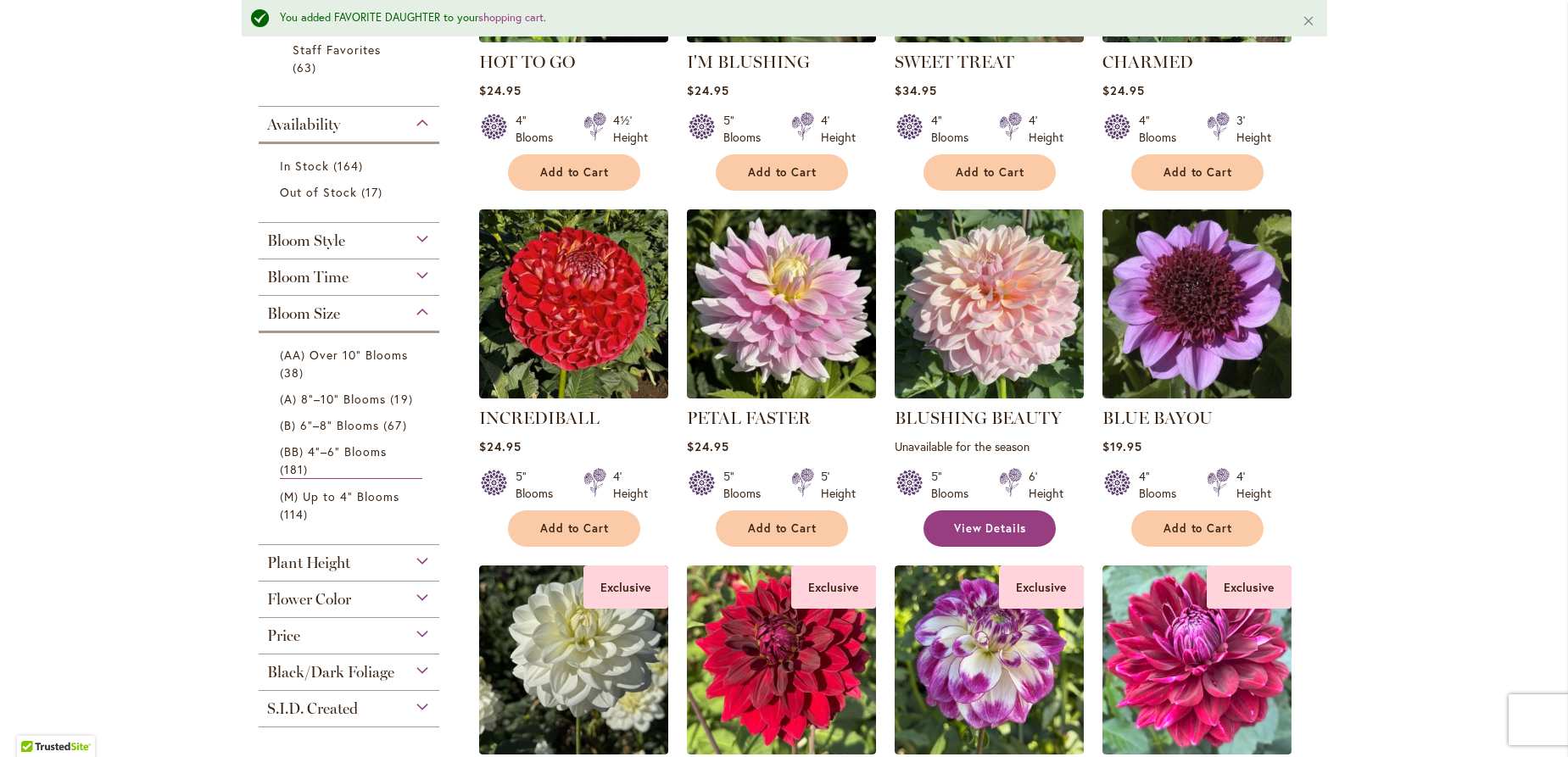
click at [1001, 524] on span "View Details" at bounding box center [990, 529] width 73 height 15
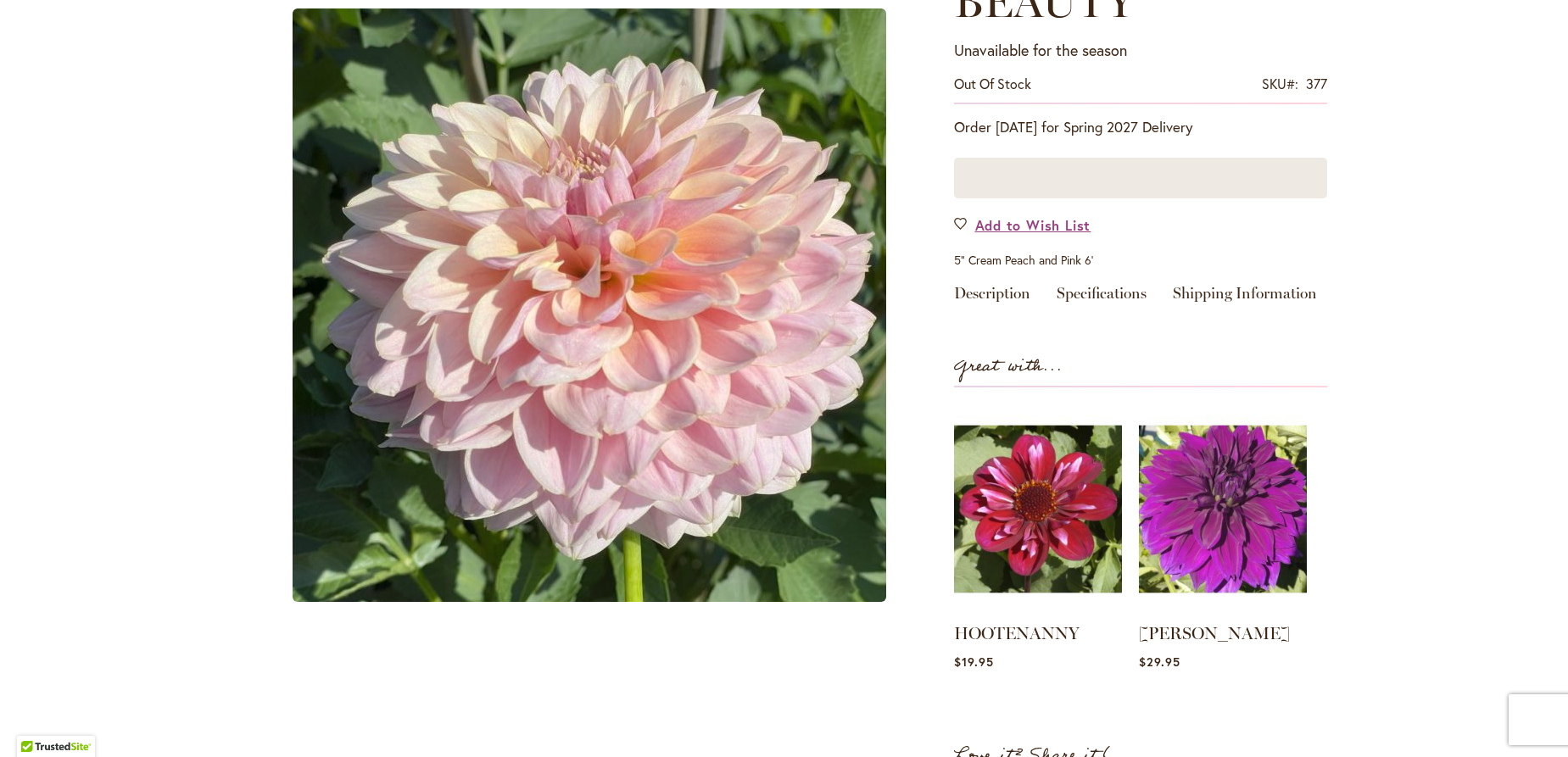
scroll to position [322, 0]
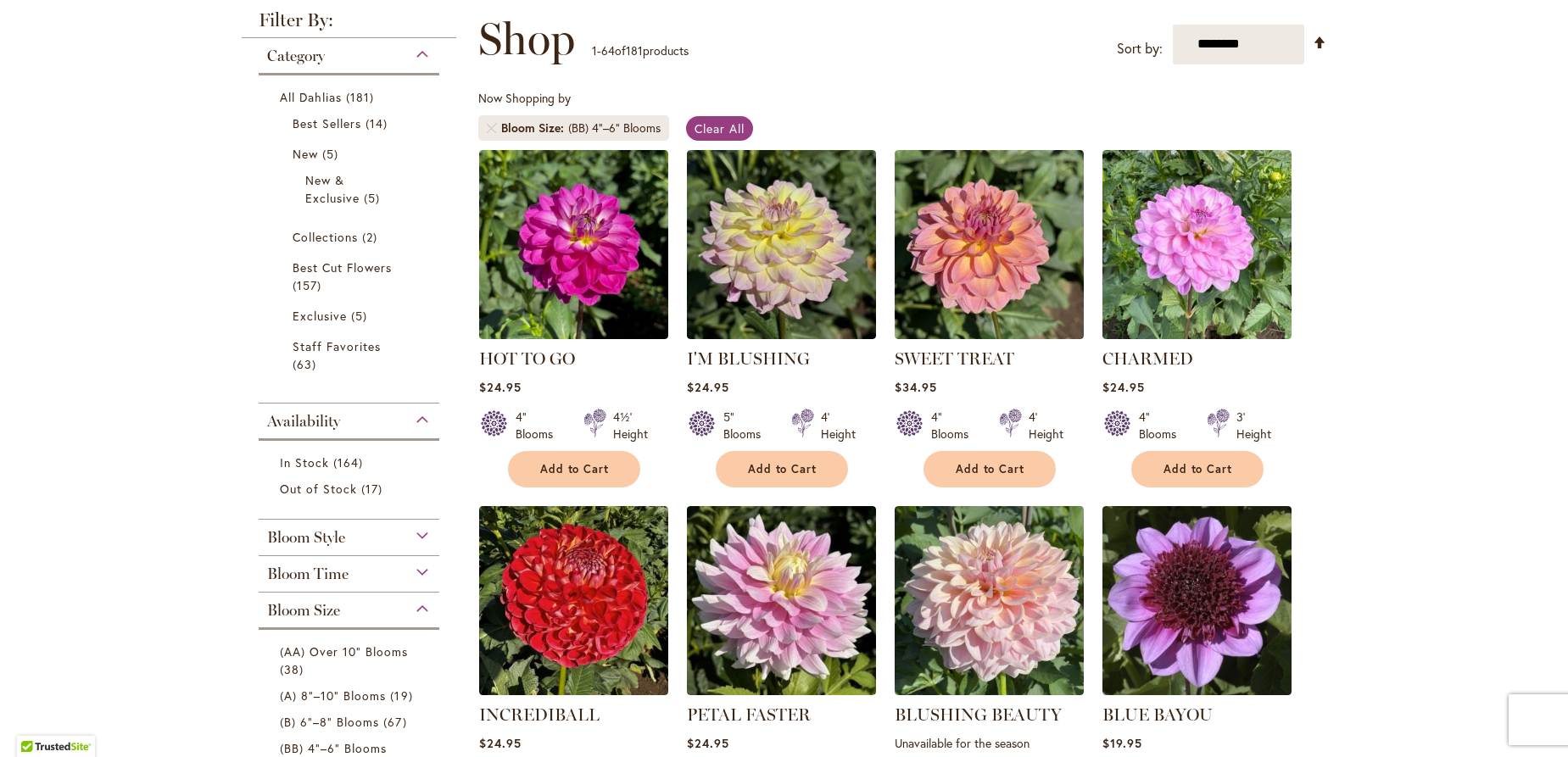
scroll to position [398, 0]
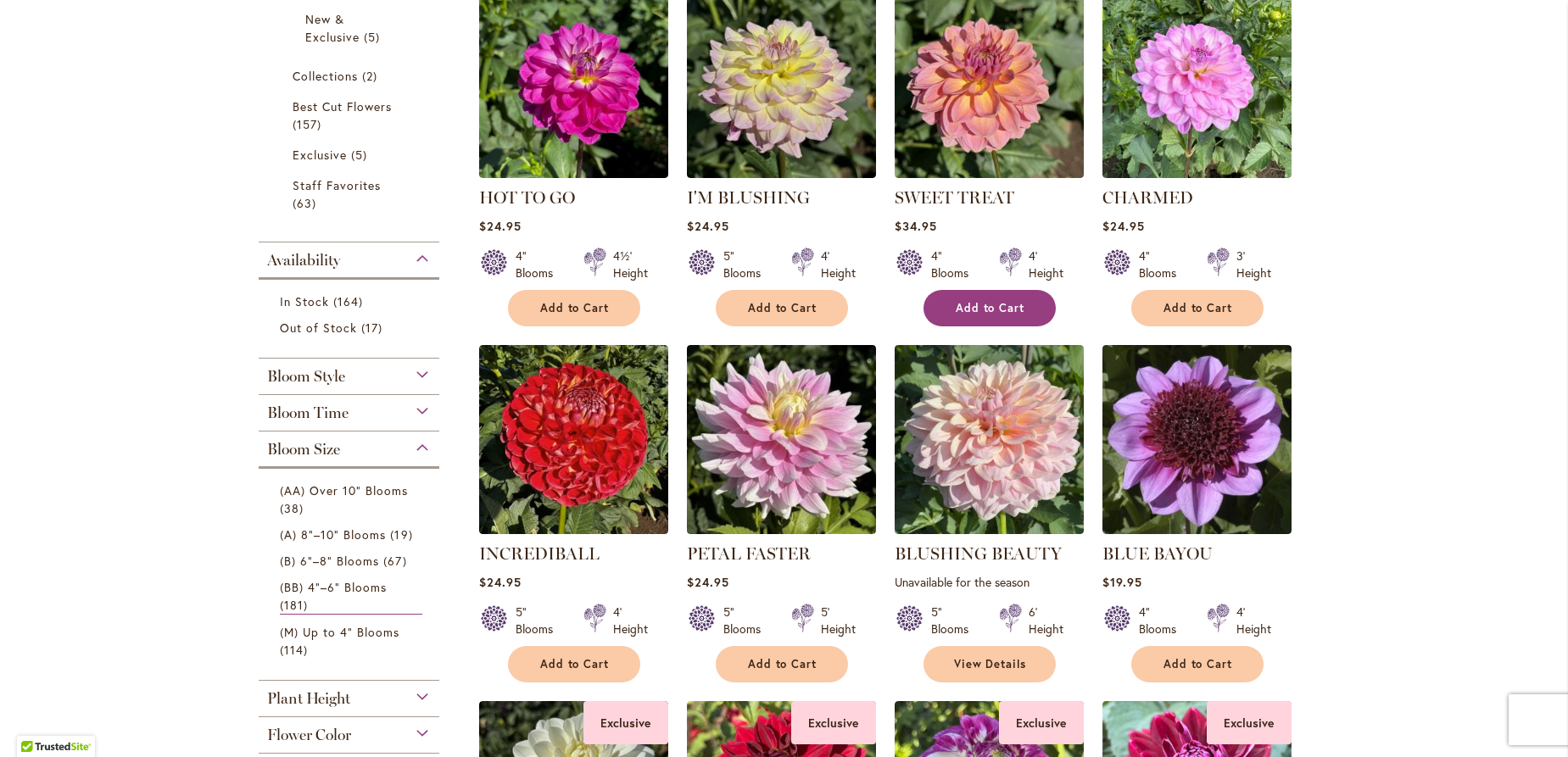
click at [981, 308] on span "Add to Cart" at bounding box center [991, 308] width 70 height 15
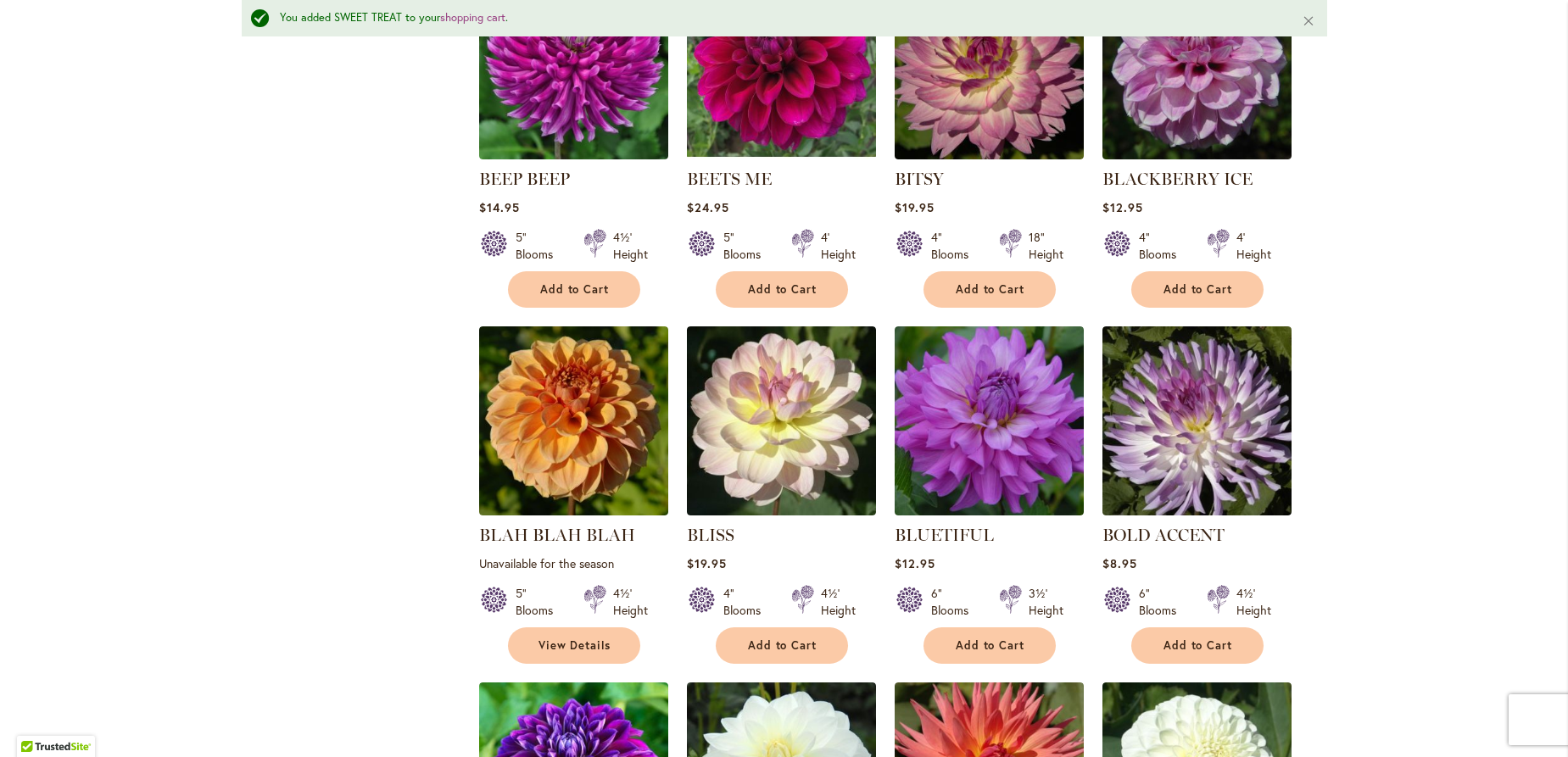
scroll to position [2640, 0]
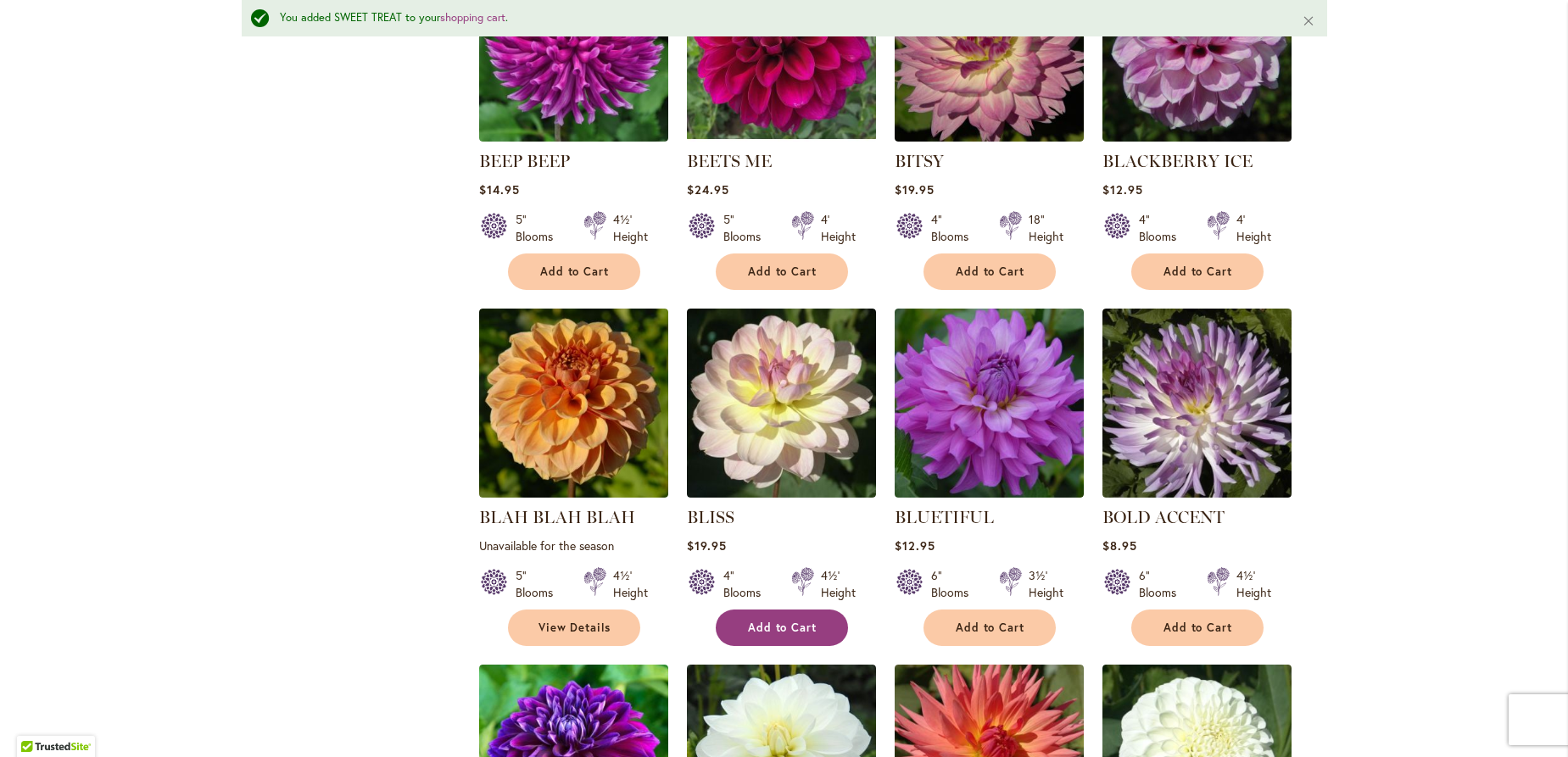
click at [801, 610] on button "Add to Cart" at bounding box center [782, 628] width 133 height 37
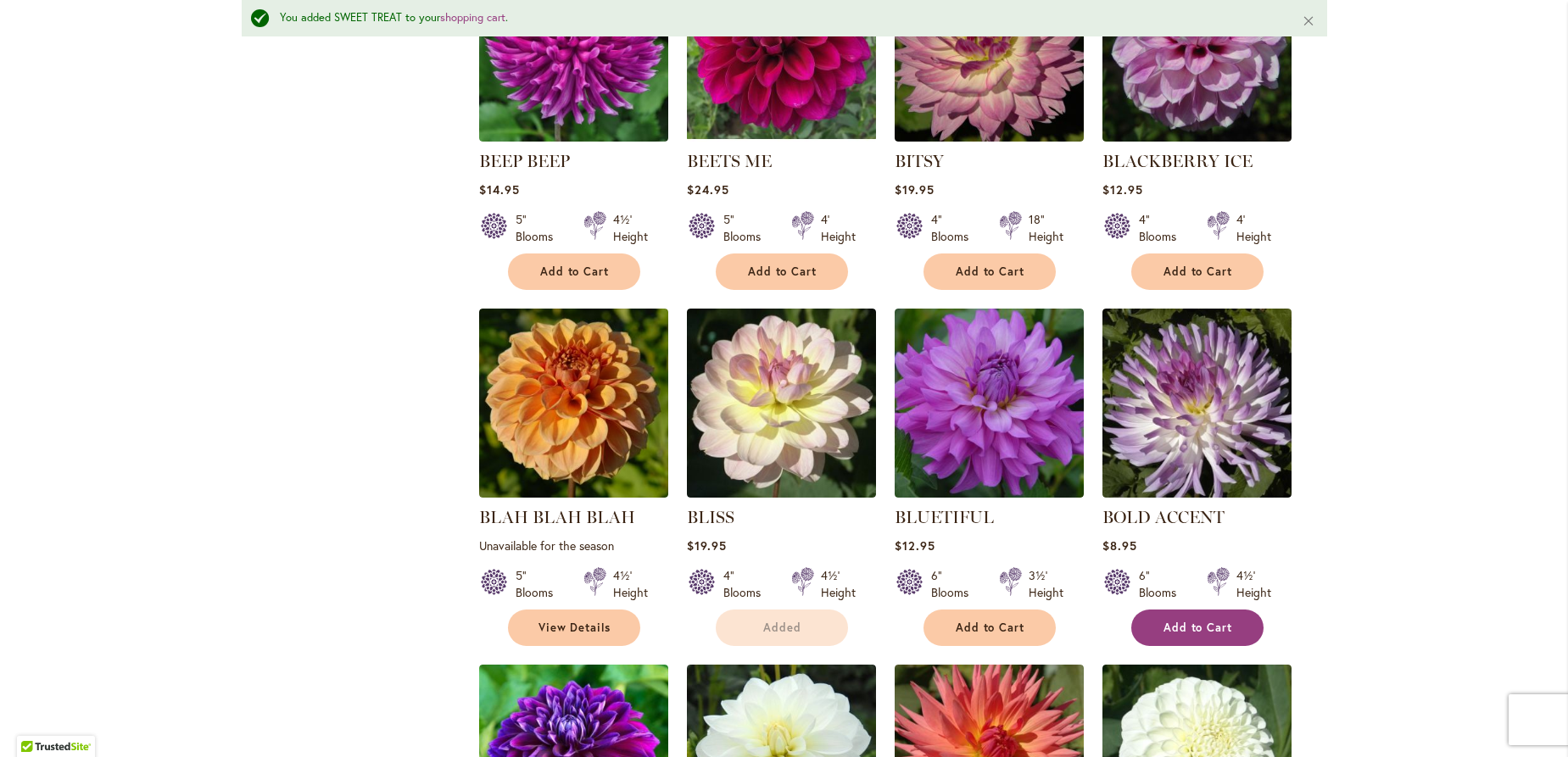
click at [1194, 610] on button "Add to Cart" at bounding box center [1197, 628] width 133 height 37
click at [1196, 616] on form "Adding..." at bounding box center [1197, 628] width 133 height 37
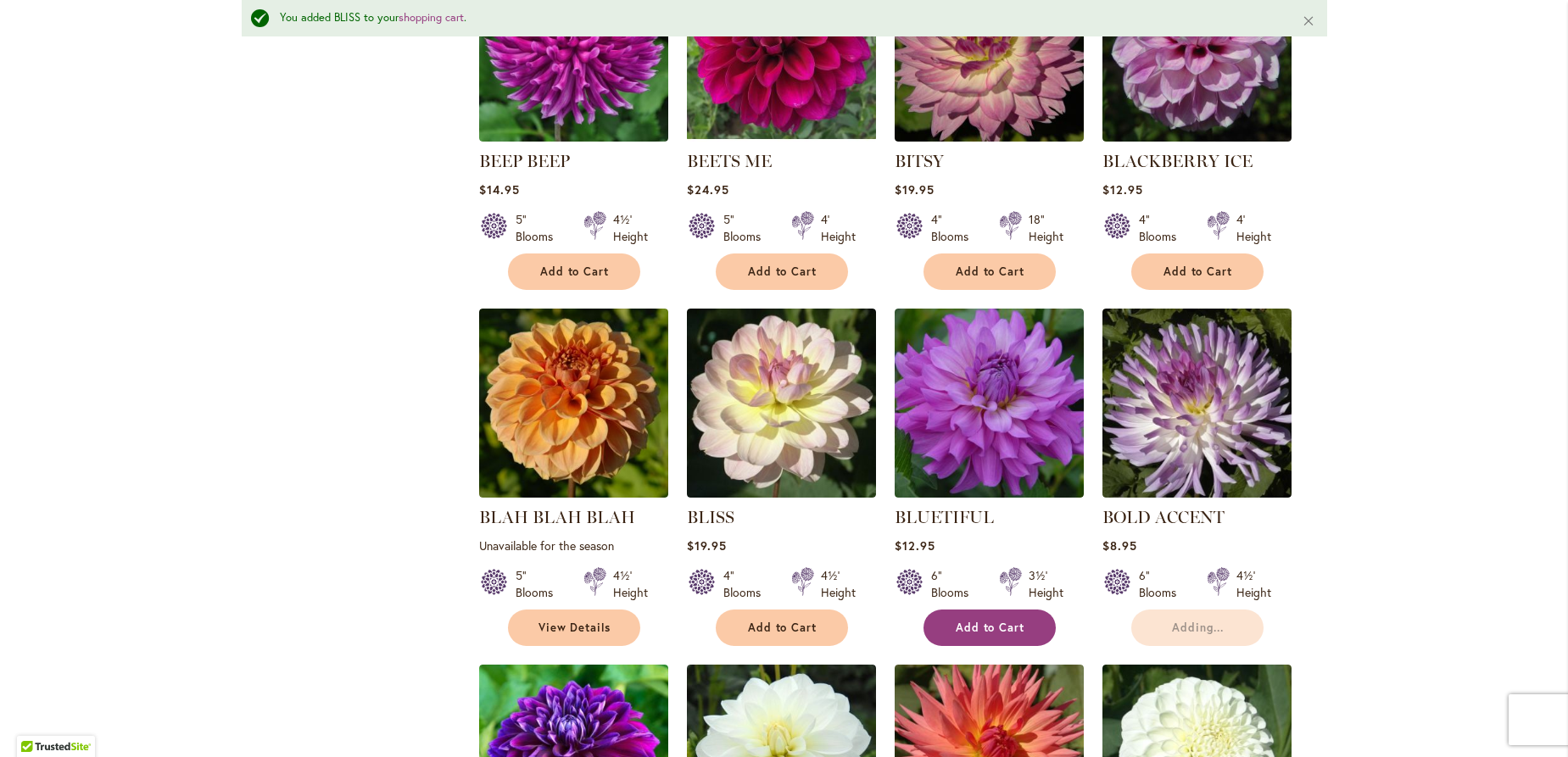
click at [992, 621] on span "Add to Cart" at bounding box center [991, 628] width 70 height 15
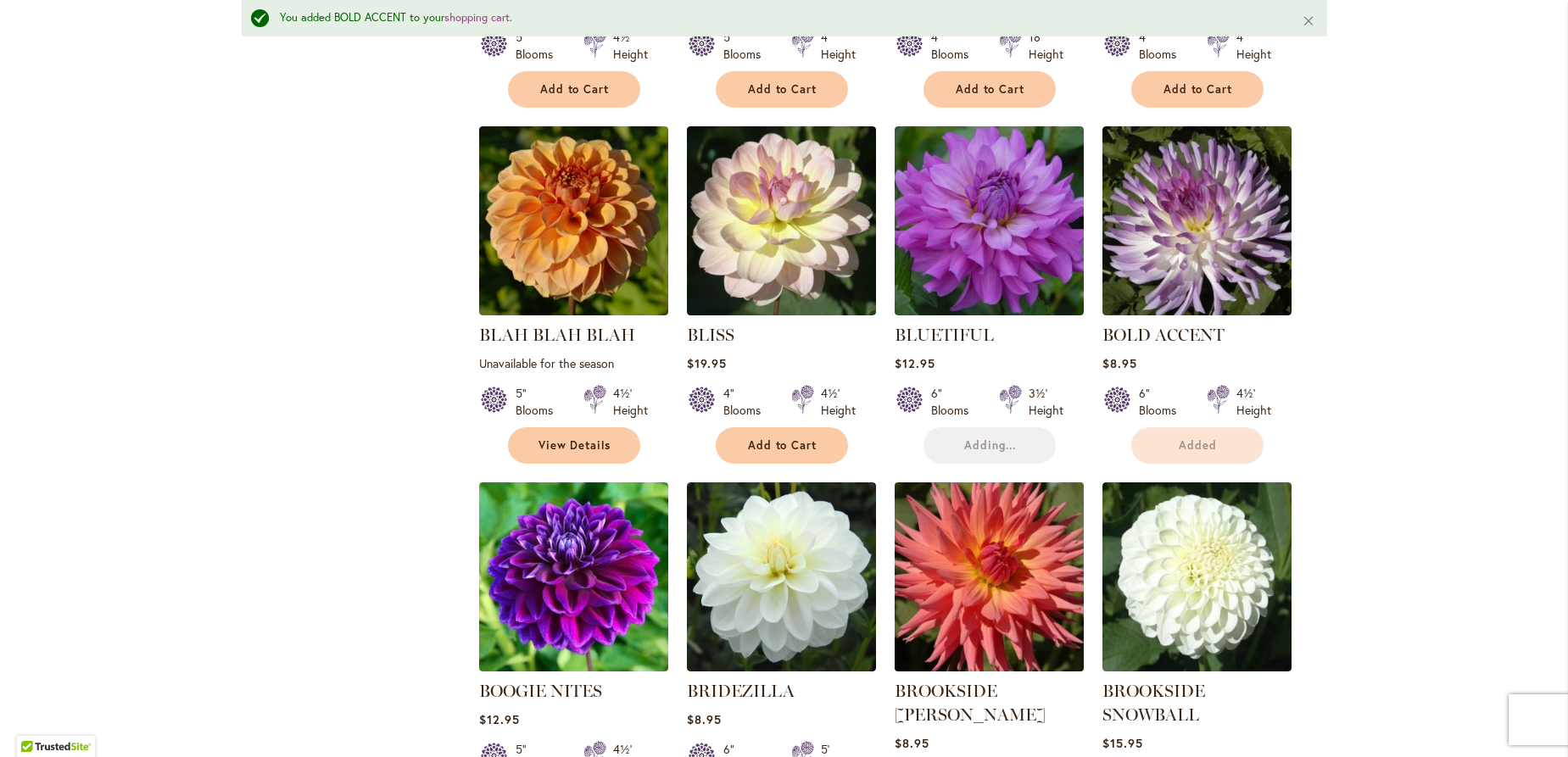
scroll to position [2914, 0]
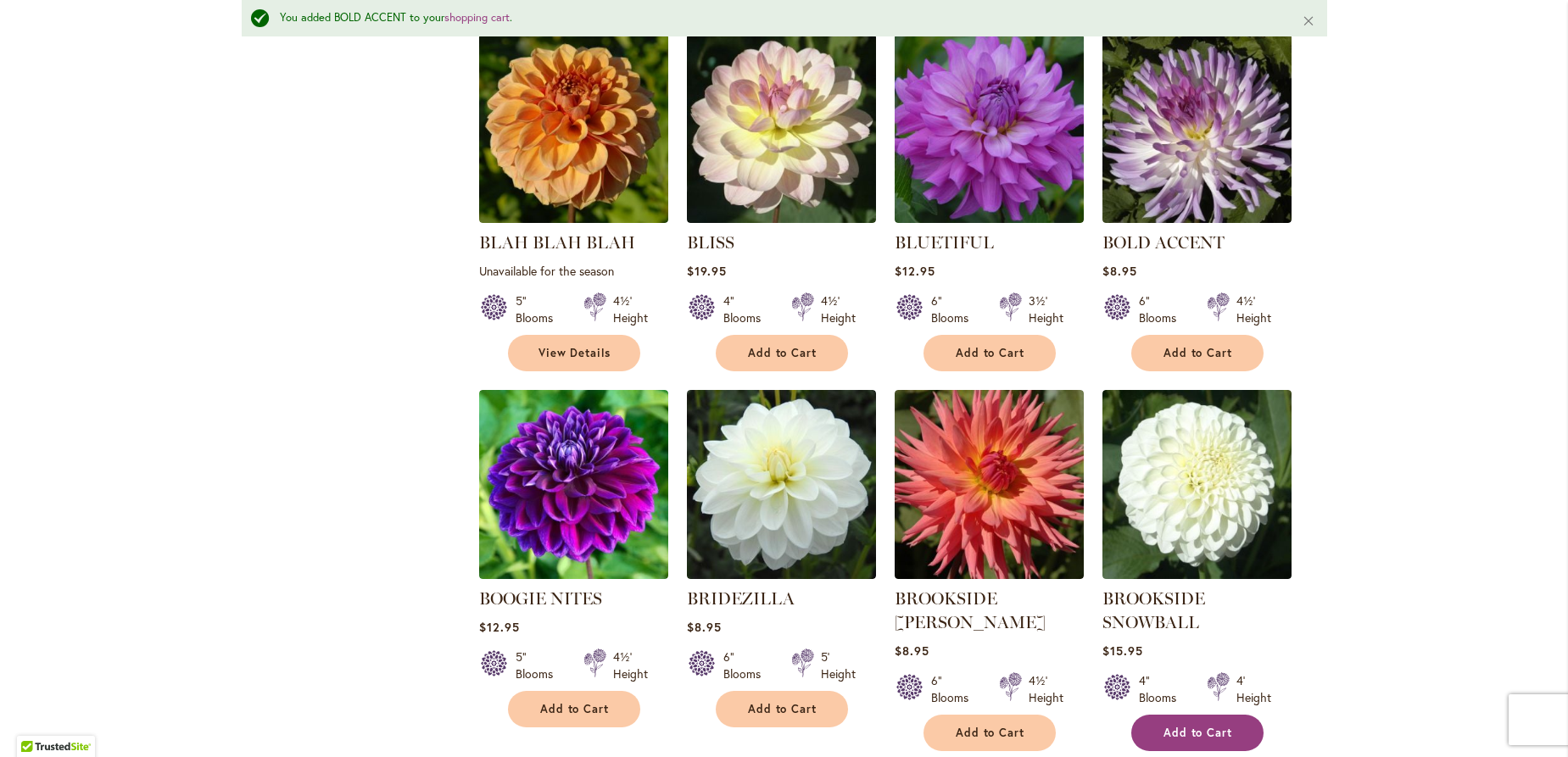
click at [1163, 726] on span "Add to Cart" at bounding box center [1198, 733] width 70 height 15
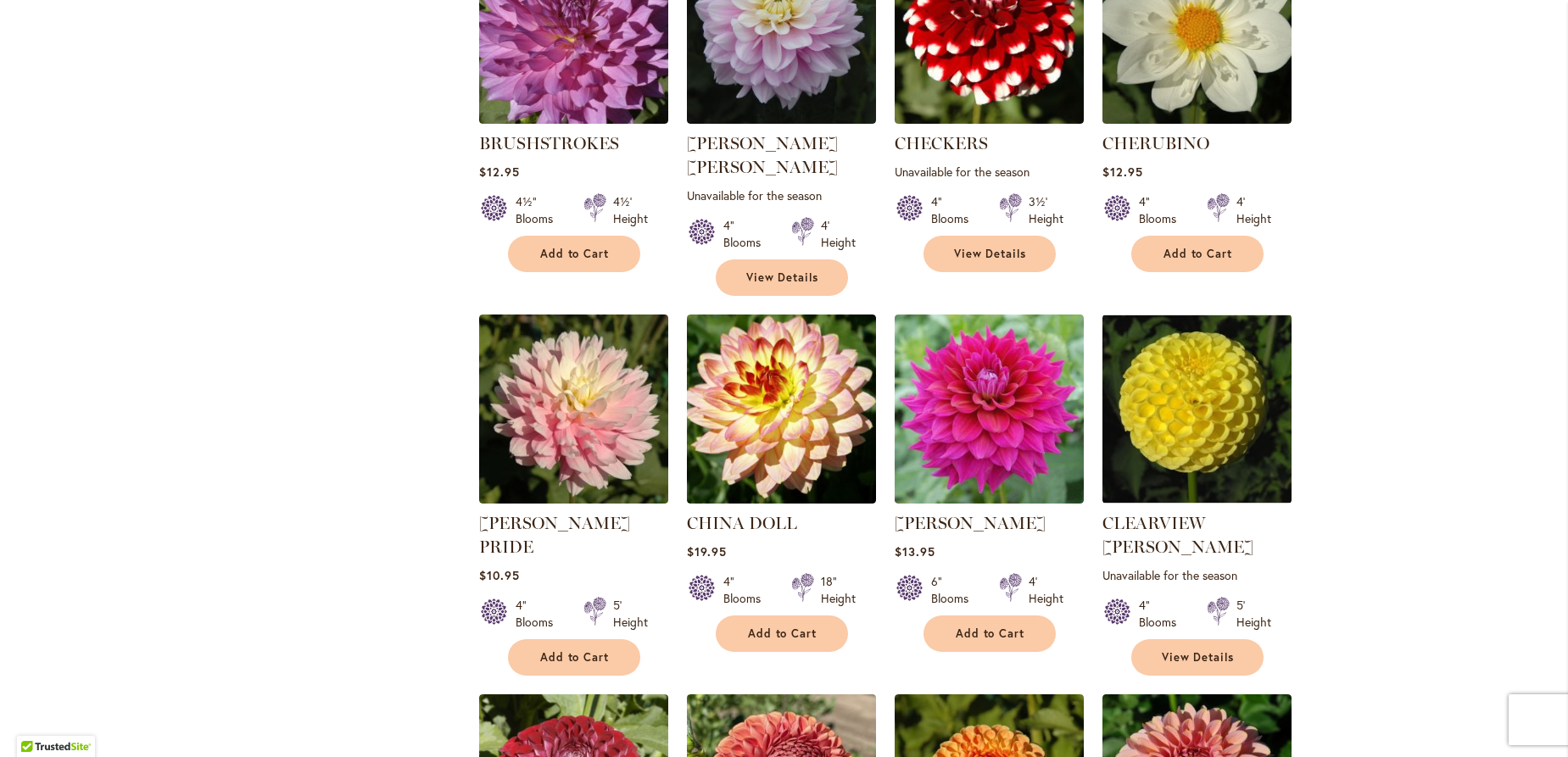
scroll to position [3754, 0]
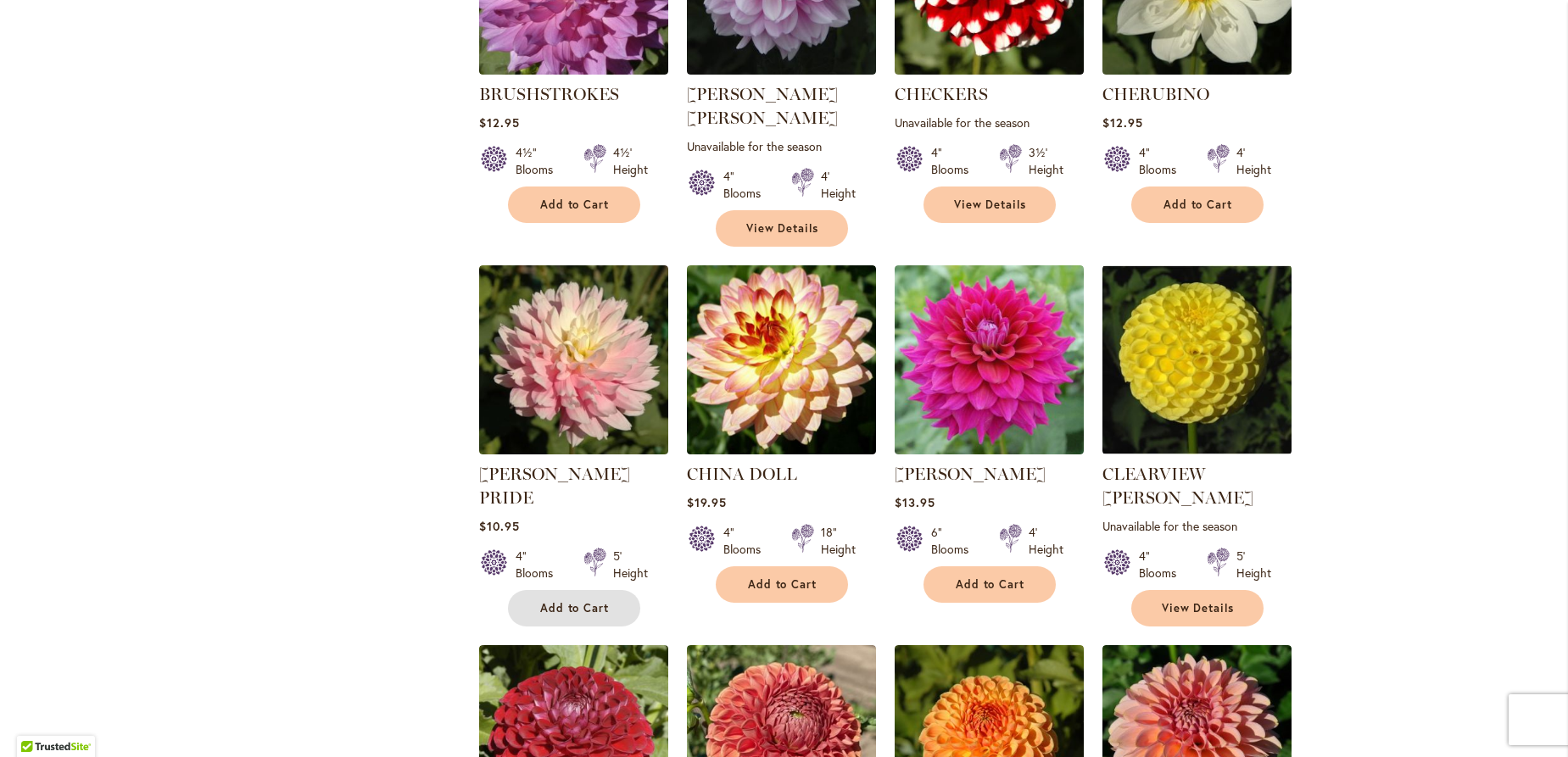
drag, startPoint x: 565, startPoint y: 556, endPoint x: 571, endPoint y: 549, distance: 9.2
click at [568, 601] on span "Add to Cart" at bounding box center [575, 608] width 70 height 15
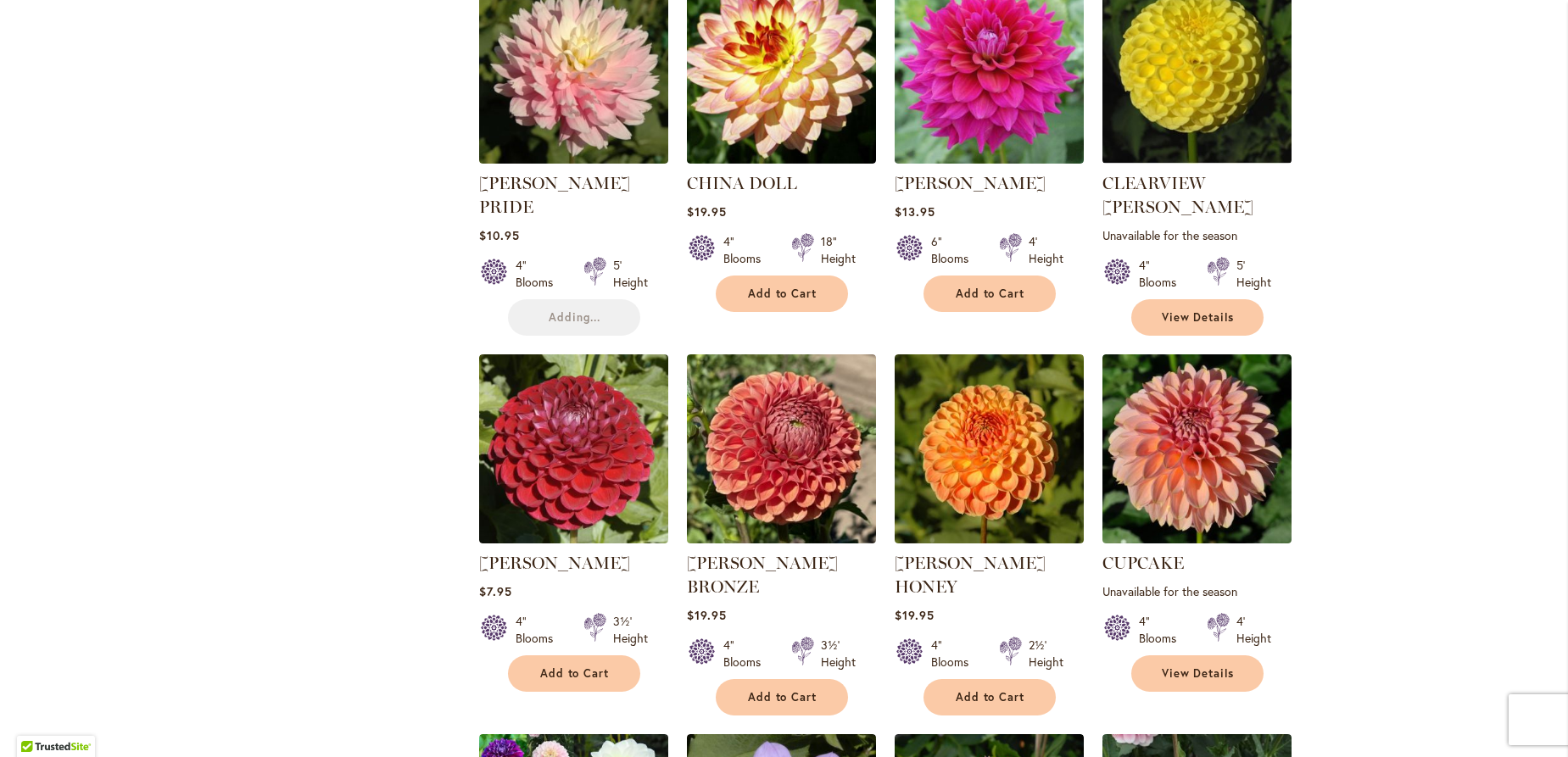
scroll to position [4120, 0]
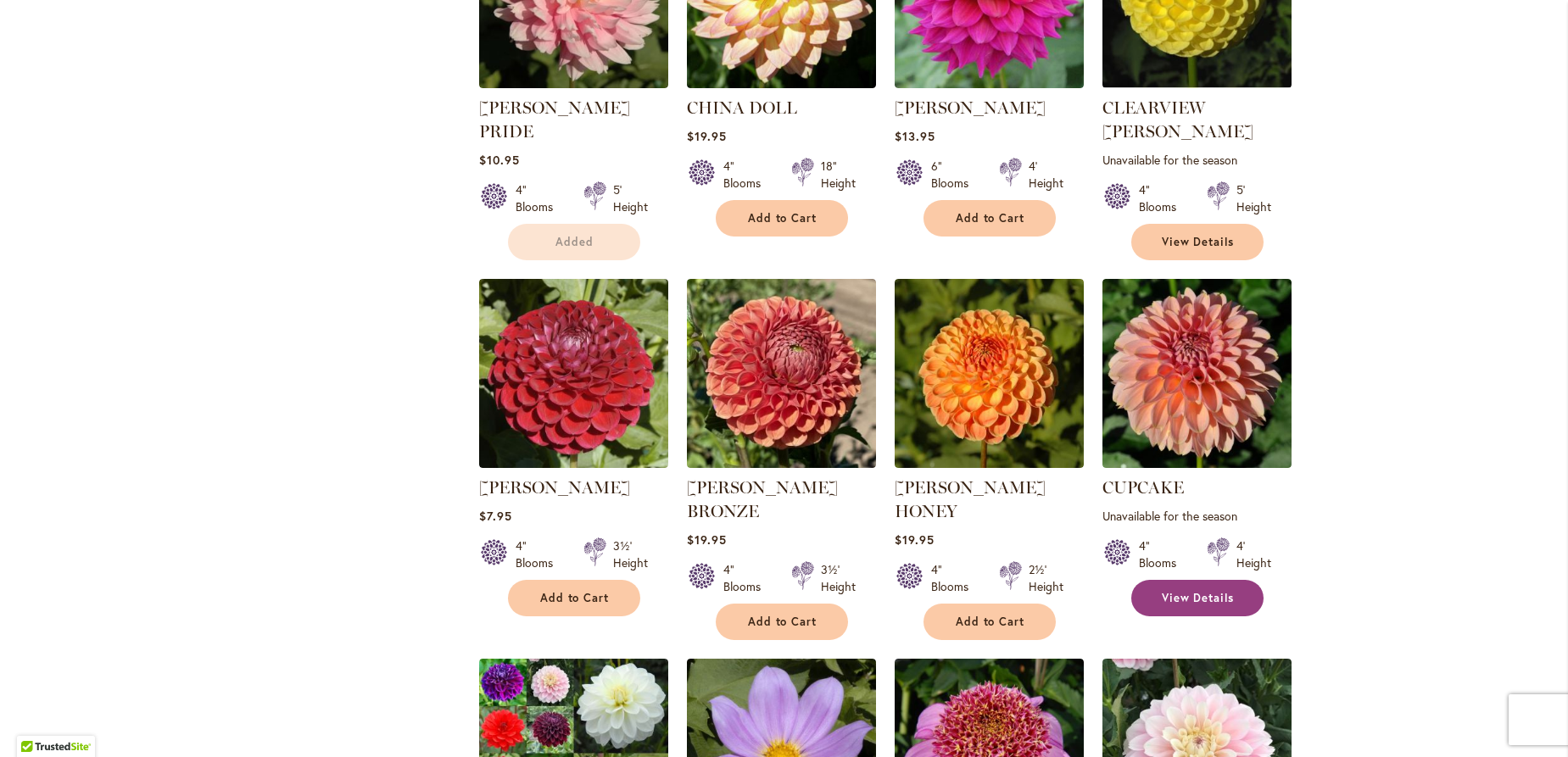
click at [1204, 591] on span "View Details" at bounding box center [1197, 598] width 73 height 15
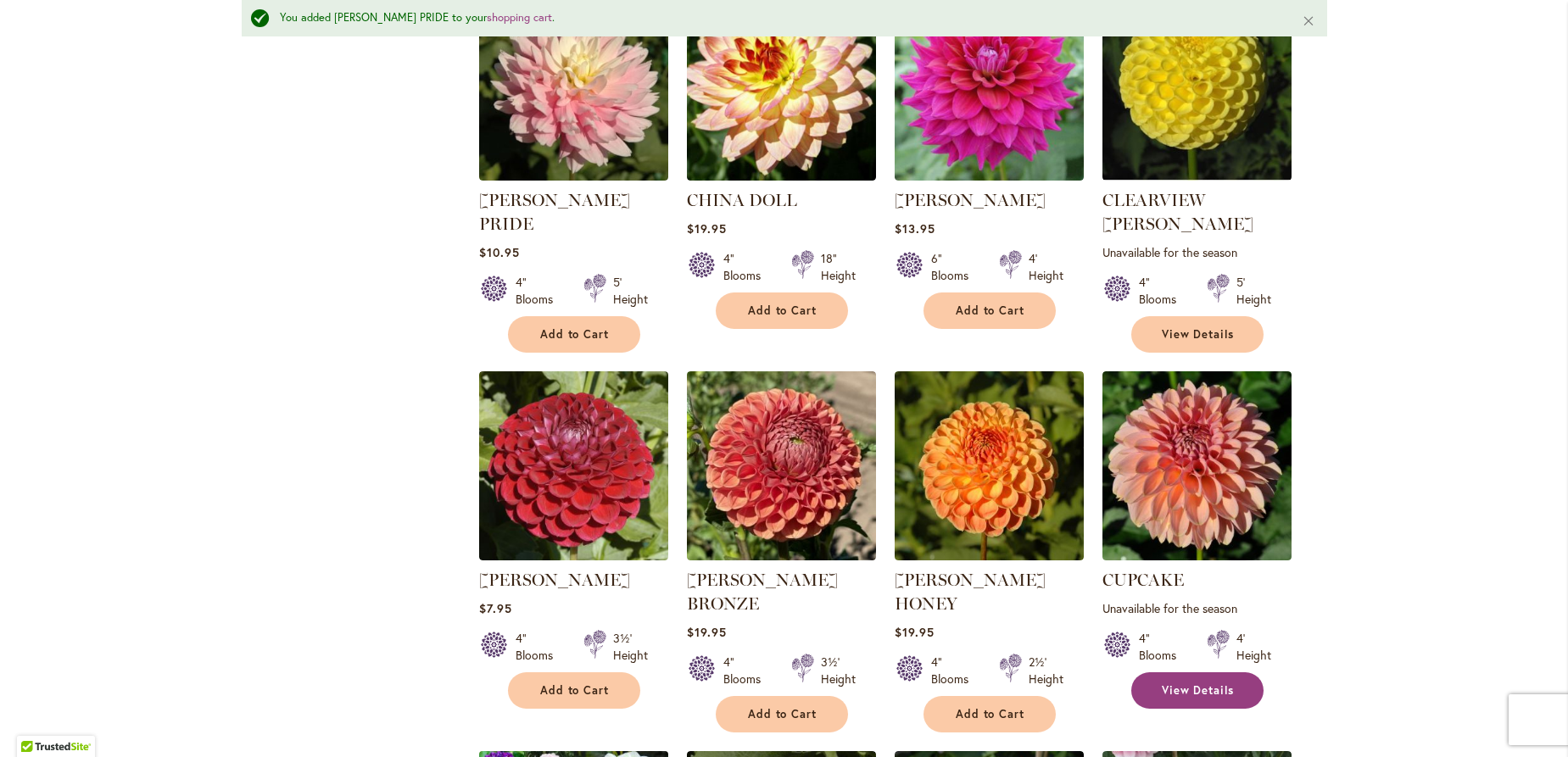
scroll to position [4523, 0]
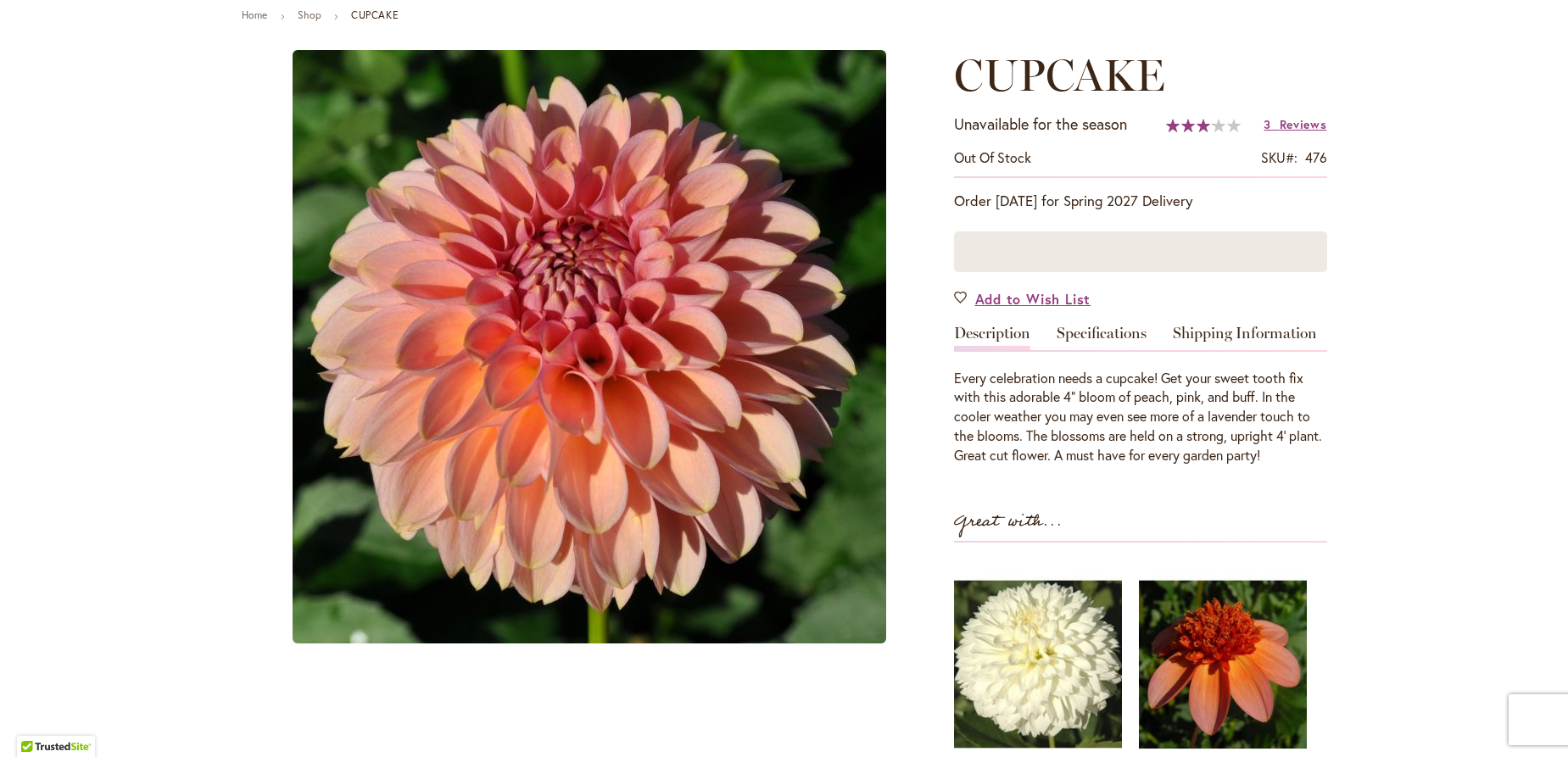
scroll to position [231, 0]
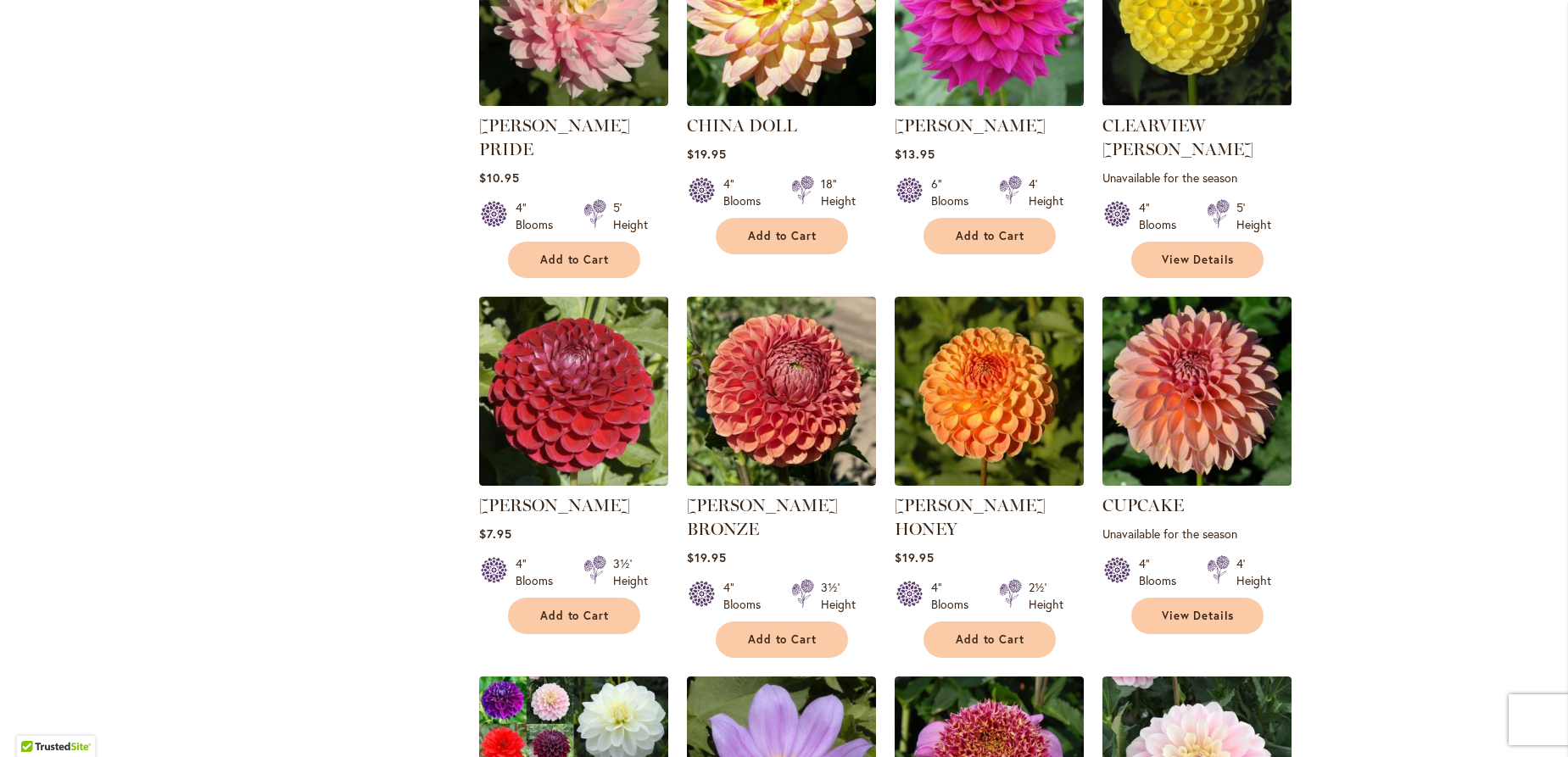
scroll to position [4120, 0]
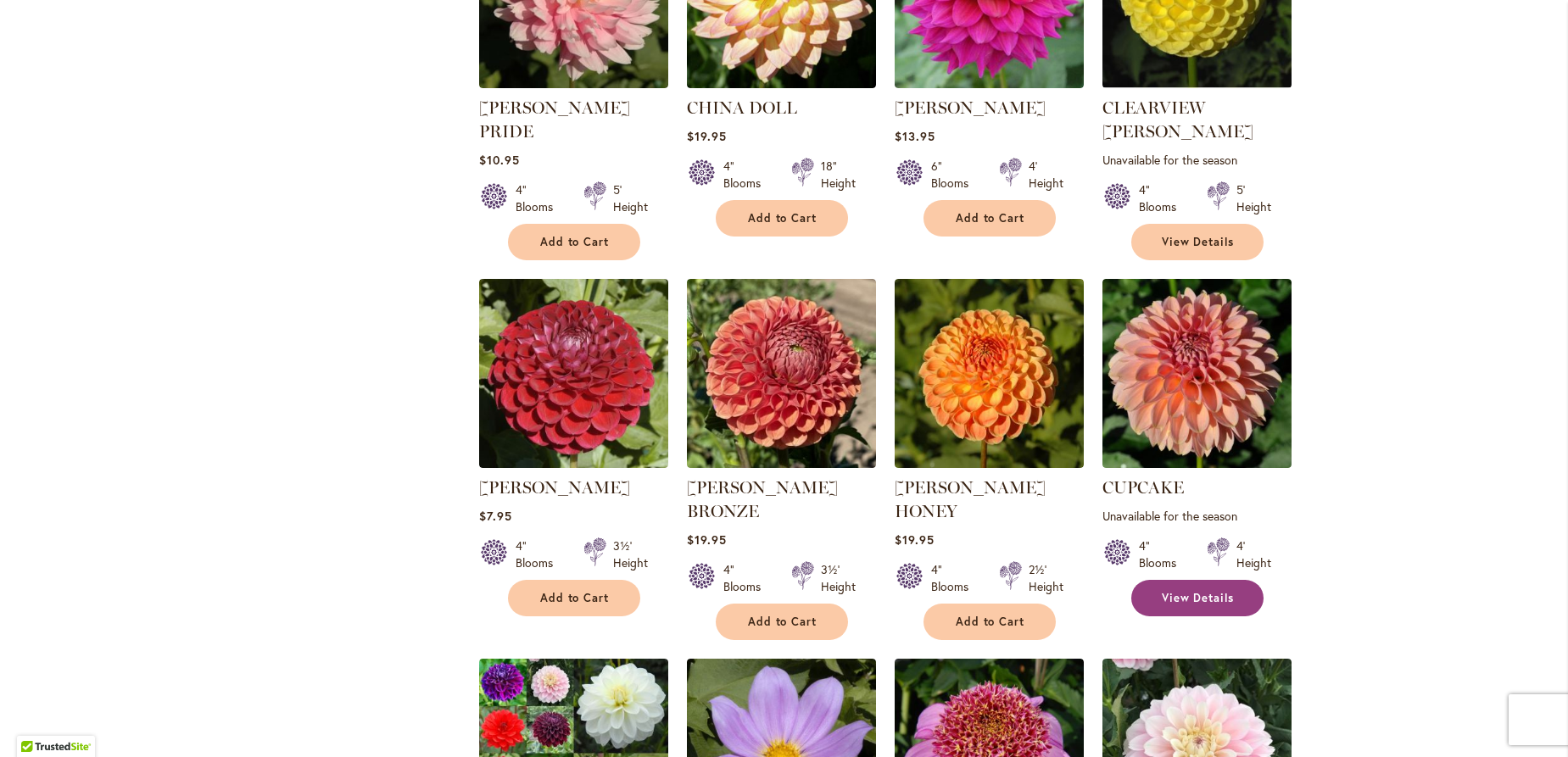
click at [1208, 591] on span "View Details" at bounding box center [1197, 598] width 73 height 15
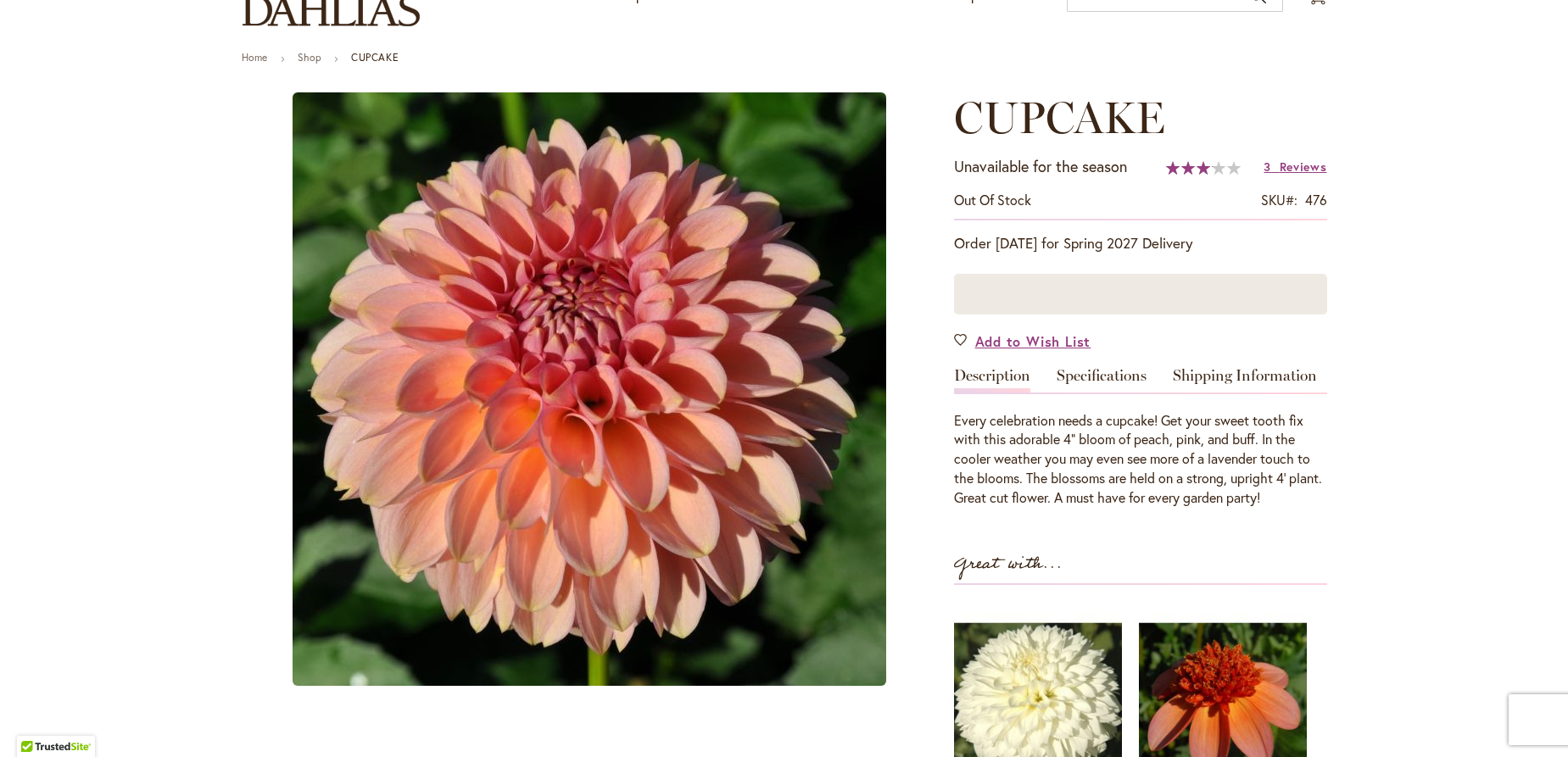
scroll to position [124, 0]
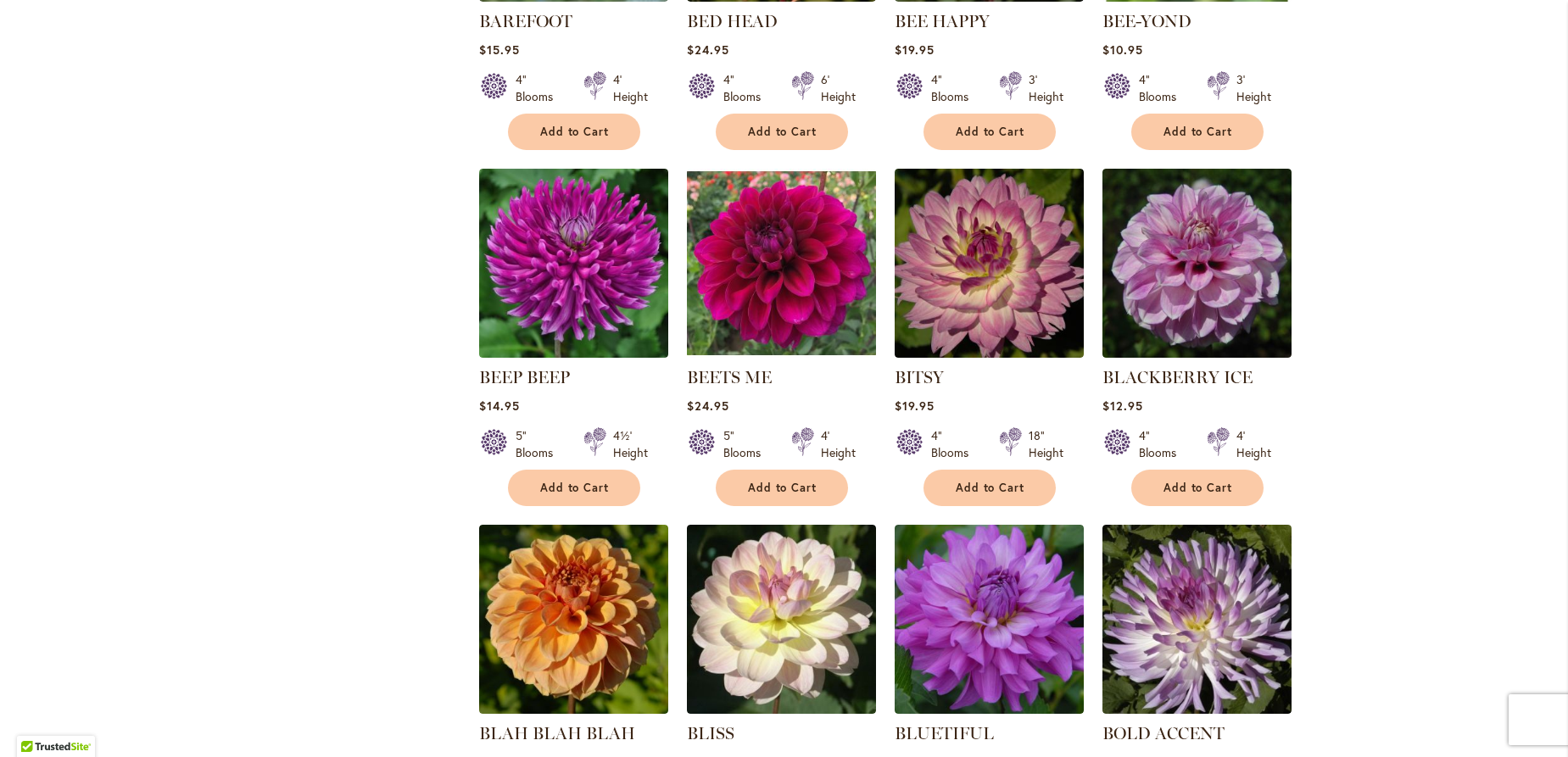
scroll to position [2467, 0]
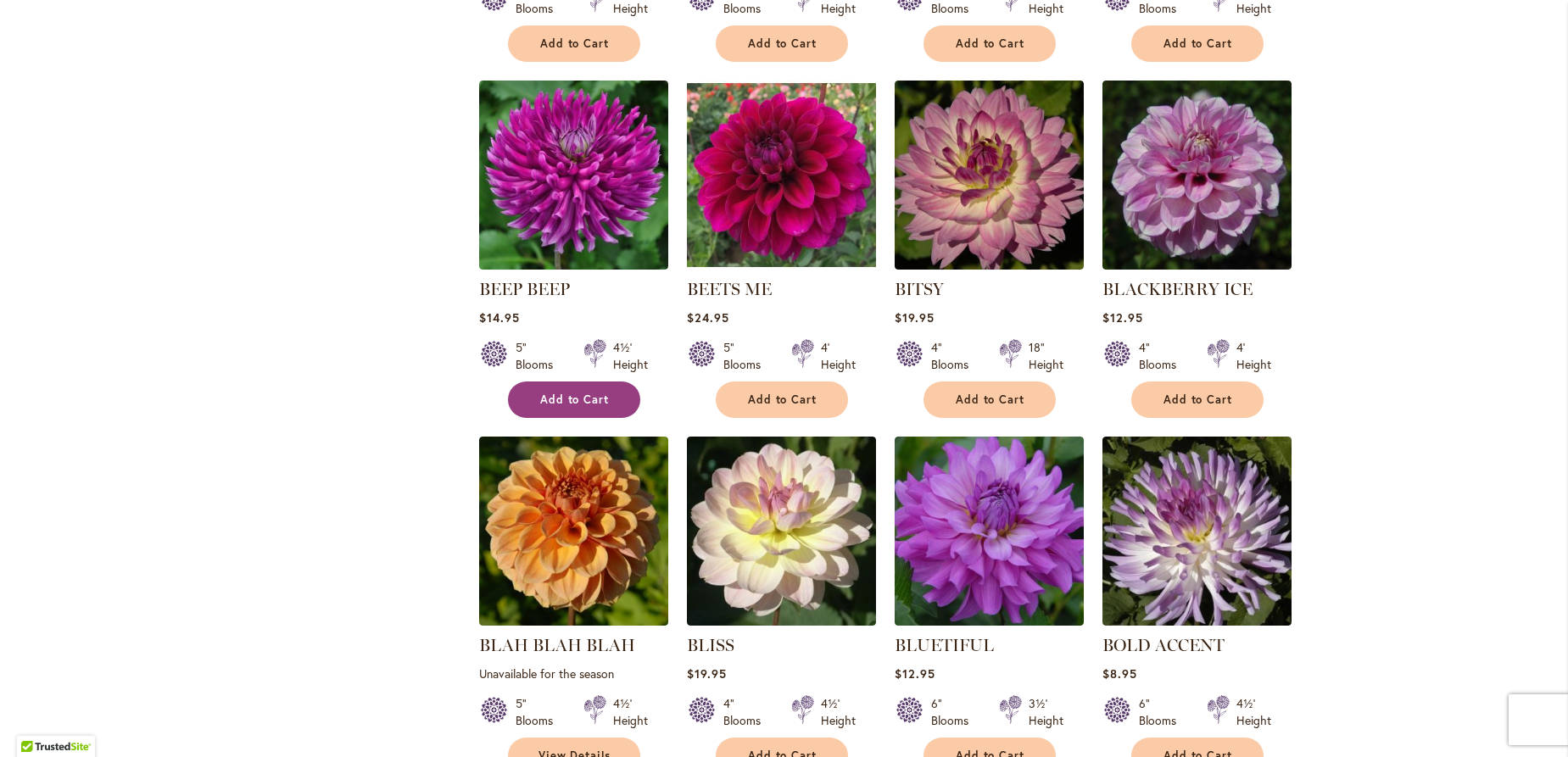
click at [577, 399] on span "Add to Cart" at bounding box center [575, 400] width 70 height 15
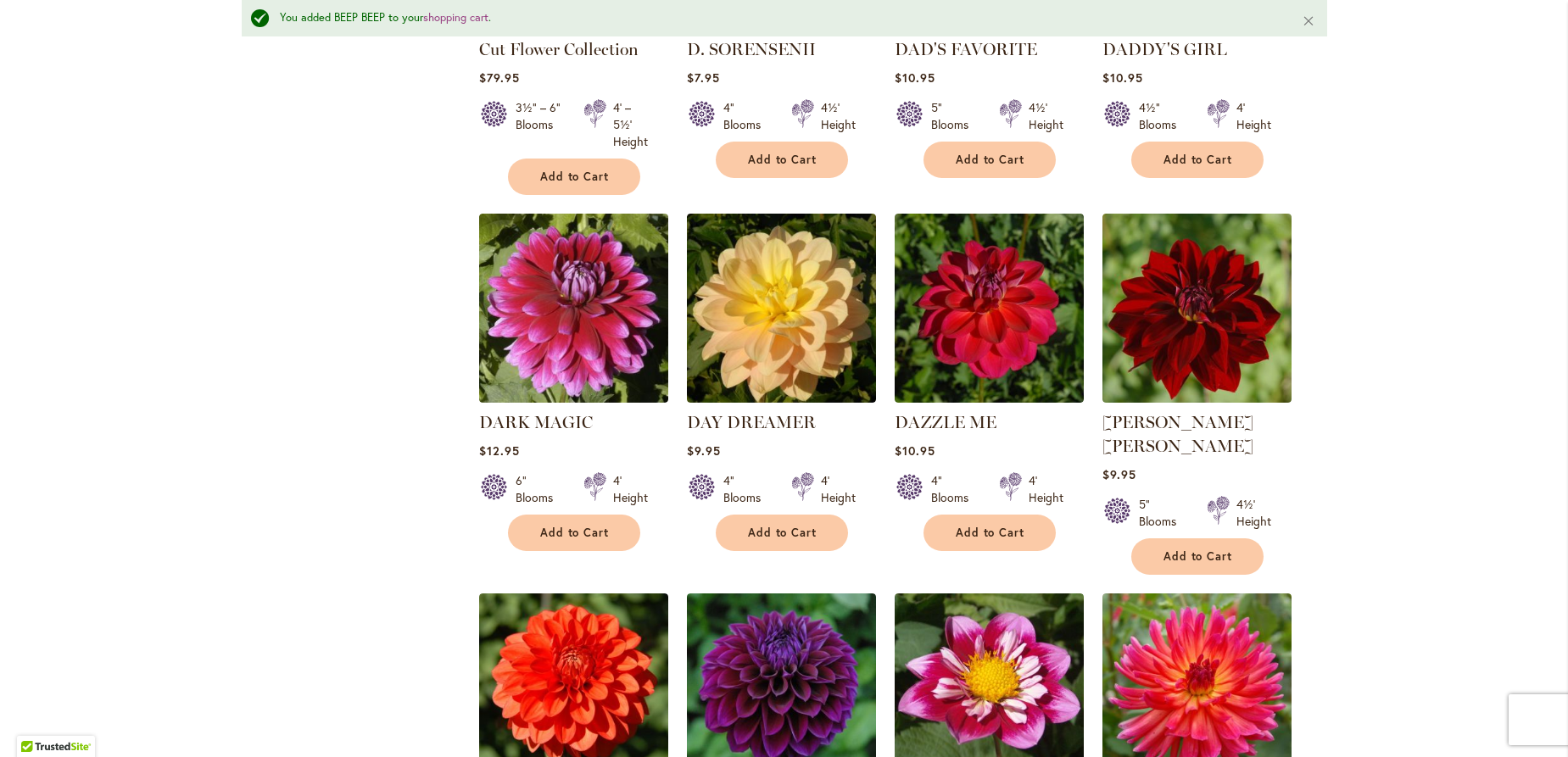
scroll to position [5440, 0]
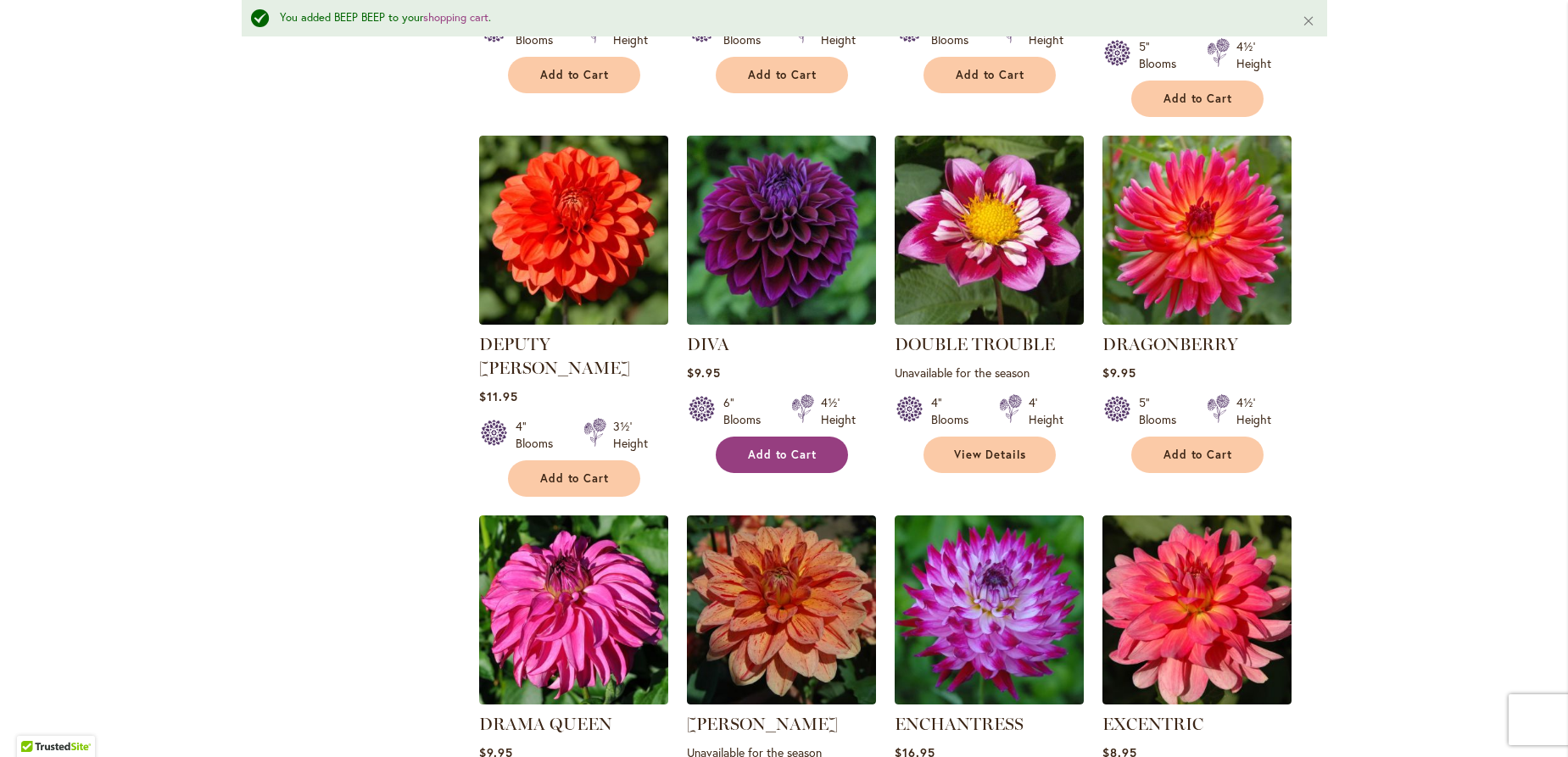
click at [764, 448] on span "Add to Cart" at bounding box center [783, 455] width 70 height 15
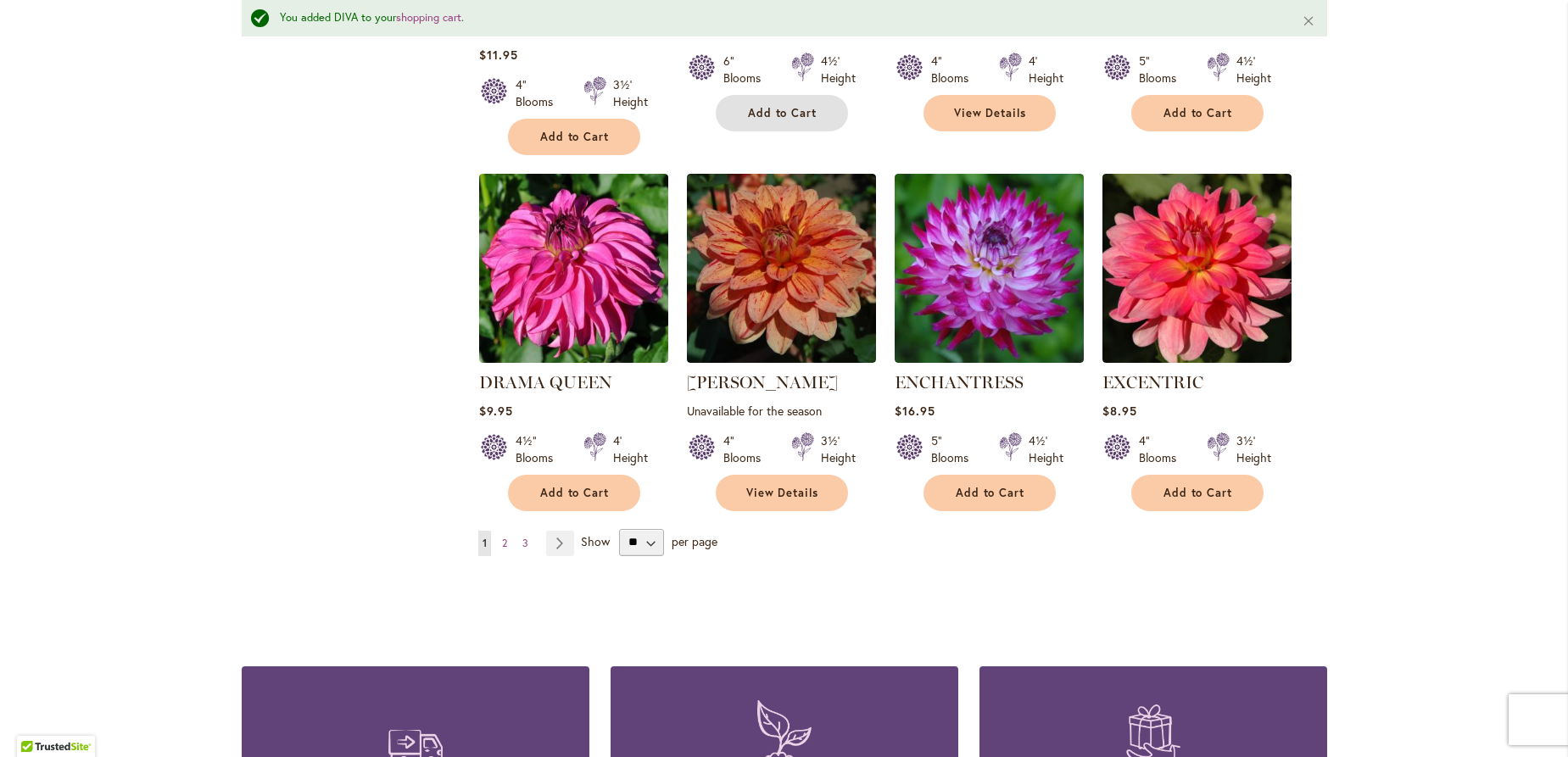
scroll to position [5898, 0]
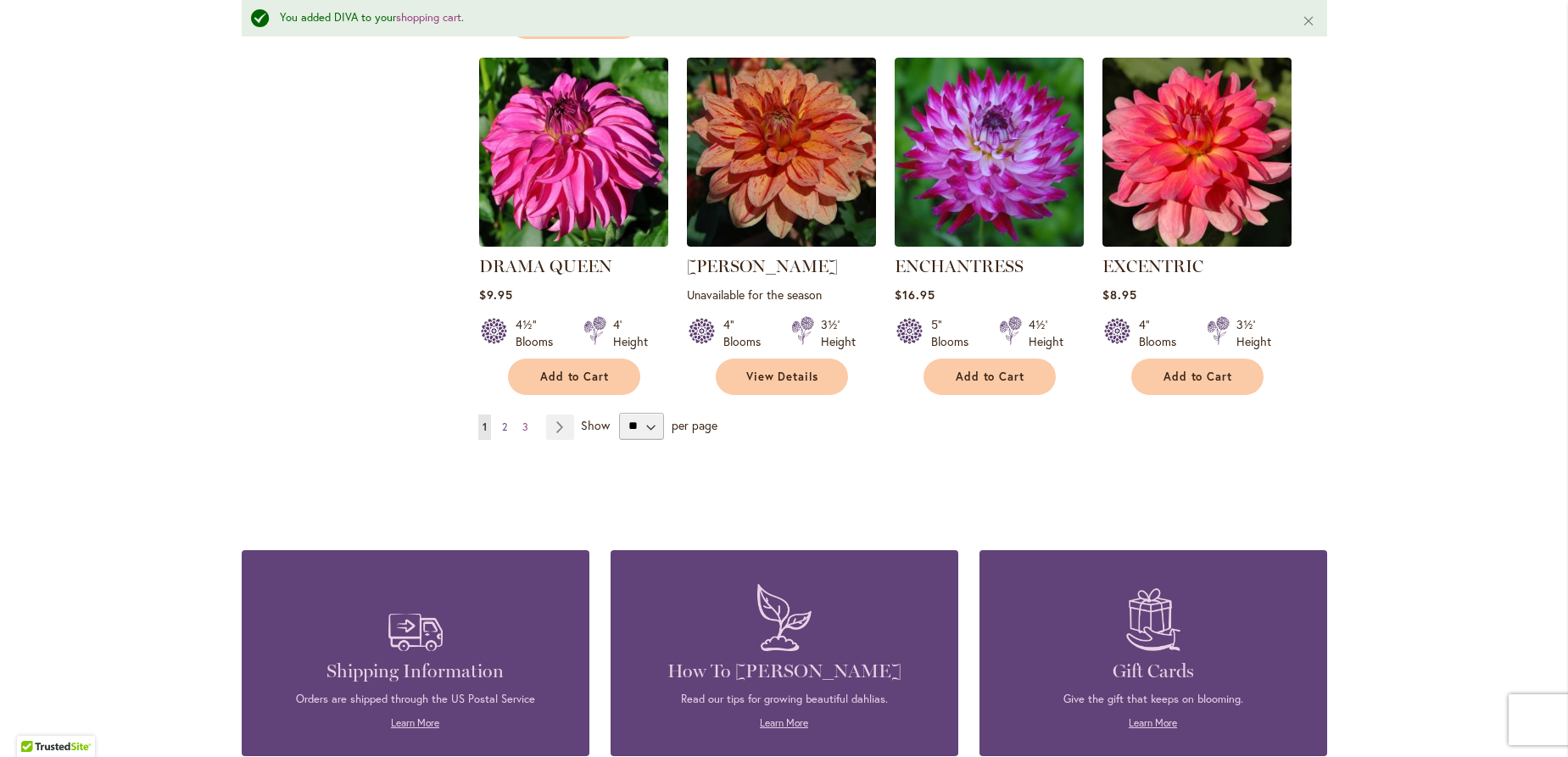
click at [502, 420] on span "2" at bounding box center [505, 427] width 6 height 13
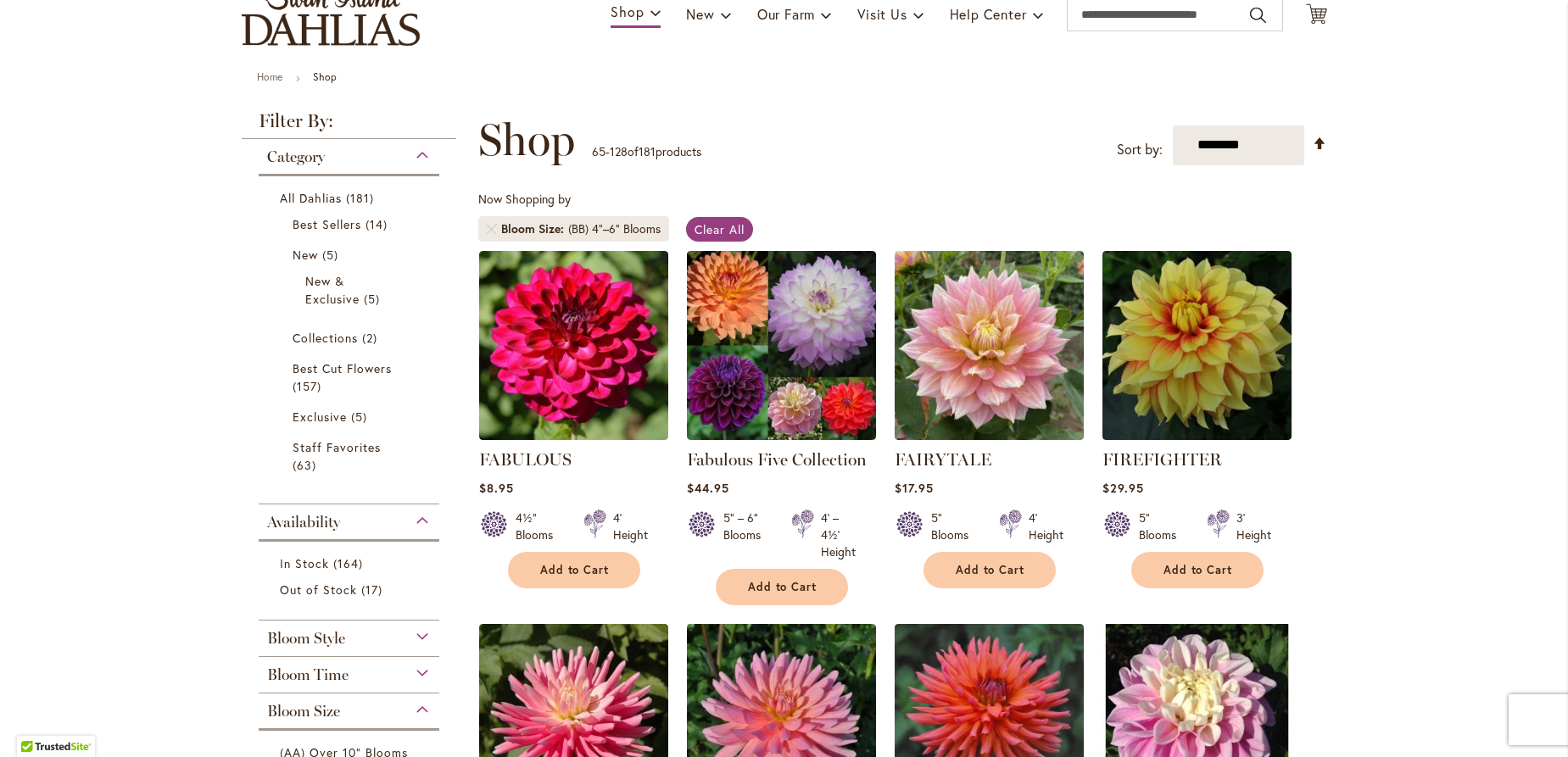
scroll to position [168, 0]
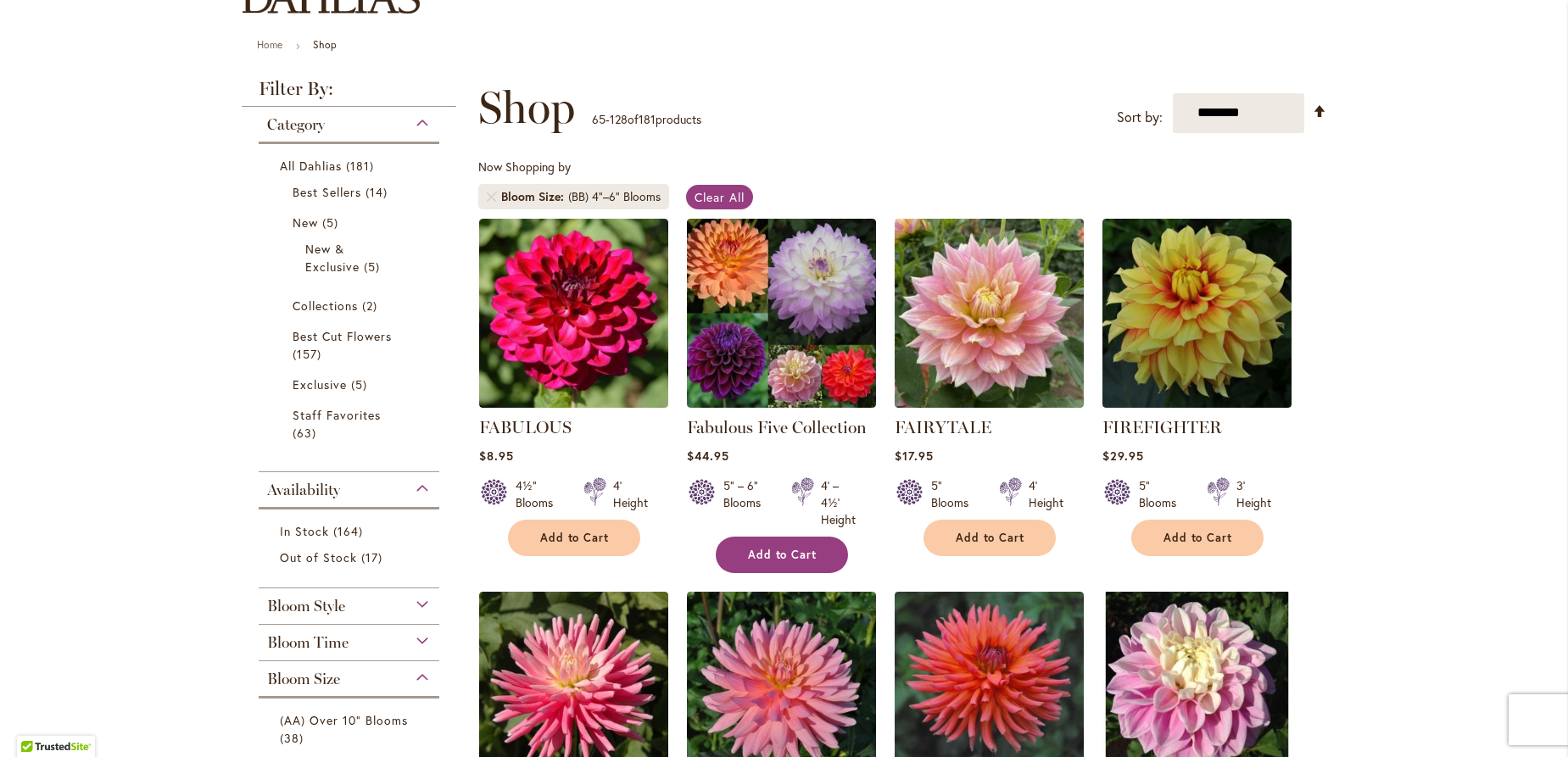
click at [751, 541] on button "Add to Cart" at bounding box center [782, 555] width 133 height 37
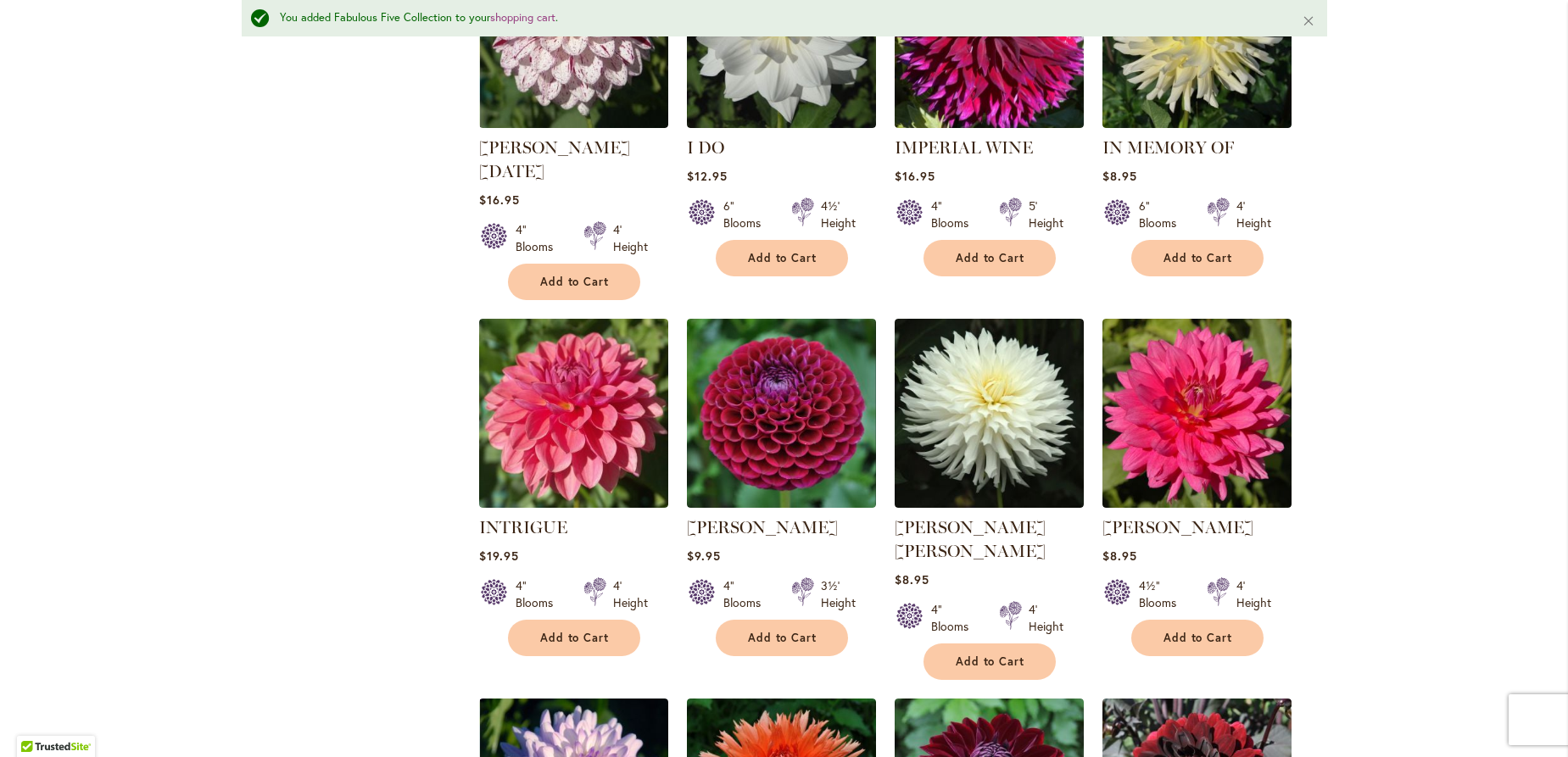
scroll to position [2684, 0]
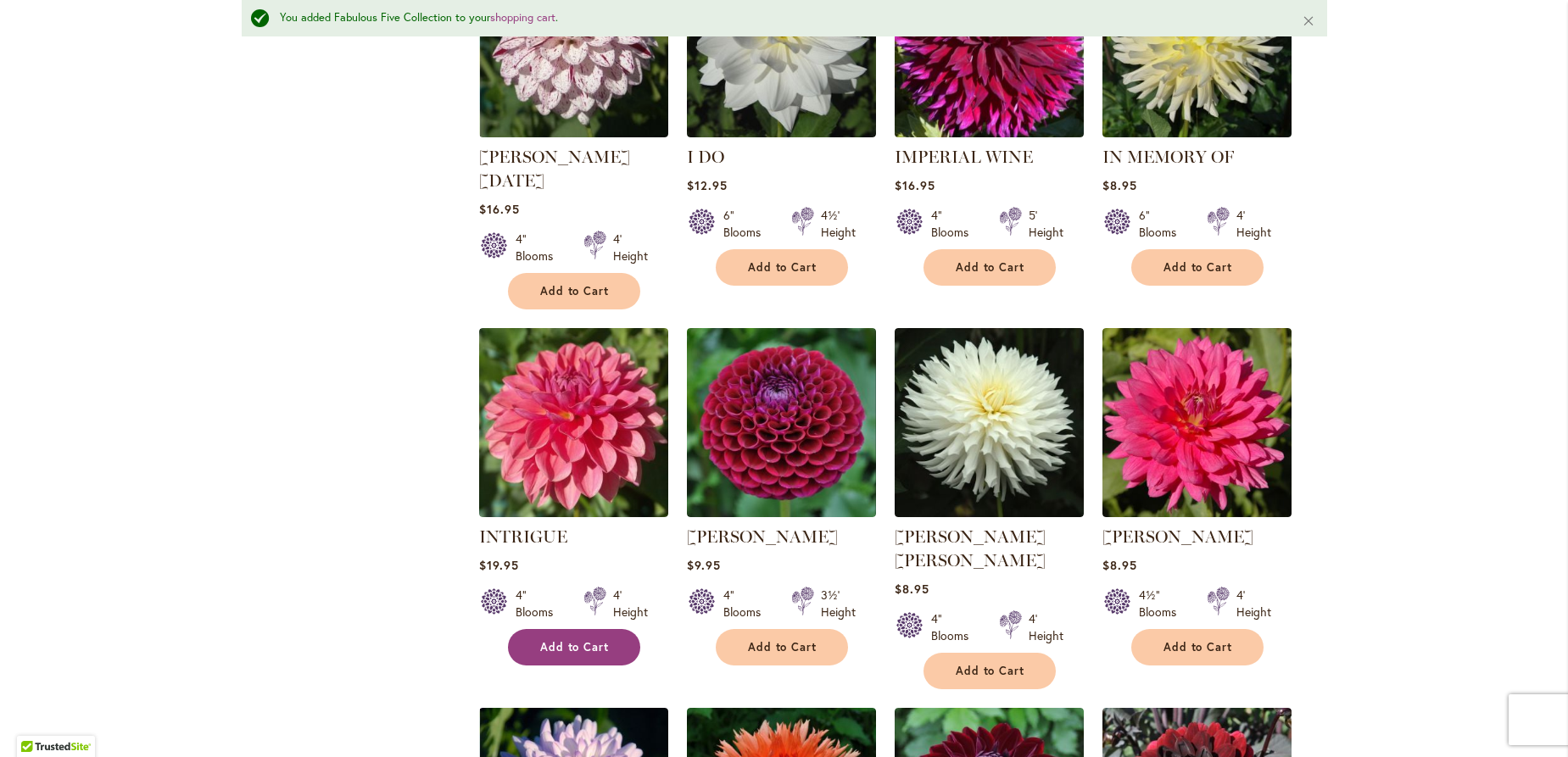
click at [582, 640] on span "Add to Cart" at bounding box center [575, 648] width 70 height 15
click at [978, 664] on span "Add to Cart" at bounding box center [991, 671] width 70 height 15
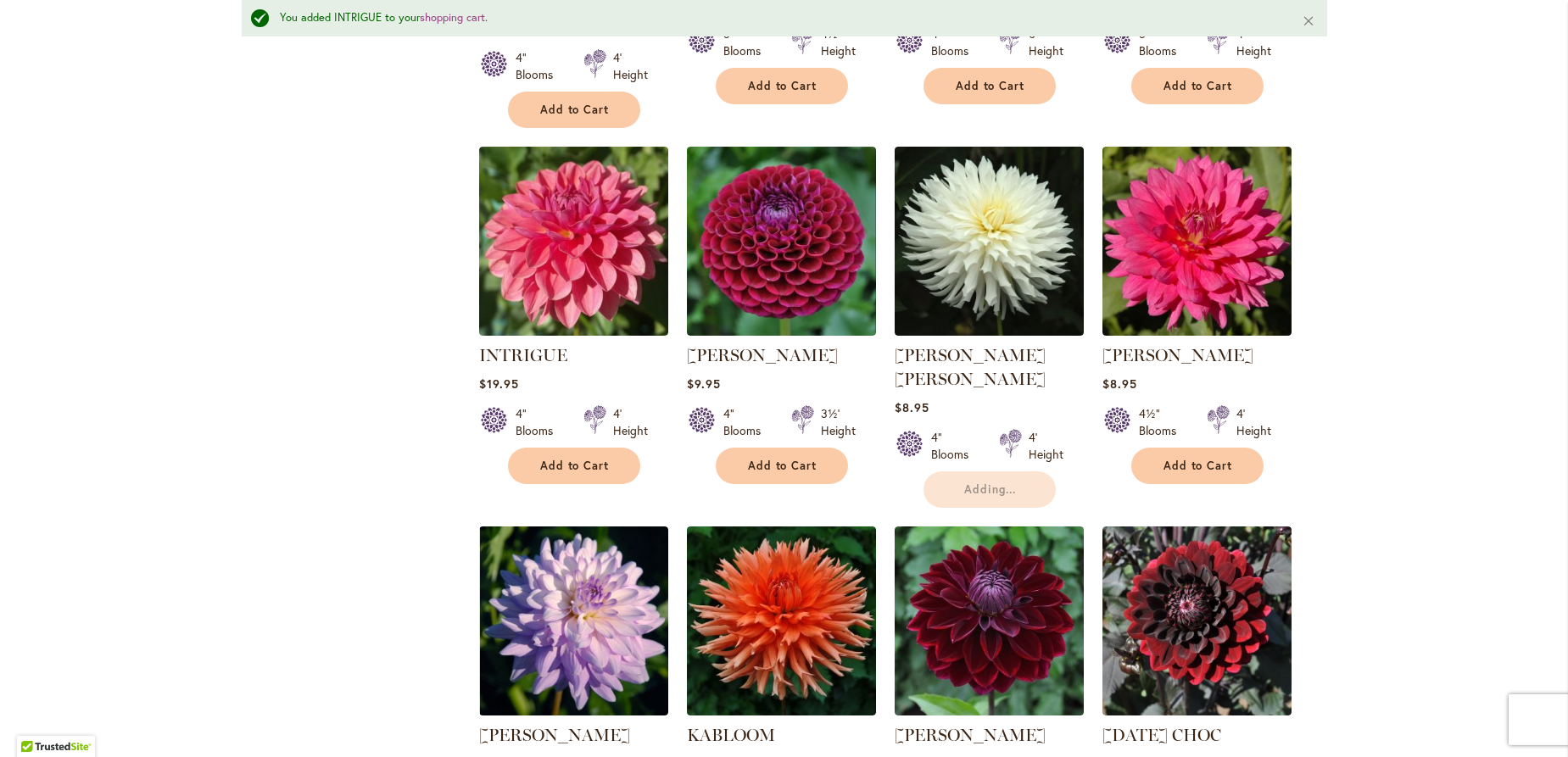
scroll to position [2868, 0]
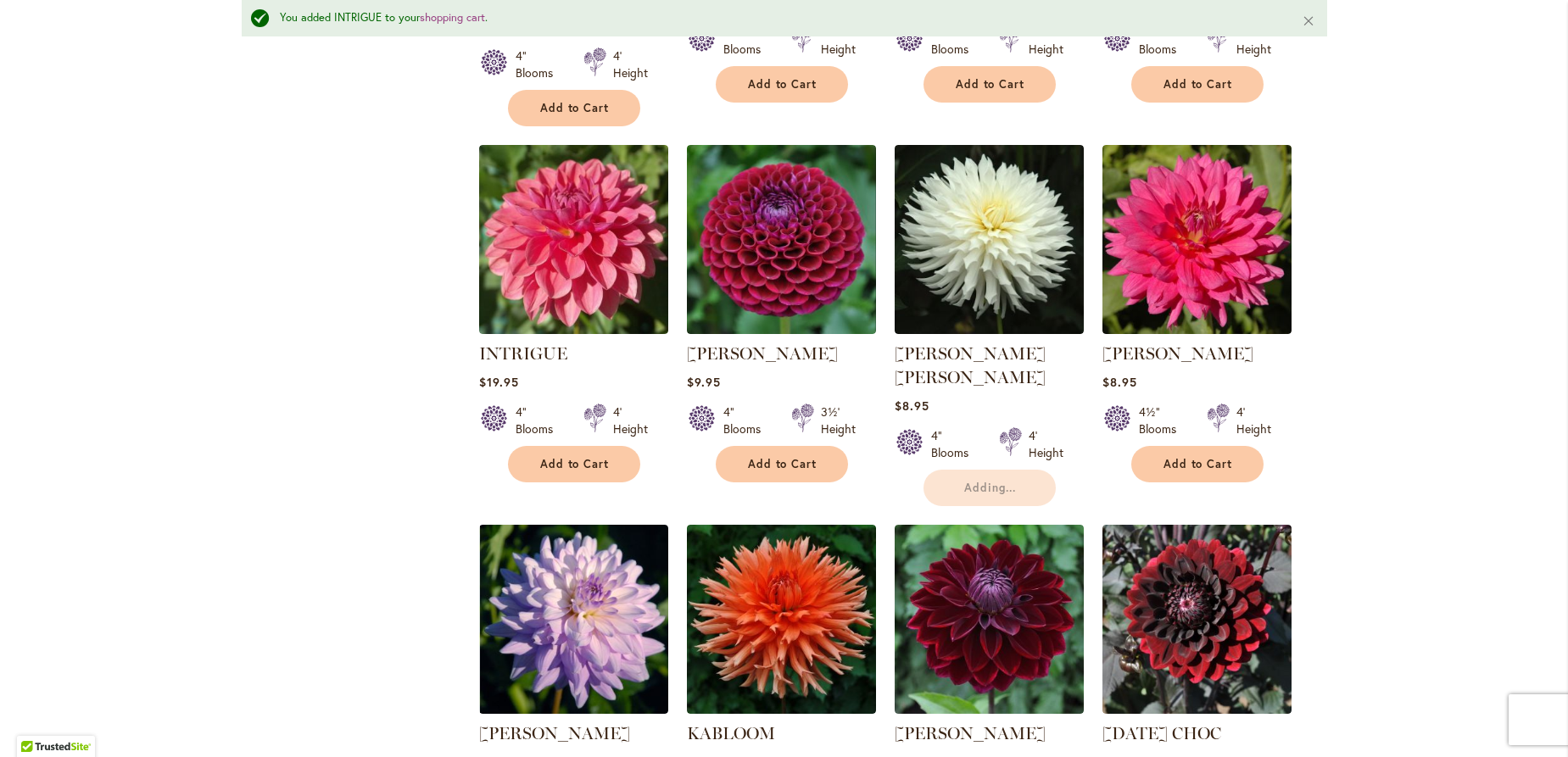
click at [984, 470] on form "Adding..." at bounding box center [990, 488] width 133 height 37
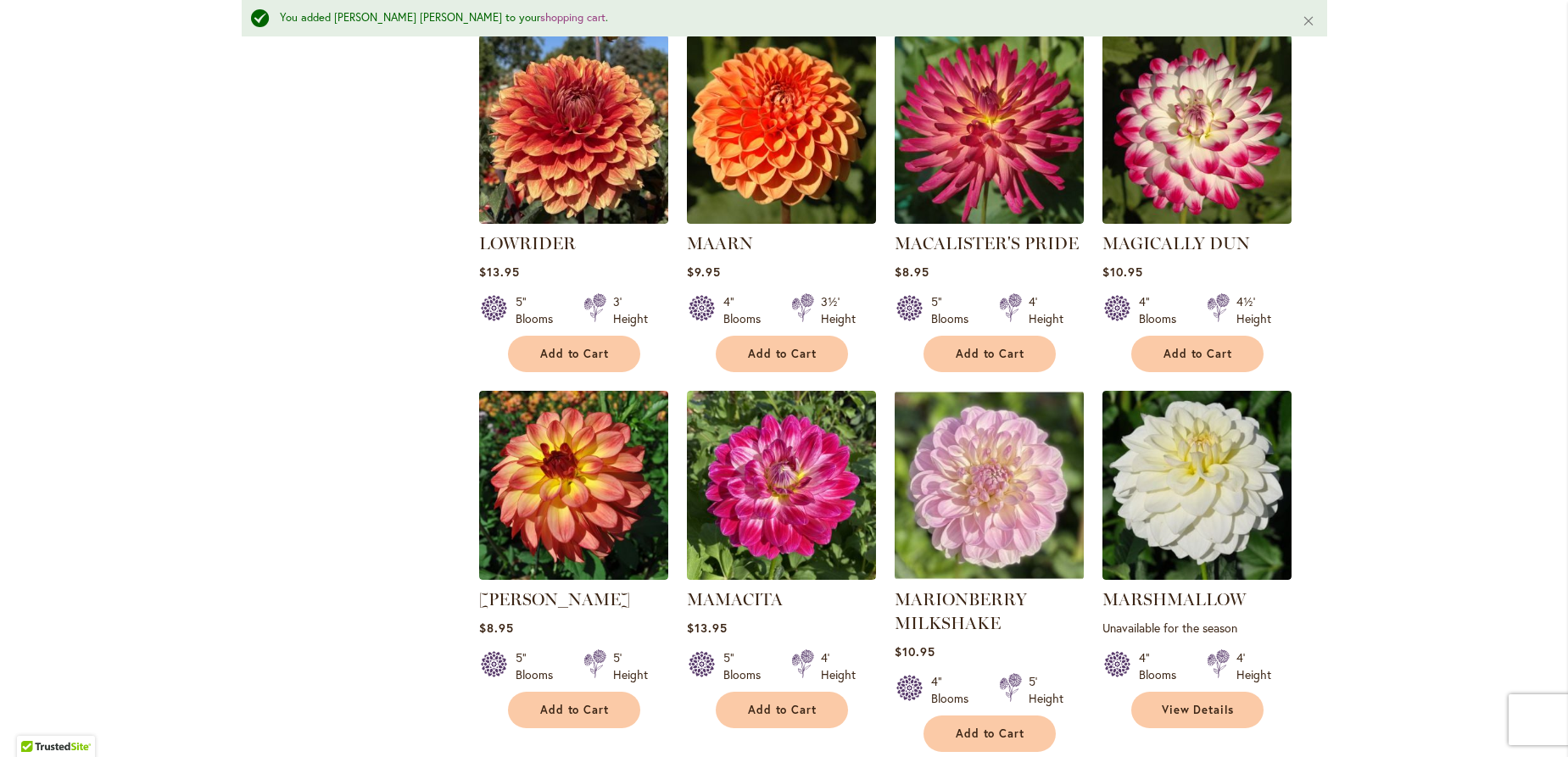
scroll to position [4515, 0]
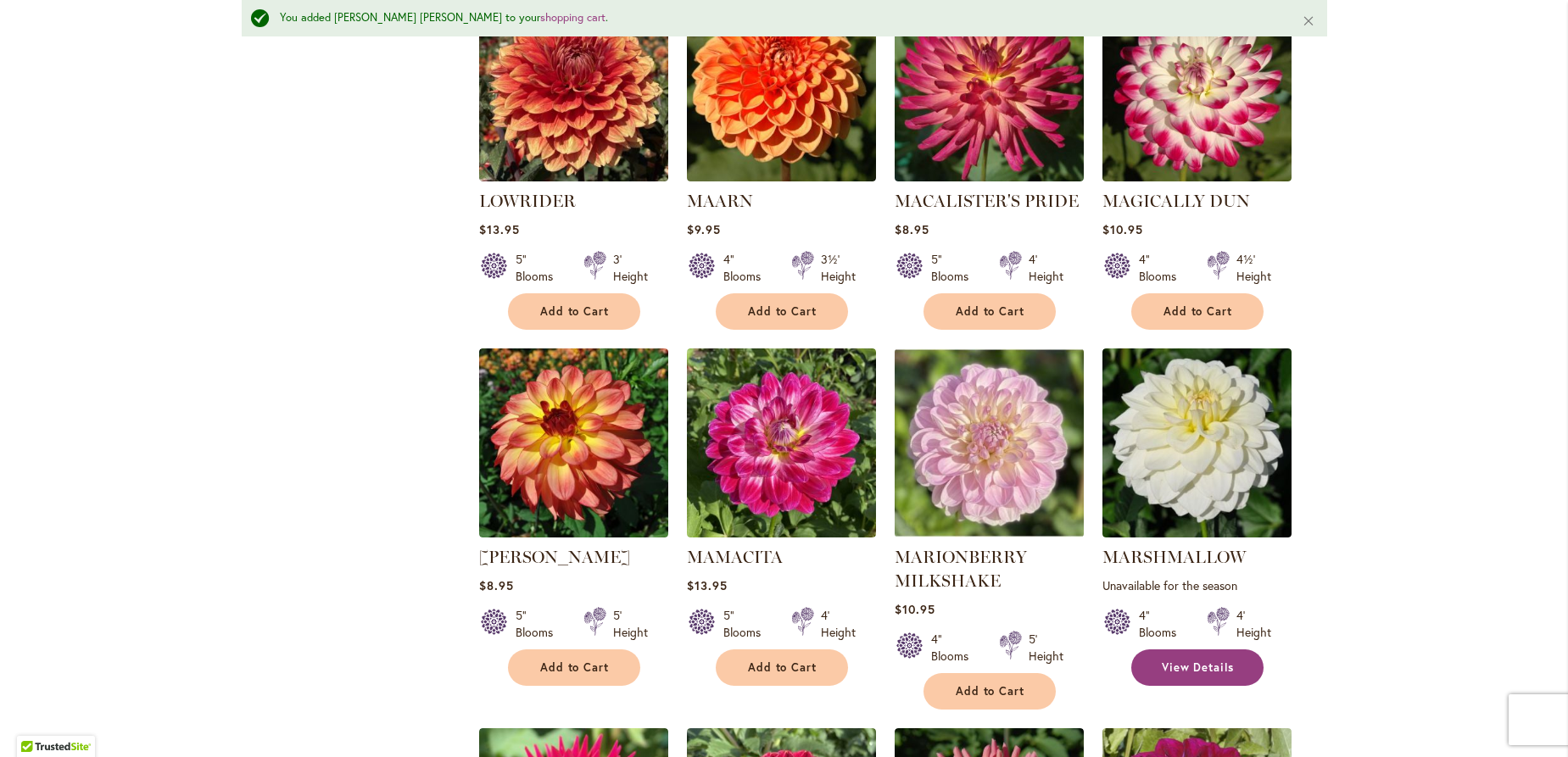
click at [1198, 649] on link "View Details" at bounding box center [1197, 668] width 133 height 37
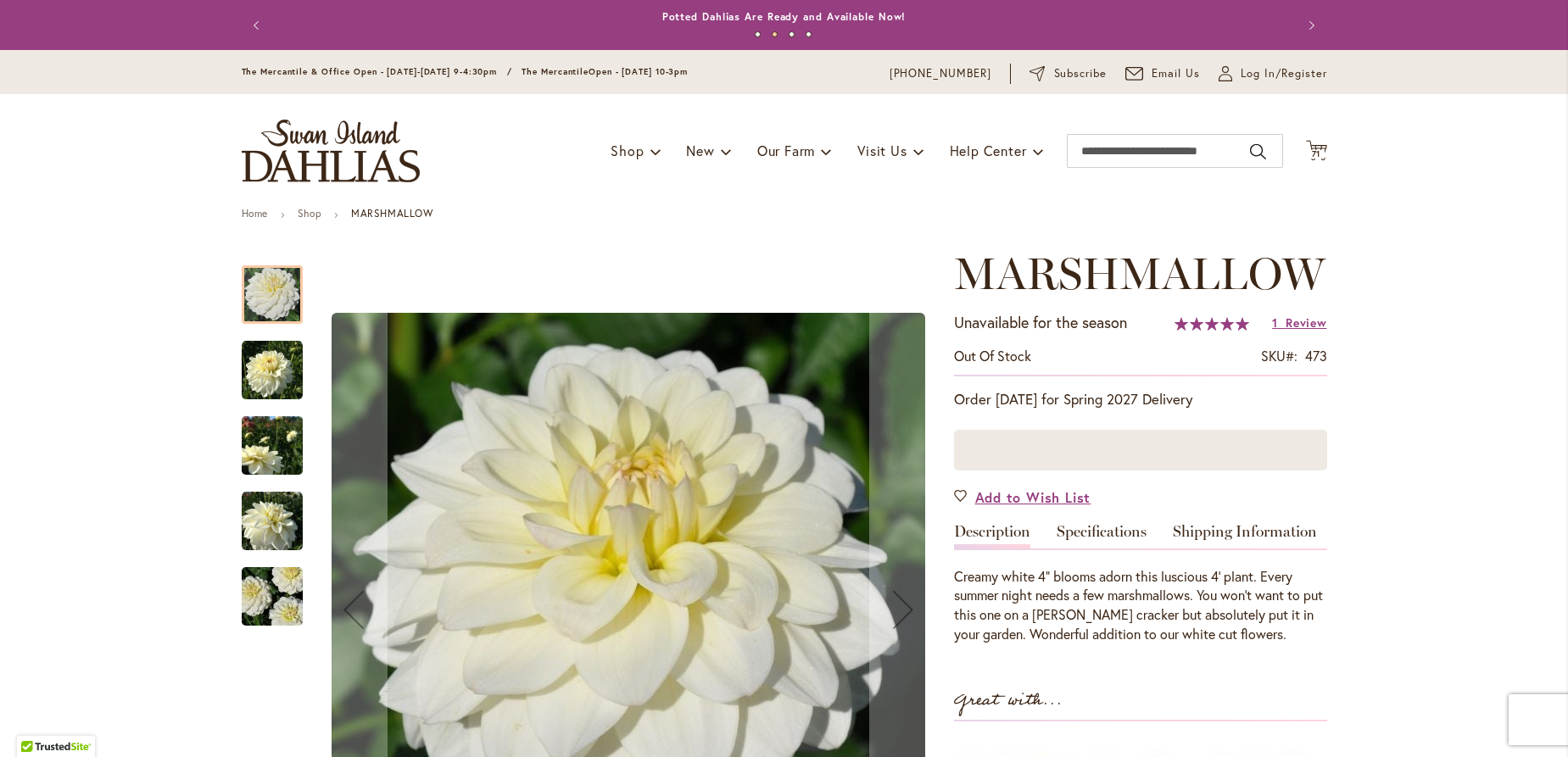
click at [252, 370] on img "MARSHMALLOW" at bounding box center [272, 371] width 61 height 61
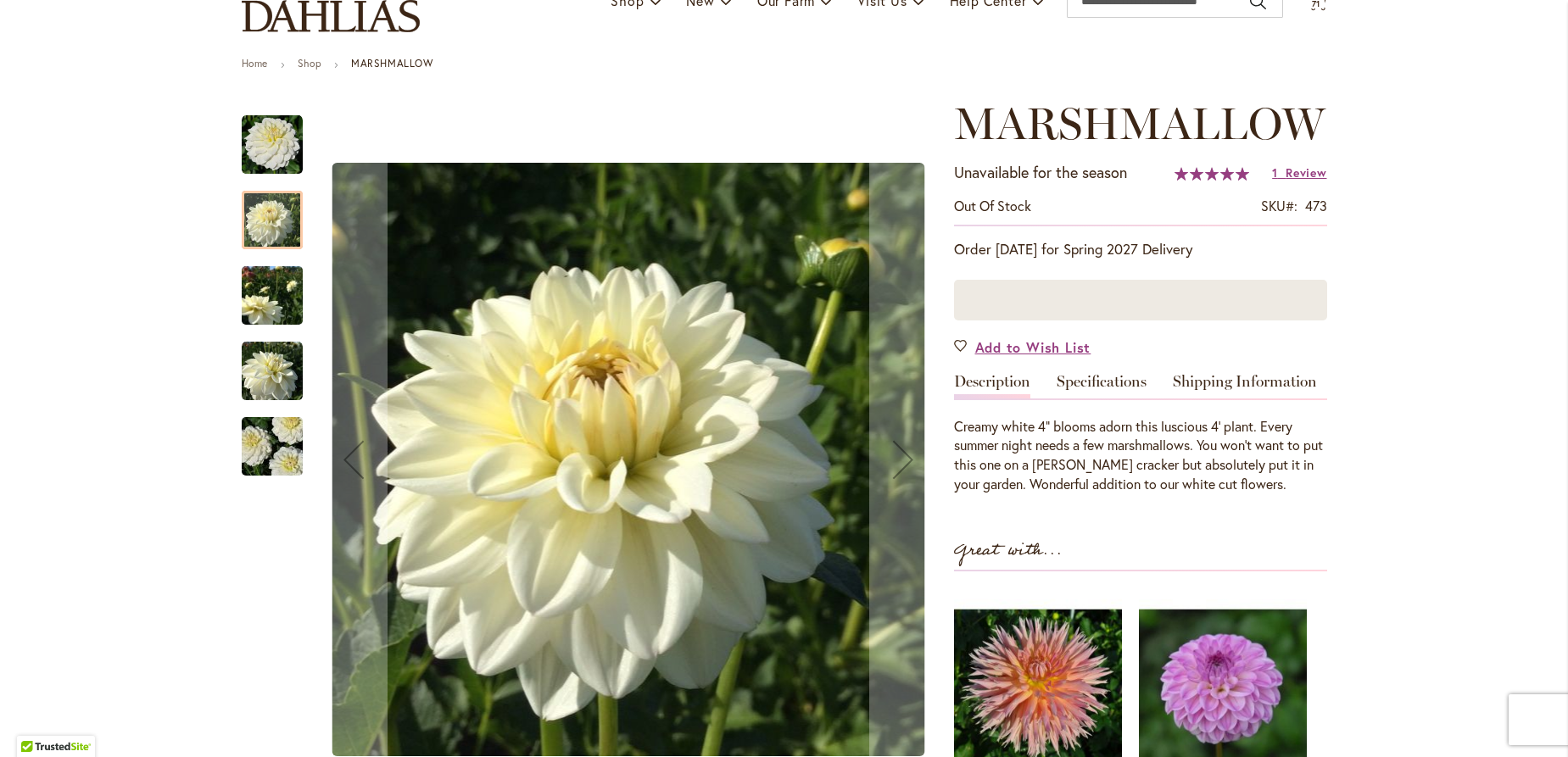
scroll to position [183, 0]
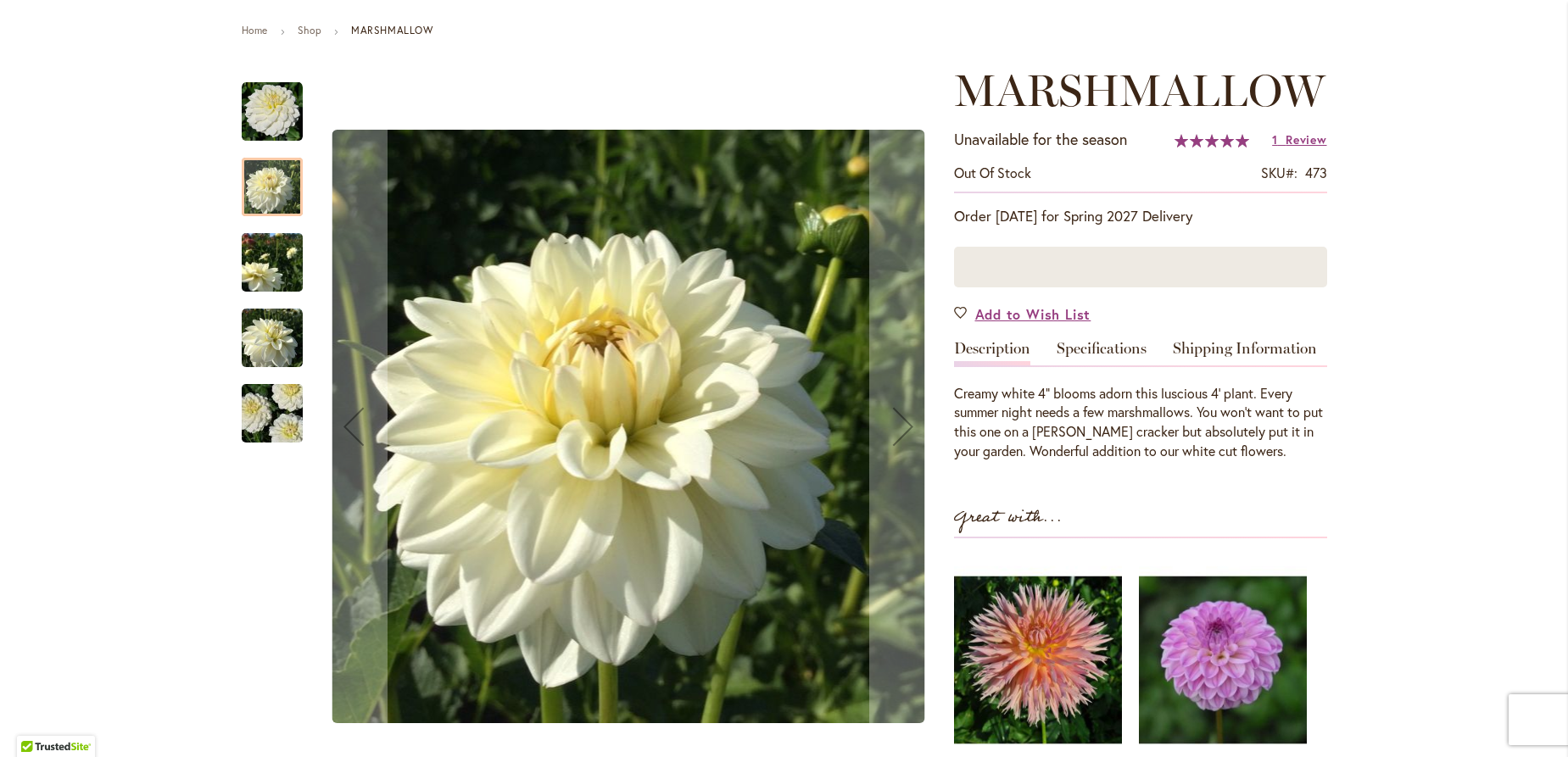
click at [248, 253] on img "MARSHMALLOW" at bounding box center [272, 262] width 61 height 81
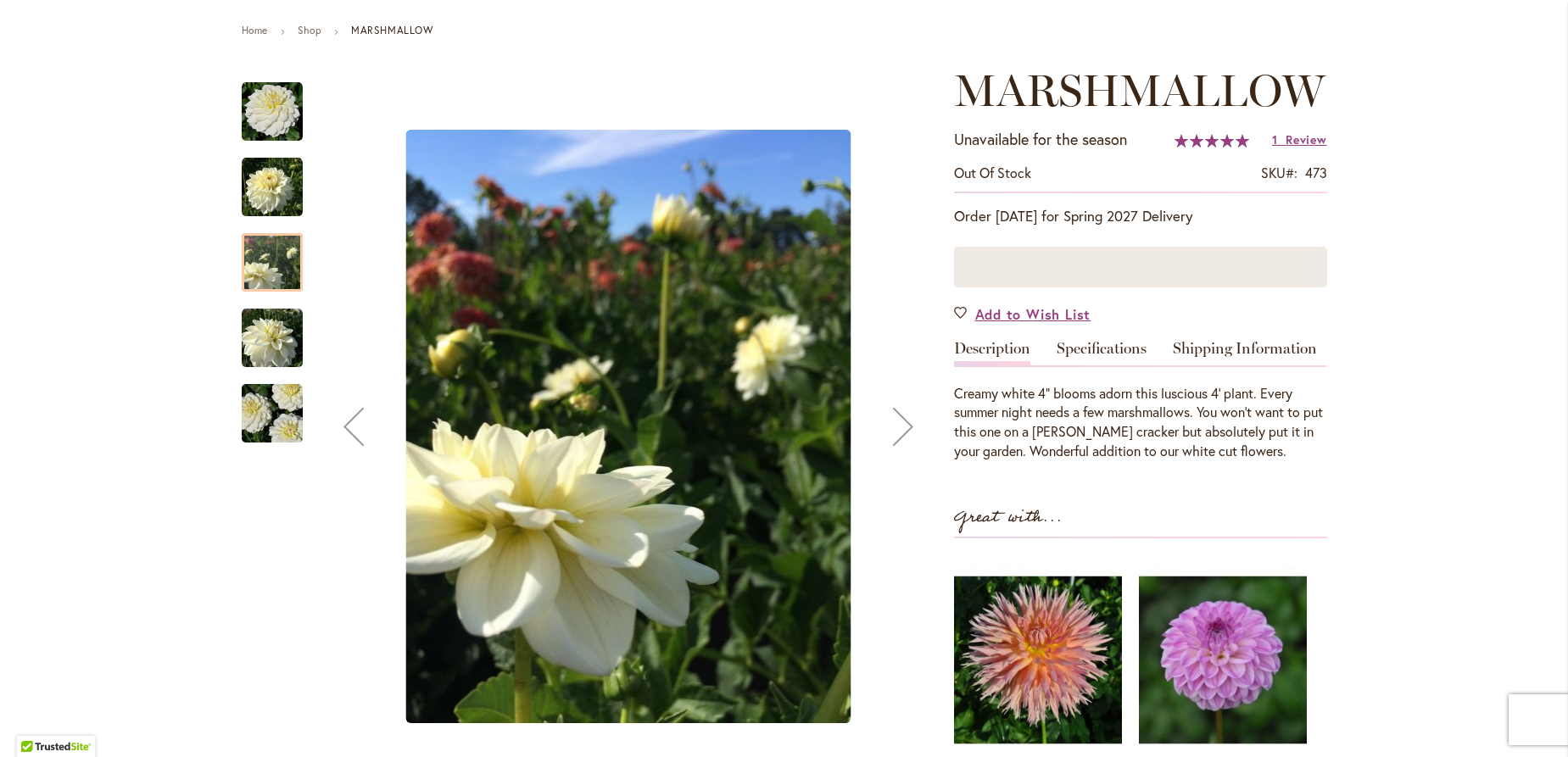
click at [259, 350] on img "MARSHMALLOW" at bounding box center [272, 338] width 61 height 61
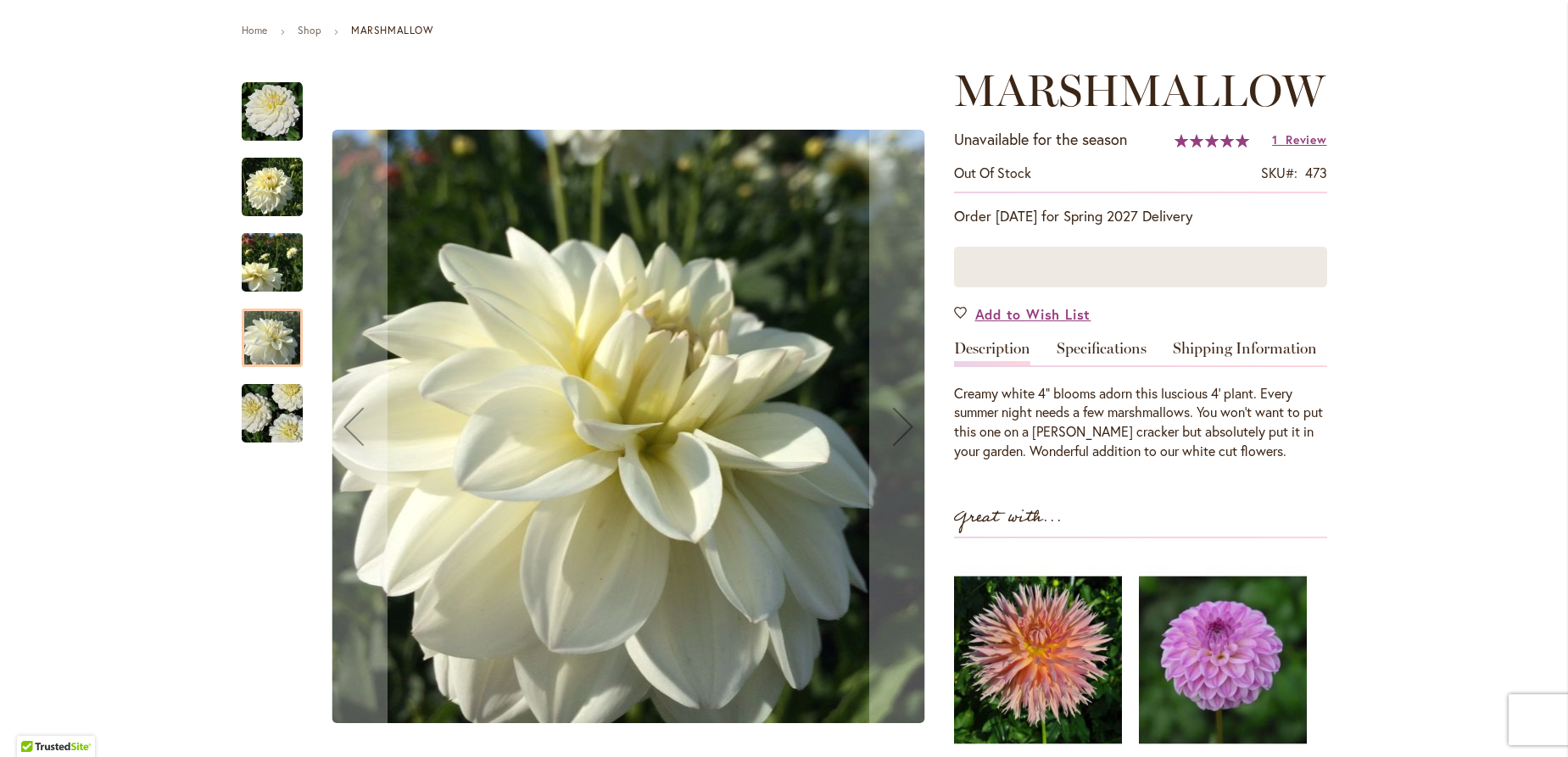
click at [258, 405] on img "MARSHMALLOW" at bounding box center [271, 413] width 122 height 81
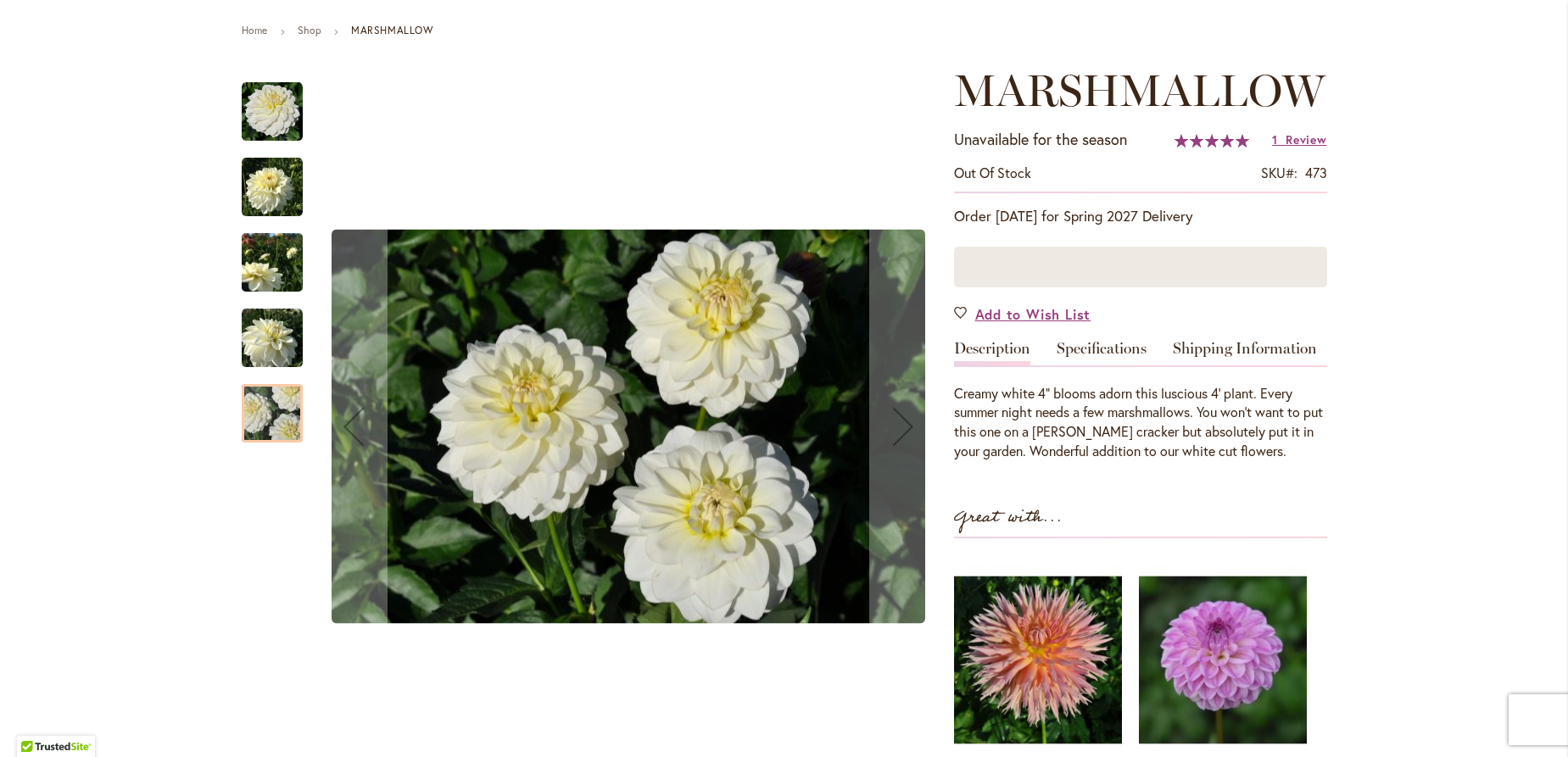
scroll to position [458, 0]
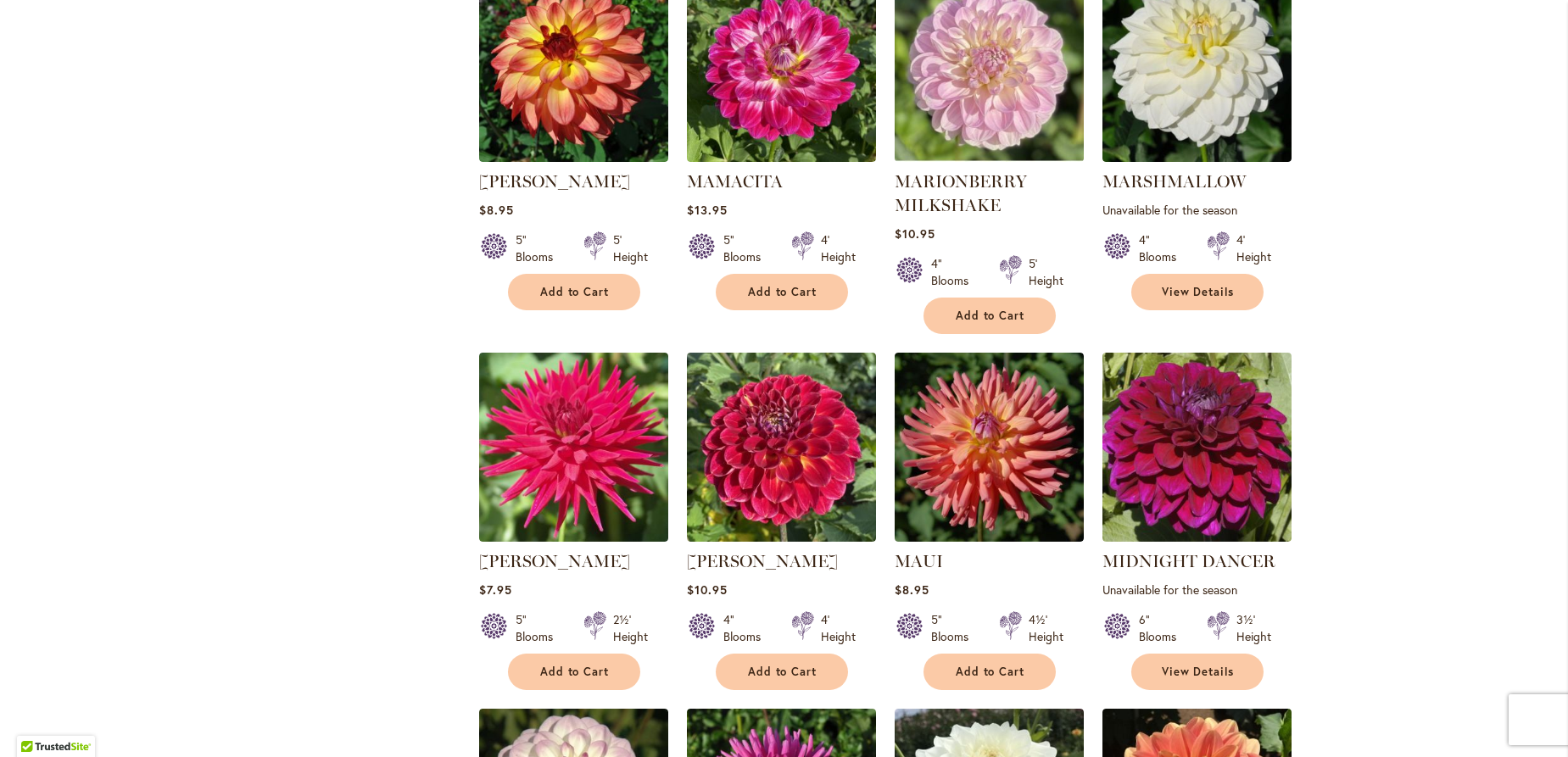
scroll to position [4943, 0]
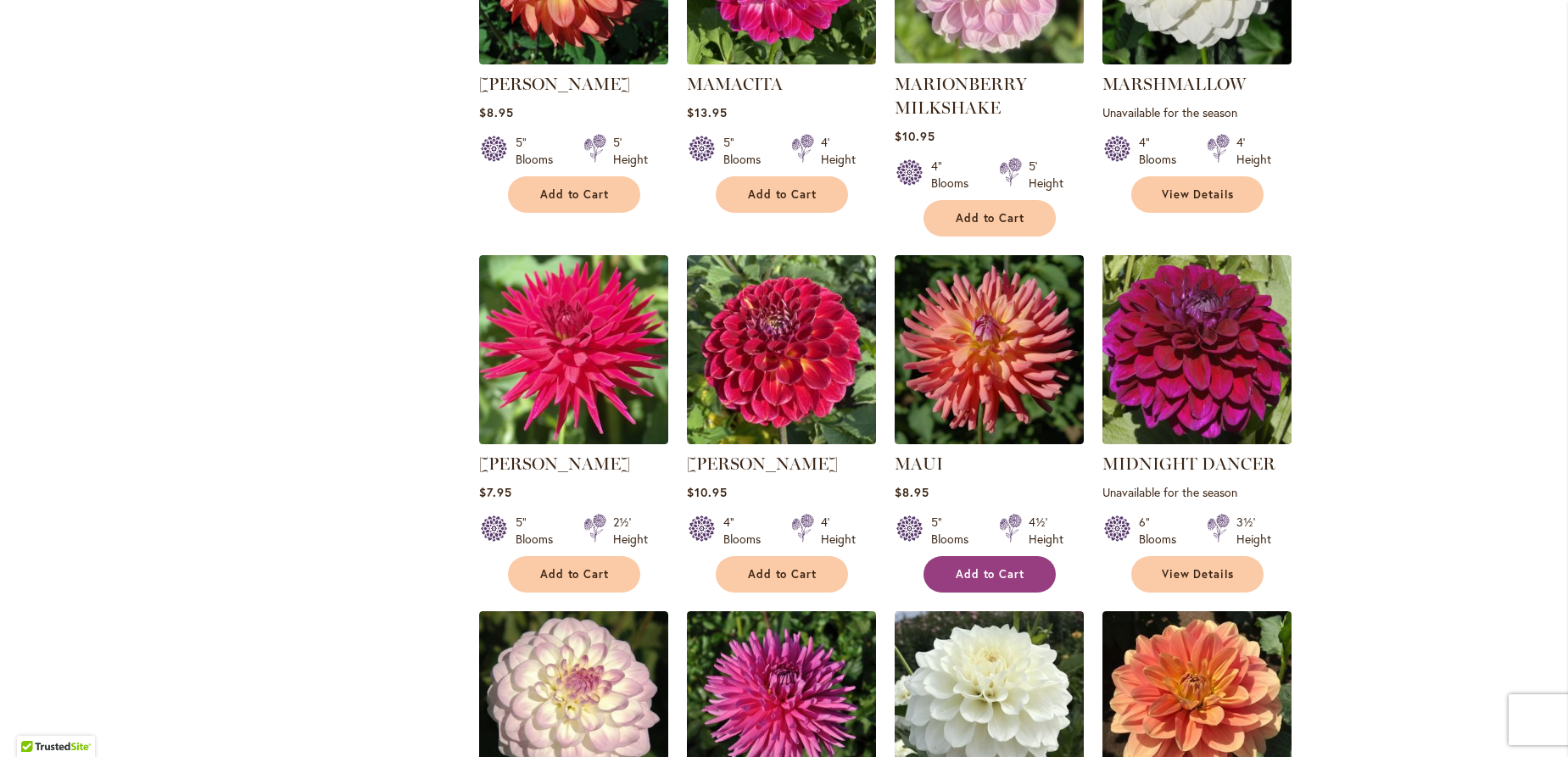
click at [981, 568] on span "Add to Cart" at bounding box center [991, 575] width 70 height 15
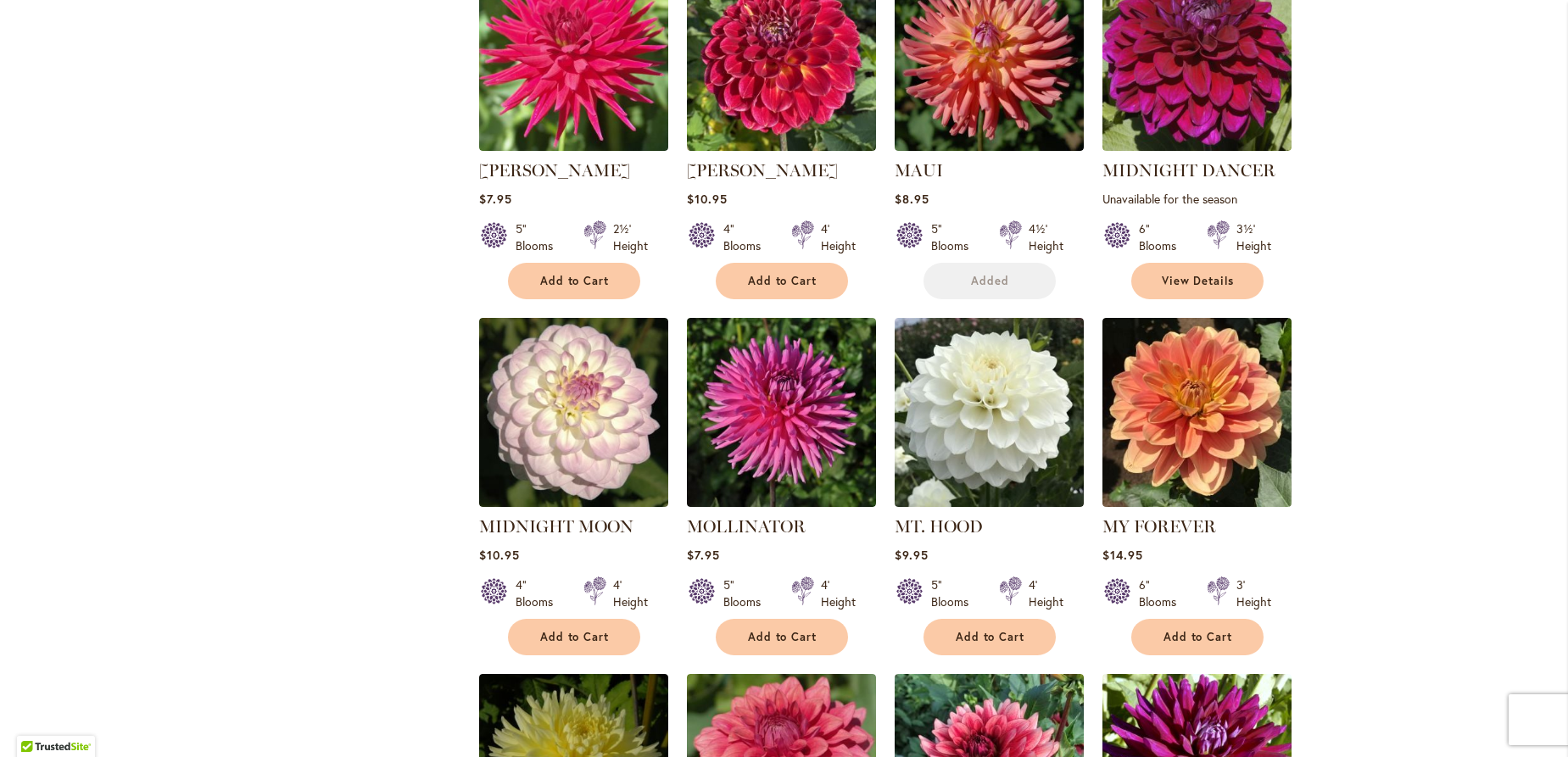
scroll to position [5309, 0]
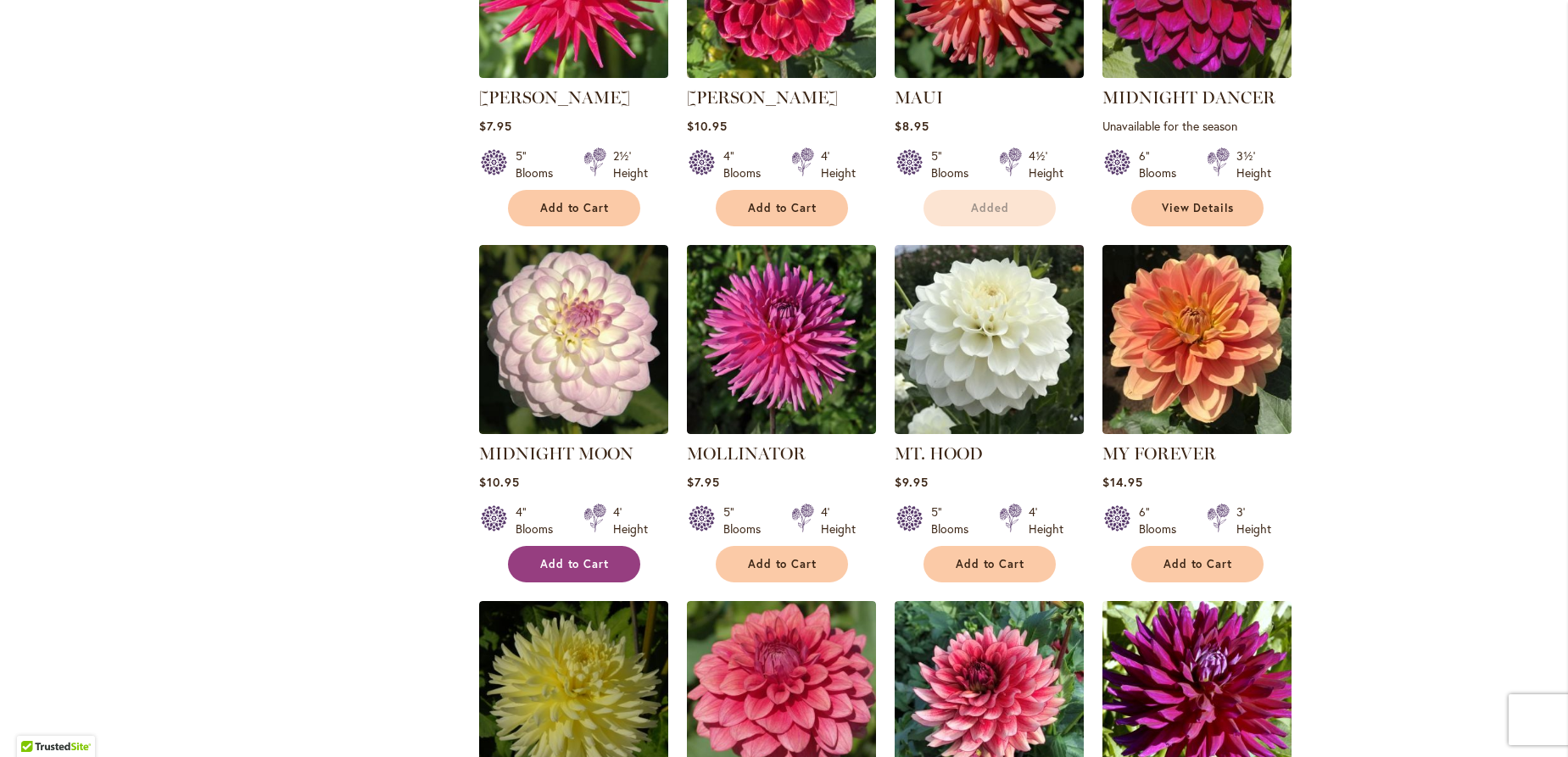
click at [577, 556] on span "Add to Cart" at bounding box center [575, 564] width 70 height 15
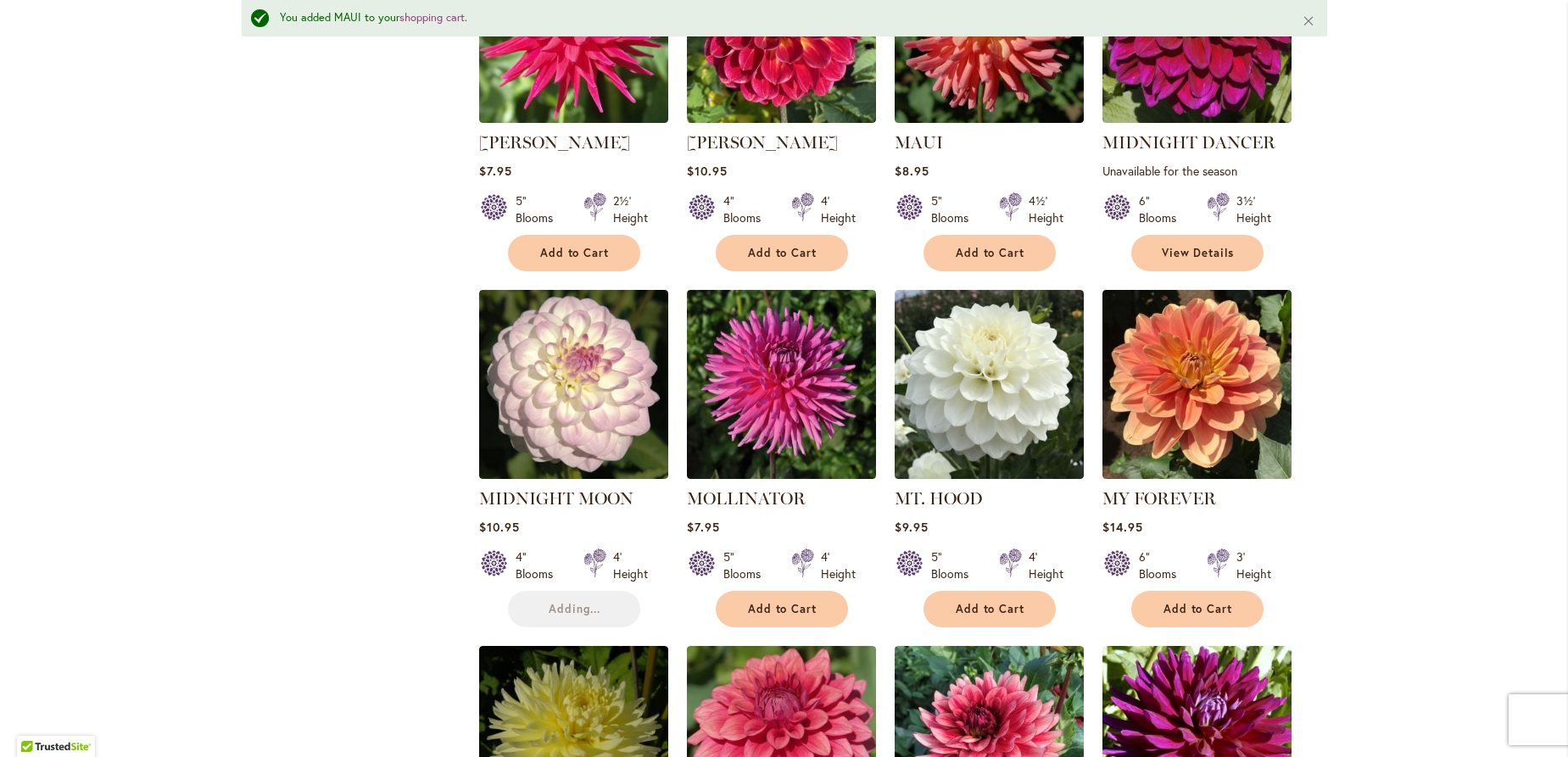
scroll to position [5353, 0]
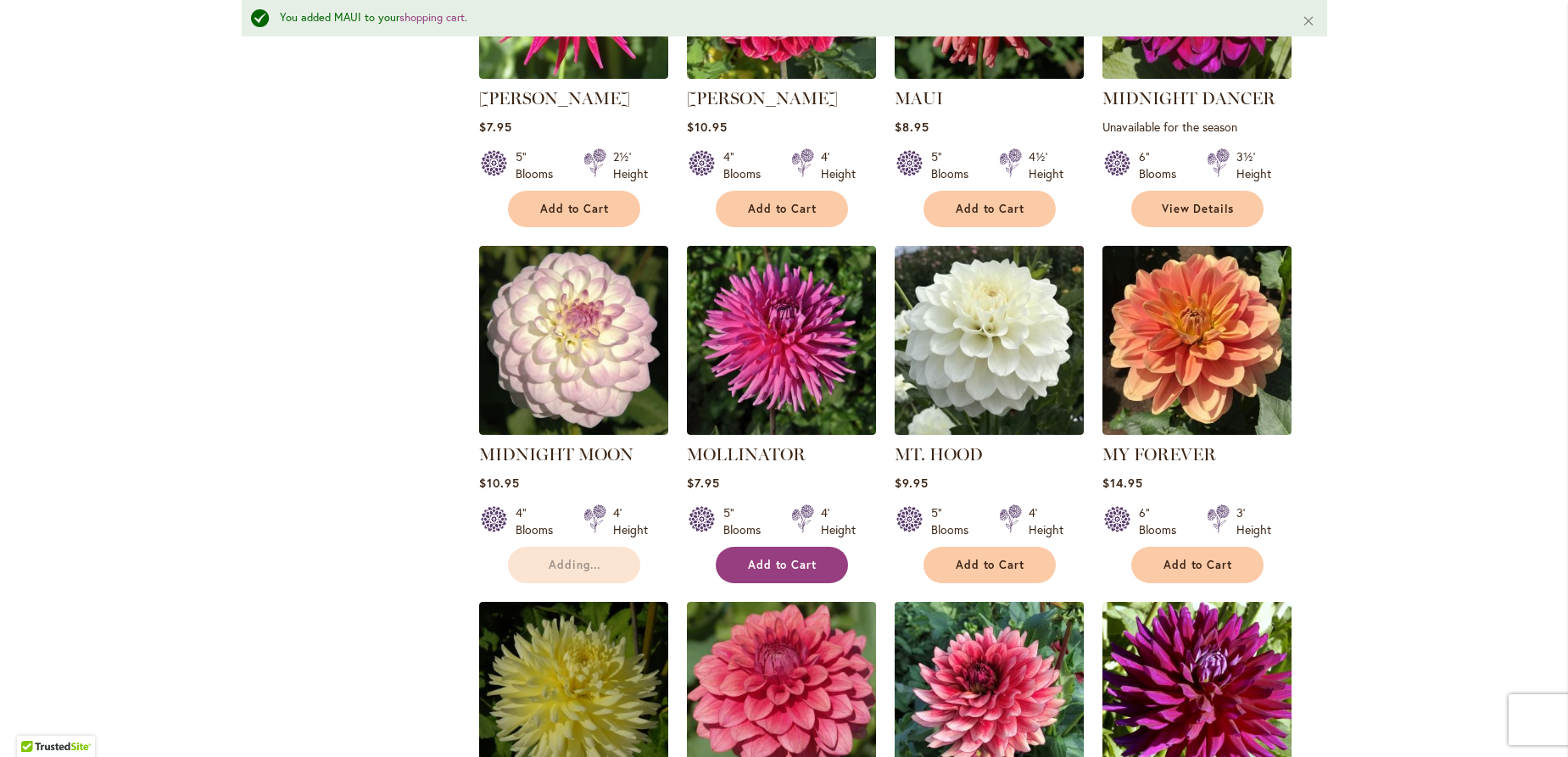
click at [773, 557] on span "Add to Cart" at bounding box center [783, 565] width 70 height 15
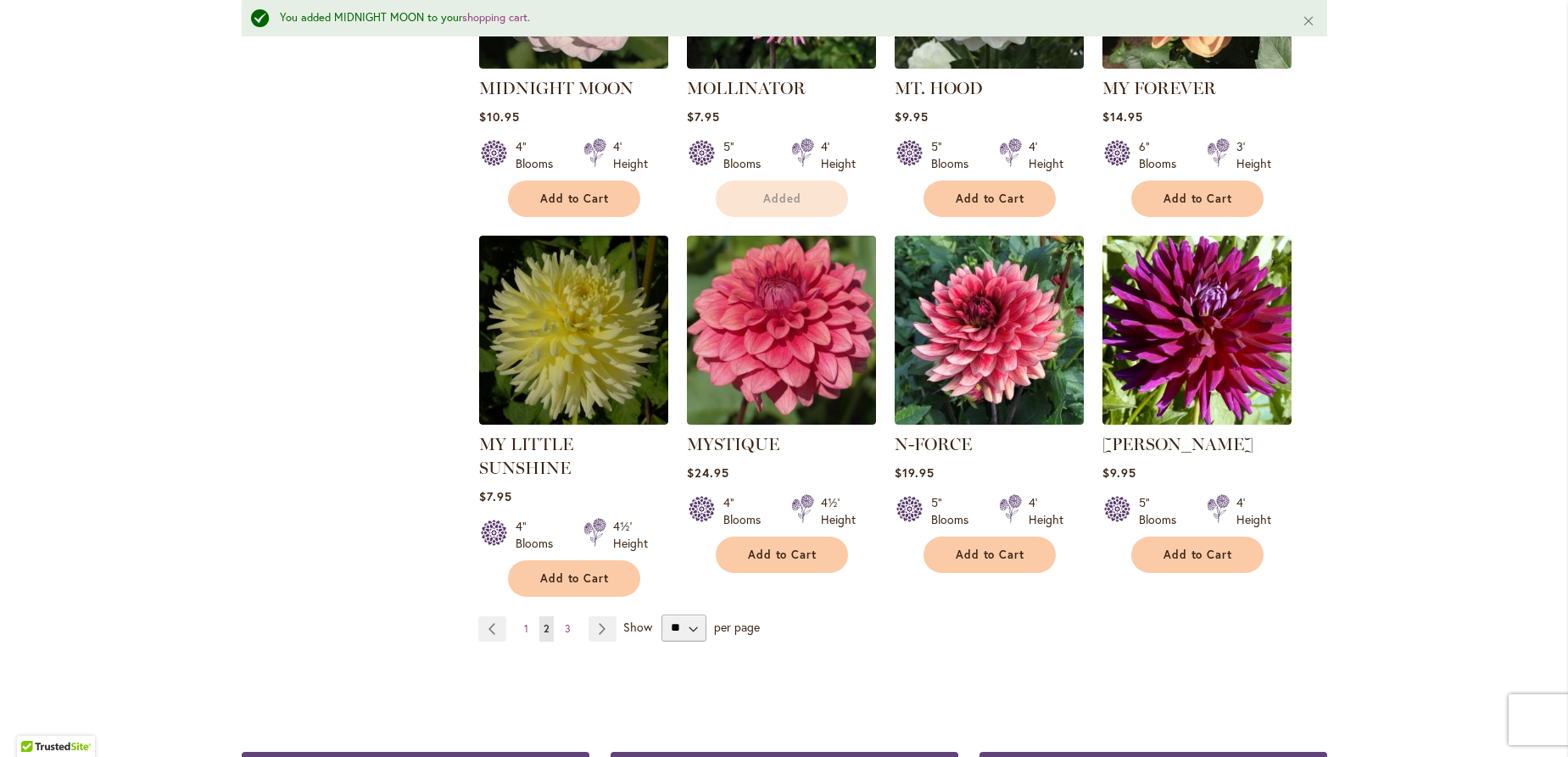
click at [563, 616] on link "Page 3" at bounding box center [568, 629] width 15 height 26
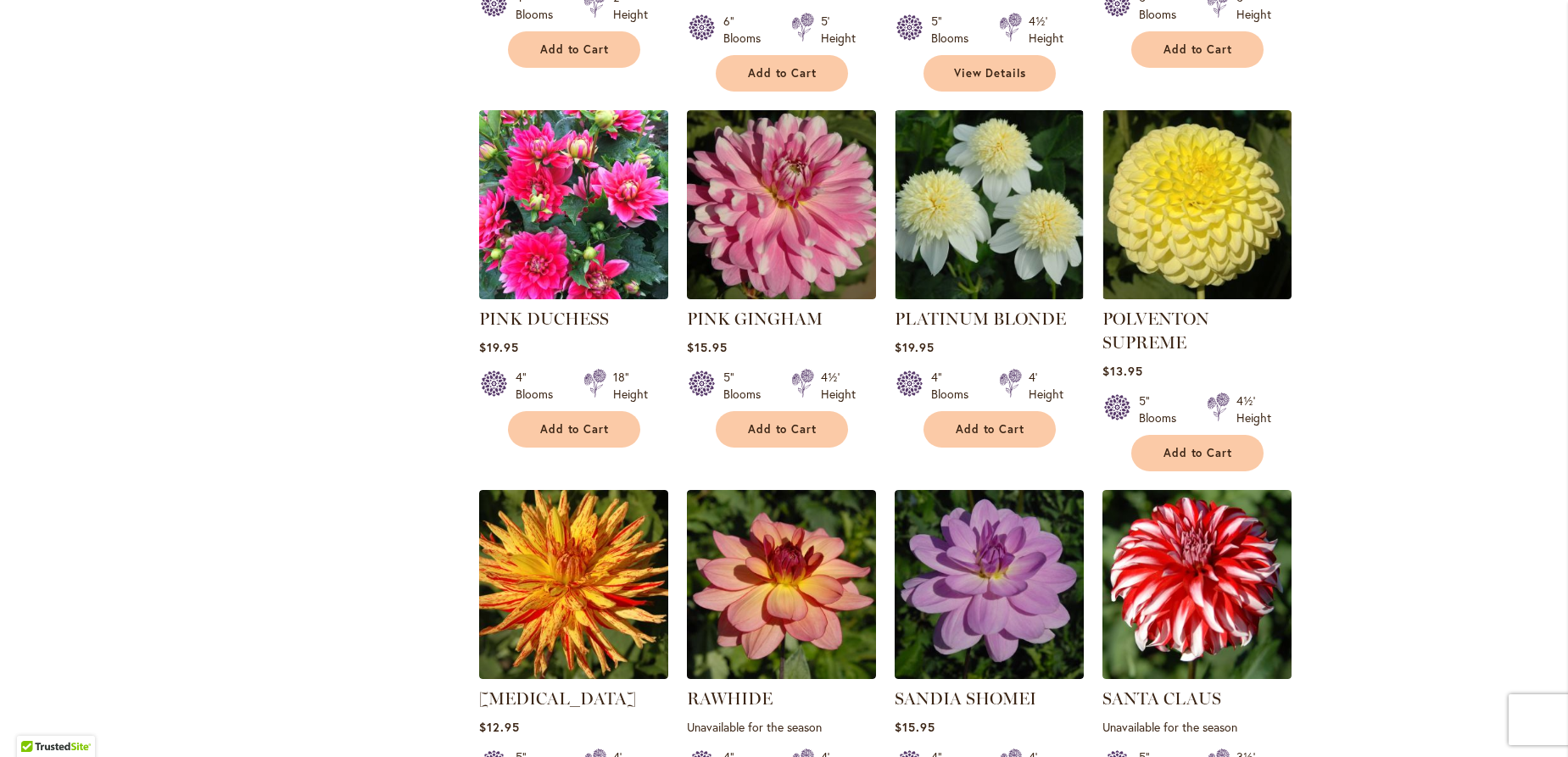
scroll to position [1397, 0]
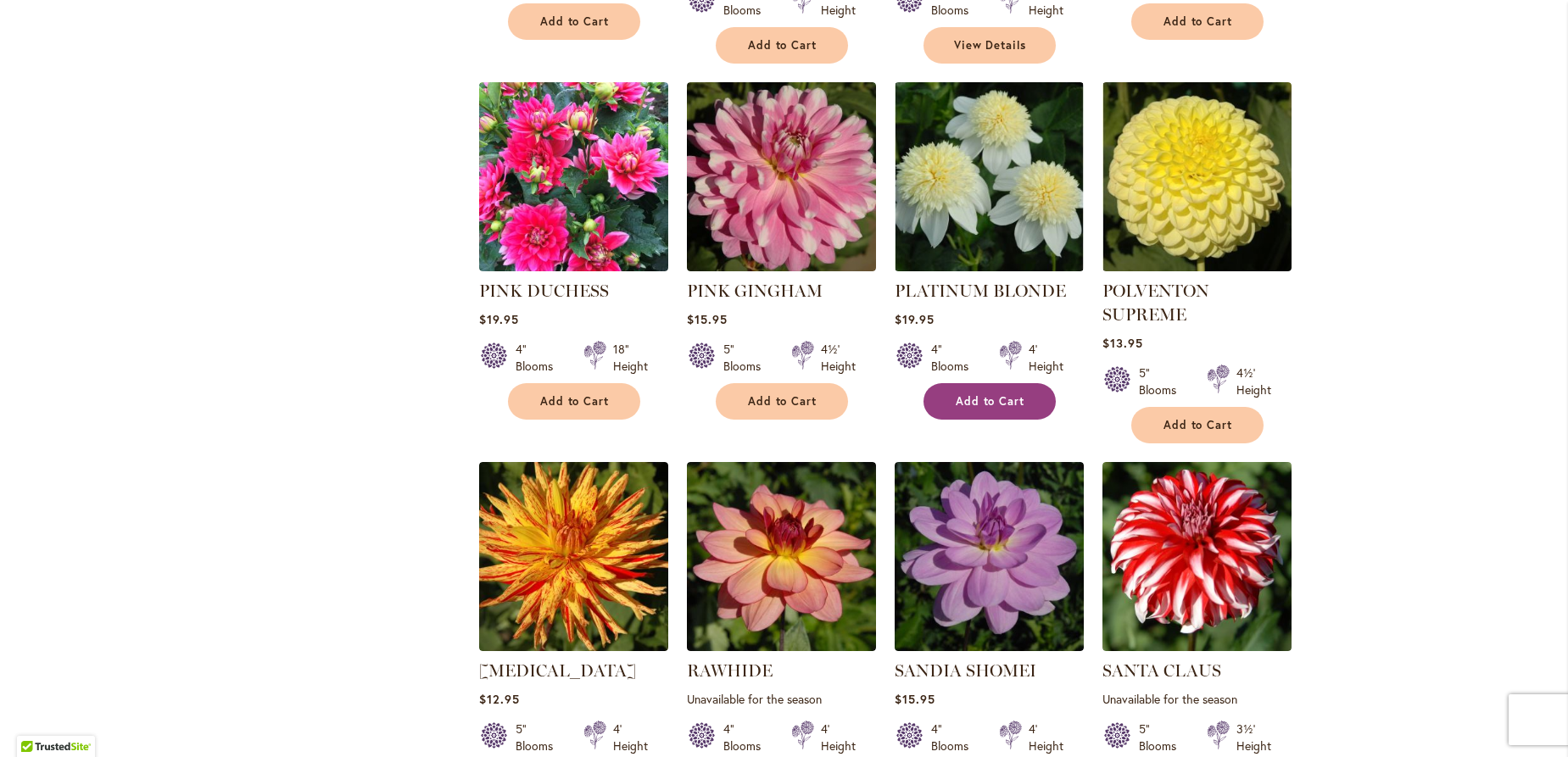
click at [986, 395] on span "Add to Cart" at bounding box center [991, 402] width 70 height 15
click at [1186, 411] on button "Add to Cart" at bounding box center [1197, 425] width 133 height 37
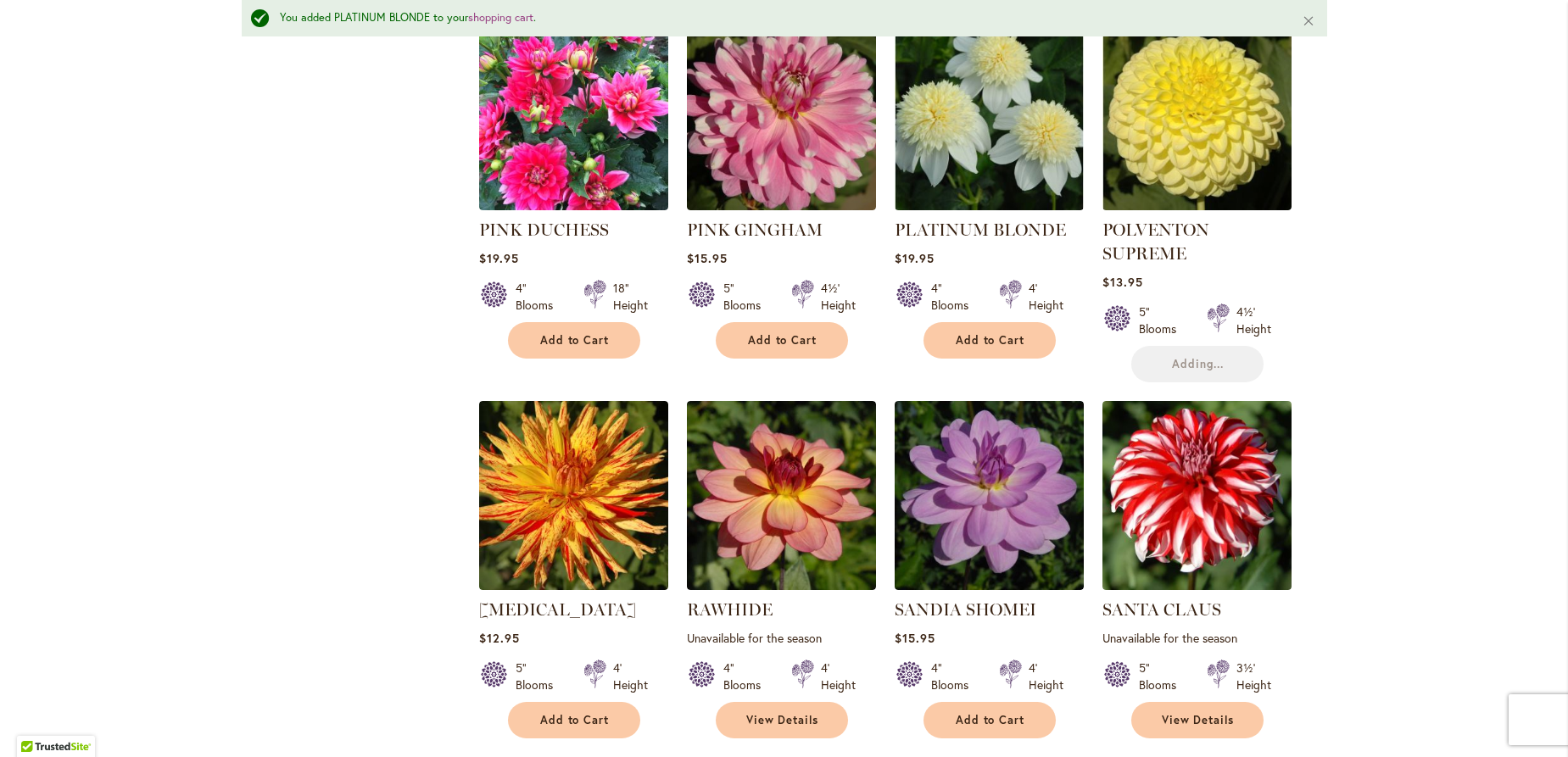
scroll to position [1532, 0]
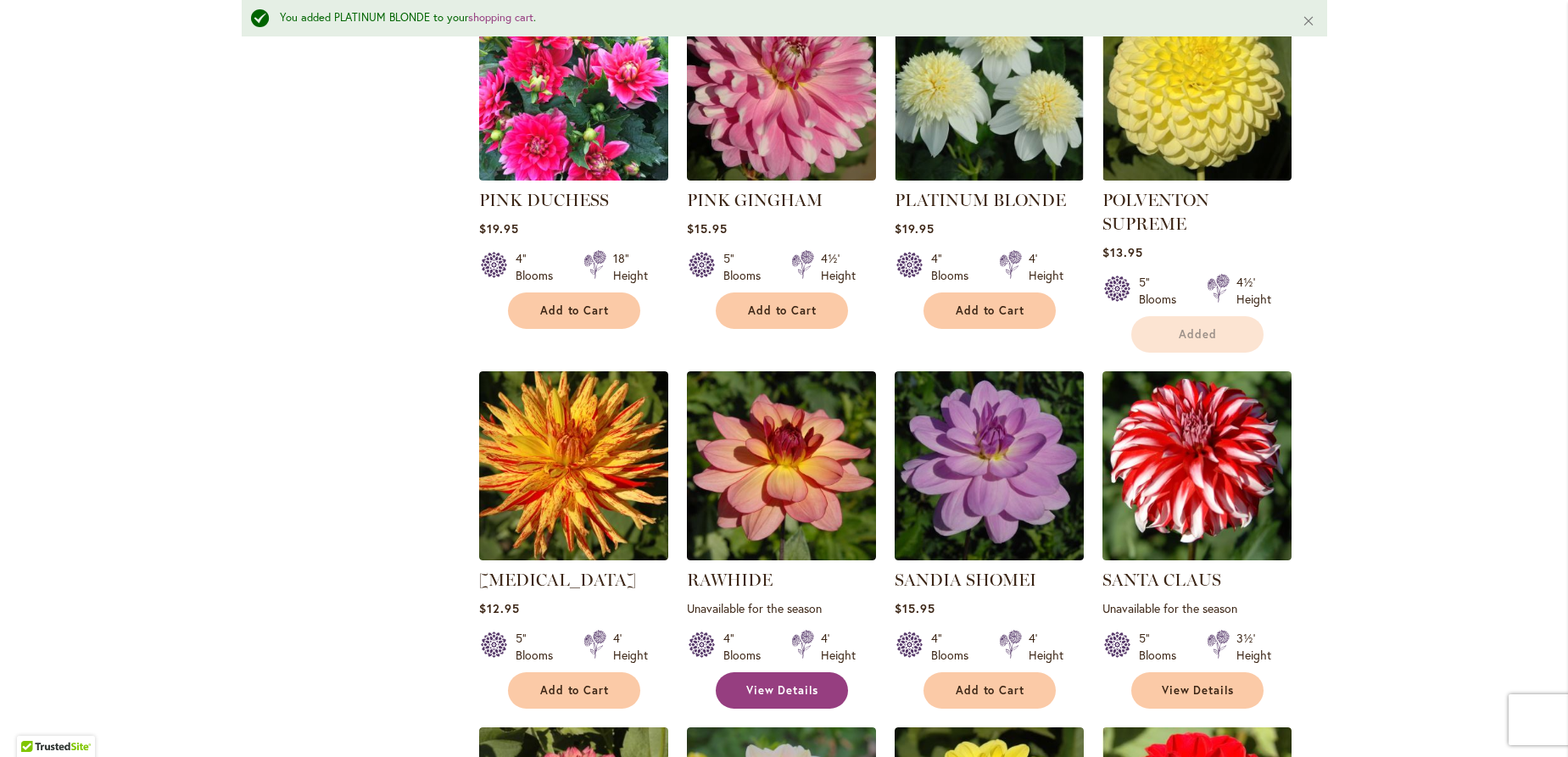
click at [770, 683] on span "View Details" at bounding box center [782, 691] width 73 height 15
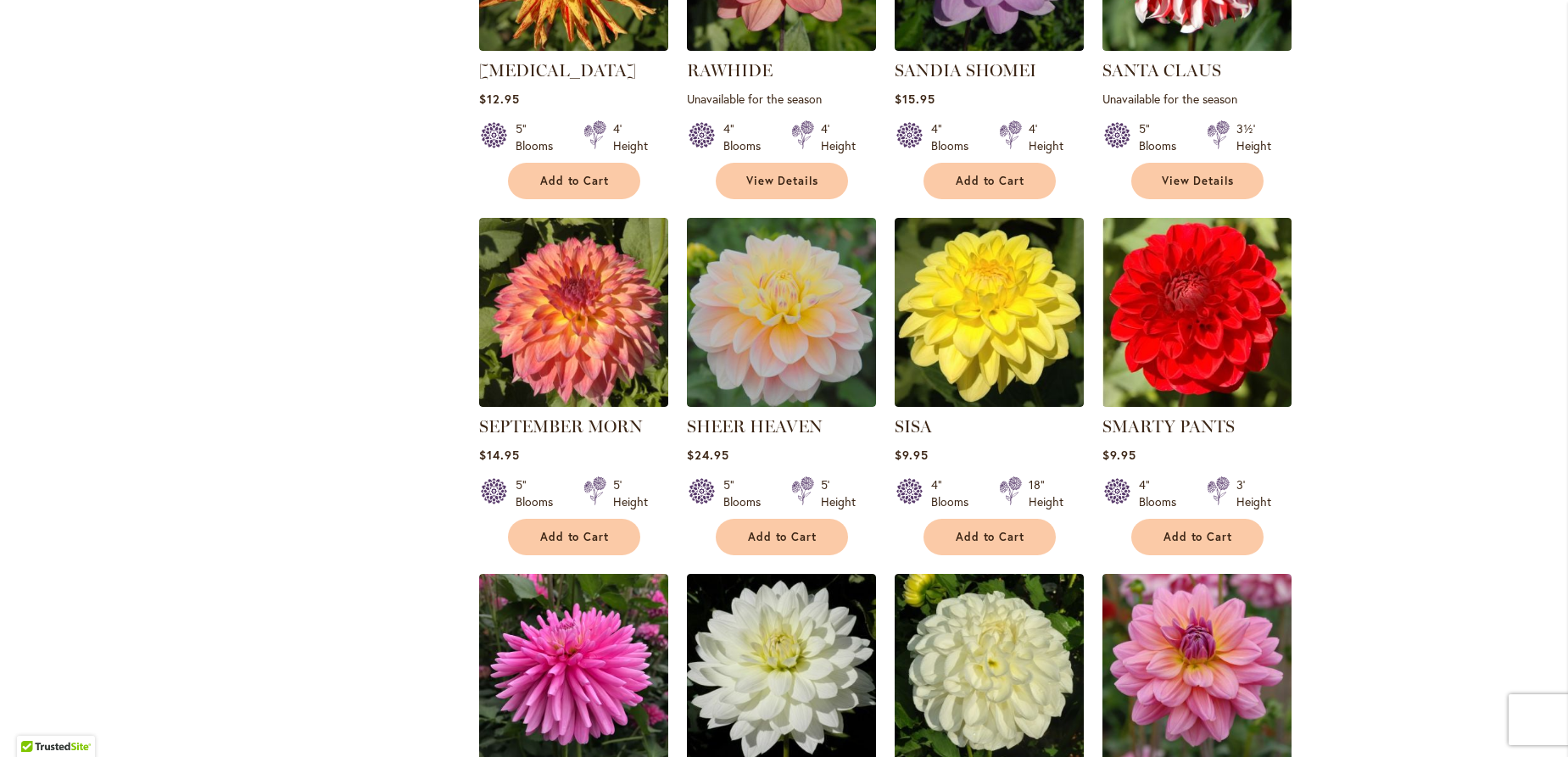
scroll to position [2089, 0]
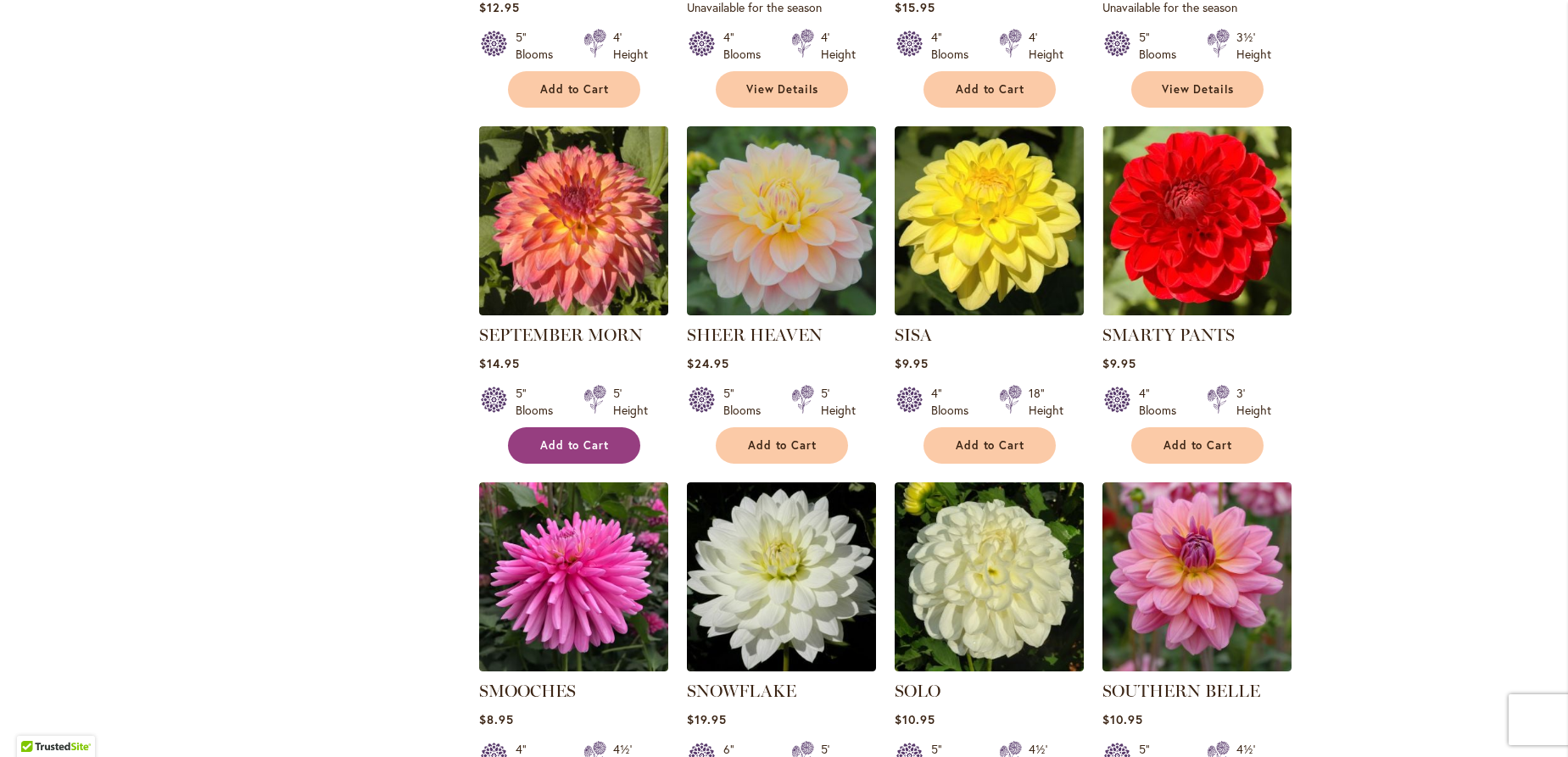
click at [565, 438] on span "Add to Cart" at bounding box center [575, 445] width 70 height 15
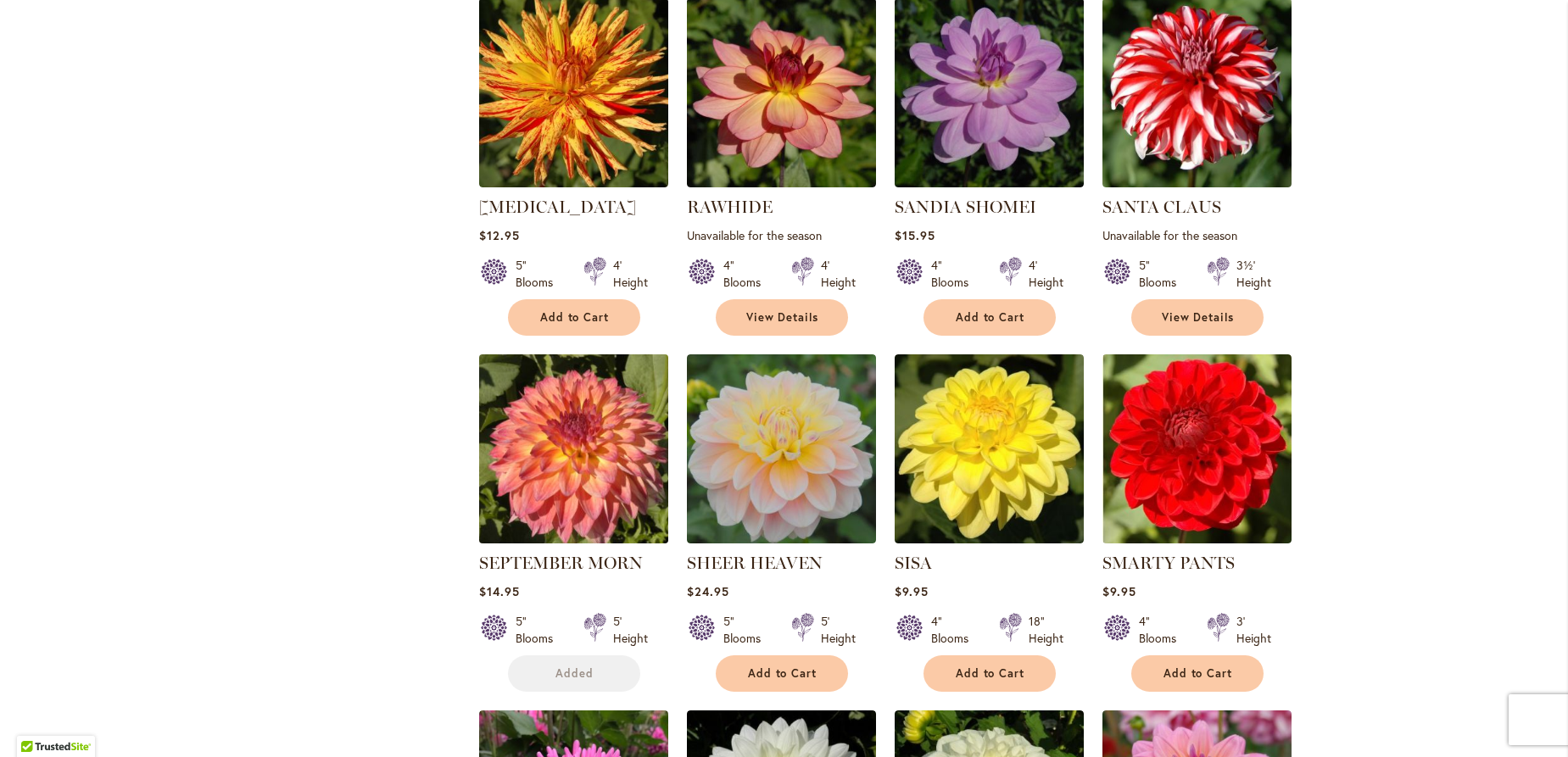
scroll to position [1814, 0]
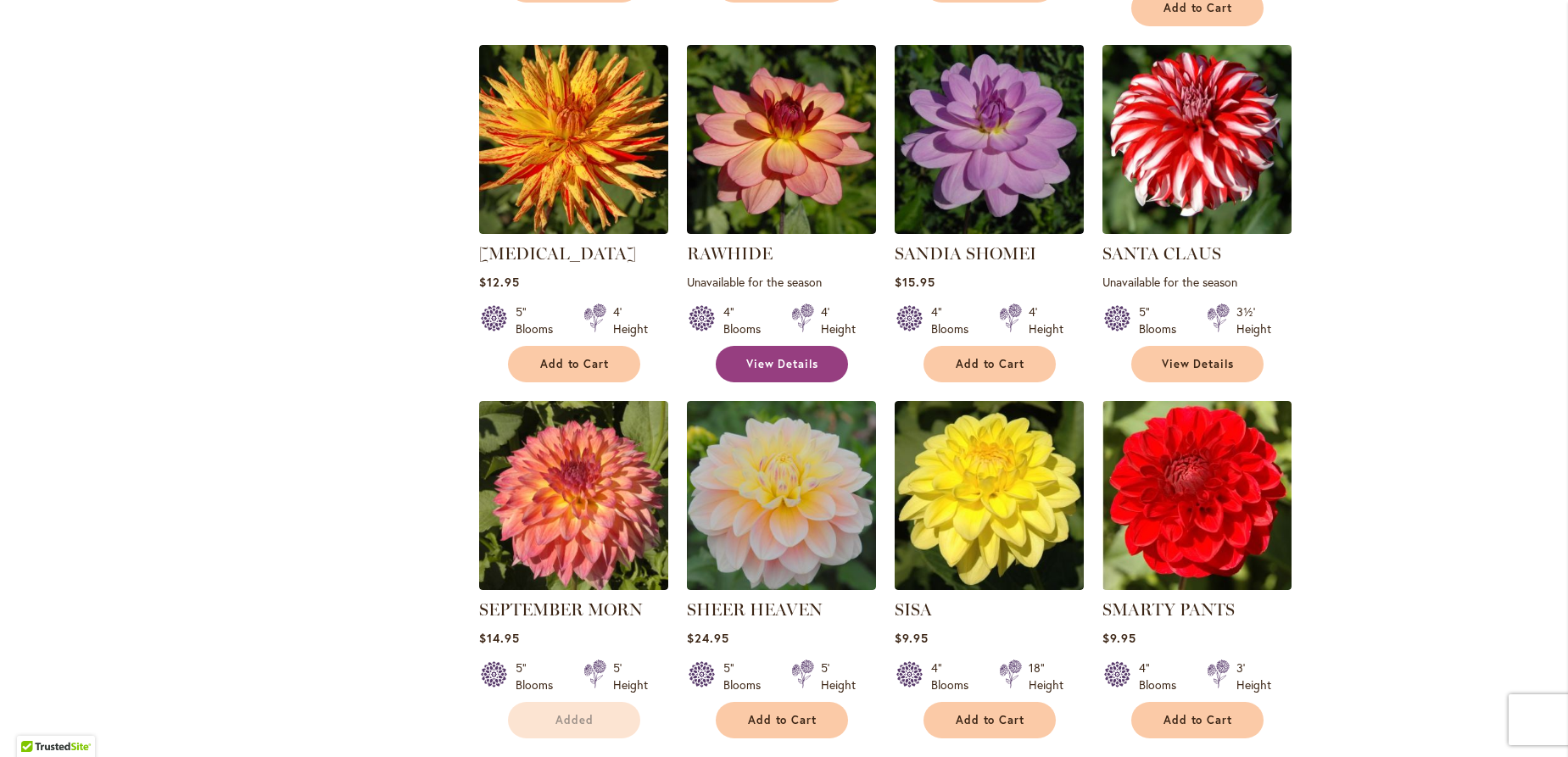
click at [754, 357] on span "View Details" at bounding box center [782, 364] width 73 height 15
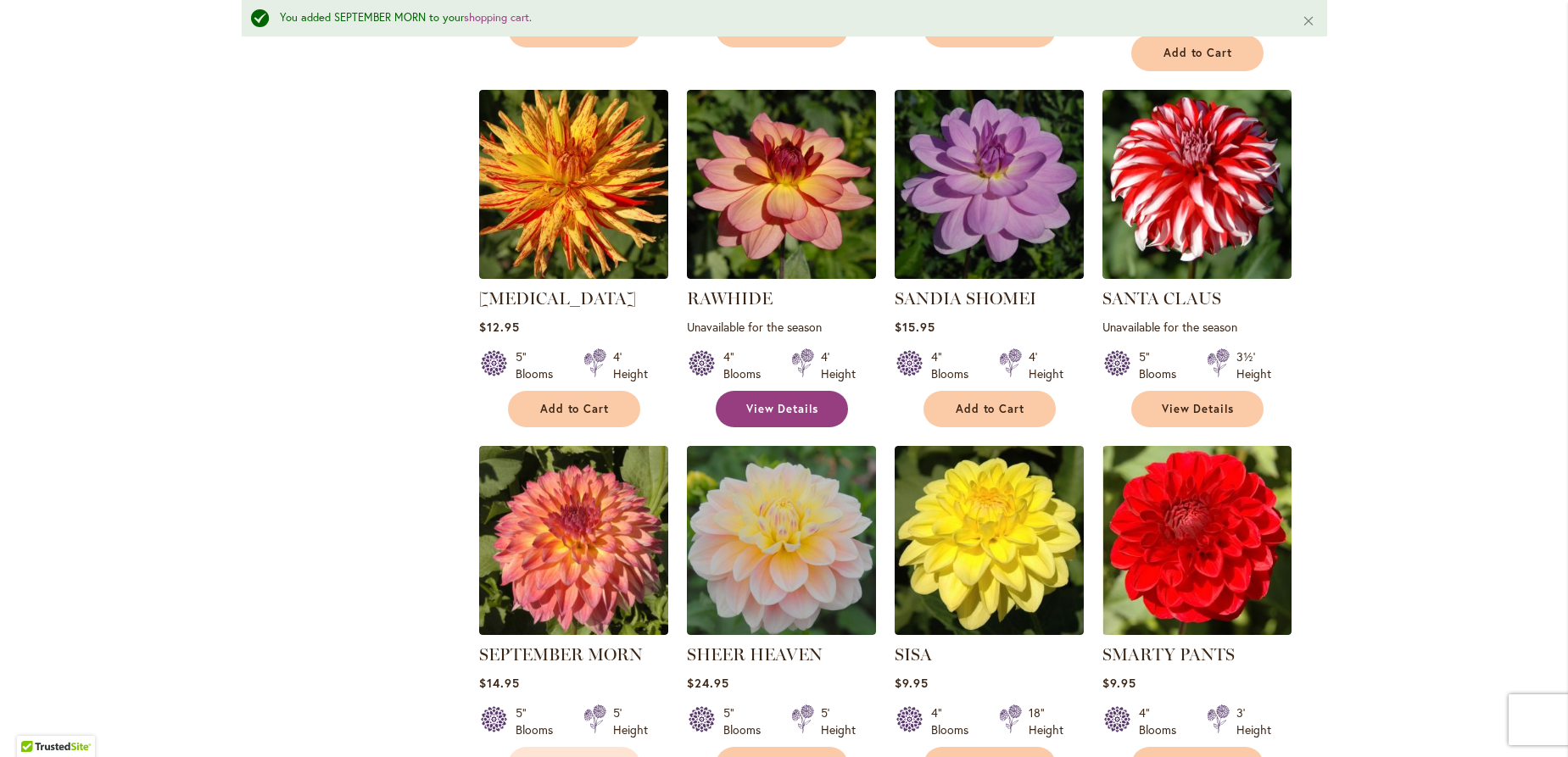
scroll to position [1858, 0]
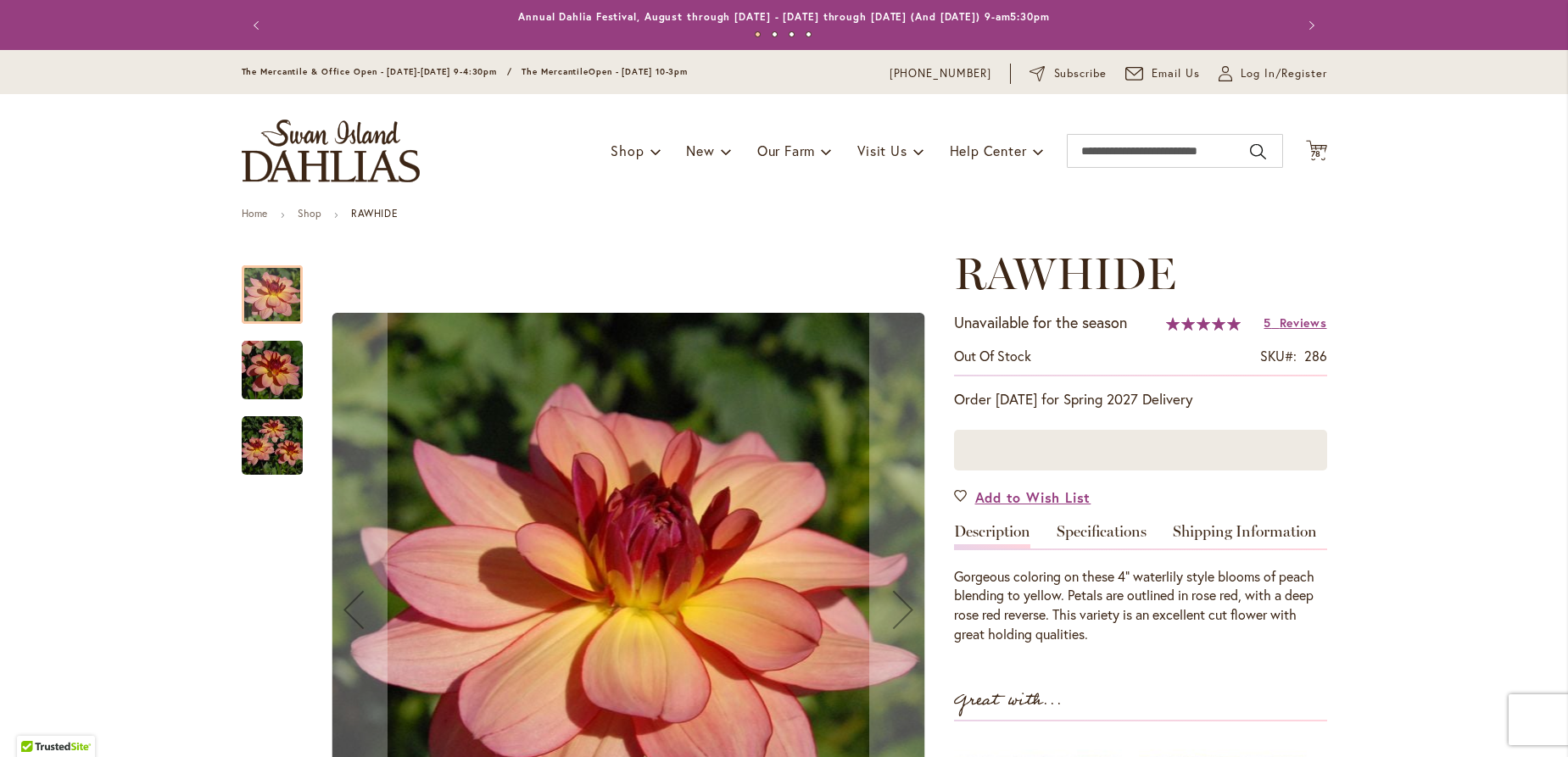
click at [273, 366] on img "RAWHIDE" at bounding box center [272, 371] width 61 height 61
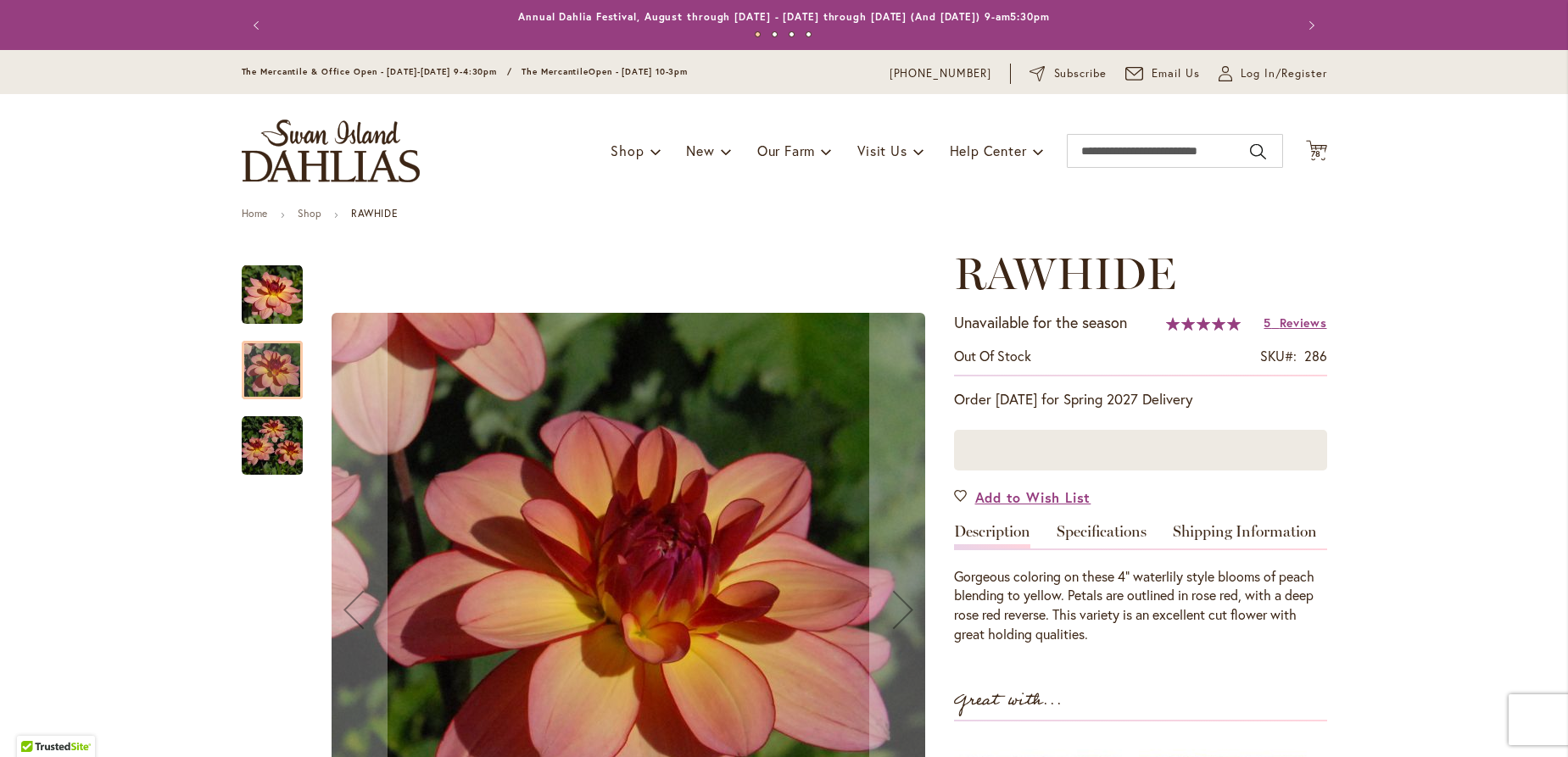
click at [279, 435] on img "RAWHIDE" at bounding box center [272, 446] width 61 height 61
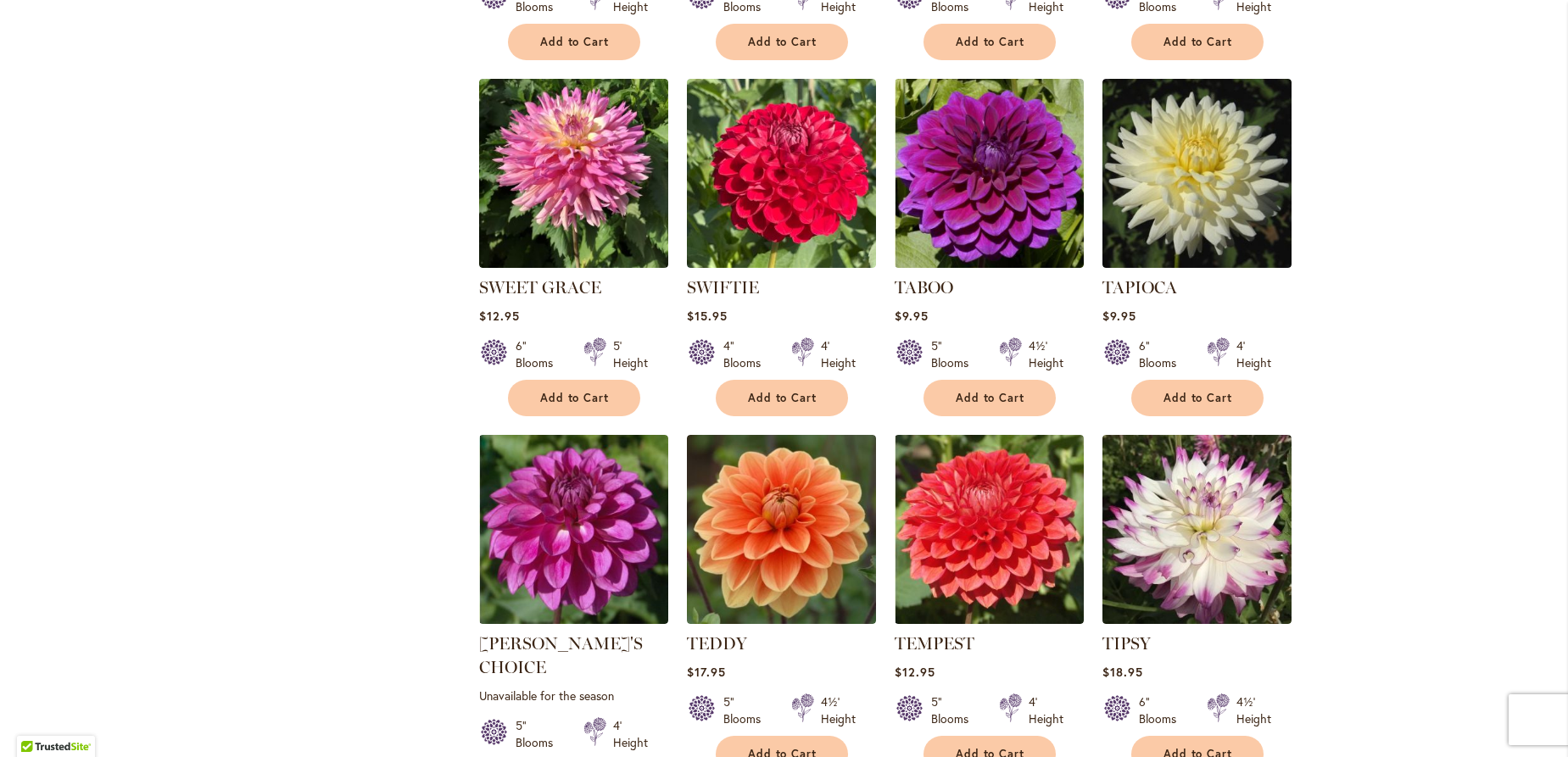
scroll to position [3570, 0]
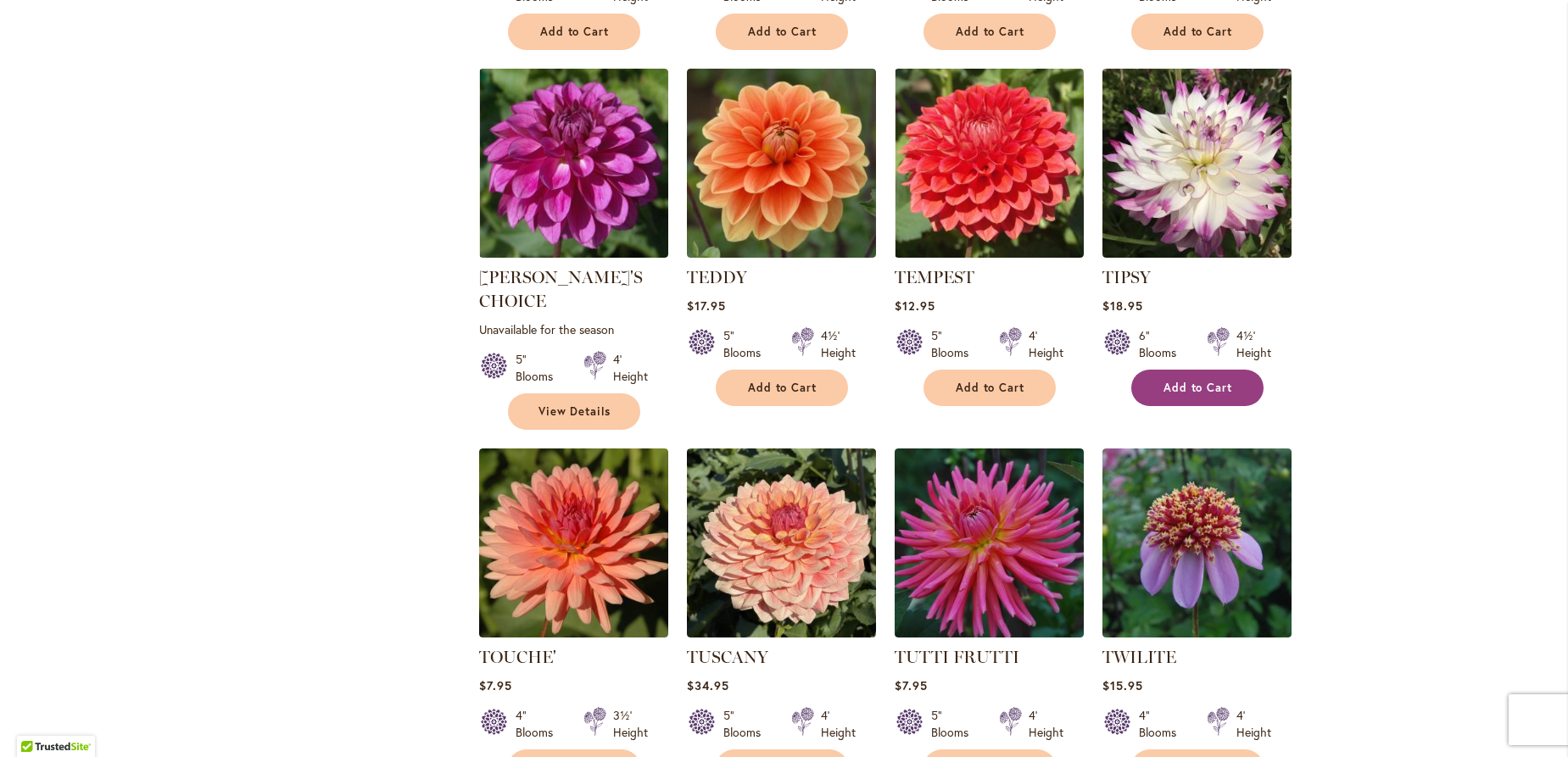
click at [1216, 391] on button "Add to Cart" at bounding box center [1197, 388] width 133 height 37
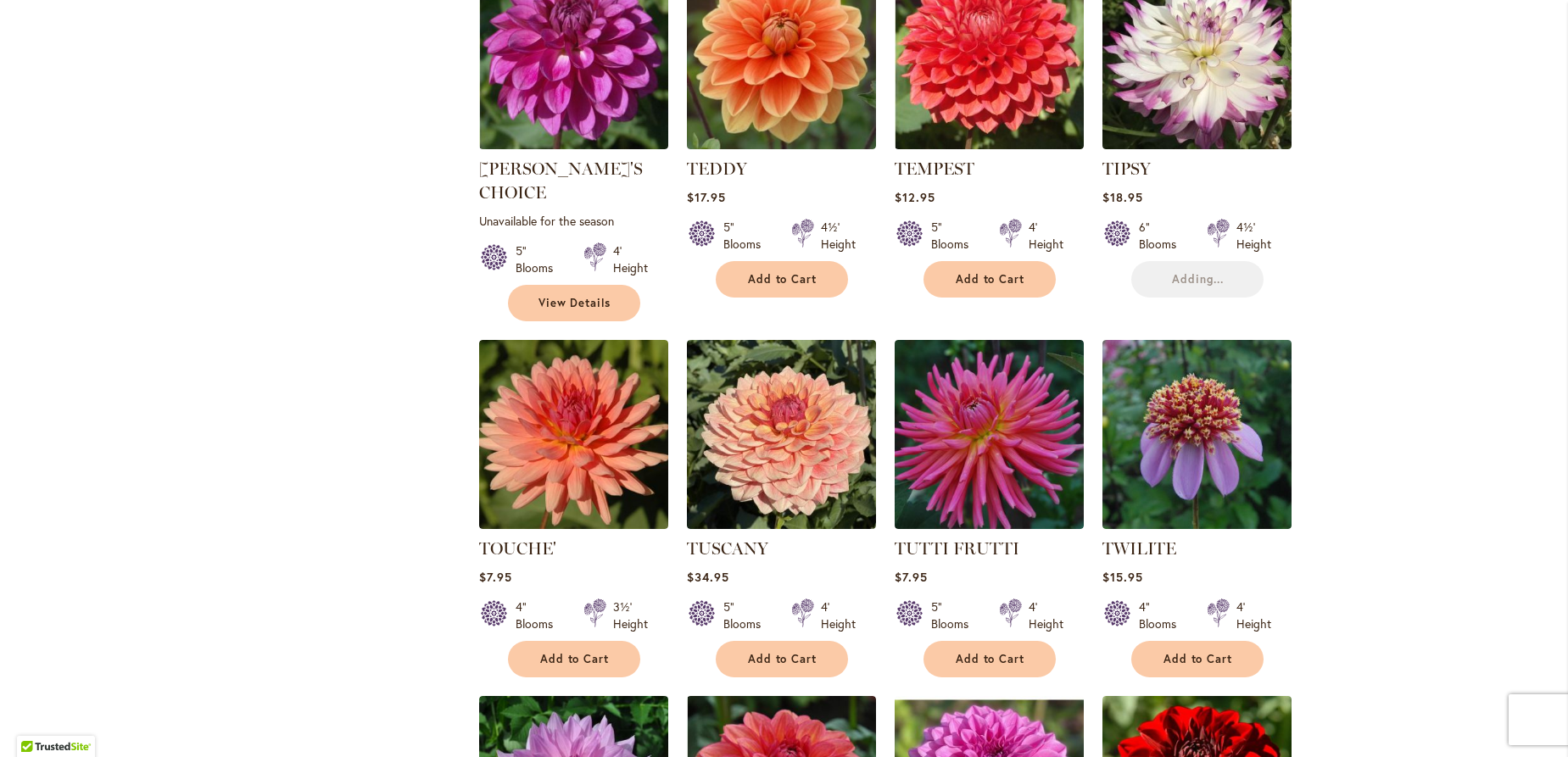
scroll to position [3754, 0]
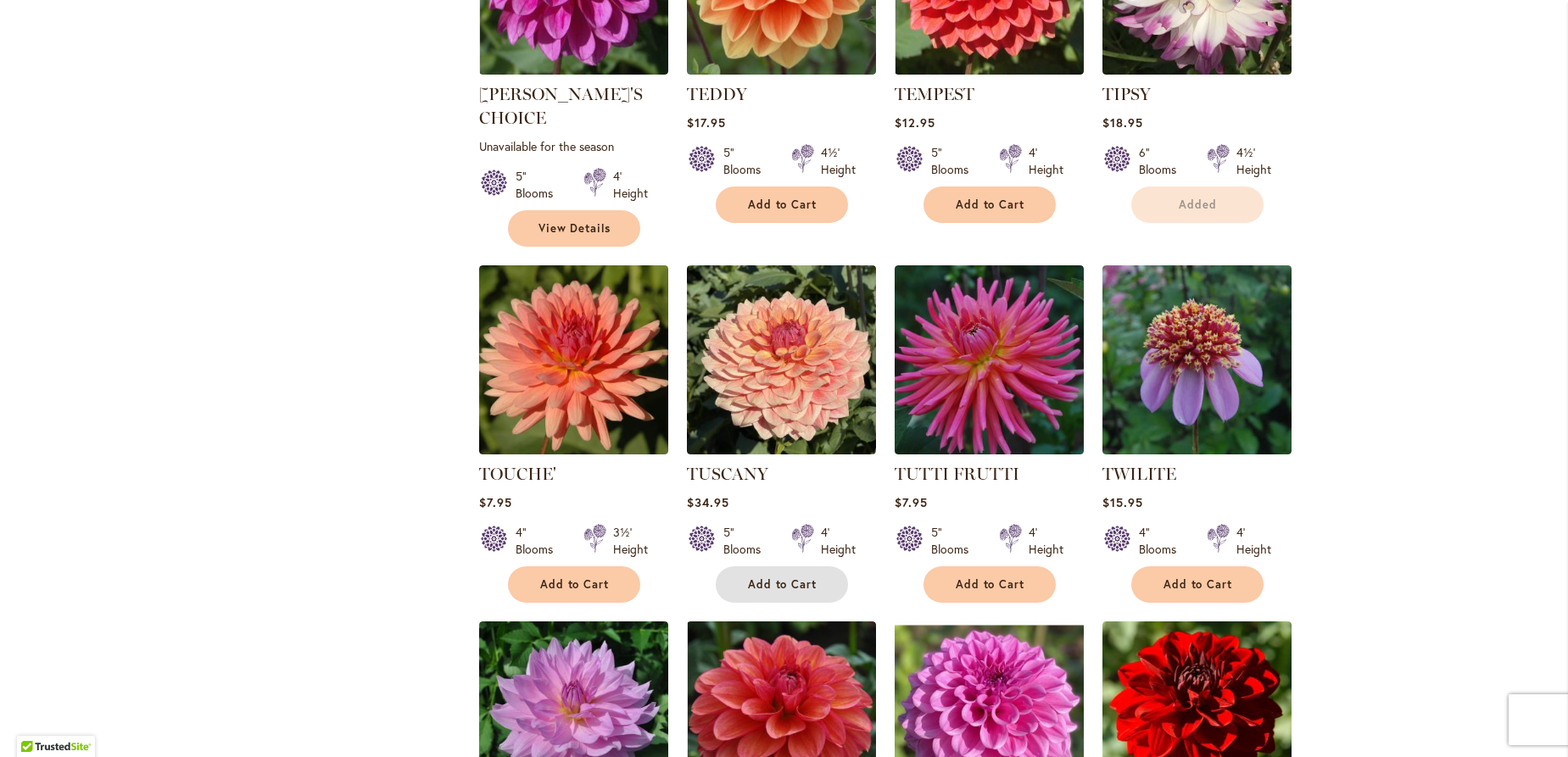
click at [797, 578] on span "Add to Cart" at bounding box center [783, 585] width 70 height 15
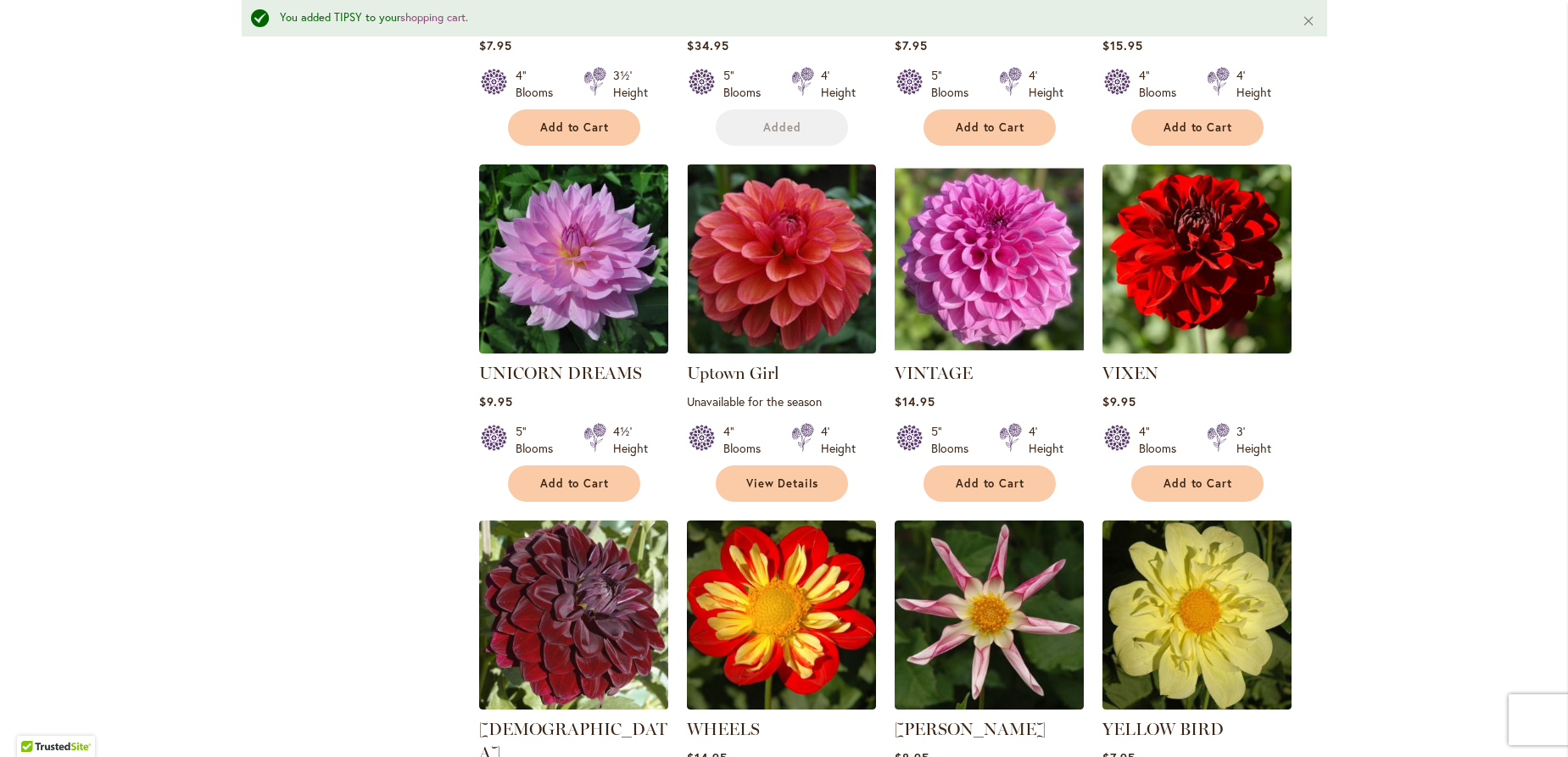
scroll to position [3809, 0]
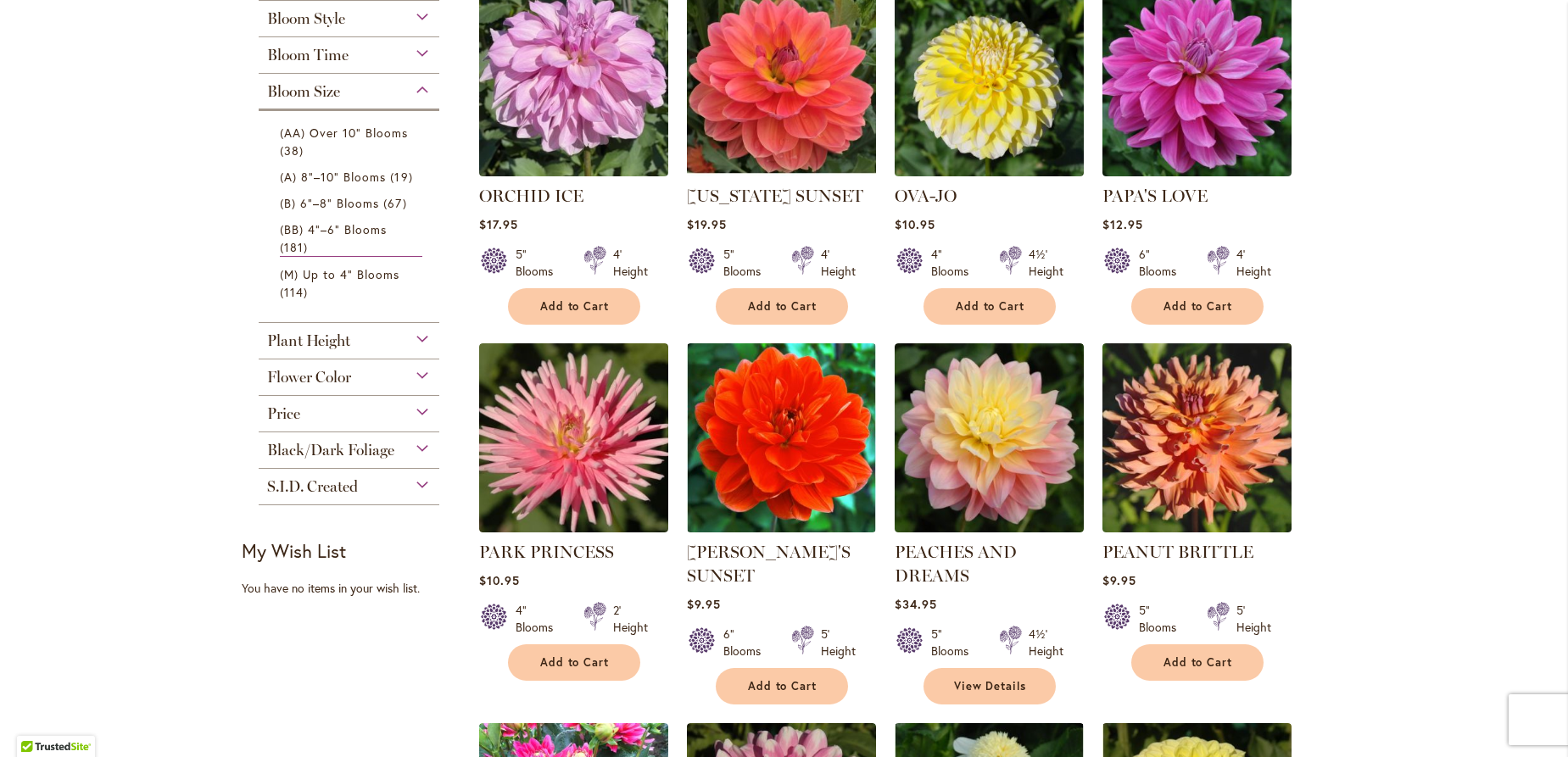
scroll to position [756, 0]
click at [416, 432] on div "Black/Dark Foliage" at bounding box center [349, 445] width 181 height 27
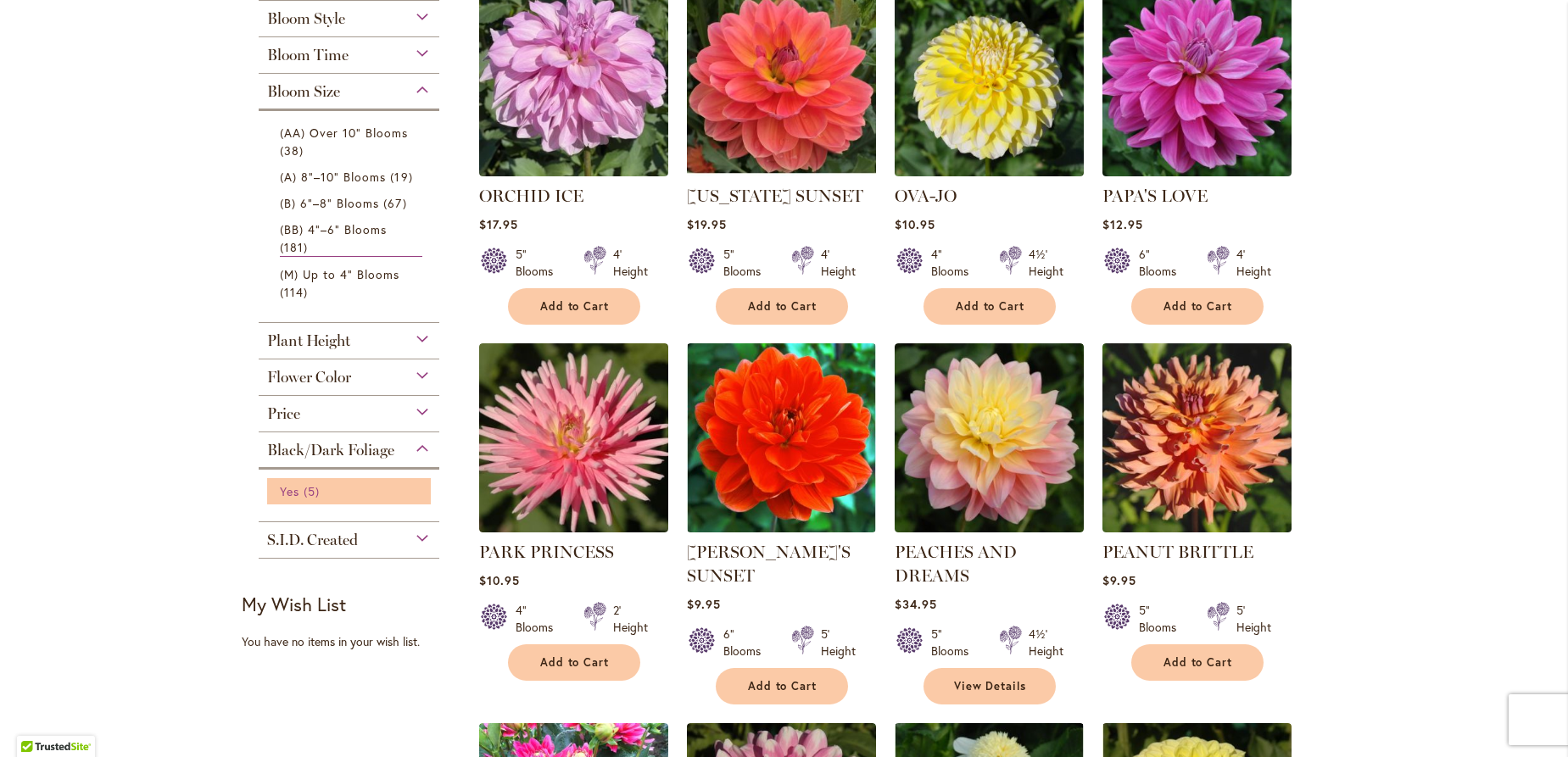
click at [284, 483] on span "Yes" at bounding box center [289, 491] width 19 height 17
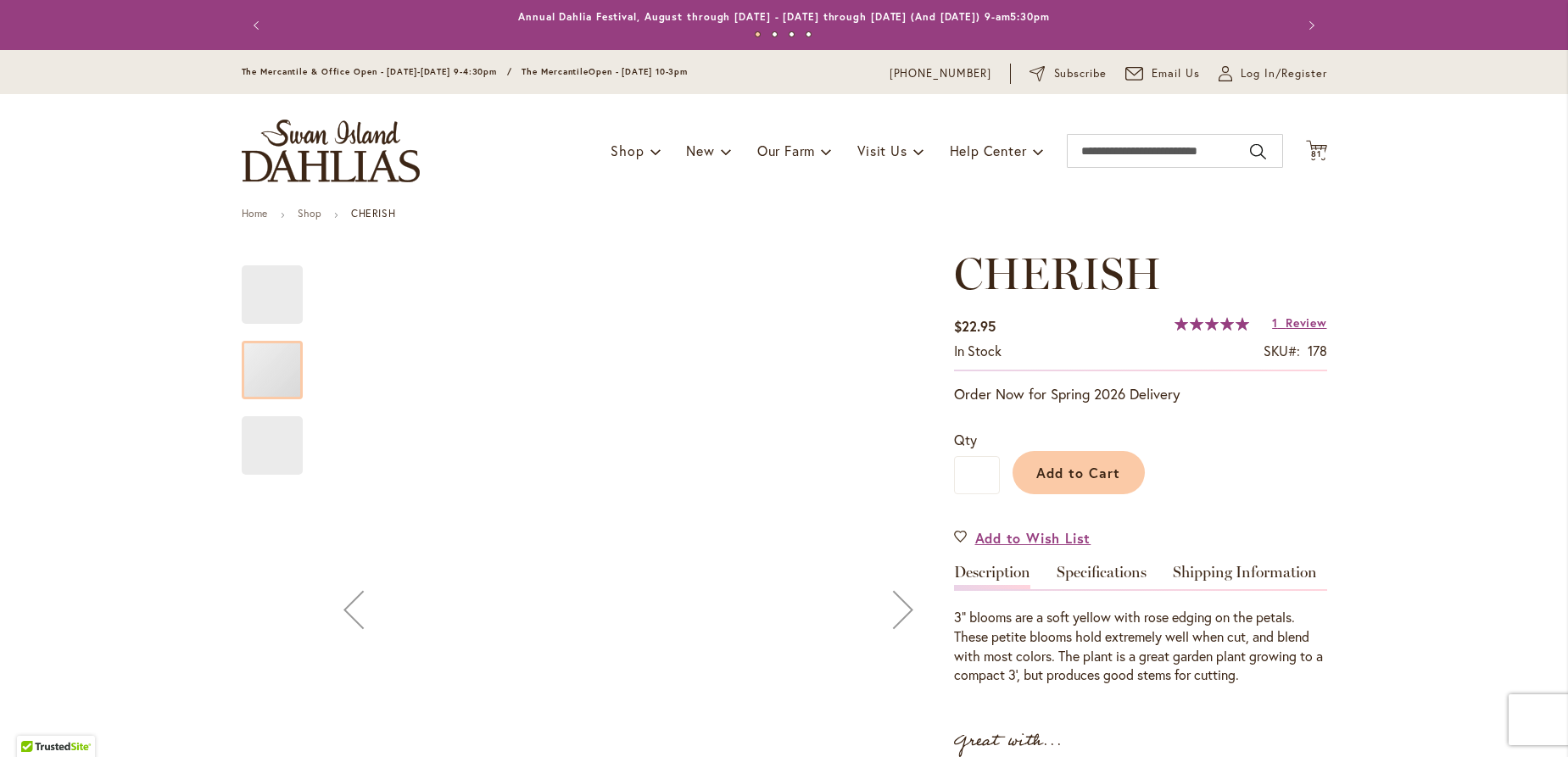
scroll to position [275, 0]
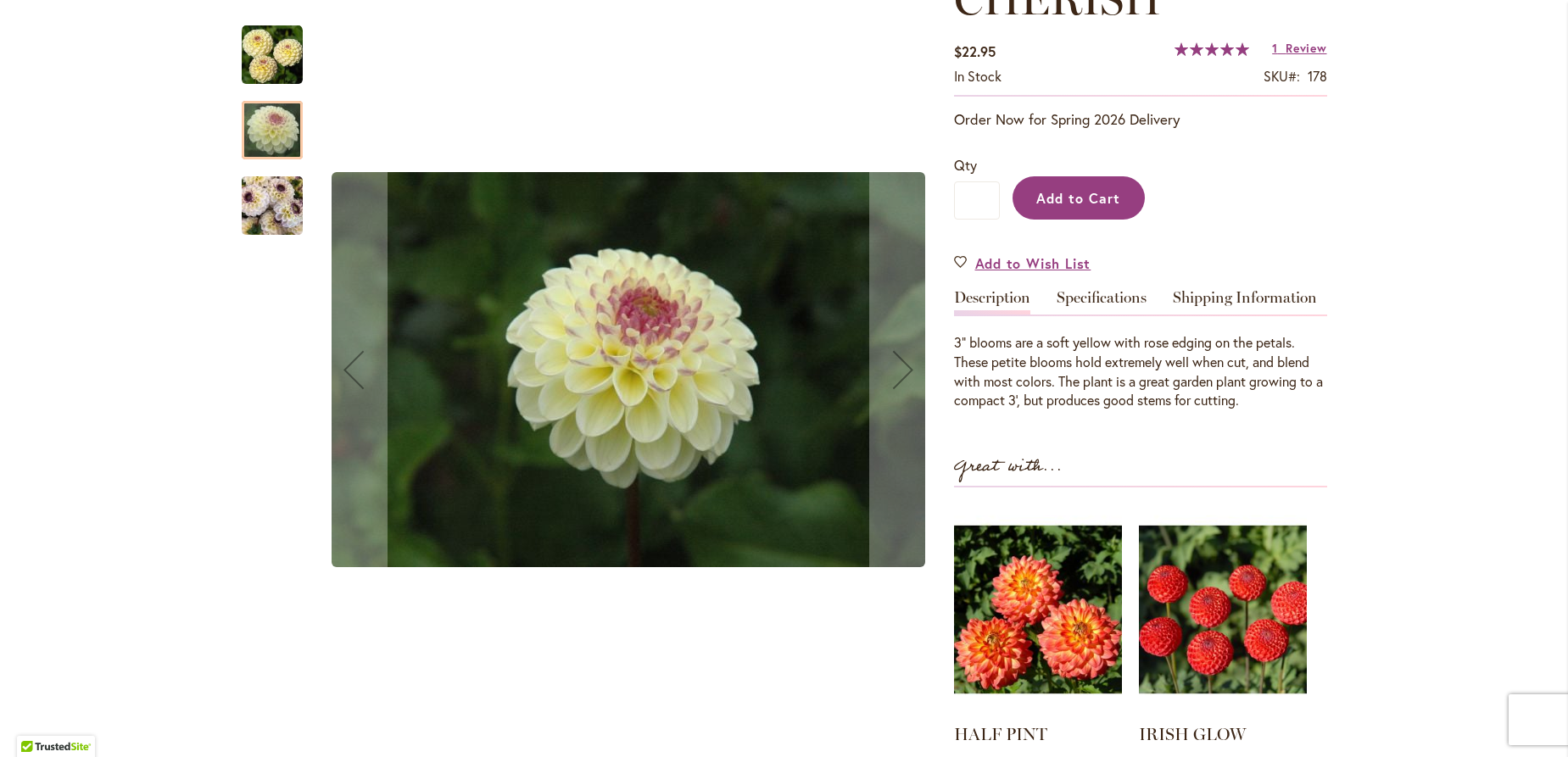
click at [1095, 200] on span "Add to Cart" at bounding box center [1078, 198] width 84 height 17
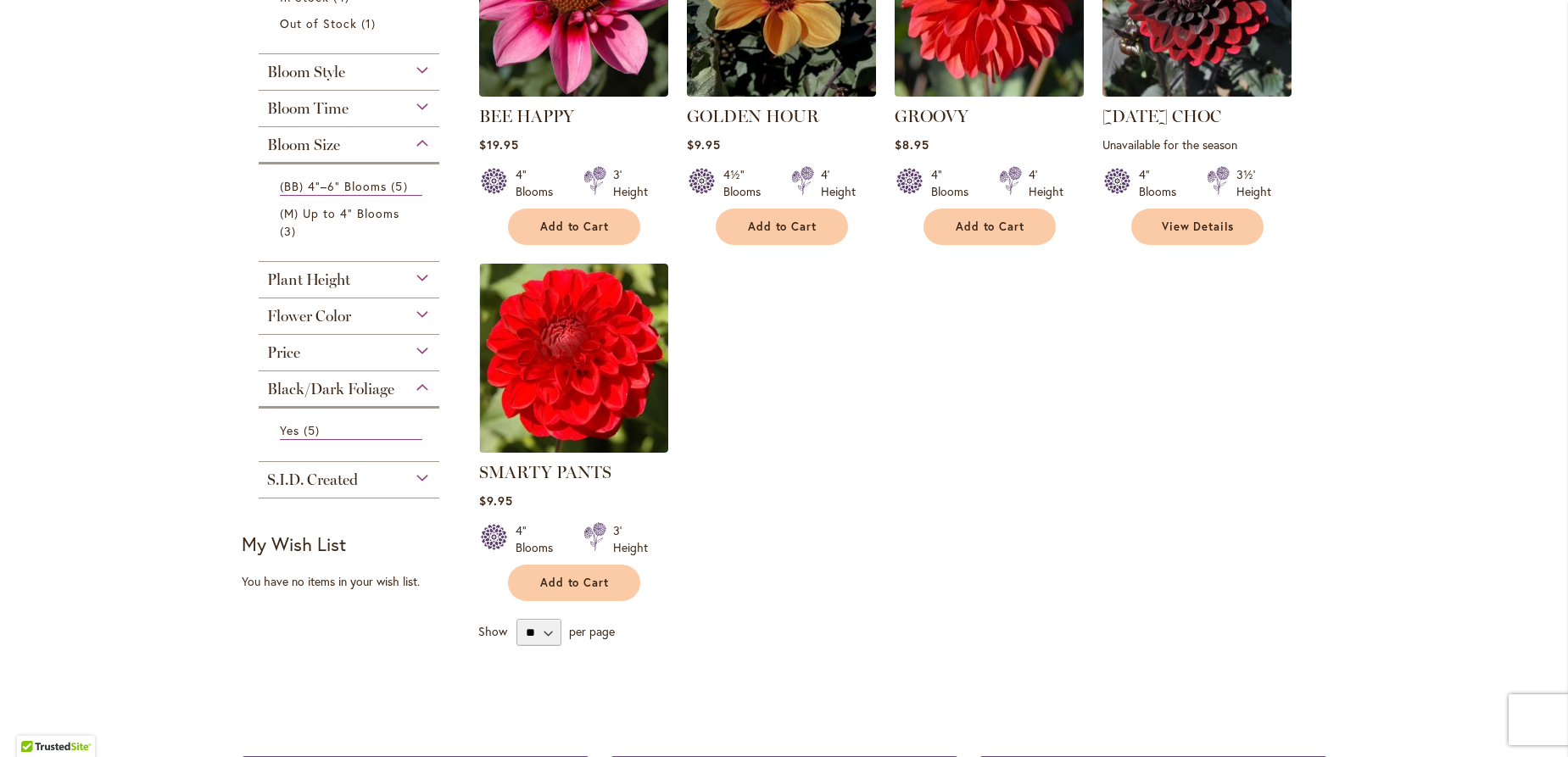
scroll to position [534, 0]
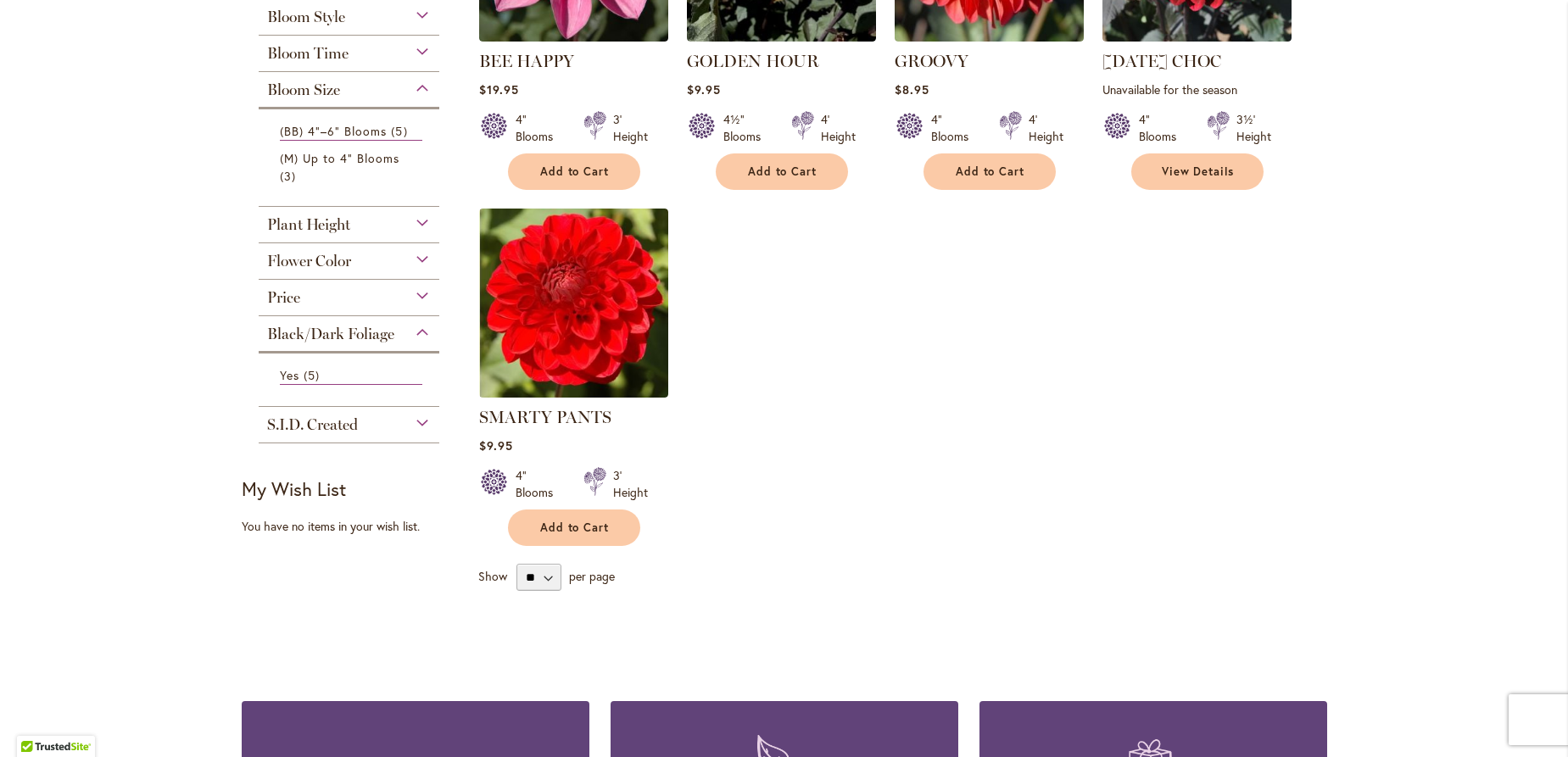
click at [317, 419] on span "S.I.D. Created" at bounding box center [312, 425] width 91 height 18
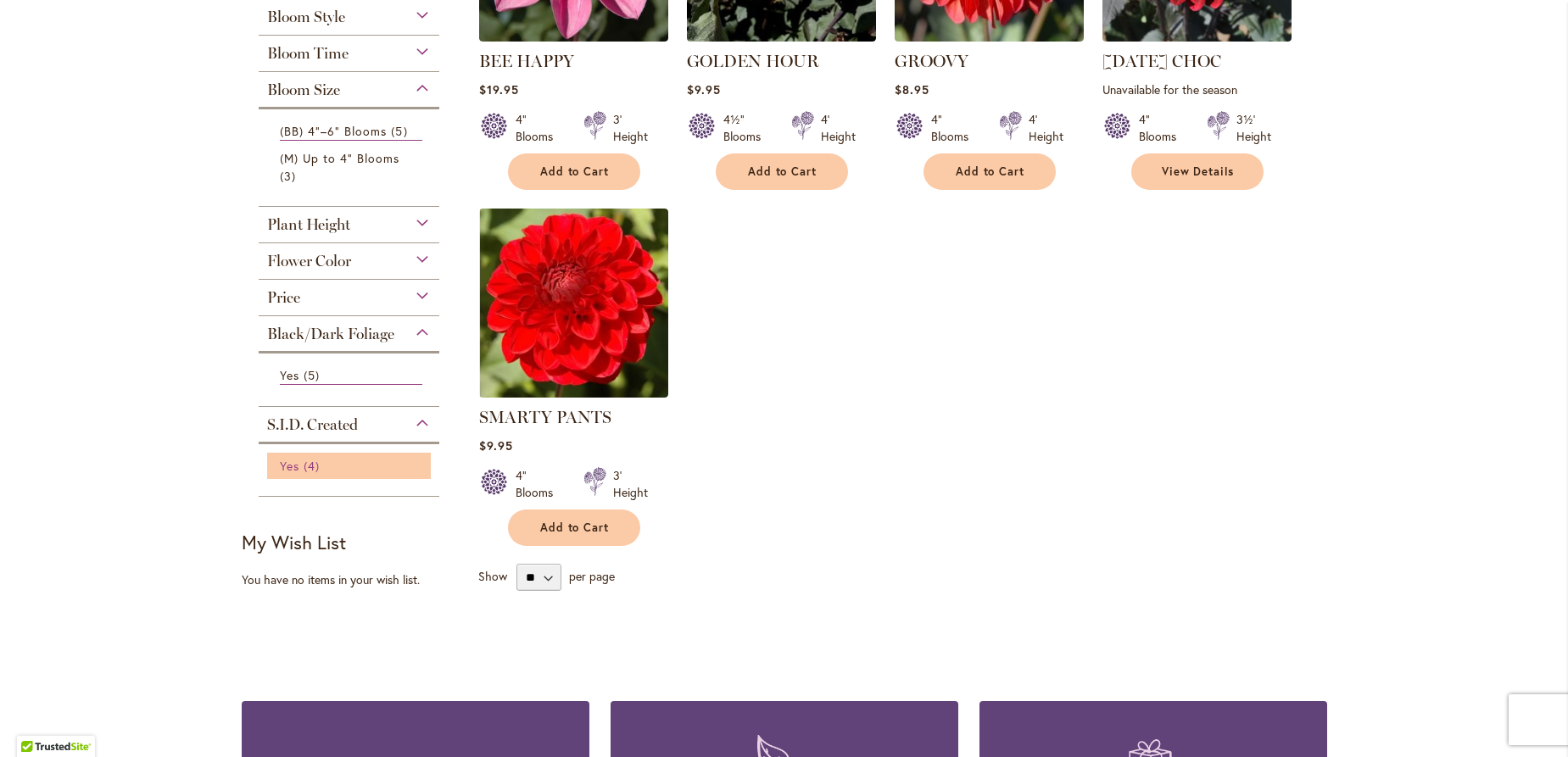
click at [304, 465] on span "4 items" at bounding box center [314, 465] width 20 height 17
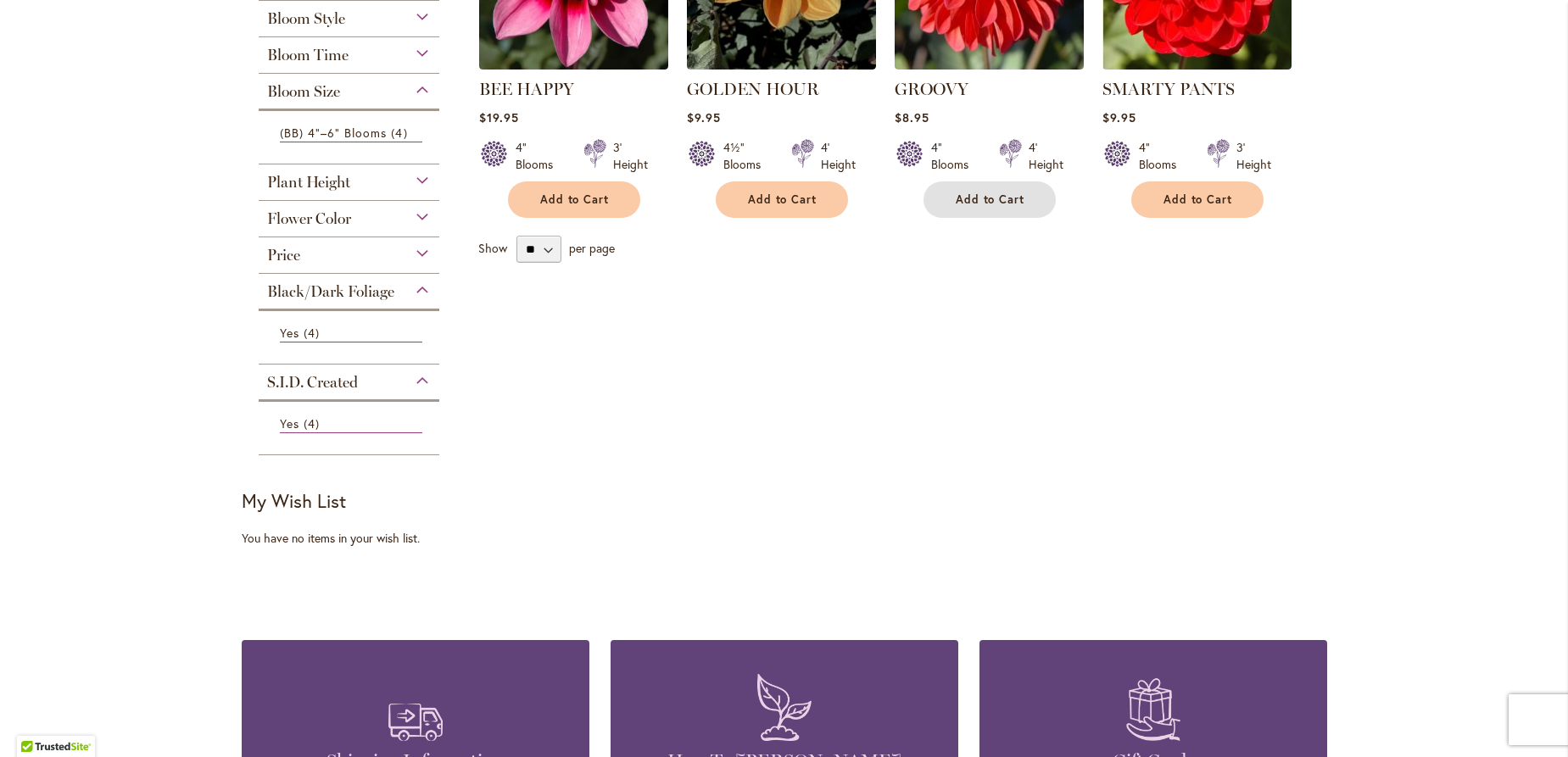
scroll to position [232, 0]
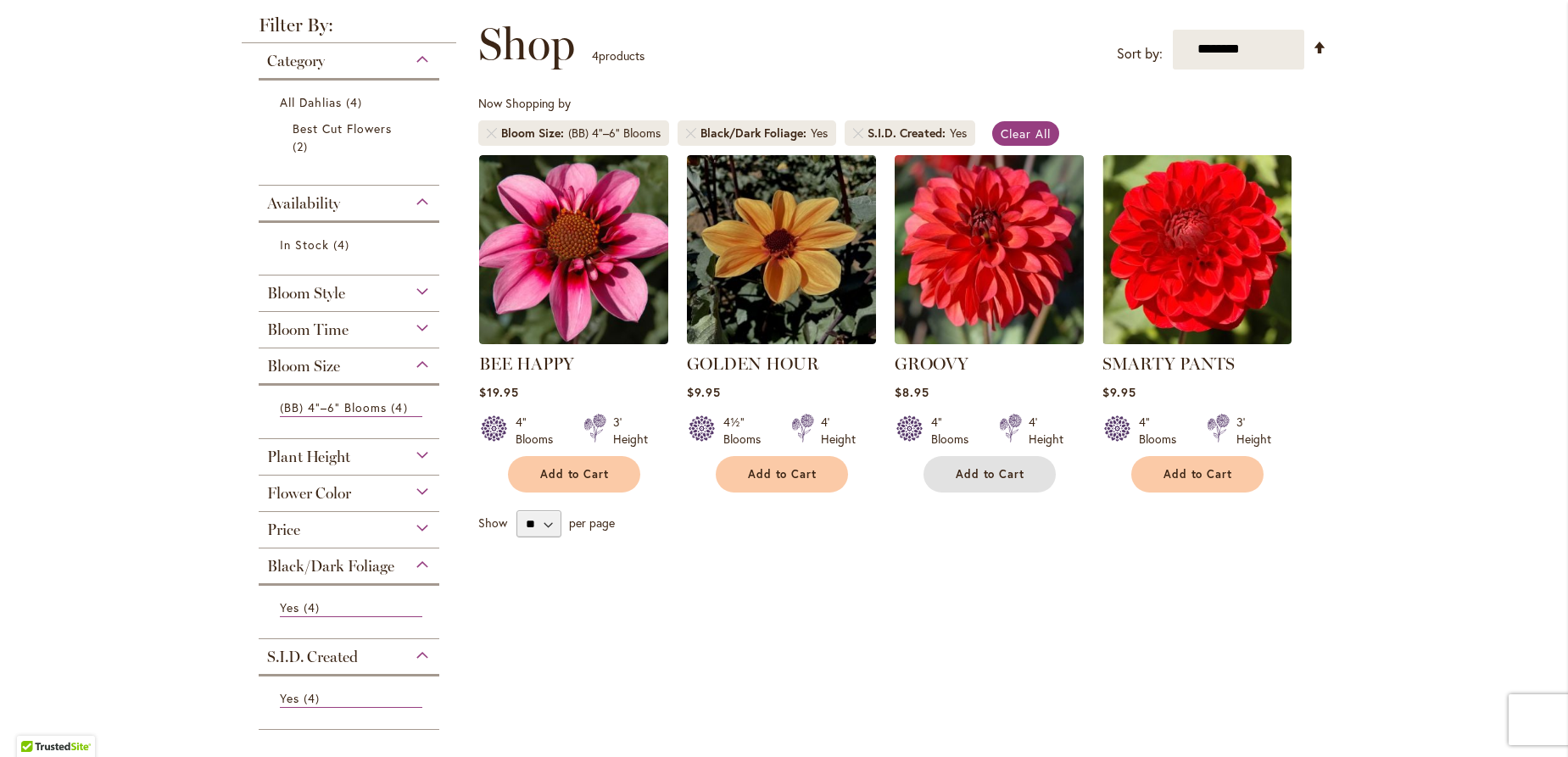
click at [986, 469] on span "Add to Cart" at bounding box center [991, 475] width 70 height 15
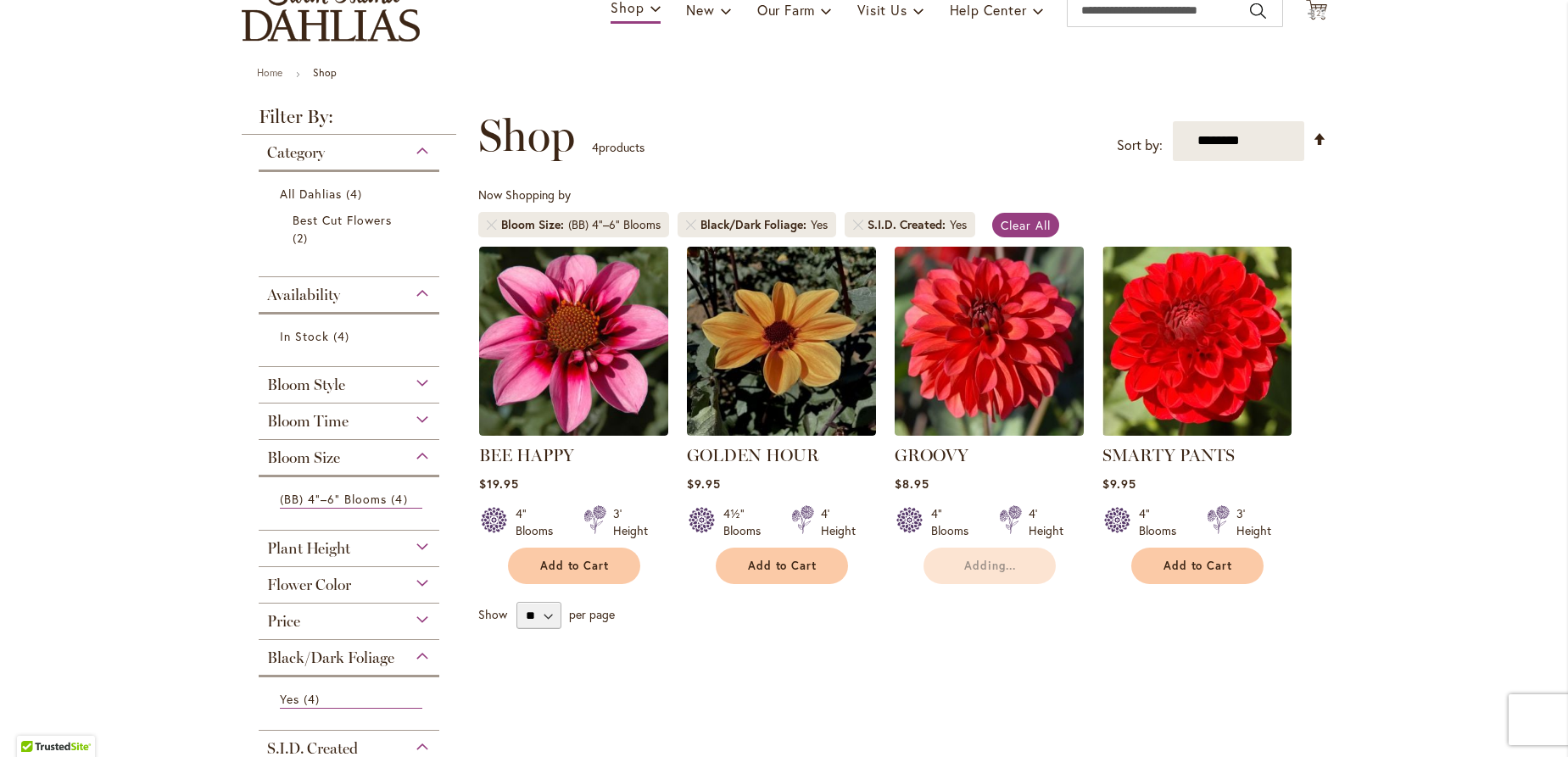
click at [419, 416] on div "Bloom Time" at bounding box center [349, 417] width 181 height 27
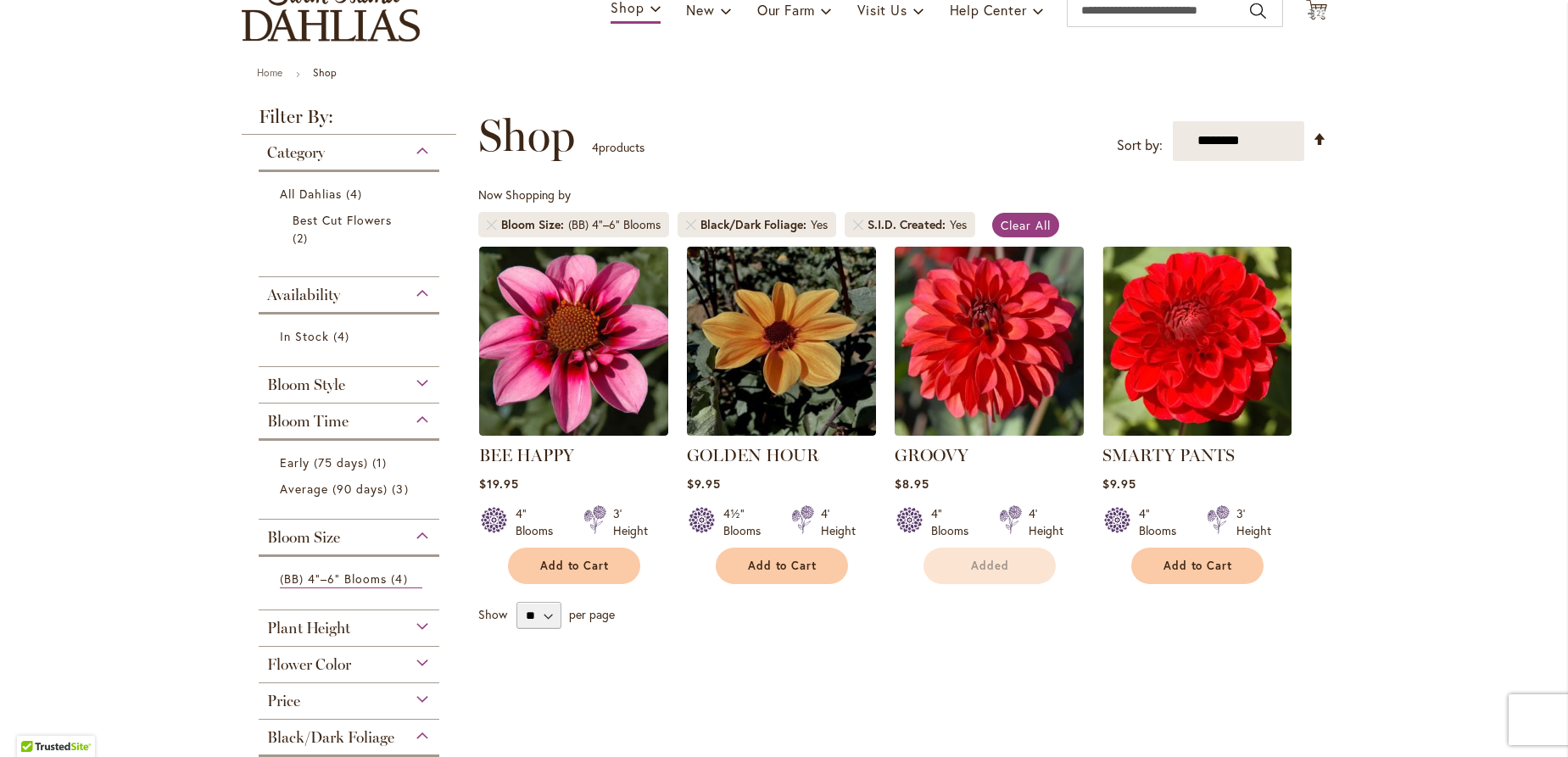
click at [340, 484] on div "Early (75 days) 1 item Average (90 days) 3 items" at bounding box center [349, 474] width 181 height 72
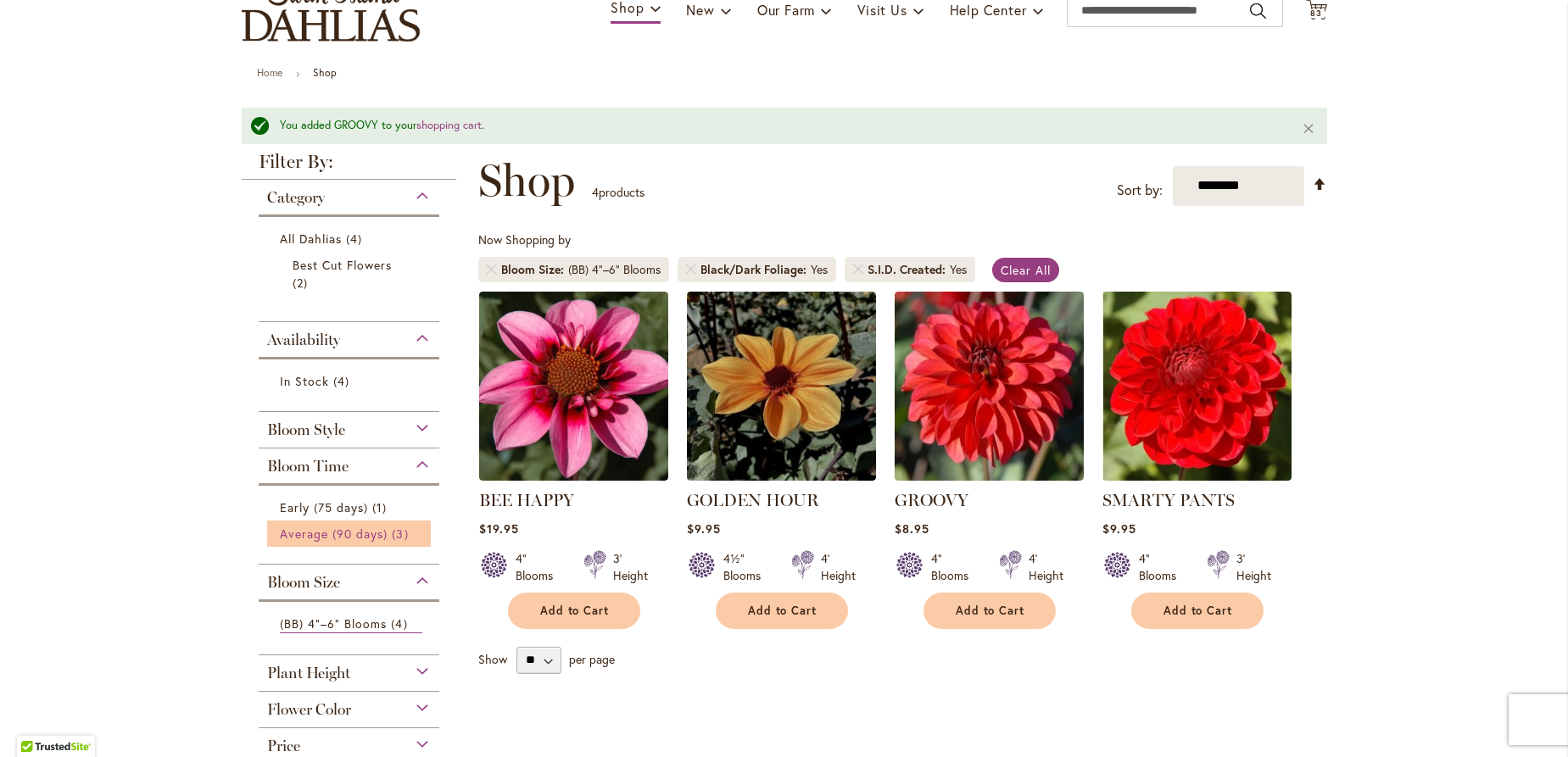
click at [327, 534] on span "Average (90 days)" at bounding box center [334, 533] width 109 height 17
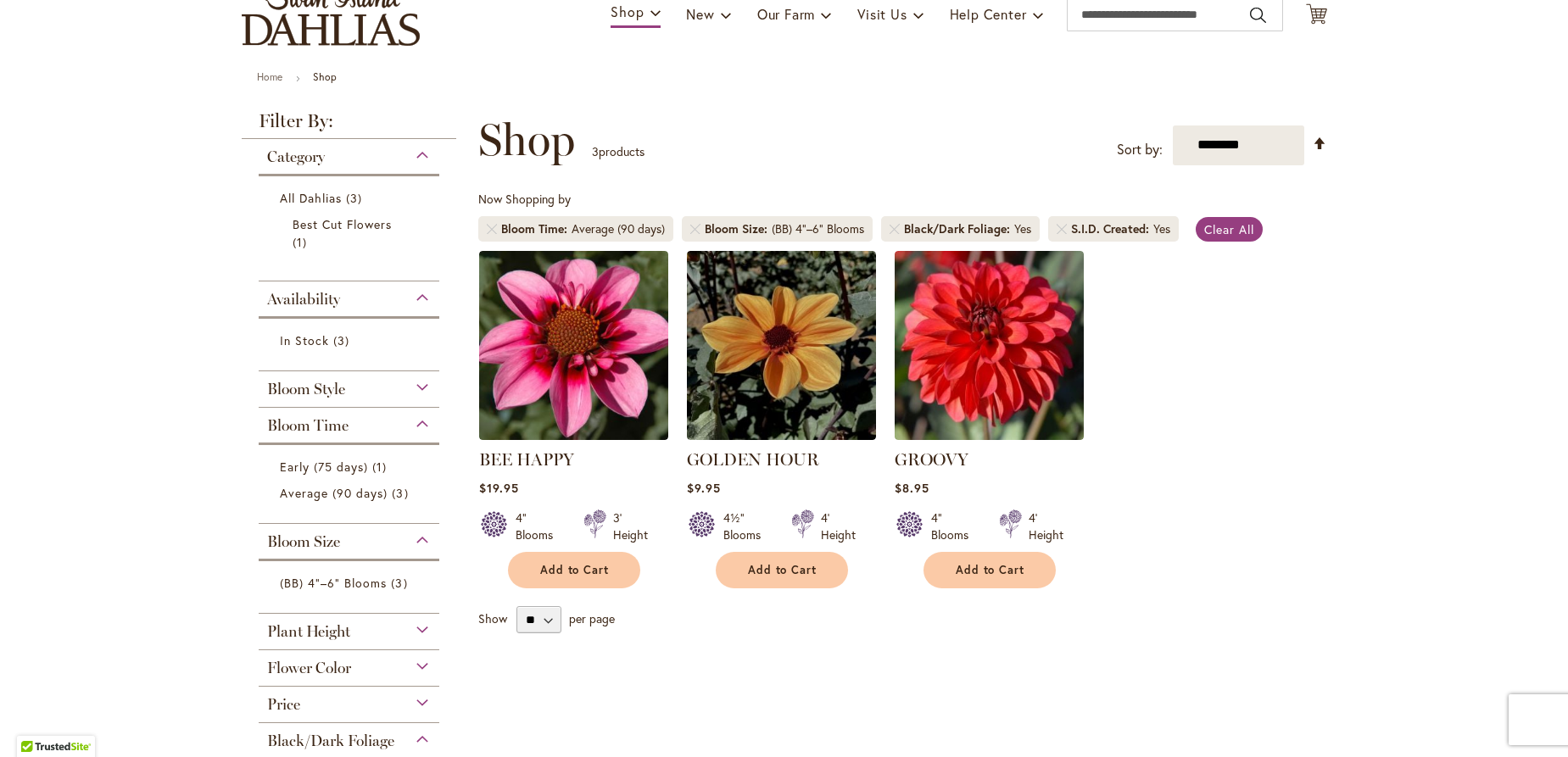
scroll to position [168, 0]
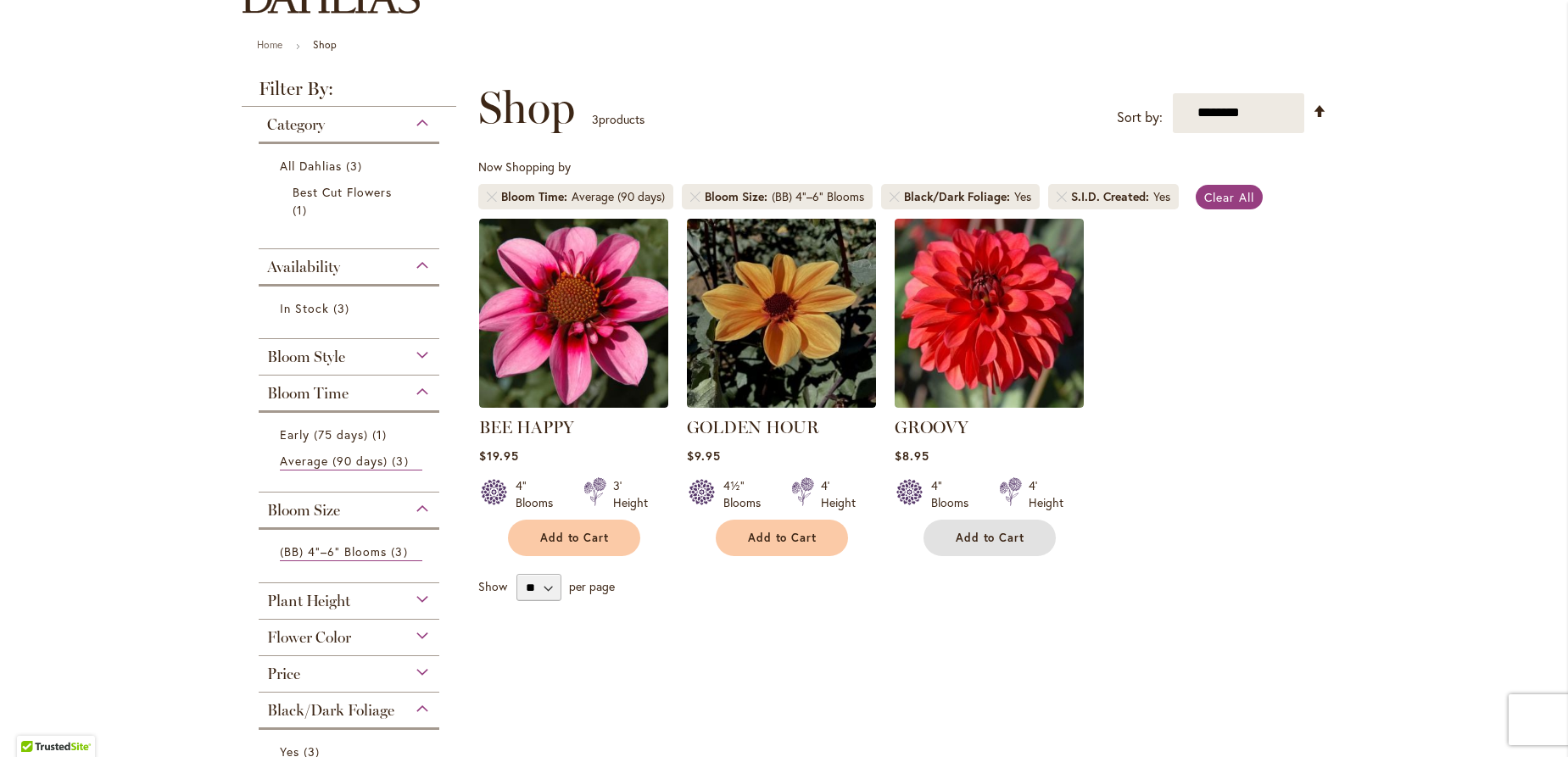
click at [960, 526] on button "Add to Cart" at bounding box center [990, 538] width 133 height 37
click at [321, 273] on span "Availability" at bounding box center [303, 267] width 73 height 18
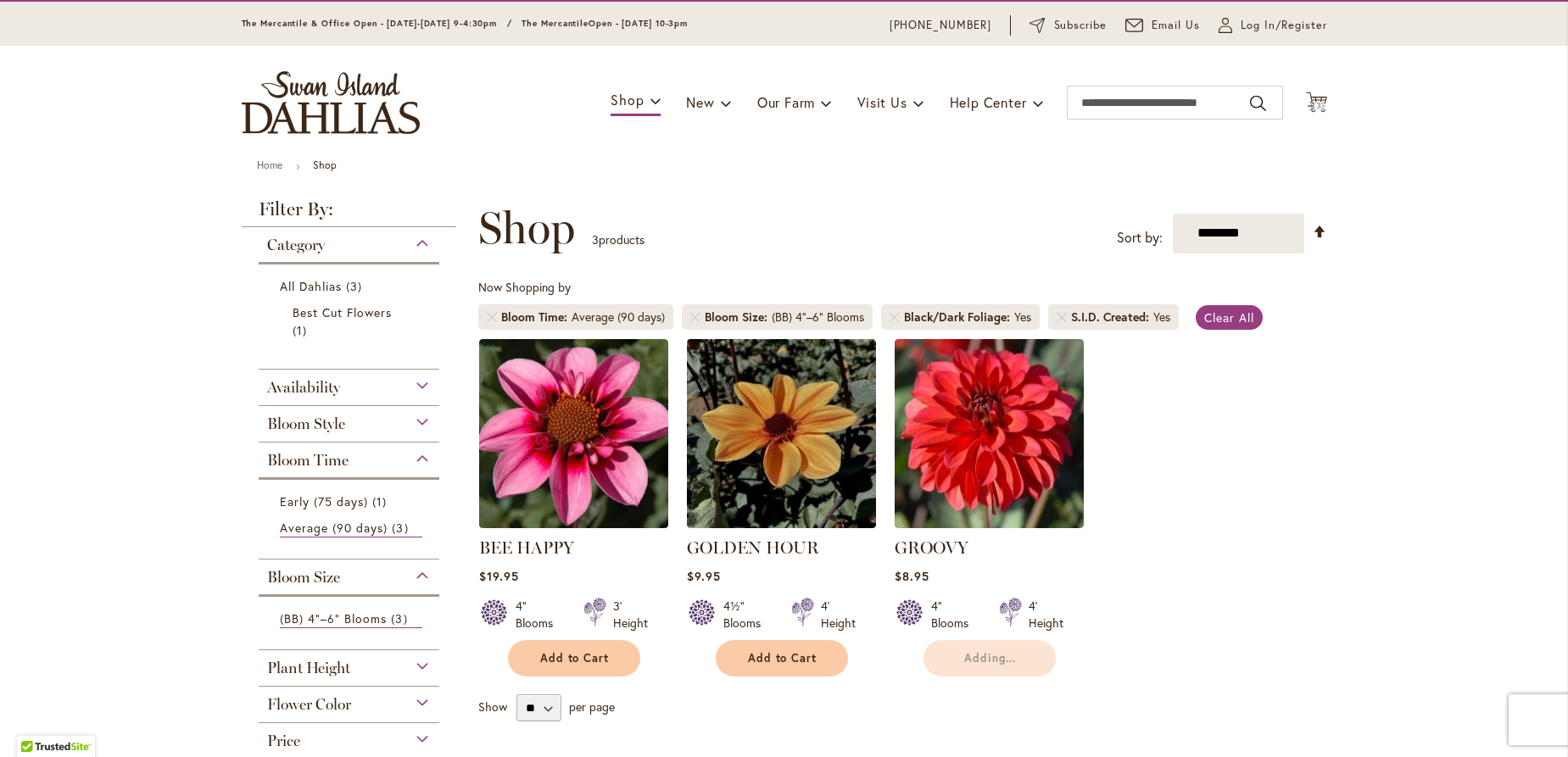
scroll to position [0, 0]
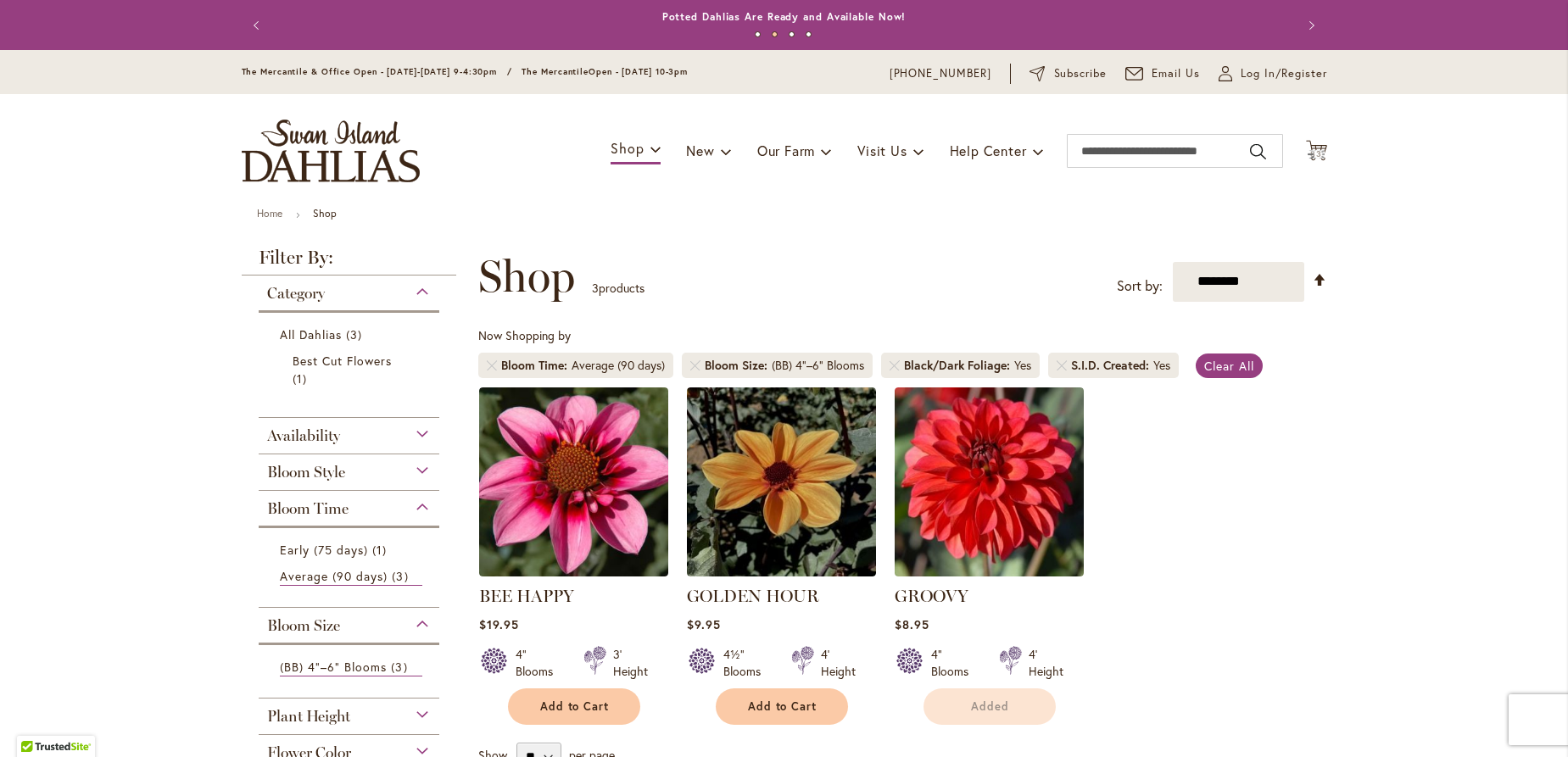
click at [1311, 151] on span "83" at bounding box center [1316, 154] width 12 height 11
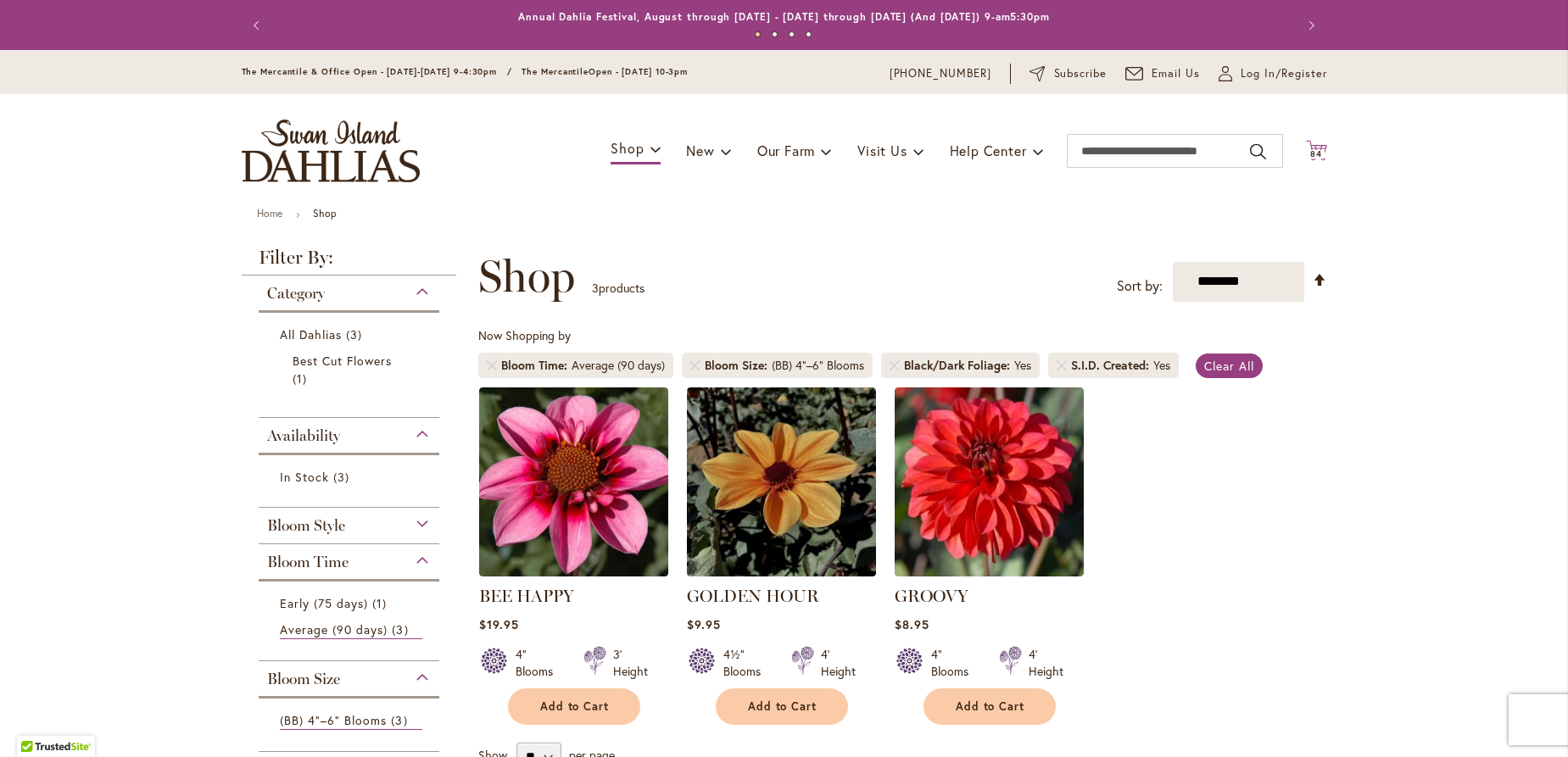
click at [1311, 149] on icon "Cart .cls-1 { fill: #231f20; }" at bounding box center [1316, 150] width 21 height 21
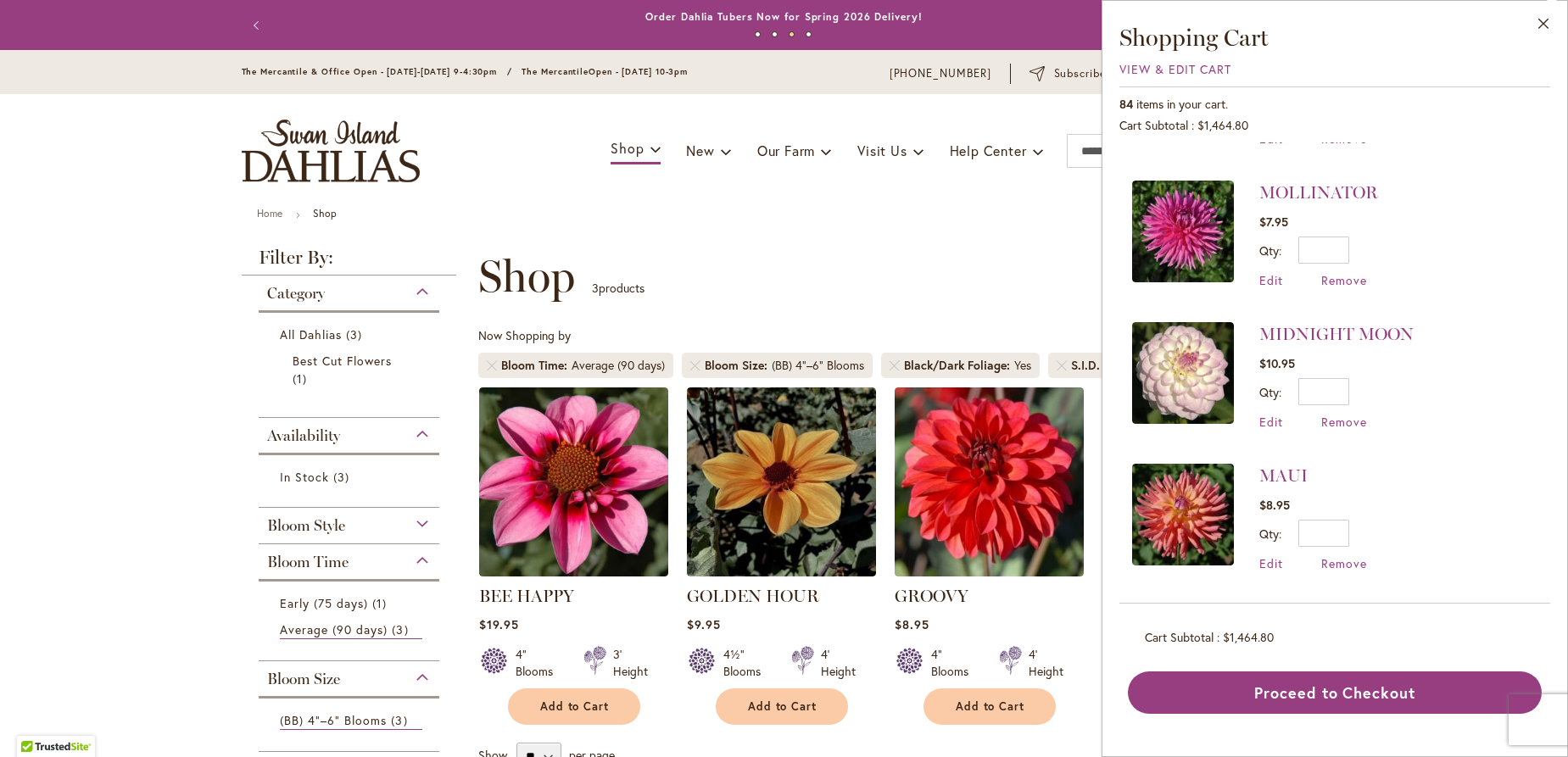
scroll to position [1098, 0]
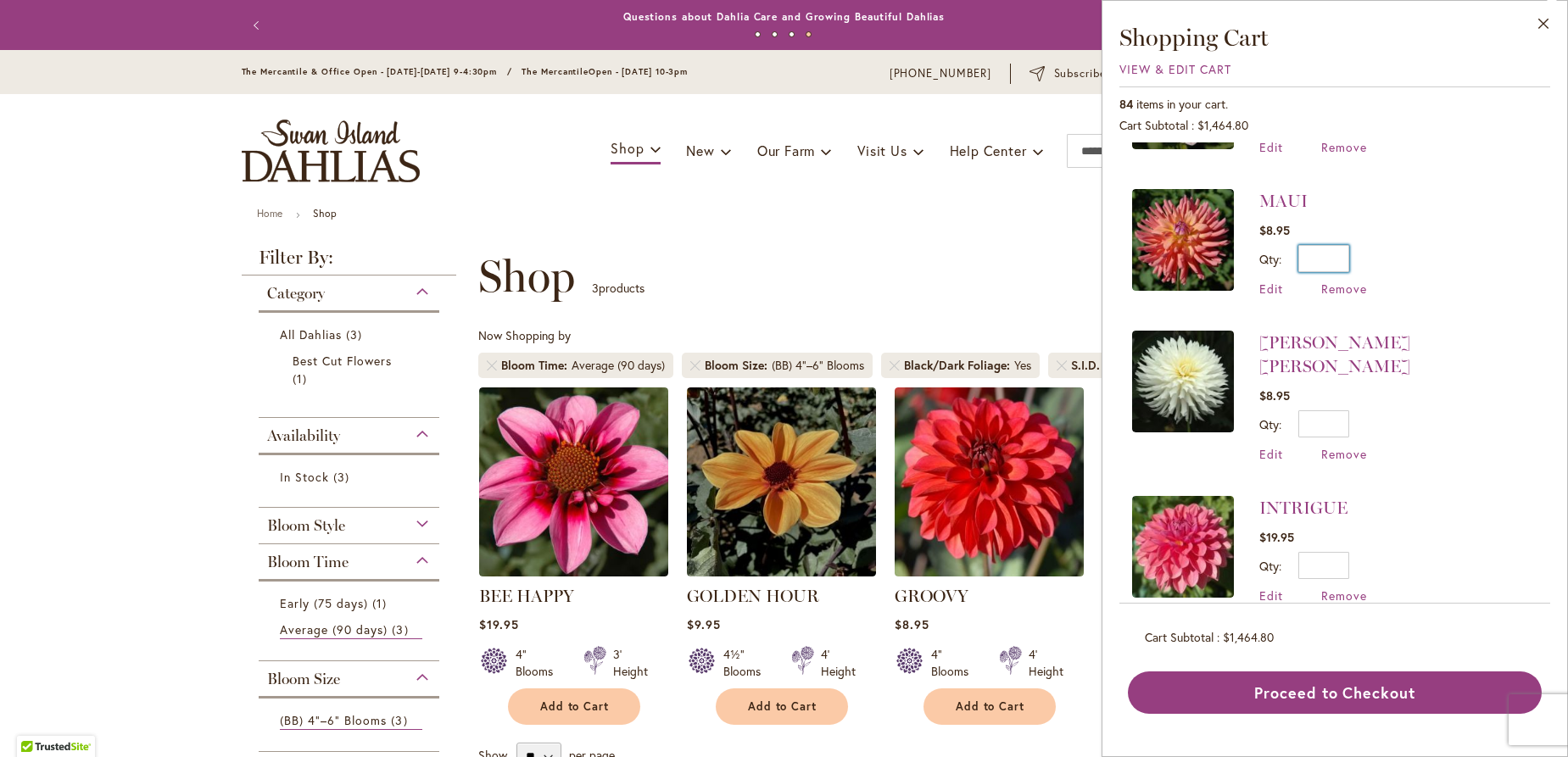
drag, startPoint x: 1334, startPoint y: 248, endPoint x: 1365, endPoint y: 249, distance: 31.0
click at [1349, 249] on input "*" at bounding box center [1323, 258] width 51 height 27
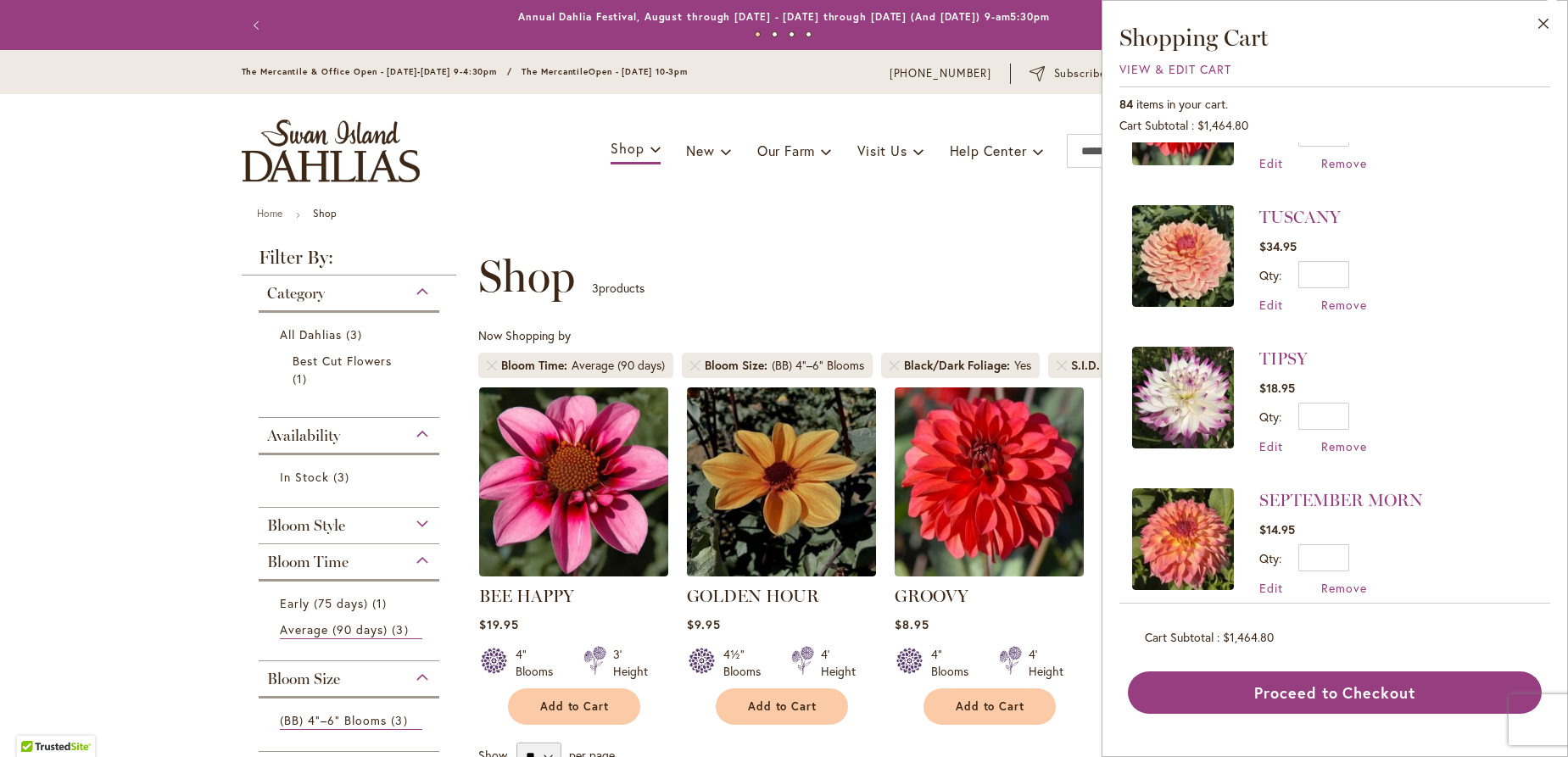
scroll to position [0, 0]
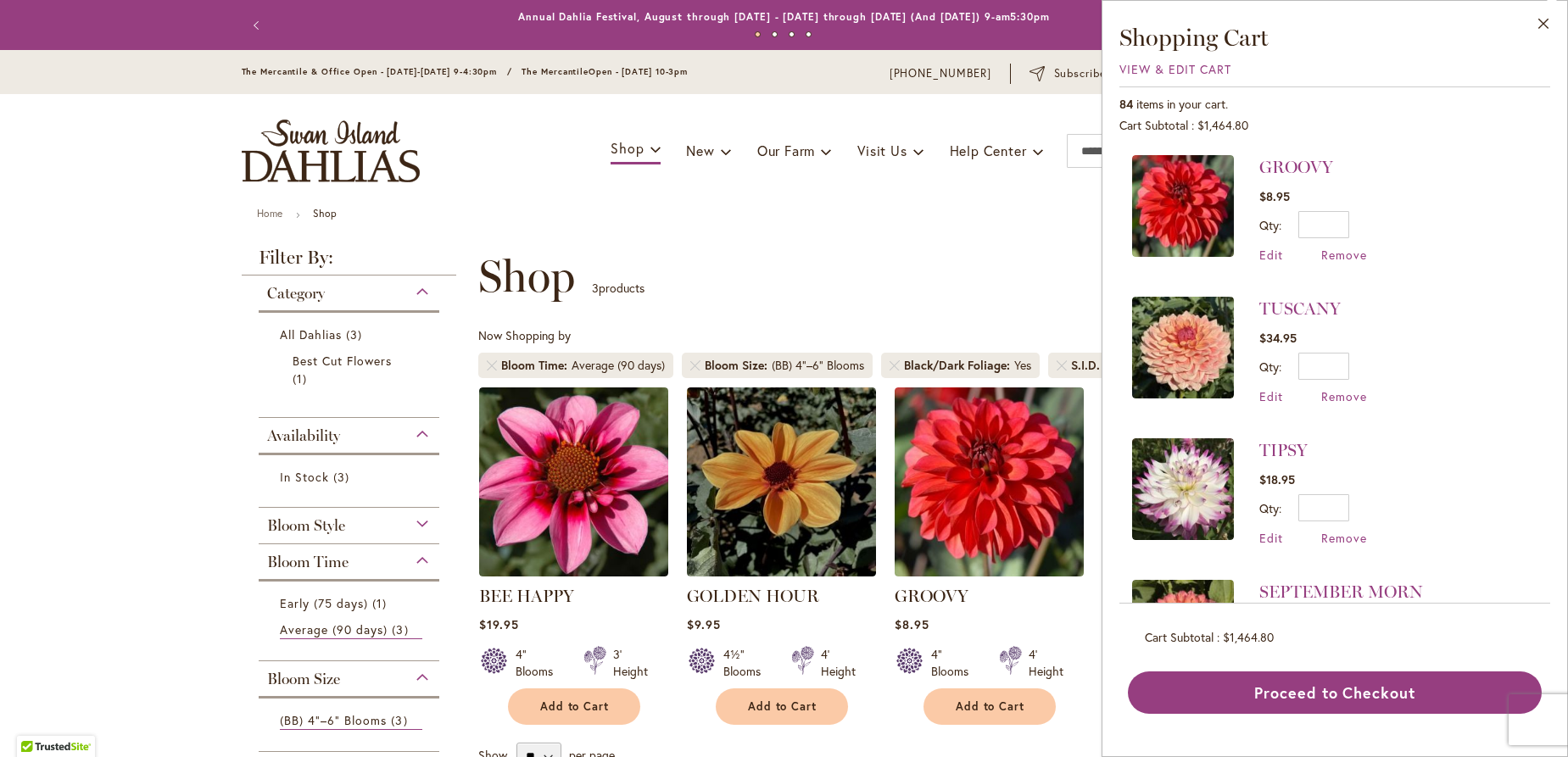
type input "*"
drag, startPoint x: 1329, startPoint y: 224, endPoint x: 1412, endPoint y: 229, distance: 83.2
click at [1349, 229] on input "*" at bounding box center [1323, 224] width 51 height 27
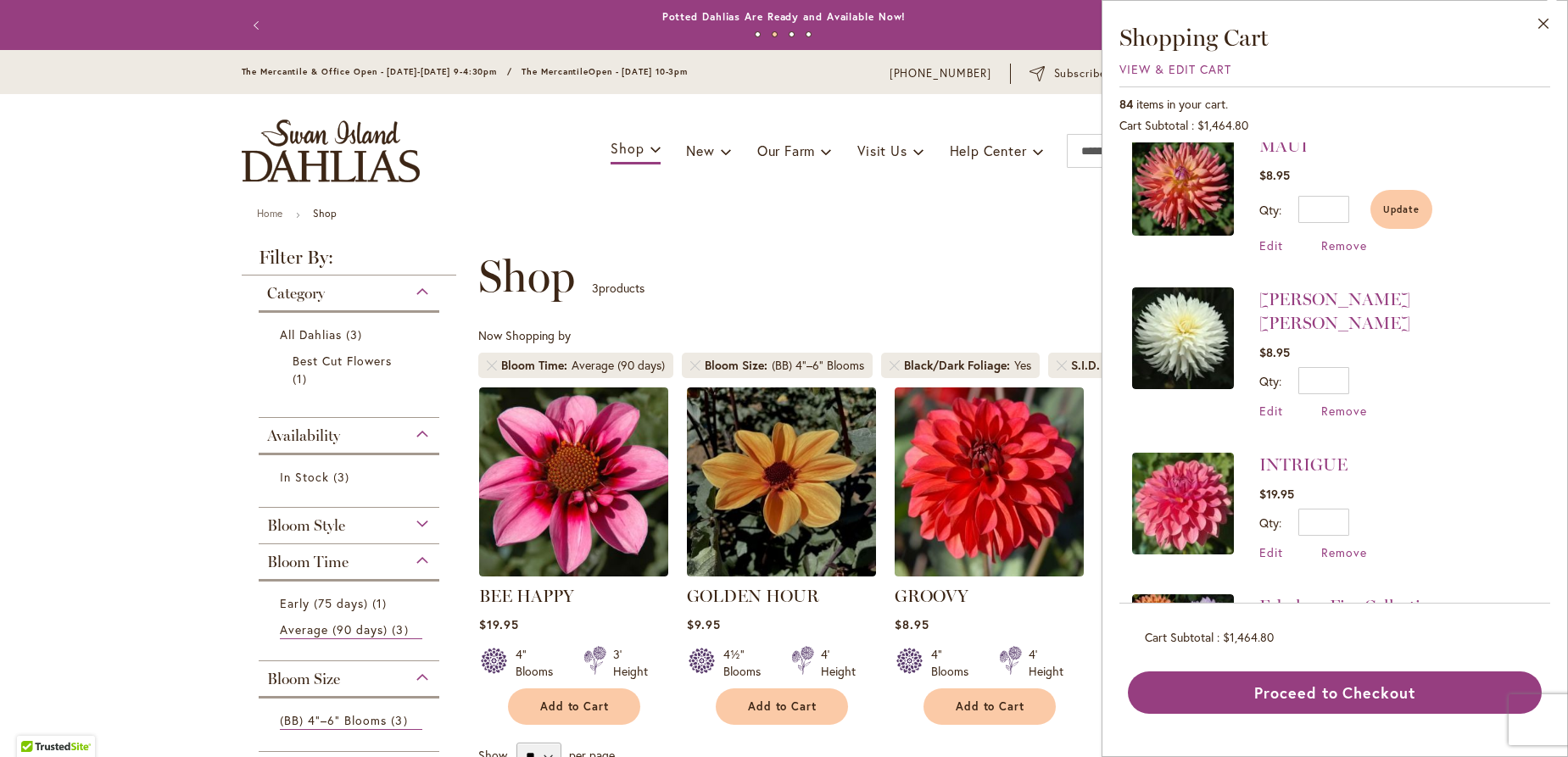
scroll to position [1190, 0]
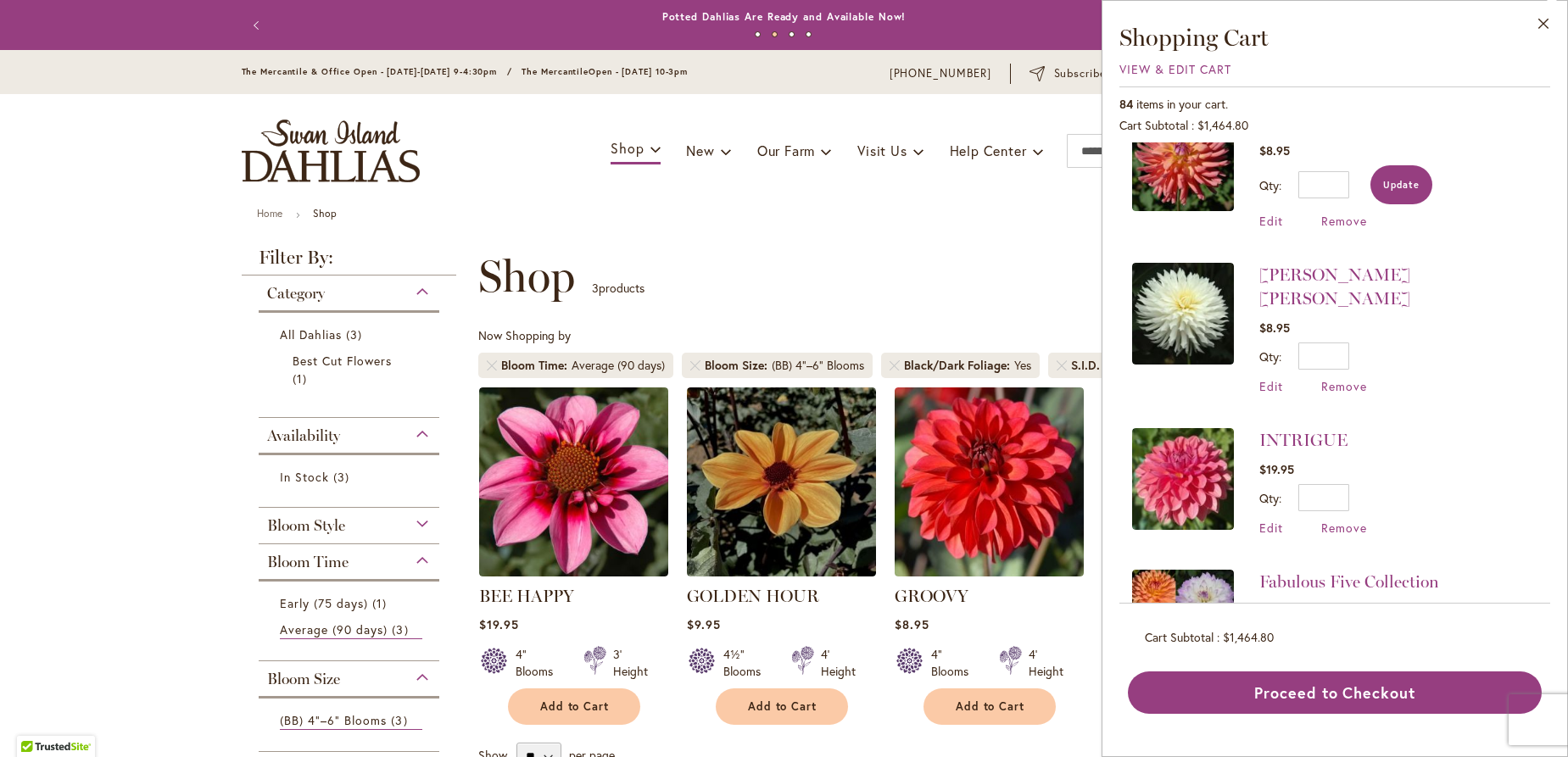
type input "*"
click at [1418, 181] on span "Update" at bounding box center [1401, 184] width 37 height 12
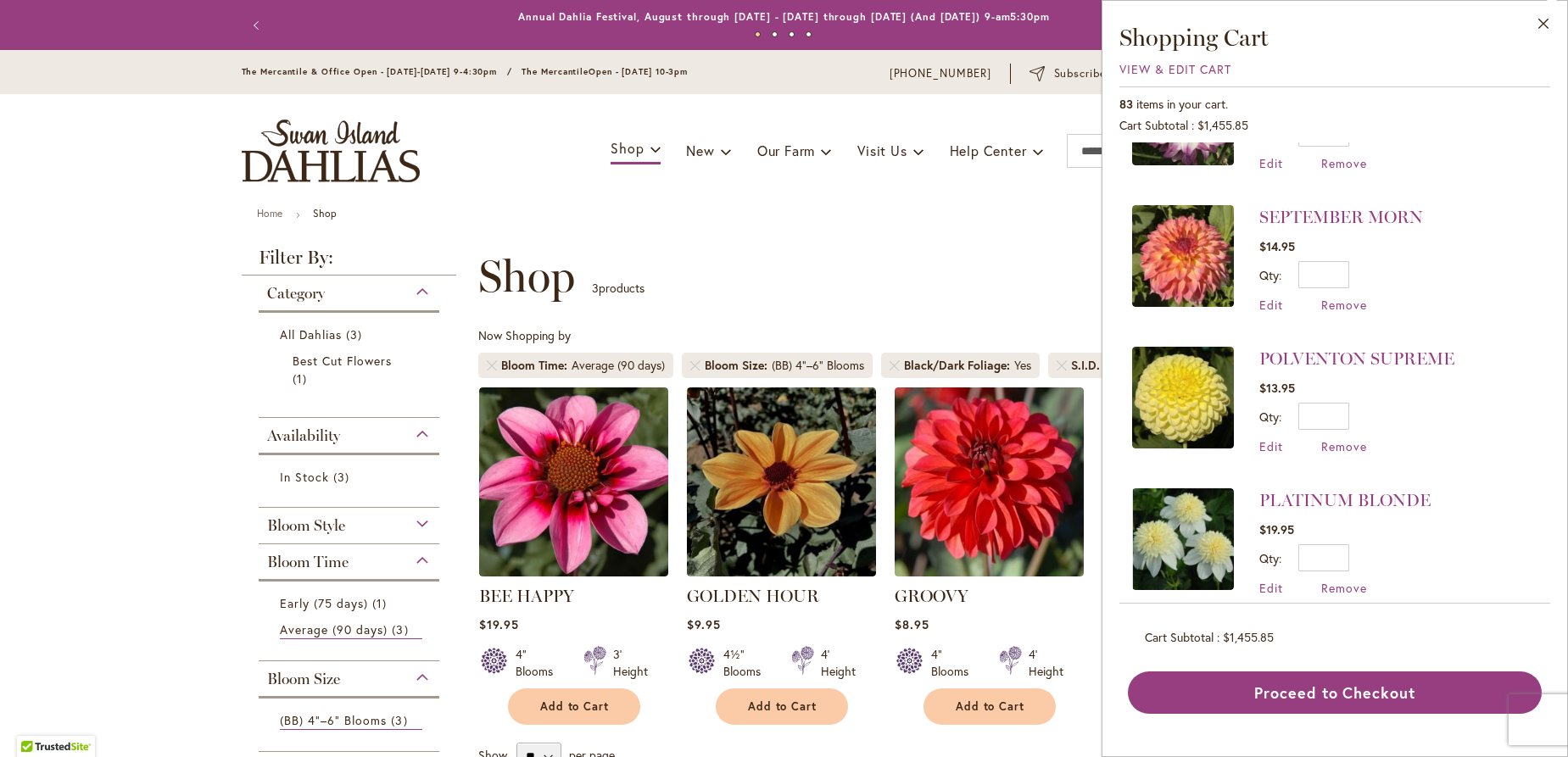
scroll to position [549, 0]
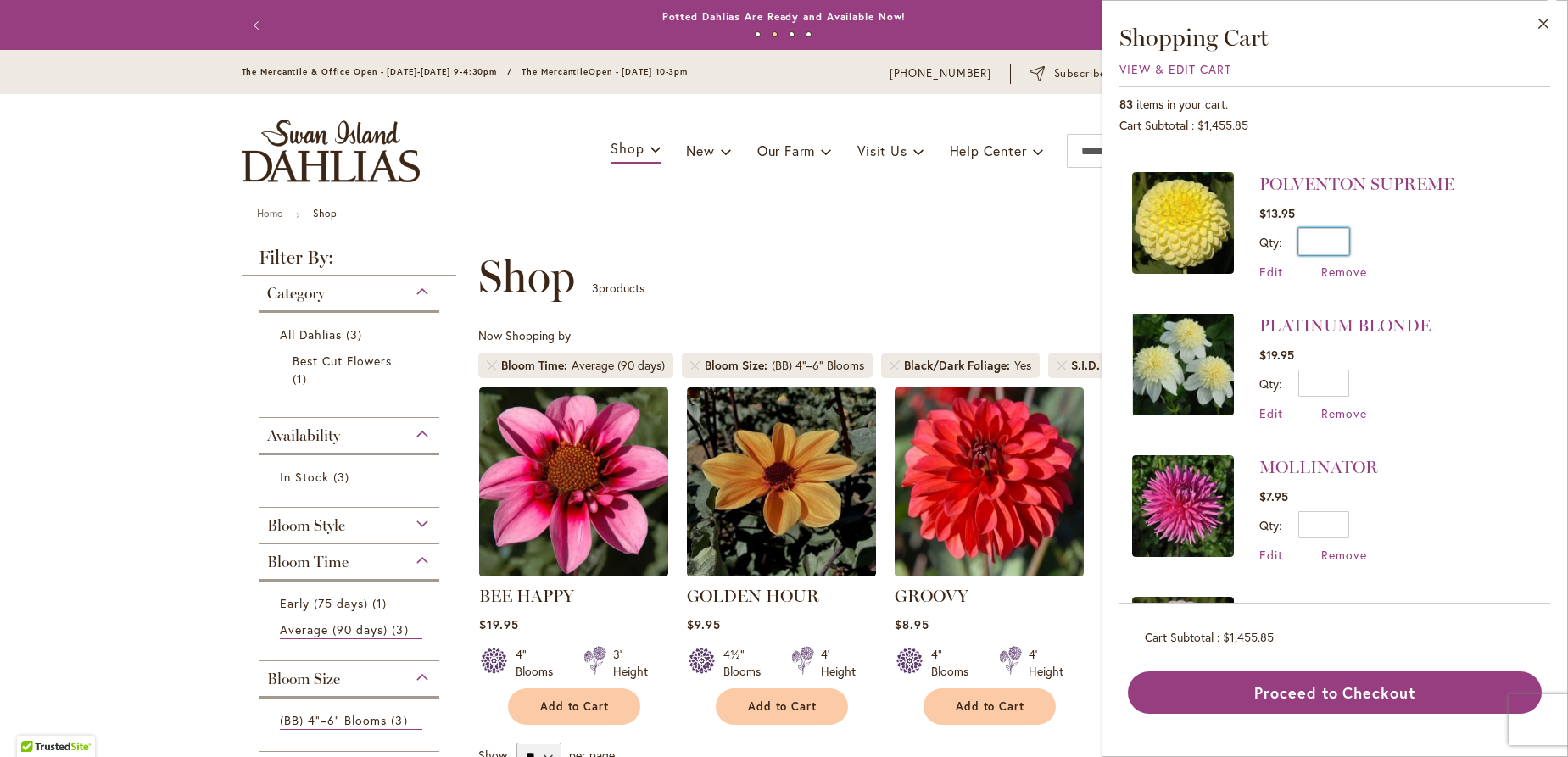
drag, startPoint x: 1328, startPoint y: 238, endPoint x: 1412, endPoint y: 265, distance: 88.2
click at [1349, 255] on input "*" at bounding box center [1323, 241] width 51 height 27
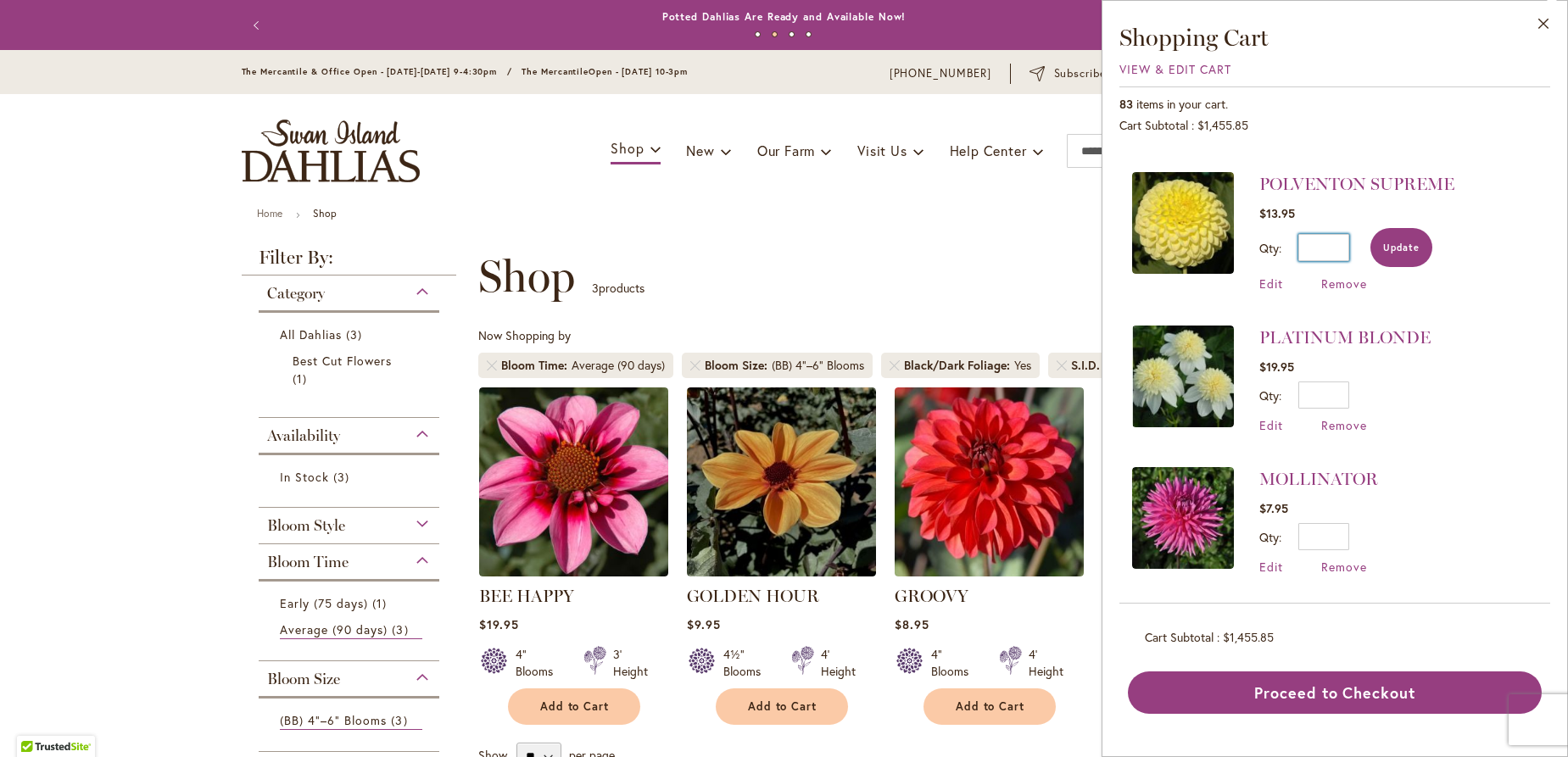
type input "*"
click at [1405, 251] on button "Update" at bounding box center [1401, 247] width 62 height 39
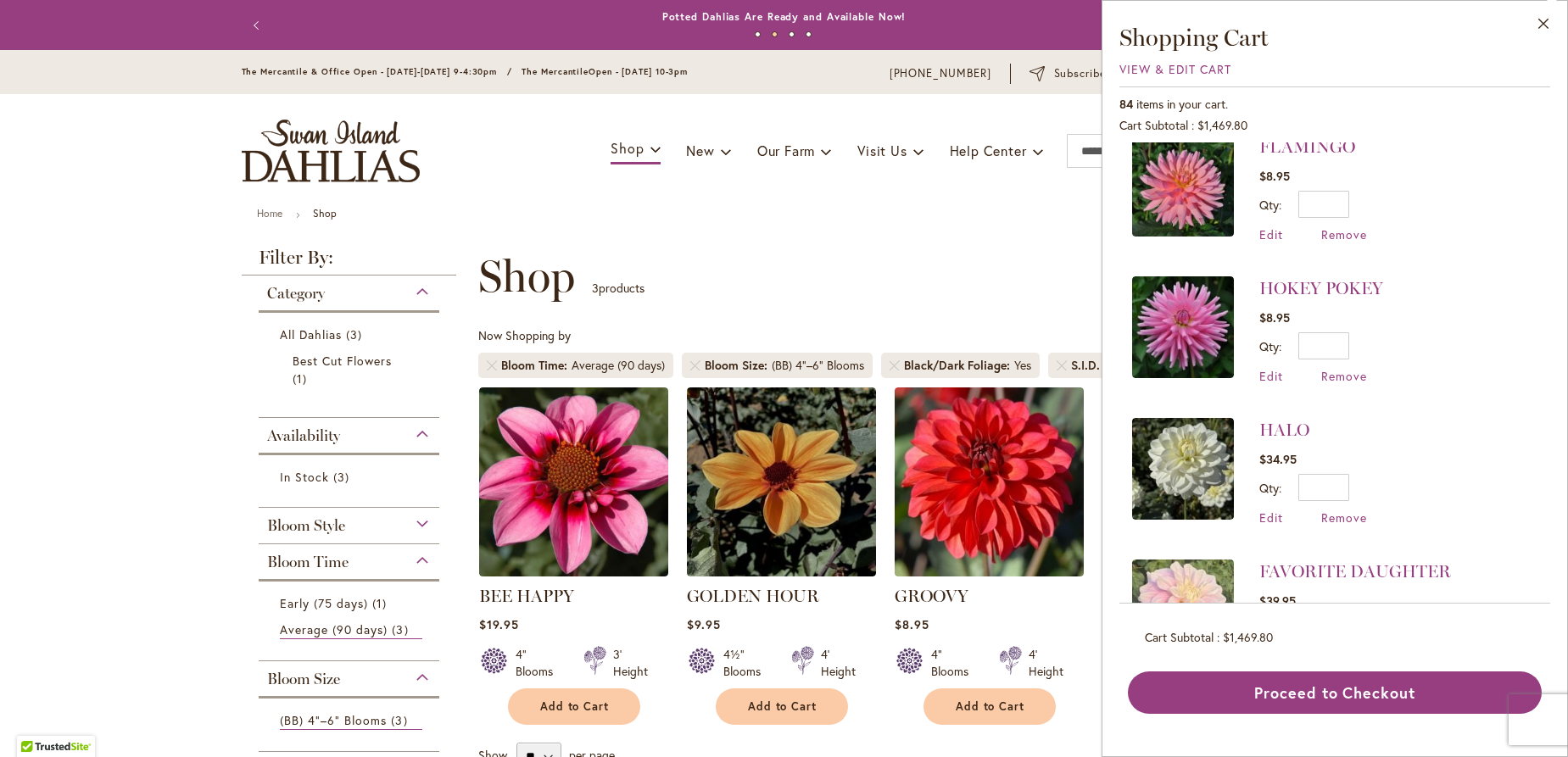
scroll to position [9116, 0]
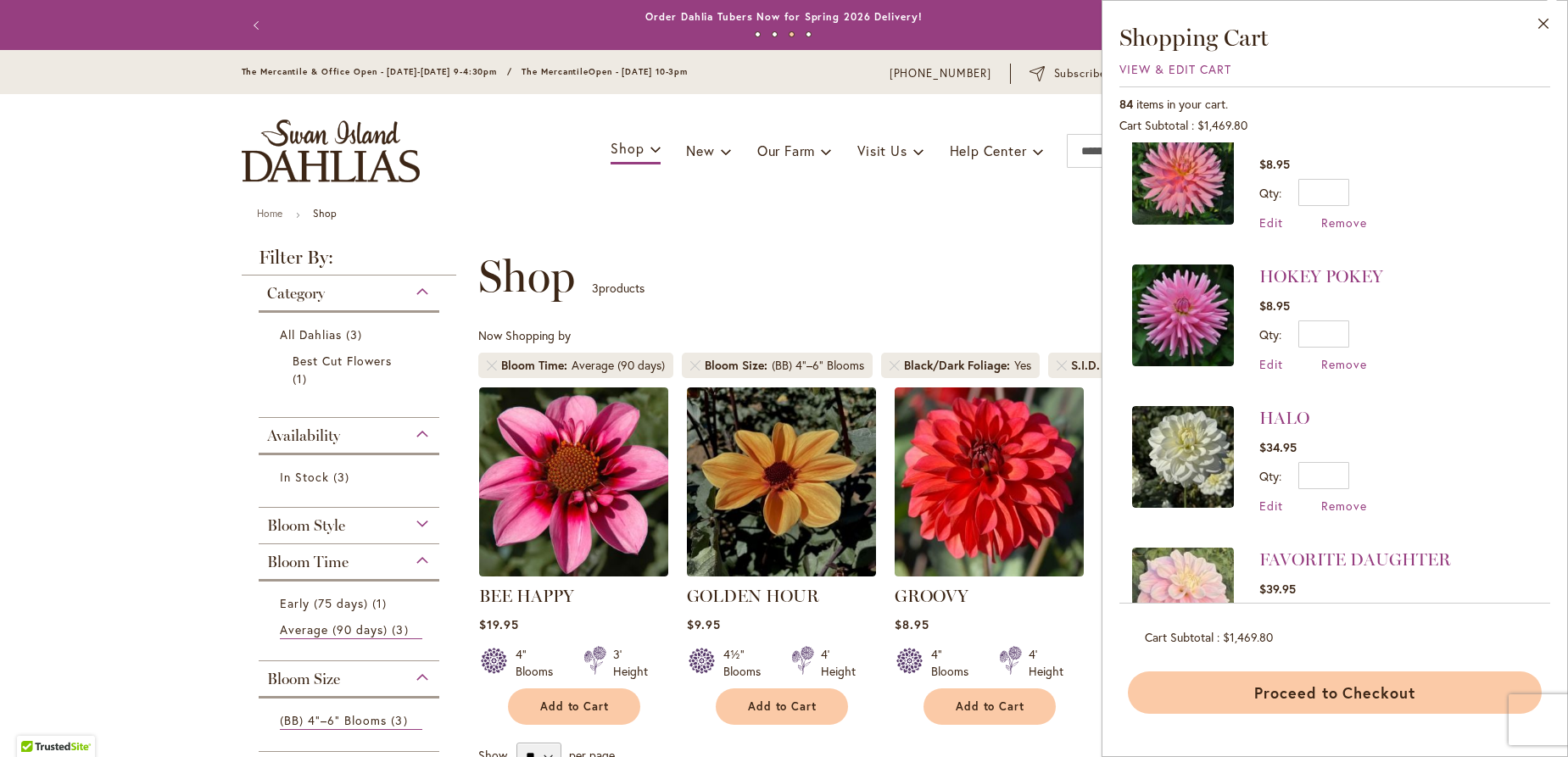
click at [1316, 681] on button "Proceed to Checkout" at bounding box center [1335, 693] width 414 height 42
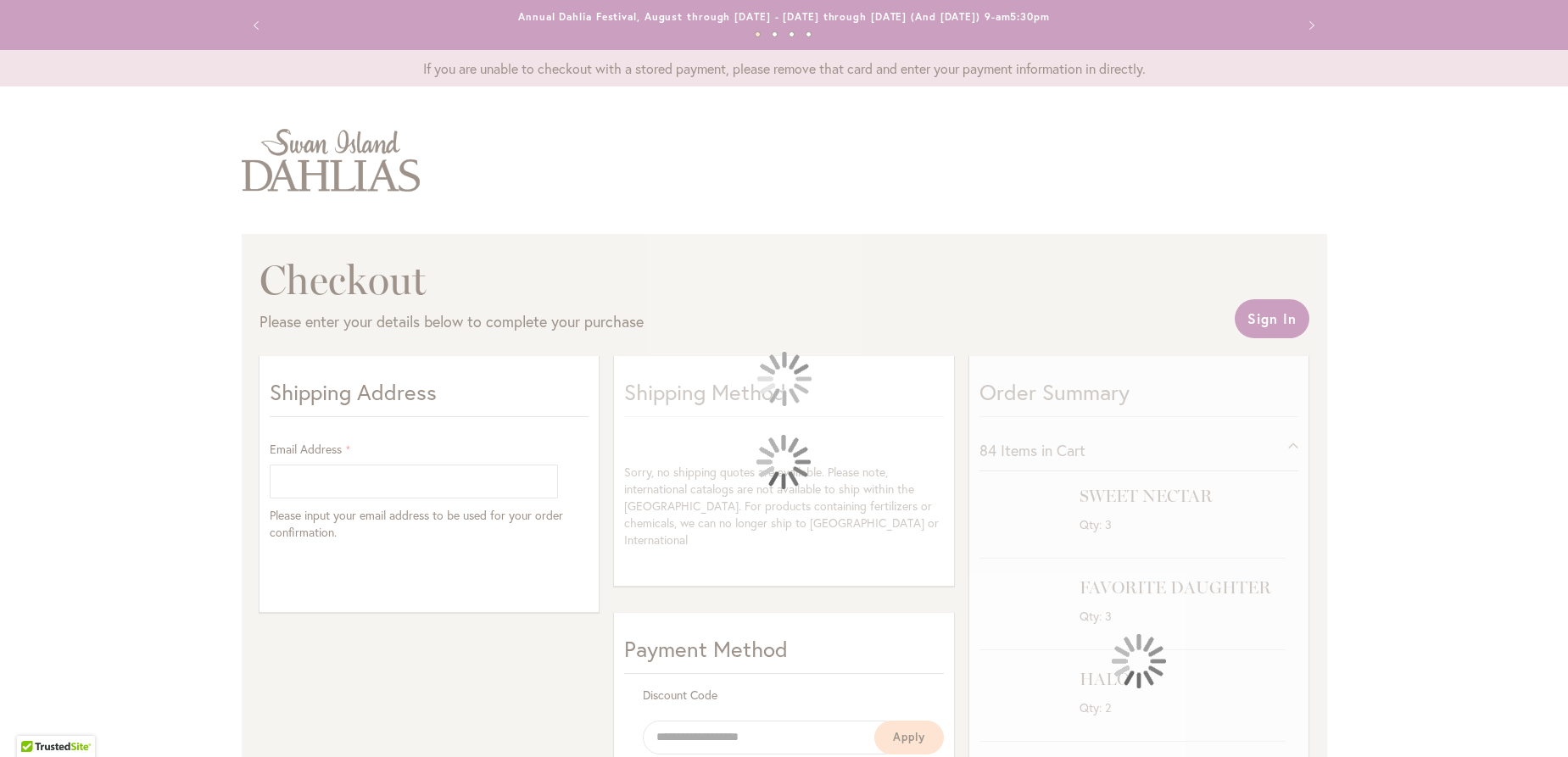
click at [447, 610] on div at bounding box center [784, 378] width 1568 height 757
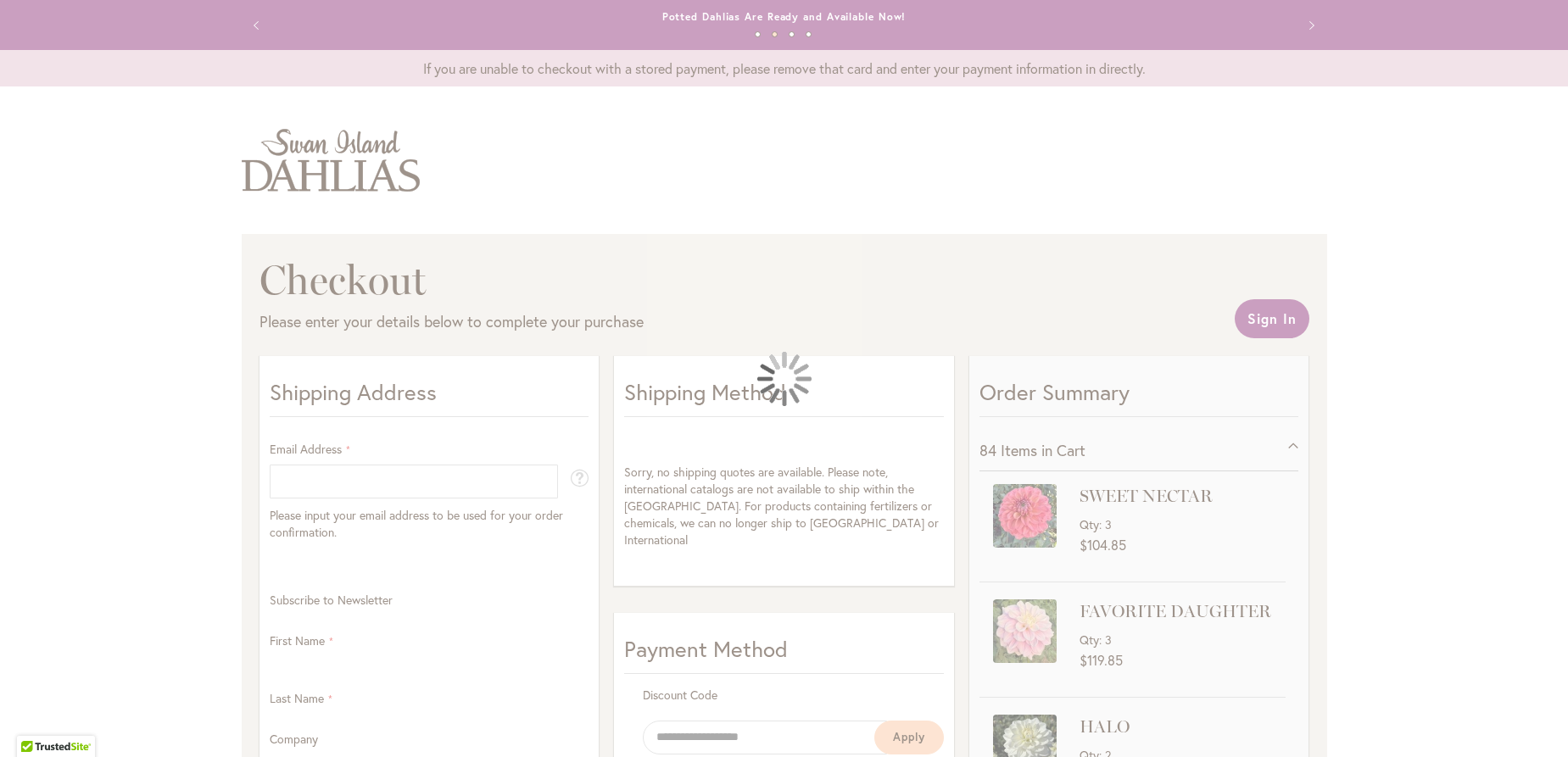
click at [847, 287] on div "Toggle Nav Checkout Please enter your details below to complete your purchase S…" at bounding box center [784, 742] width 1568 height 1279
